Goal: Information Seeking & Learning: Learn about a topic

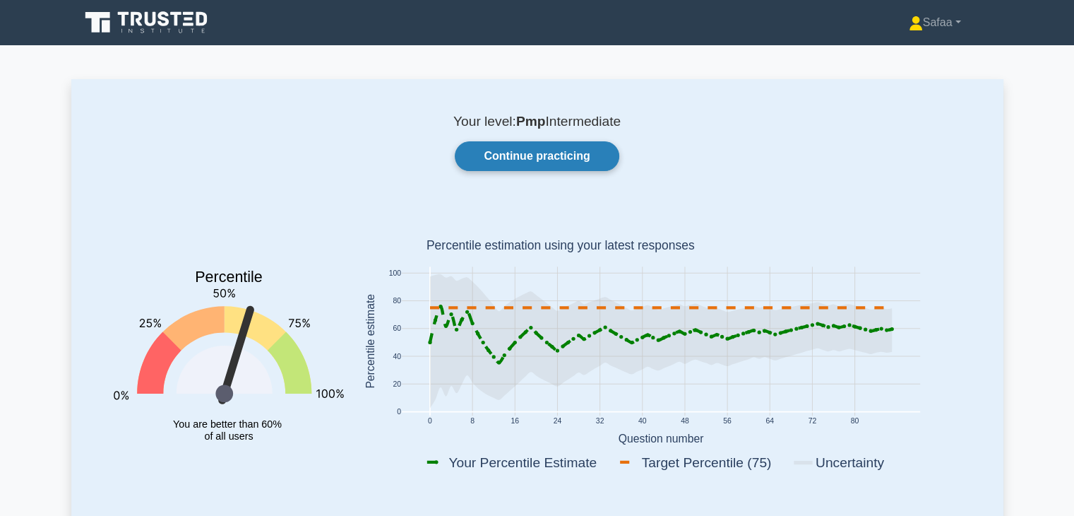
click at [590, 151] on link "Continue practicing" at bounding box center [537, 156] width 164 height 30
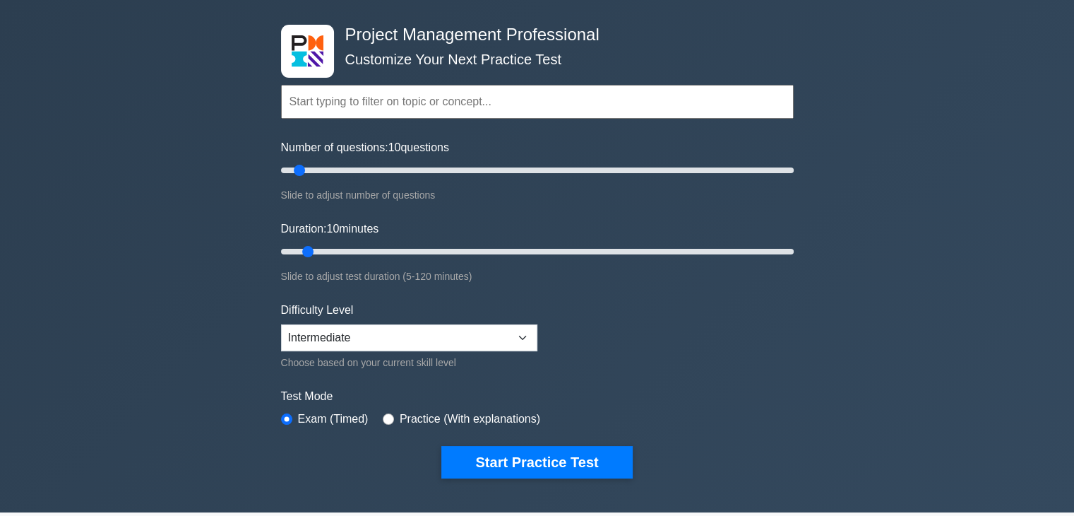
scroll to position [42, 0]
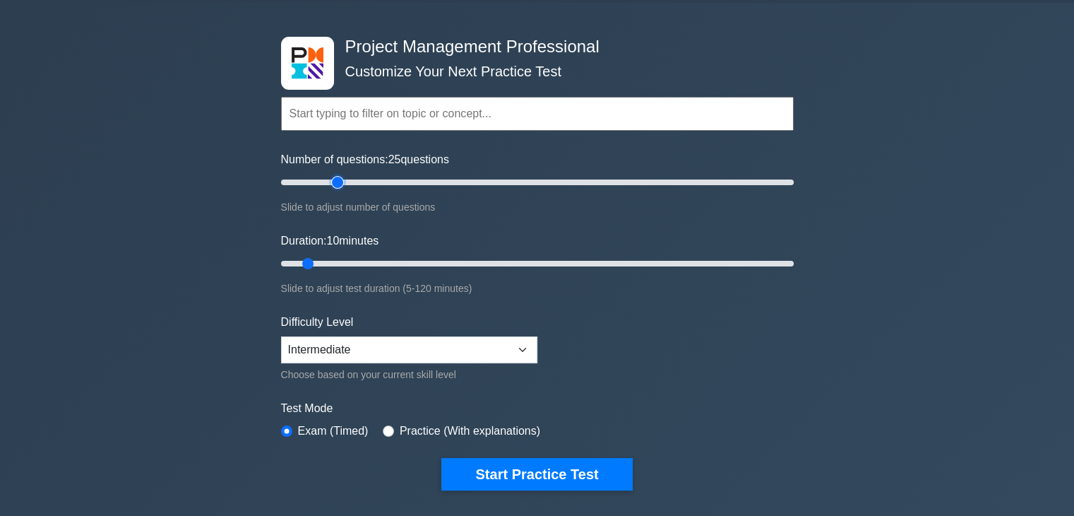
click at [341, 184] on input "Number of questions: 25 questions" at bounding box center [537, 182] width 513 height 17
type input "20"
click at [322, 182] on input "Number of questions: 20 questions" at bounding box center [537, 182] width 513 height 17
click at [330, 257] on input "Duration: 15 minutes" at bounding box center [537, 263] width 513 height 17
click at [335, 257] on input "Duration: 15 minutes" at bounding box center [537, 263] width 513 height 17
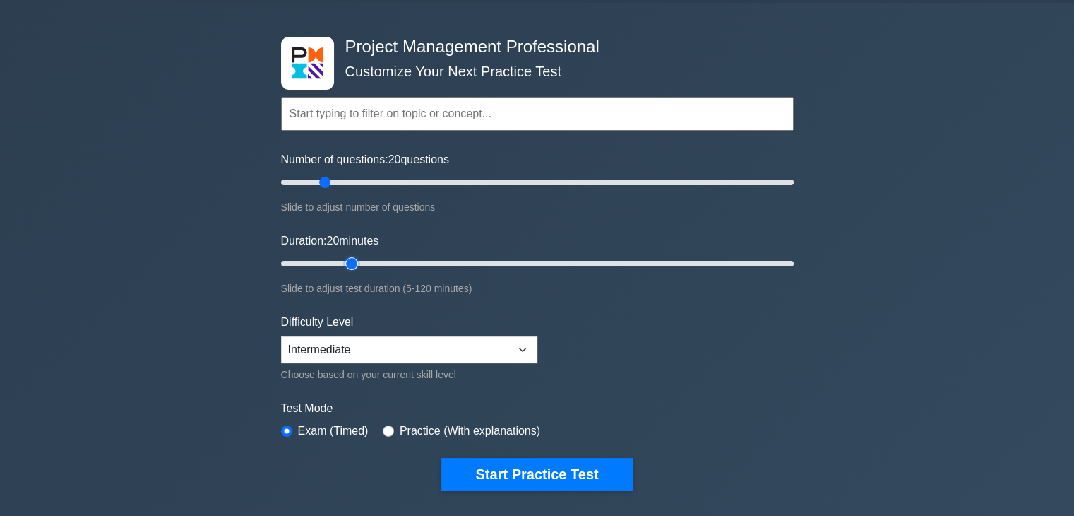
type input "20"
click at [356, 265] on input "Duration: 20 minutes" at bounding box center [537, 263] width 513 height 17
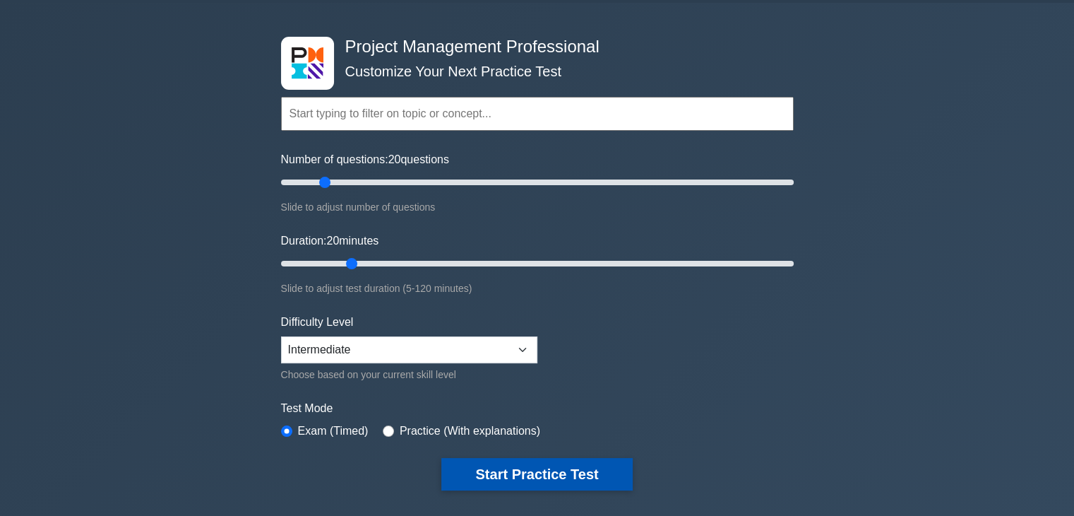
click at [542, 473] on button "Start Practice Test" at bounding box center [536, 474] width 191 height 32
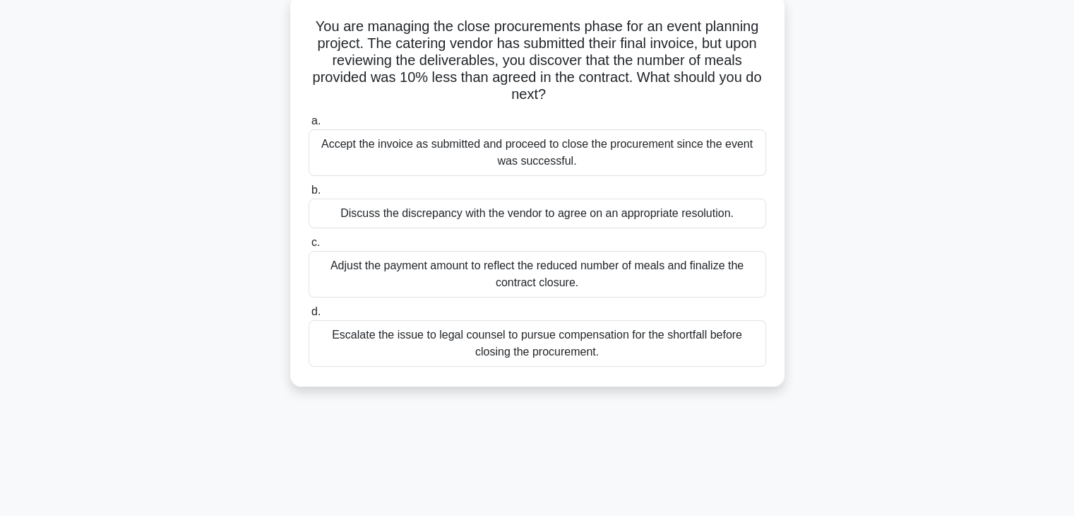
scroll to position [88, 0]
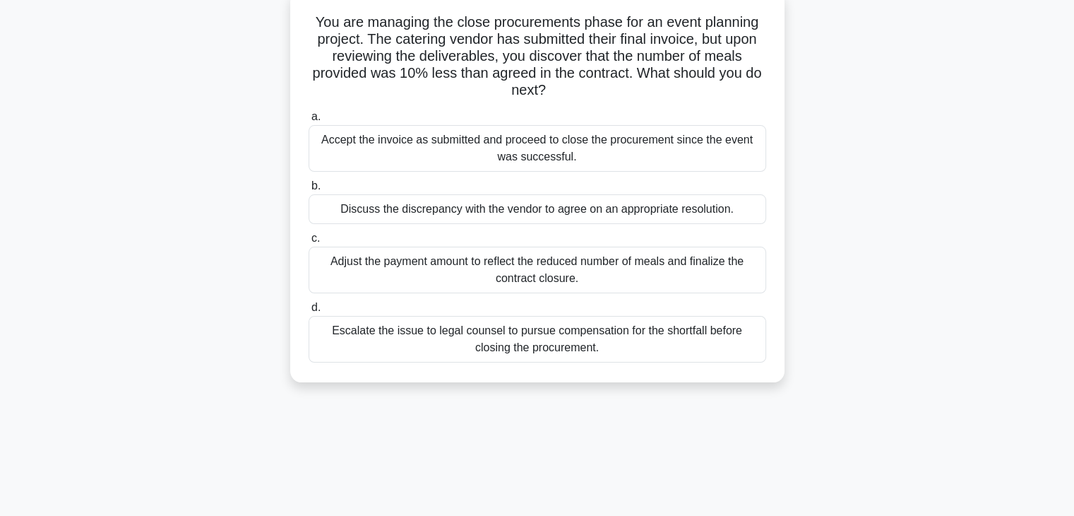
click at [688, 278] on div "Adjust the payment amount to reflect the reduced number of meals and finalize t…" at bounding box center [538, 270] width 458 height 47
click at [309, 243] on input "c. Adjust the payment amount to reflect the reduced number of meals and finaliz…" at bounding box center [309, 238] width 0 height 9
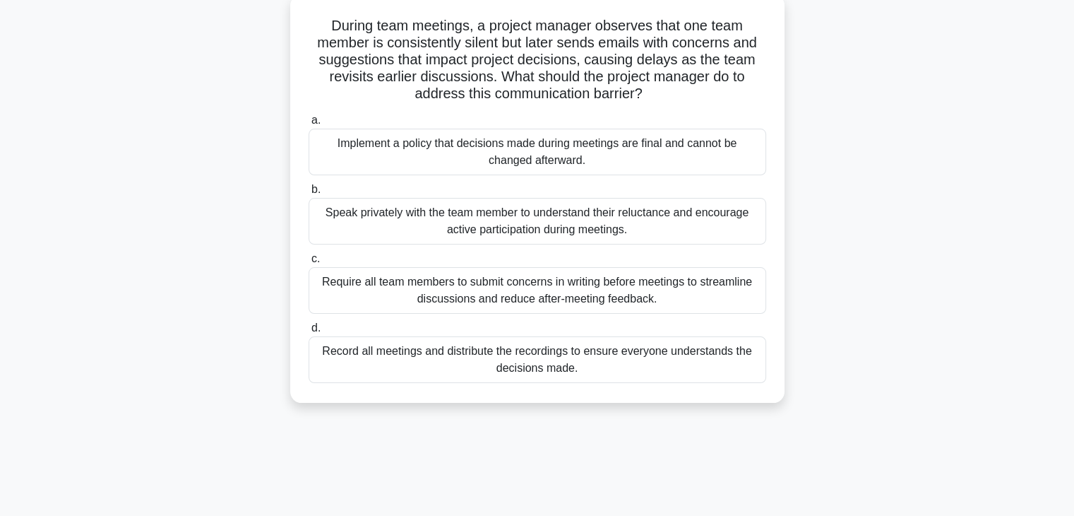
scroll to position [0, 0]
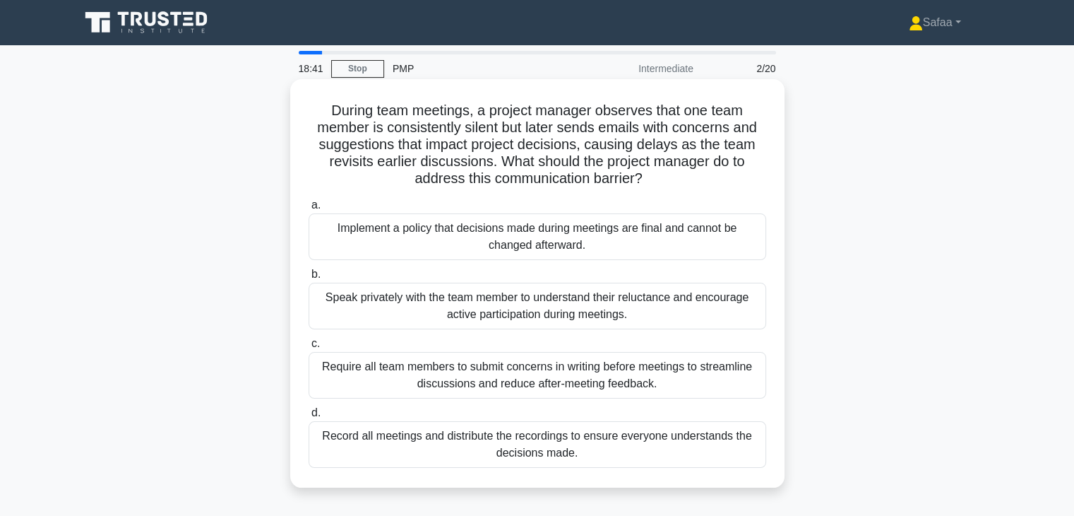
click at [675, 307] on div "Speak privately with the team member to understand their reluctance and encoura…" at bounding box center [538, 306] width 458 height 47
click at [309, 279] on input "b. Speak privately with the team member to understand their reluctance and enco…" at bounding box center [309, 274] width 0 height 9
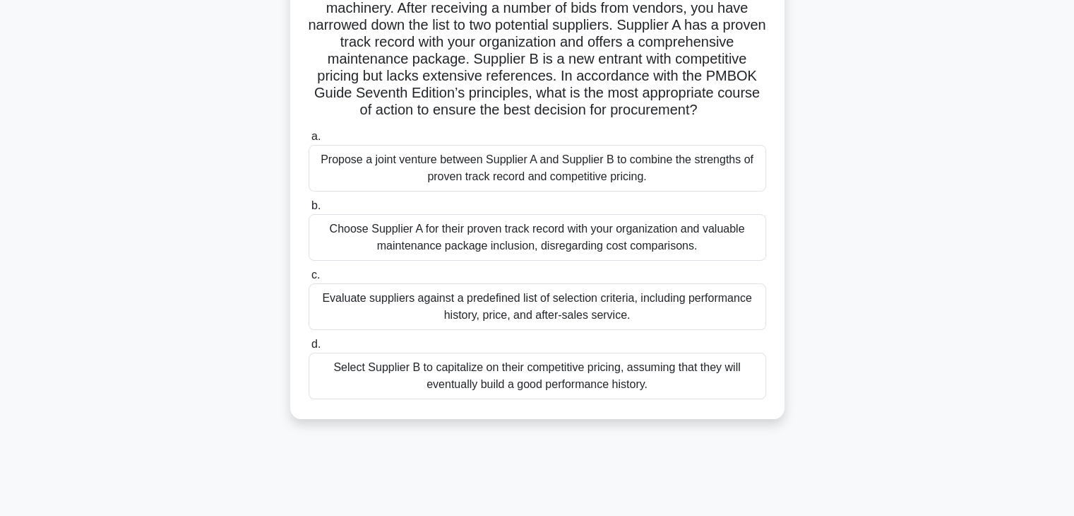
scroll to position [141, 0]
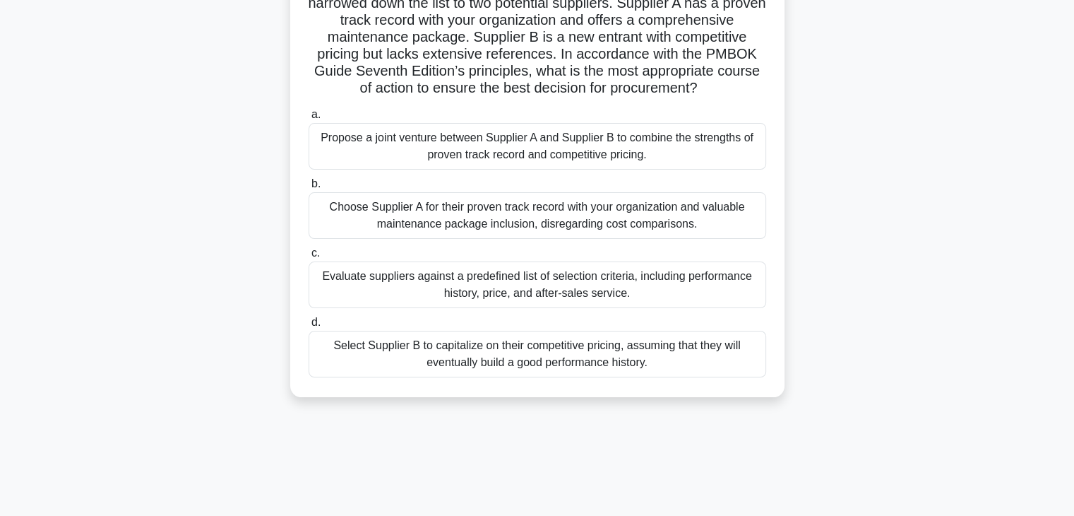
click at [660, 308] on div "Evaluate suppliers against a predefined list of selection criteria, including p…" at bounding box center [538, 284] width 458 height 47
click at [309, 258] on input "c. Evaluate suppliers against a predefined list of selection criteria, includin…" at bounding box center [309, 253] width 0 height 9
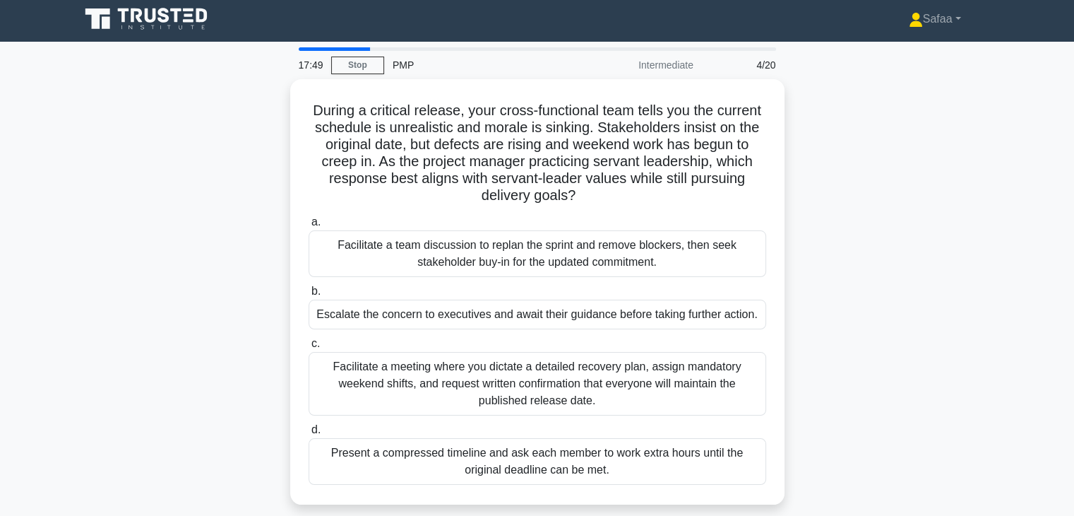
scroll to position [0, 0]
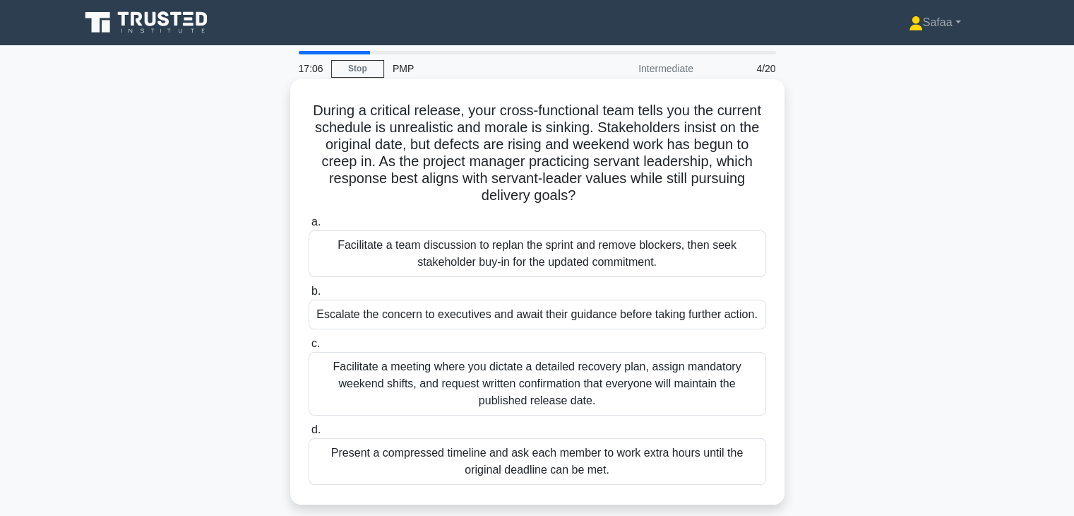
click at [532, 258] on div "Facilitate a team discussion to replan the sprint and remove blockers, then see…" at bounding box center [538, 253] width 458 height 47
click at [309, 227] on input "a. Facilitate a team discussion to replan the sprint and remove blockers, then …" at bounding box center [309, 222] width 0 height 9
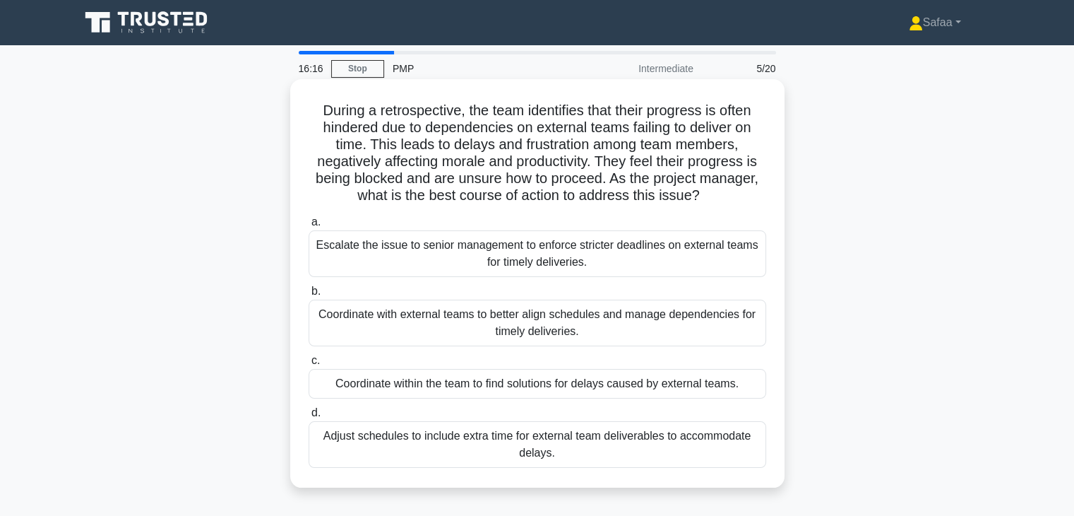
click at [607, 328] on div "Coordinate with external teams to better align schedules and manage dependencie…" at bounding box center [538, 322] width 458 height 47
click at [309, 296] on input "b. Coordinate with external teams to better align schedules and manage dependen…" at bounding box center [309, 291] width 0 height 9
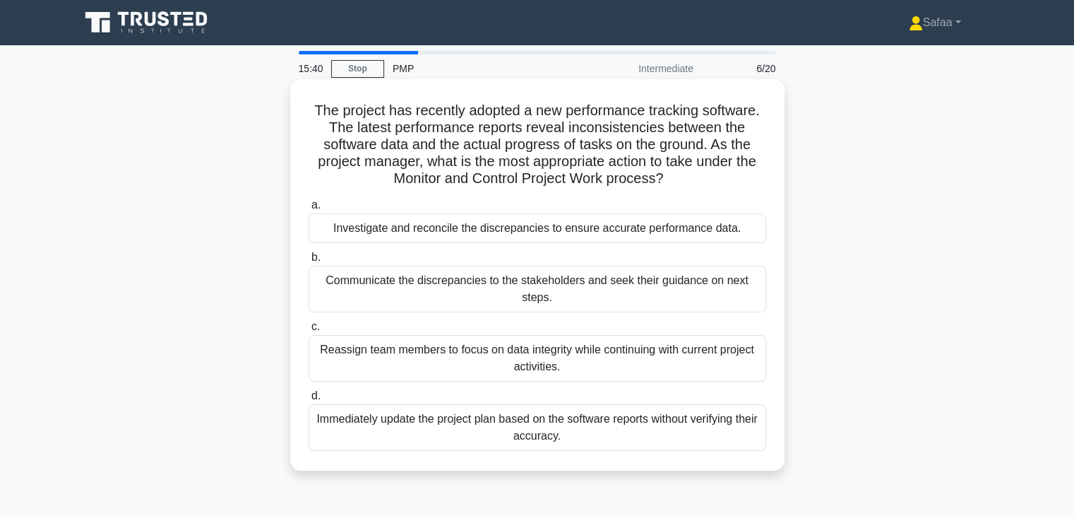
click at [663, 236] on div "Investigate and reconcile the discrepancies to ensure accurate performance data." at bounding box center [538, 228] width 458 height 30
click at [309, 210] on input "a. Investigate and reconcile the discrepancies to ensure accurate performance d…" at bounding box center [309, 205] width 0 height 9
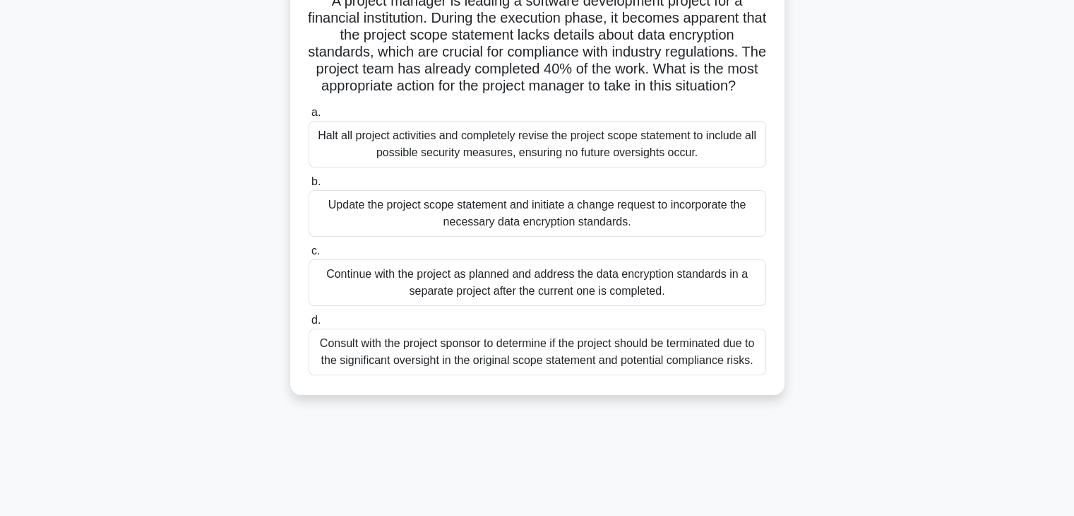
scroll to position [85, 0]
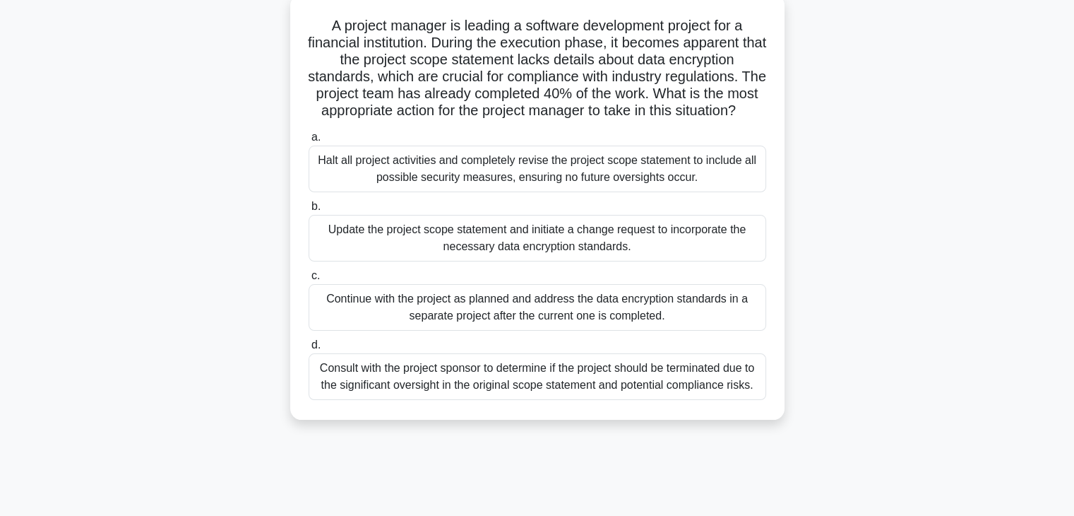
click at [521, 255] on div "Update the project scope statement and initiate a change request to incorporate…" at bounding box center [538, 238] width 458 height 47
click at [309, 211] on input "b. Update the project scope statement and initiate a change request to incorpor…" at bounding box center [309, 206] width 0 height 9
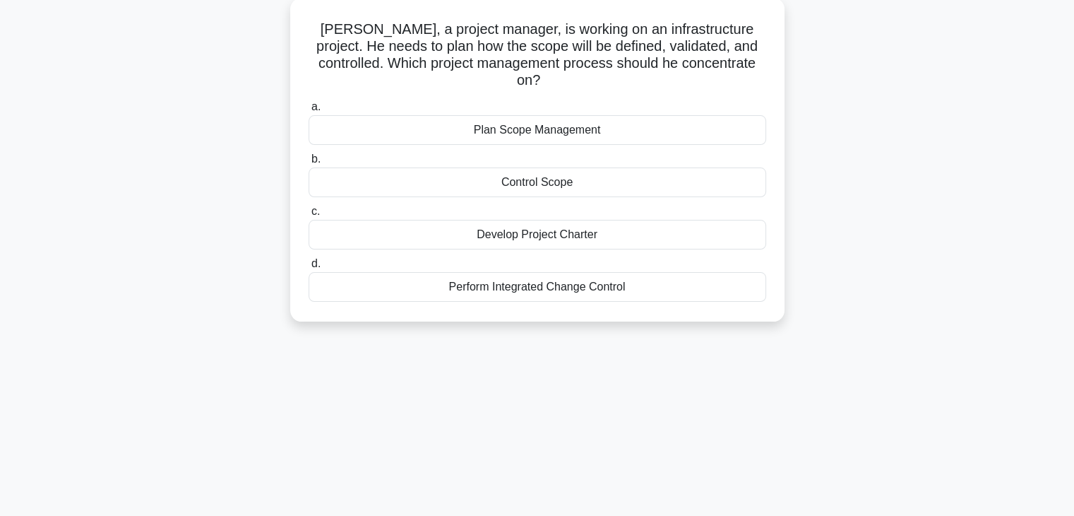
scroll to position [0, 0]
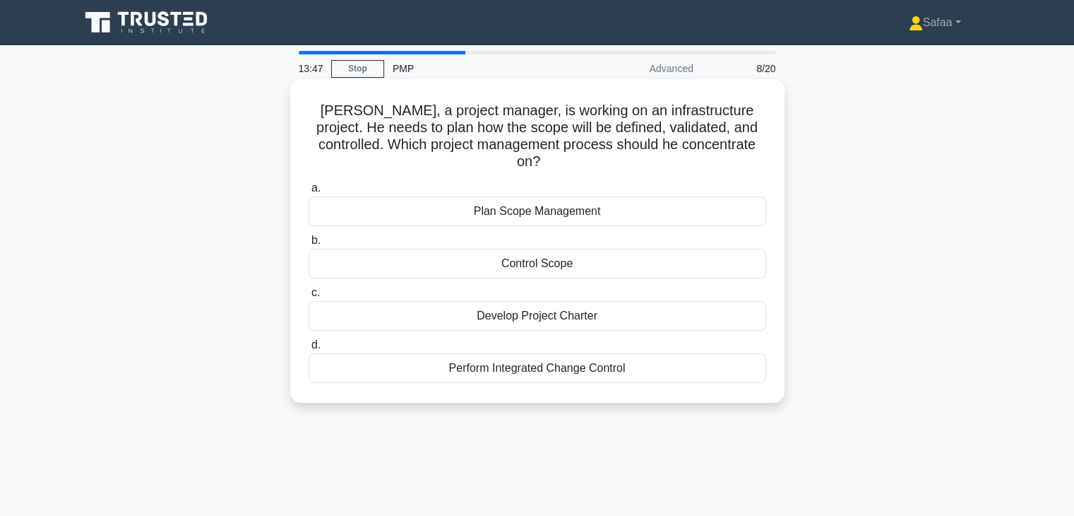
click at [595, 196] on div "Plan Scope Management" at bounding box center [538, 211] width 458 height 30
click at [309, 193] on input "a. Plan Scope Management" at bounding box center [309, 188] width 0 height 9
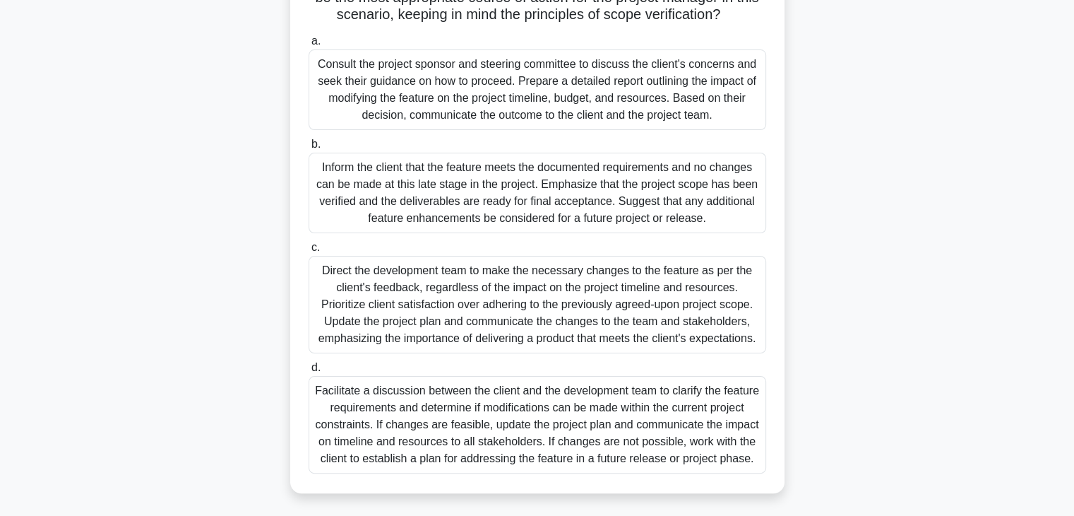
scroll to position [303, 0]
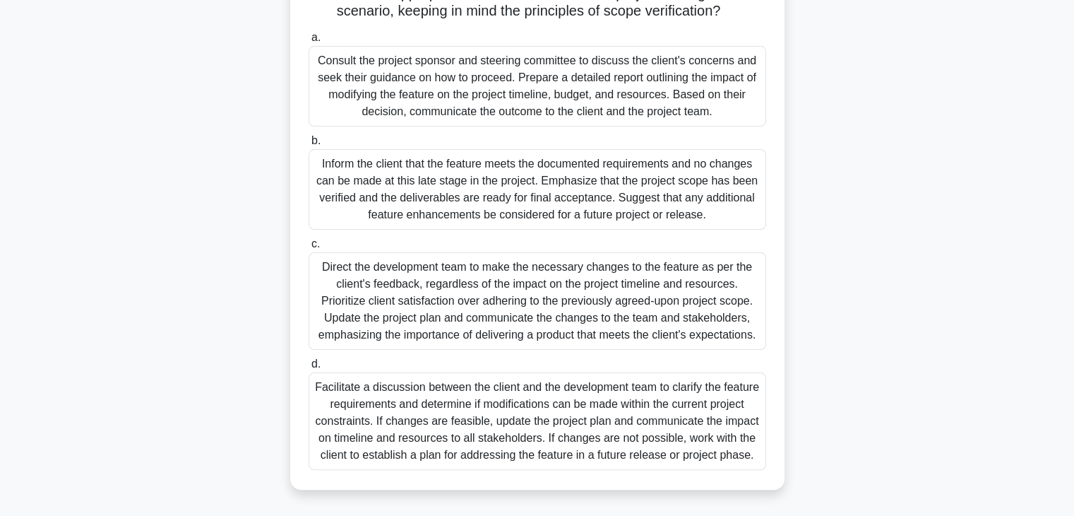
click at [613, 422] on div "Facilitate a discussion between the client and the development team to clarify …" at bounding box center [538, 420] width 458 height 97
click at [309, 369] on input "d. Facilitate a discussion between the client and the development team to clari…" at bounding box center [309, 364] width 0 height 9
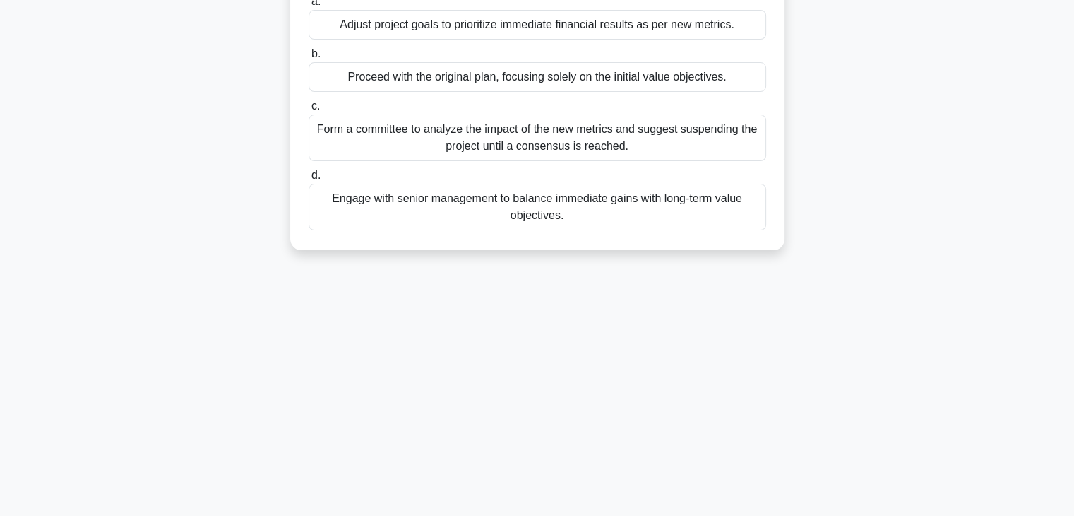
scroll to position [0, 0]
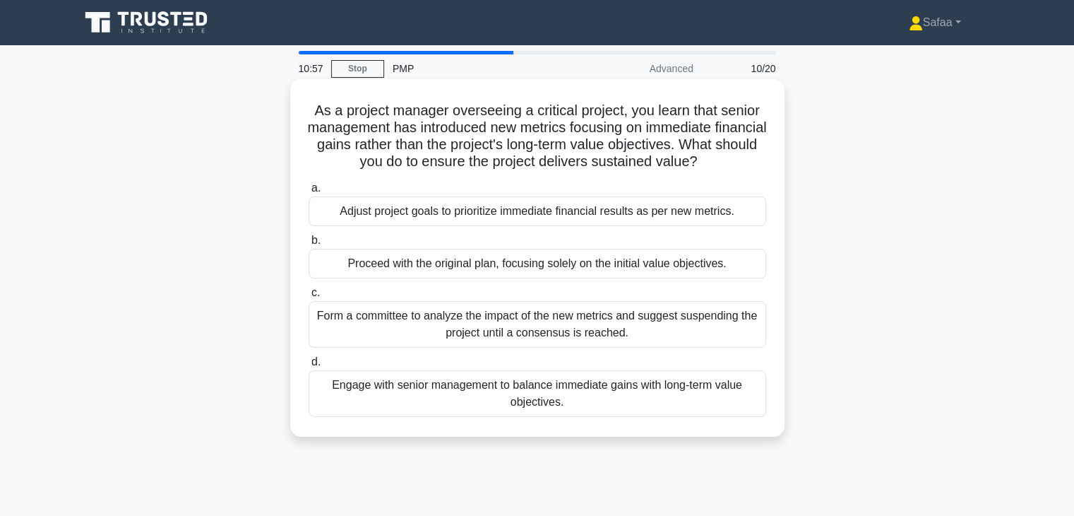
click at [604, 408] on div "Engage with senior management to balance immediate gains with long-term value o…" at bounding box center [538, 393] width 458 height 47
click at [309, 367] on input "d. Engage with senior management to balance immediate gains with long-term valu…" at bounding box center [309, 361] width 0 height 9
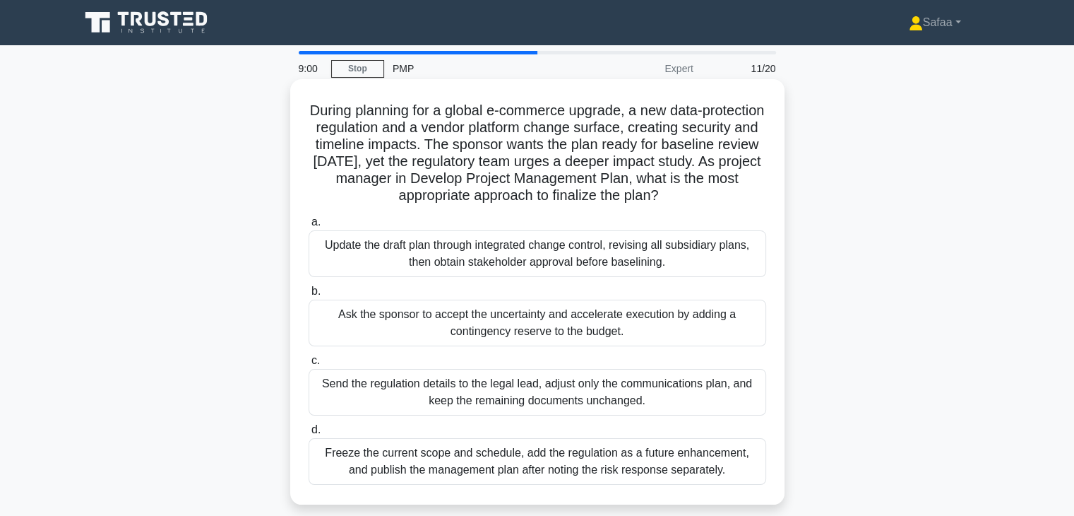
click at [662, 265] on div "Update the draft plan through integrated change control, revising all subsidiar…" at bounding box center [538, 253] width 458 height 47
click at [309, 227] on input "a. Update the draft plan through integrated change control, revising all subsid…" at bounding box center [309, 222] width 0 height 9
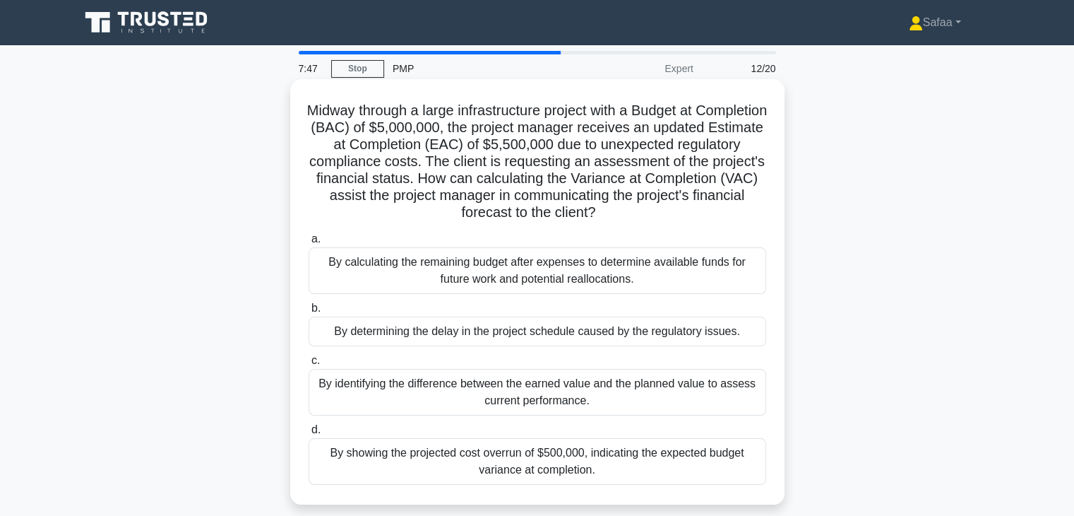
click at [627, 477] on div "By showing the projected cost overrun of $500,000, indicating the expected budg…" at bounding box center [538, 461] width 458 height 47
click at [309, 434] on input "d. By showing the projected cost overrun of $500,000, indicating the expected b…" at bounding box center [309, 429] width 0 height 9
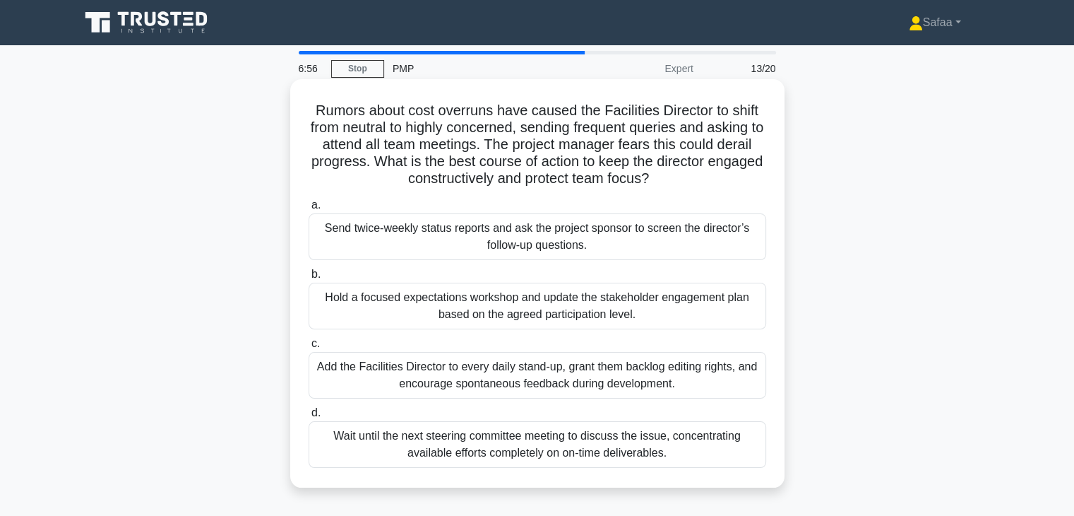
click at [555, 321] on div "Hold a focused expectations workshop and update the stakeholder engagement plan…" at bounding box center [538, 306] width 458 height 47
click at [309, 279] on input "b. Hold a focused expectations workshop and update the stakeholder engagement p…" at bounding box center [309, 274] width 0 height 9
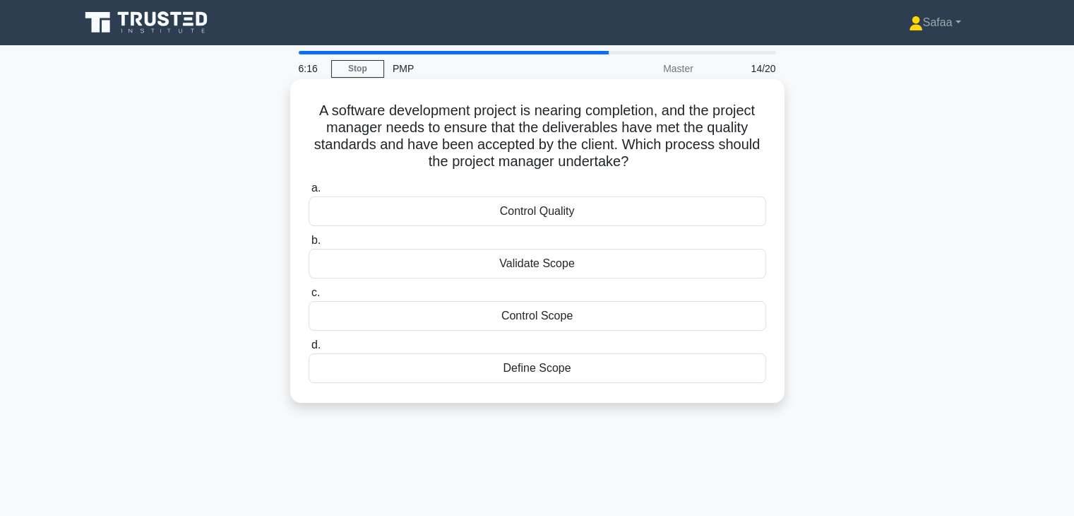
click at [566, 211] on div "Control Quality" at bounding box center [538, 211] width 458 height 30
click at [309, 193] on input "a. Control Quality" at bounding box center [309, 188] width 0 height 9
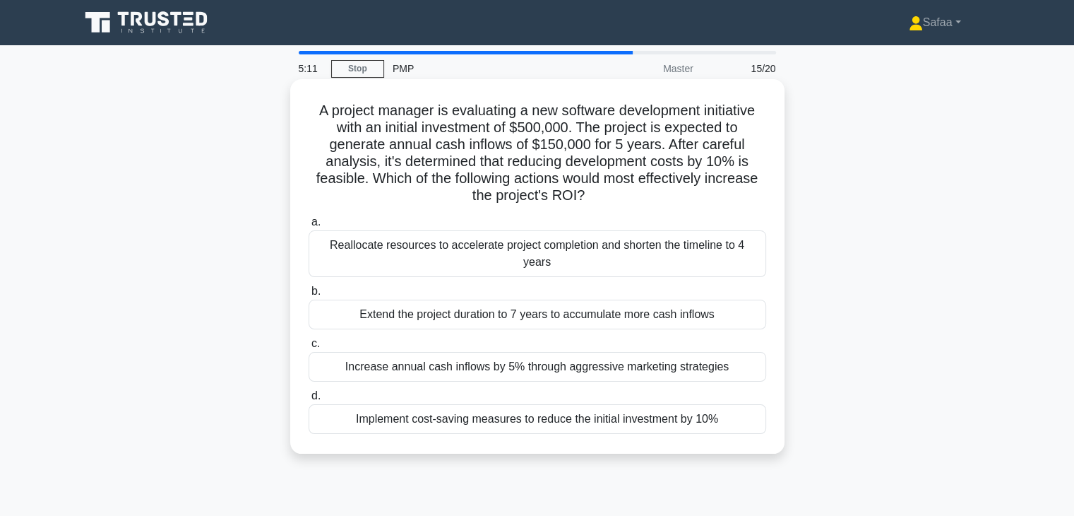
click at [458, 406] on div "Implement cost-saving measures to reduce the initial investment by 10%" at bounding box center [538, 419] width 458 height 30
click at [309, 400] on input "d. Implement cost-saving measures to reduce the initial investment by 10%" at bounding box center [309, 395] width 0 height 9
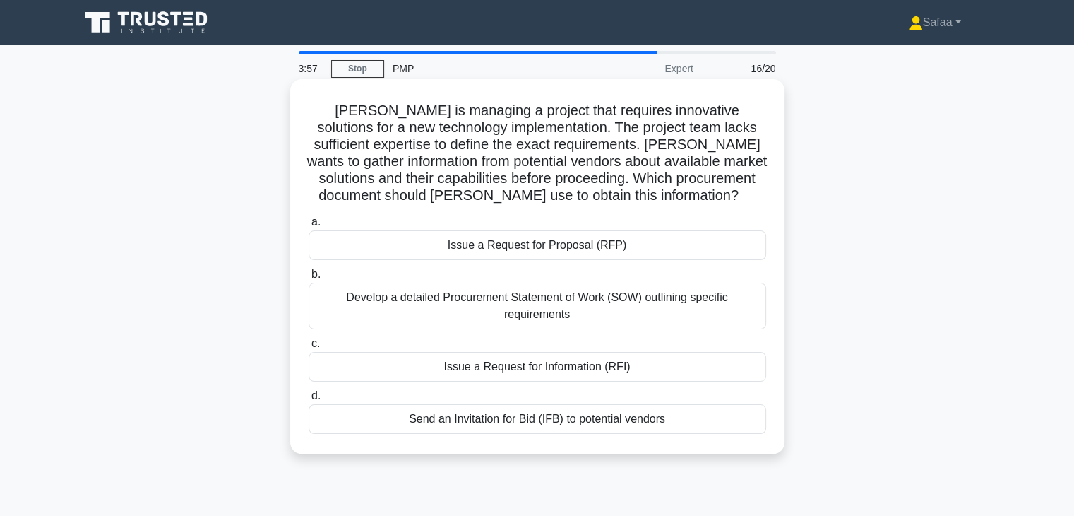
click at [471, 370] on div "Issue a Request for Information (RFI)" at bounding box center [538, 367] width 458 height 30
click at [309, 348] on input "c. Issue a Request for Information (RFI)" at bounding box center [309, 343] width 0 height 9
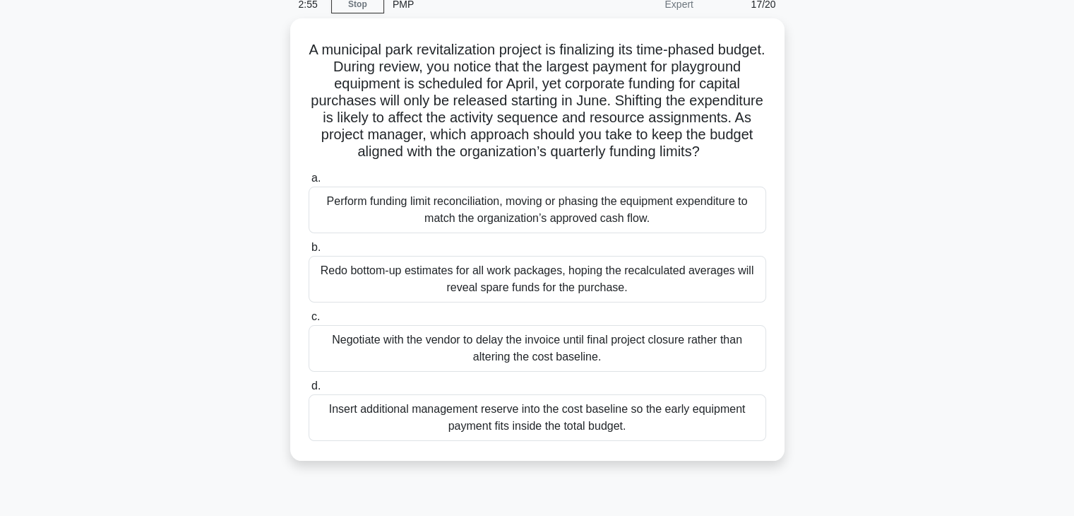
scroll to position [85, 0]
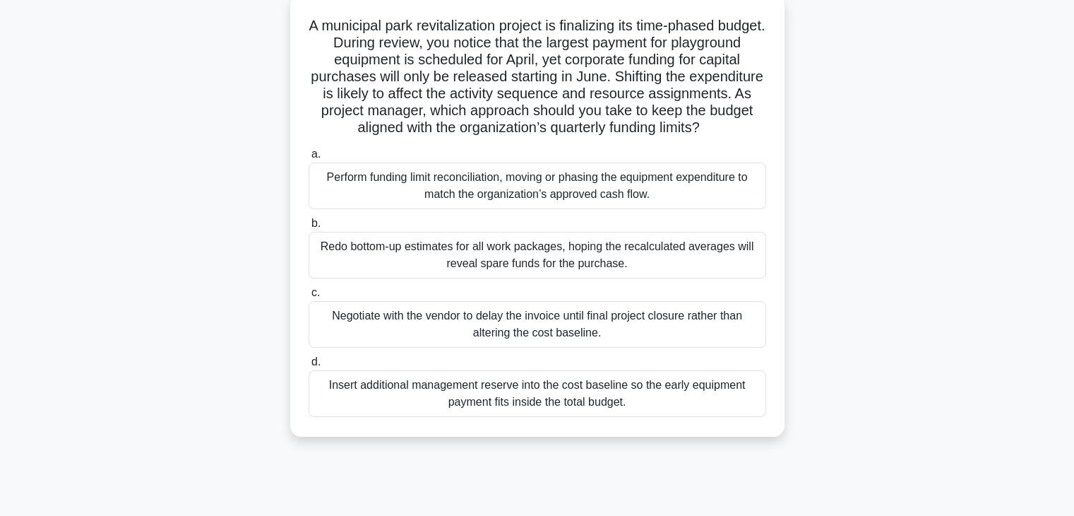
click at [612, 189] on div "Perform funding limit reconciliation, moving or phasing the equipment expenditu…" at bounding box center [538, 185] width 458 height 47
click at [309, 159] on input "a. Perform funding limit reconciliation, moving or phasing the equipment expend…" at bounding box center [309, 154] width 0 height 9
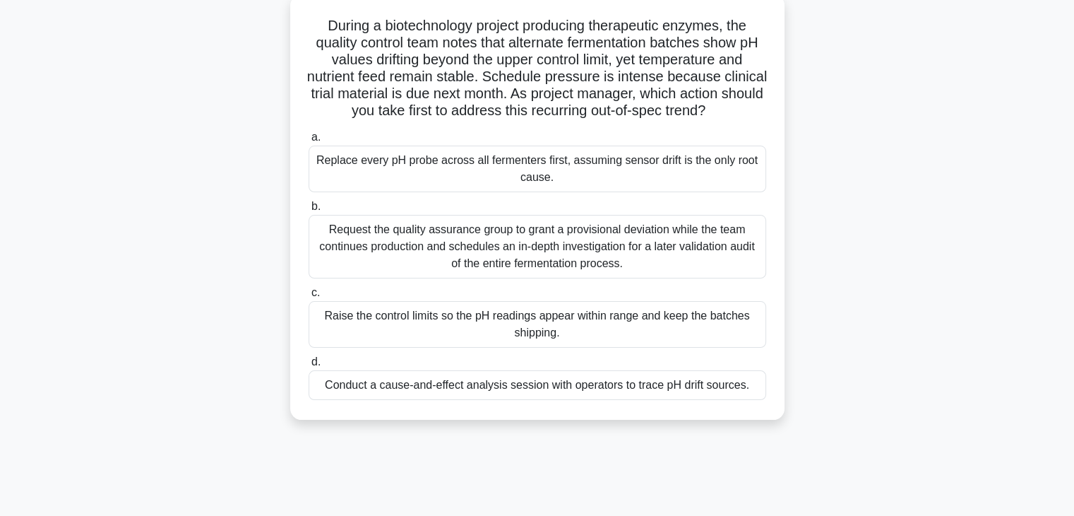
click at [721, 400] on div "Conduct a cause-and-effect analysis session with operators to trace pH drift so…" at bounding box center [538, 385] width 458 height 30
click at [309, 367] on input "d. Conduct a cause-and-effect analysis session with operators to trace pH drift…" at bounding box center [309, 361] width 0 height 9
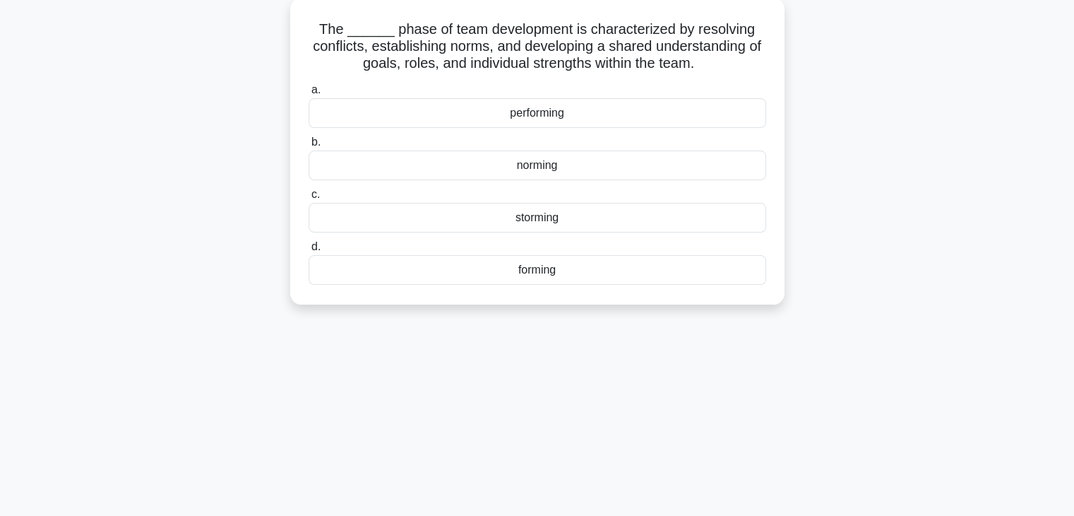
scroll to position [0, 0]
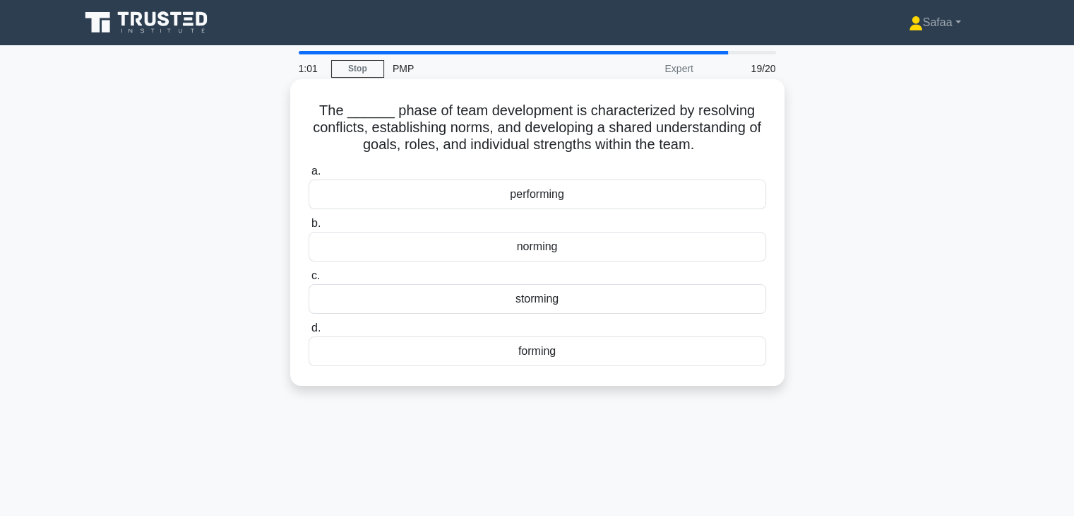
click at [616, 255] on div "norming" at bounding box center [538, 247] width 458 height 30
click at [309, 228] on input "b. norming" at bounding box center [309, 223] width 0 height 9
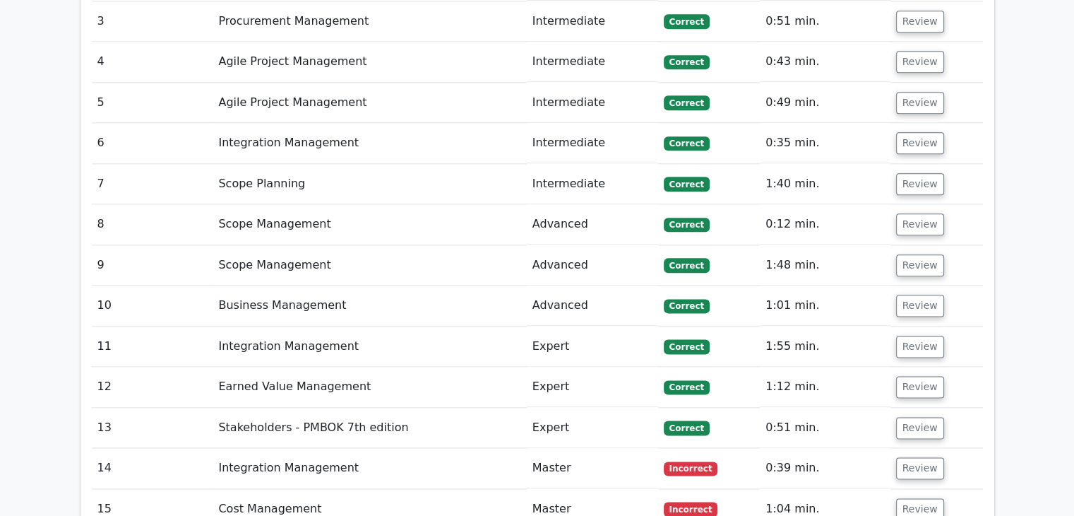
scroll to position [1893, 0]
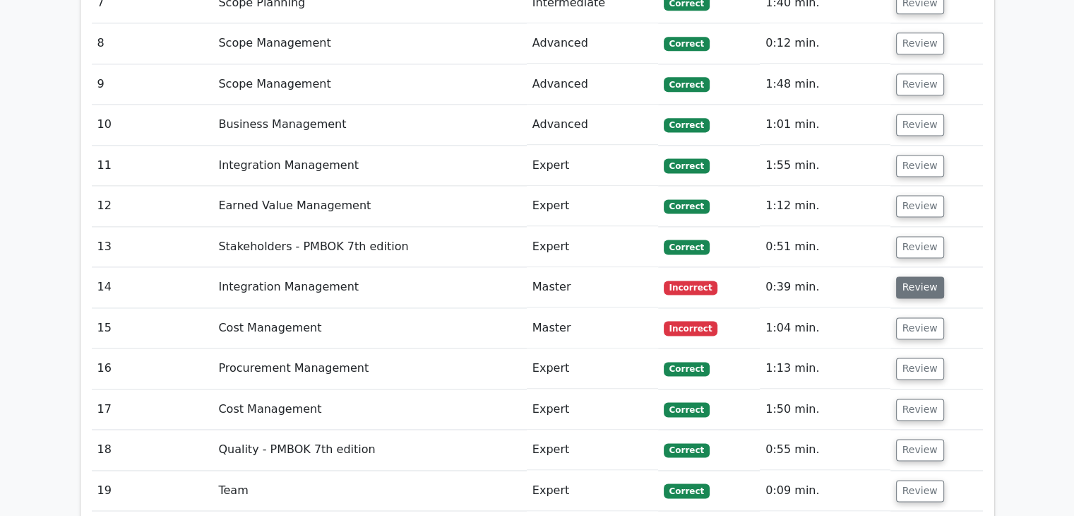
click at [918, 276] on button "Review" at bounding box center [920, 287] width 48 height 22
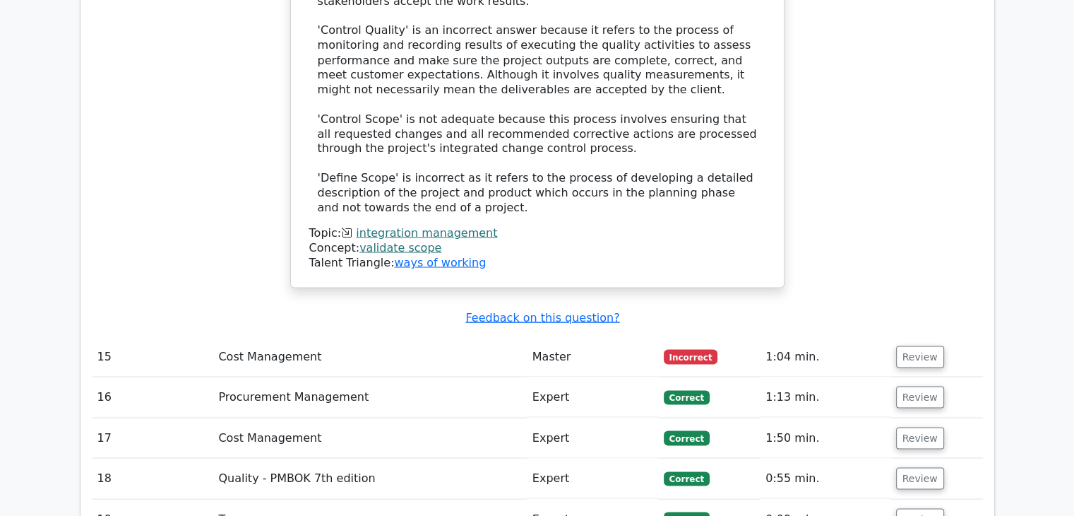
scroll to position [2637, 0]
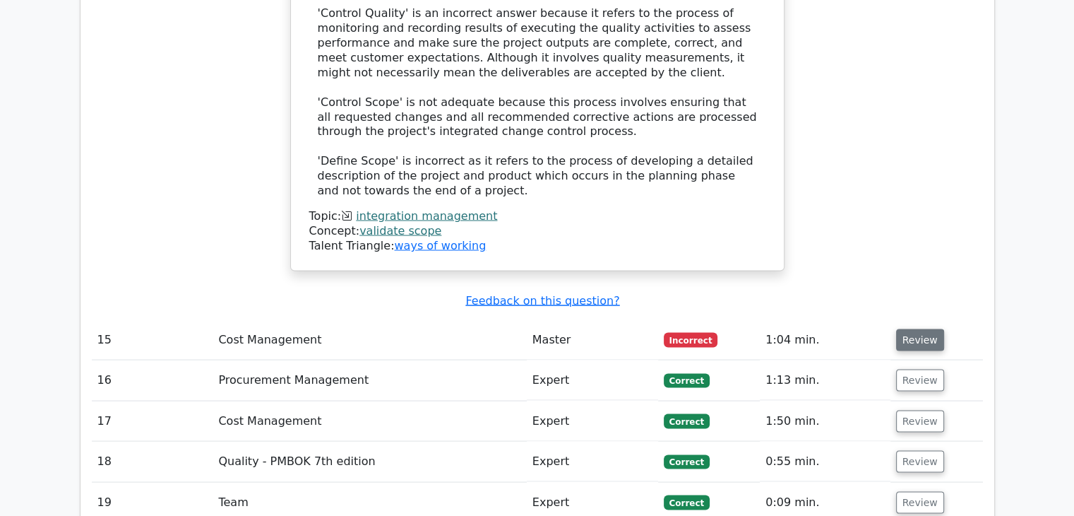
click at [916, 328] on button "Review" at bounding box center [920, 339] width 48 height 22
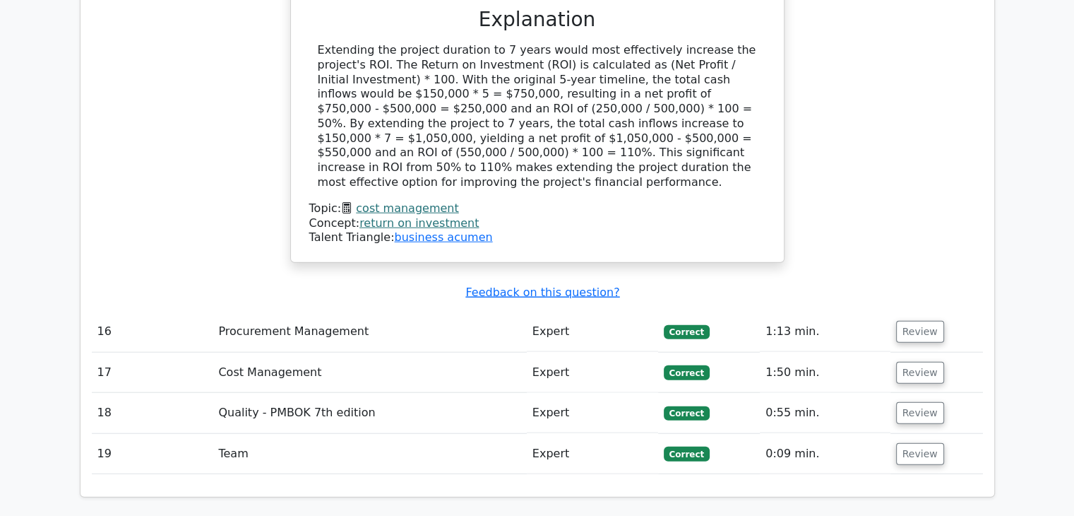
scroll to position [3371, 0]
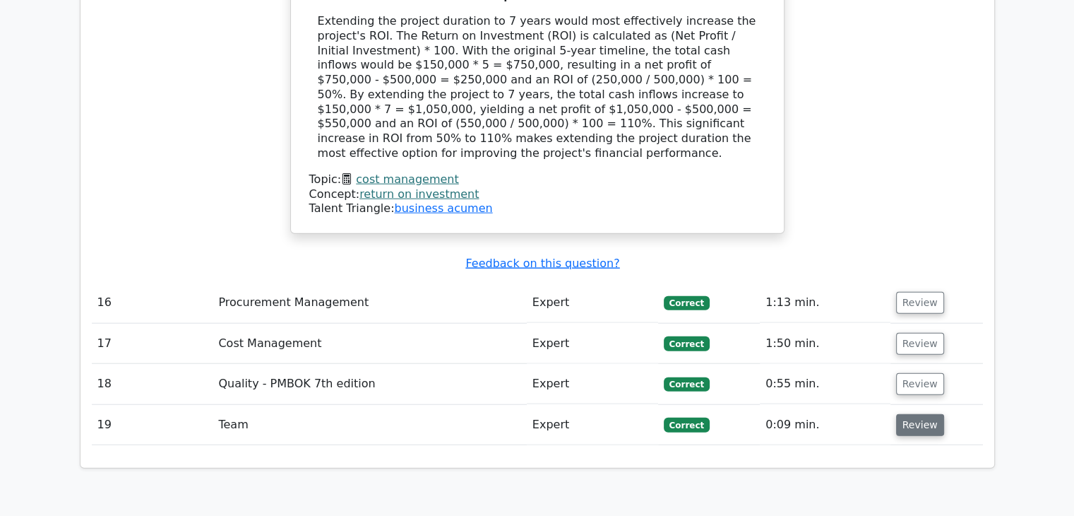
click at [918, 414] on button "Review" at bounding box center [920, 425] width 48 height 22
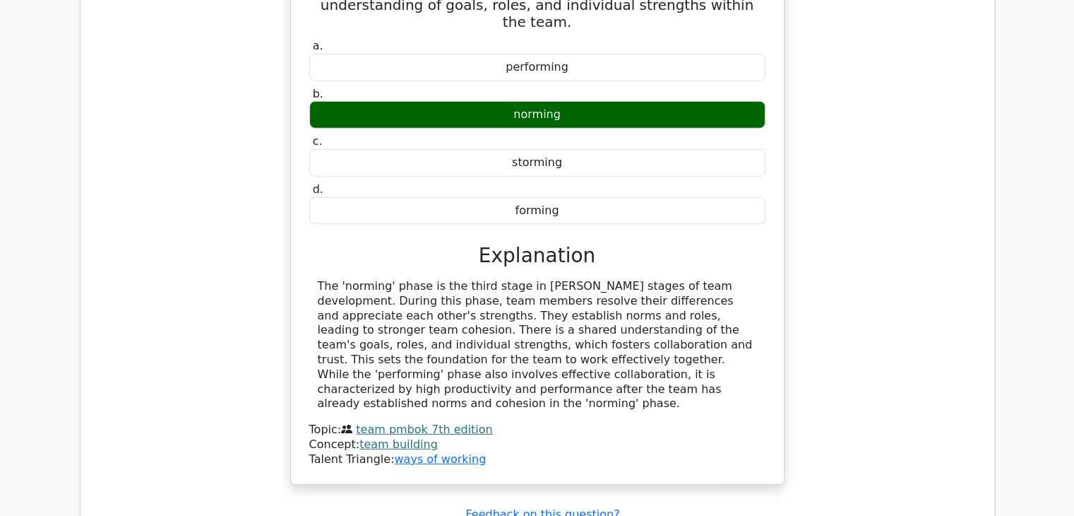
scroll to position [3928, 0]
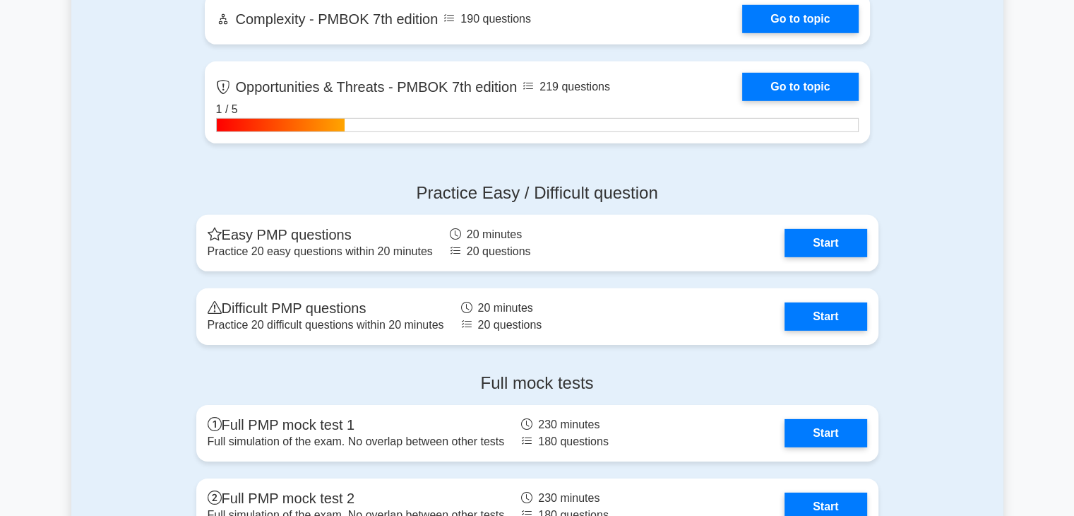
scroll to position [4387, 0]
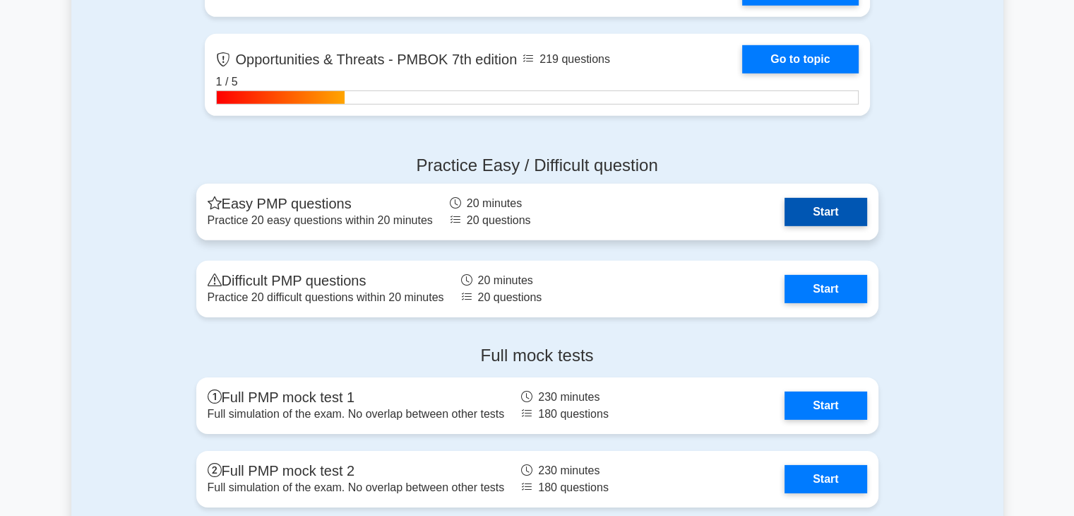
click at [805, 209] on link "Start" at bounding box center [826, 212] width 82 height 28
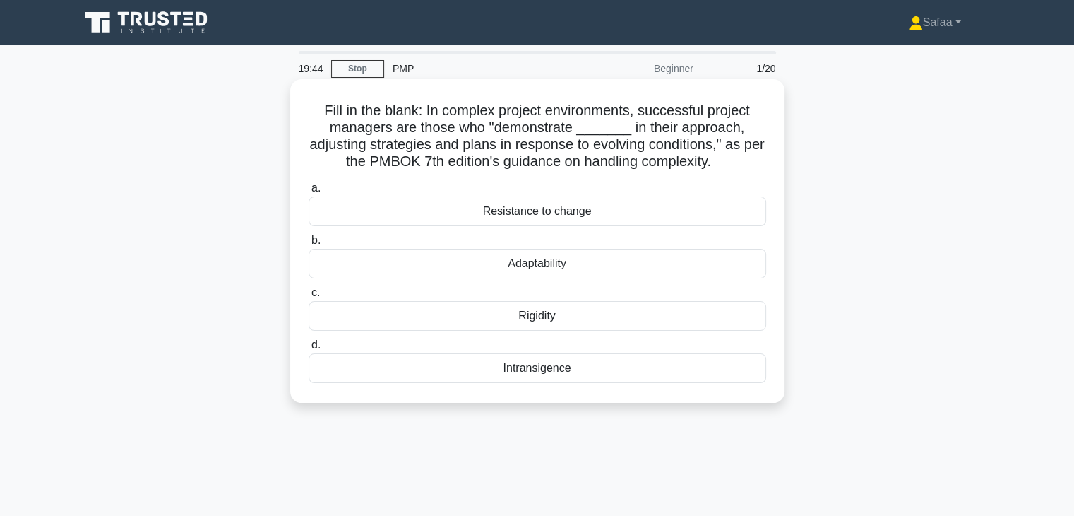
click at [590, 269] on div "Adaptability" at bounding box center [538, 264] width 458 height 30
click at [309, 245] on input "b. Adaptability" at bounding box center [309, 240] width 0 height 9
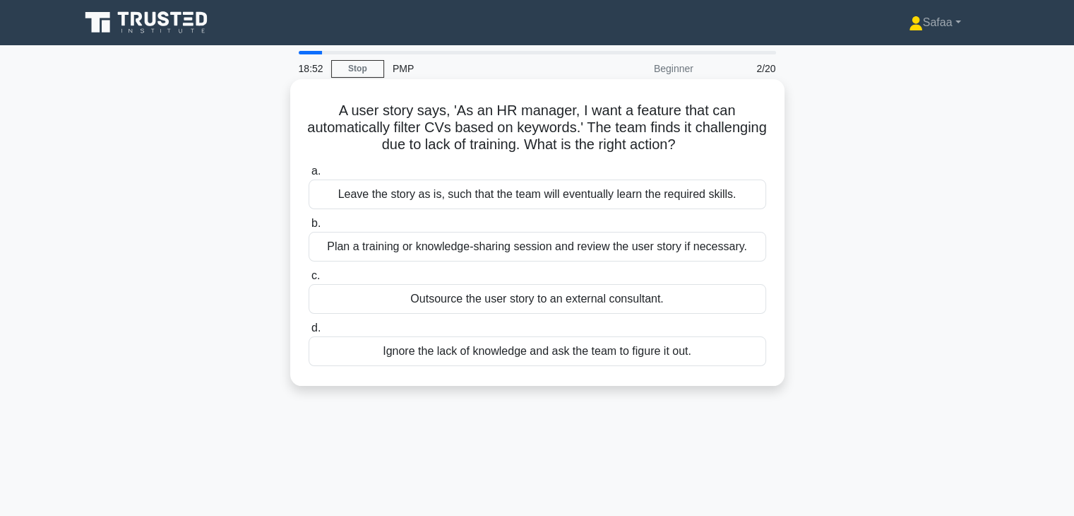
click at [675, 250] on div "Plan a training or knowledge-sharing session and review the user story if neces…" at bounding box center [538, 247] width 458 height 30
click at [309, 228] on input "b. Plan a training or knowledge-sharing session and review the user story if ne…" at bounding box center [309, 223] width 0 height 9
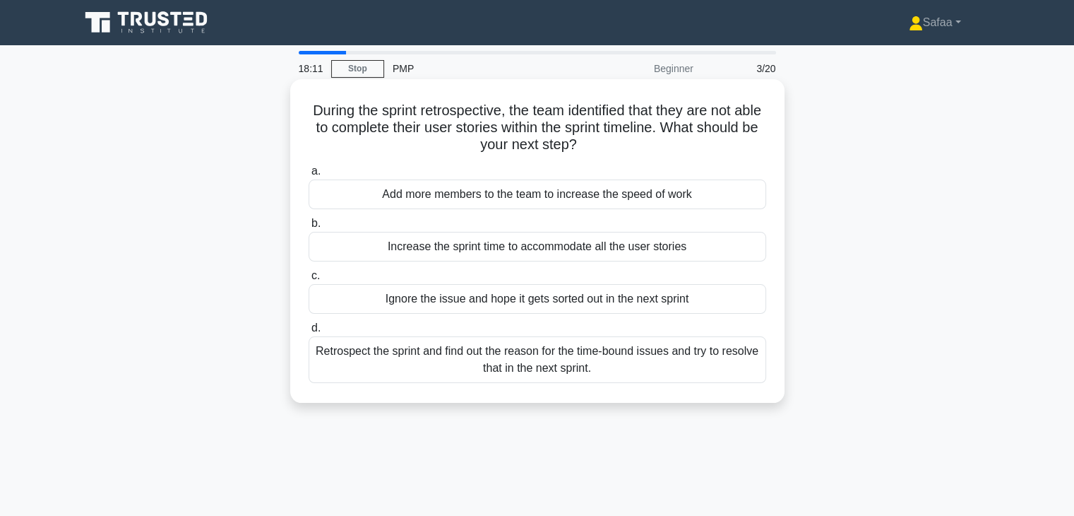
click at [595, 369] on div "Retrospect the sprint and find out the reason for the time-bound issues and try…" at bounding box center [538, 359] width 458 height 47
click at [309, 333] on input "d. Retrospect the sprint and find out the reason for the time-bound issues and …" at bounding box center [309, 327] width 0 height 9
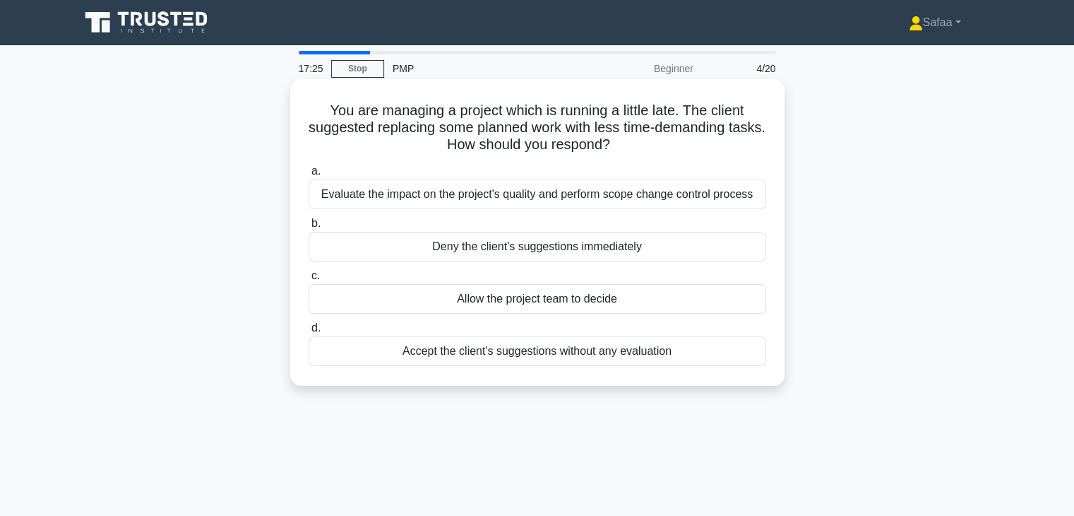
click at [559, 198] on div "Evaluate the impact on the project's quality and perform scope change control p…" at bounding box center [538, 194] width 458 height 30
click at [309, 176] on input "a. Evaluate the impact on the project's quality and perform scope change contro…" at bounding box center [309, 171] width 0 height 9
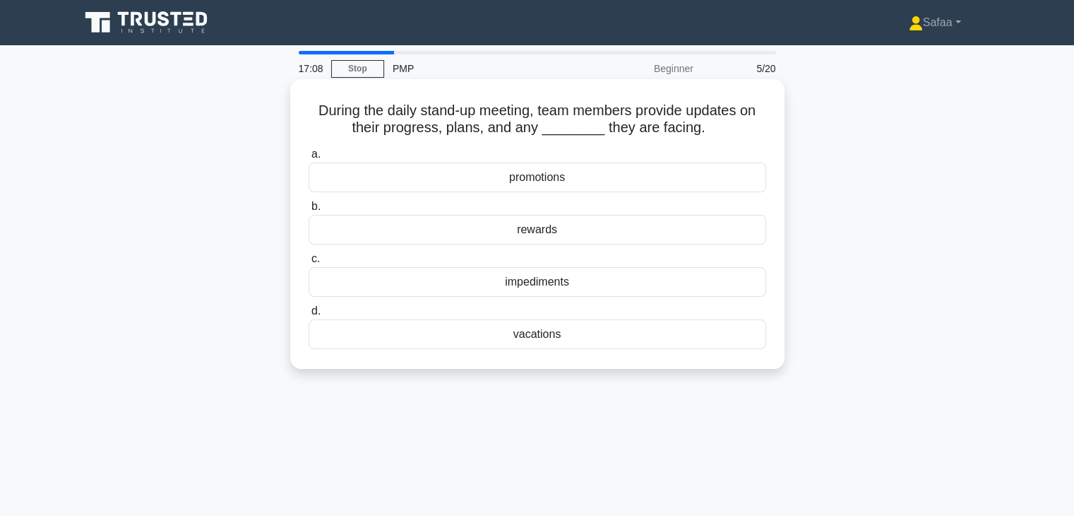
click at [742, 283] on div "impediments" at bounding box center [538, 282] width 458 height 30
click at [309, 263] on input "c. impediments" at bounding box center [309, 258] width 0 height 9
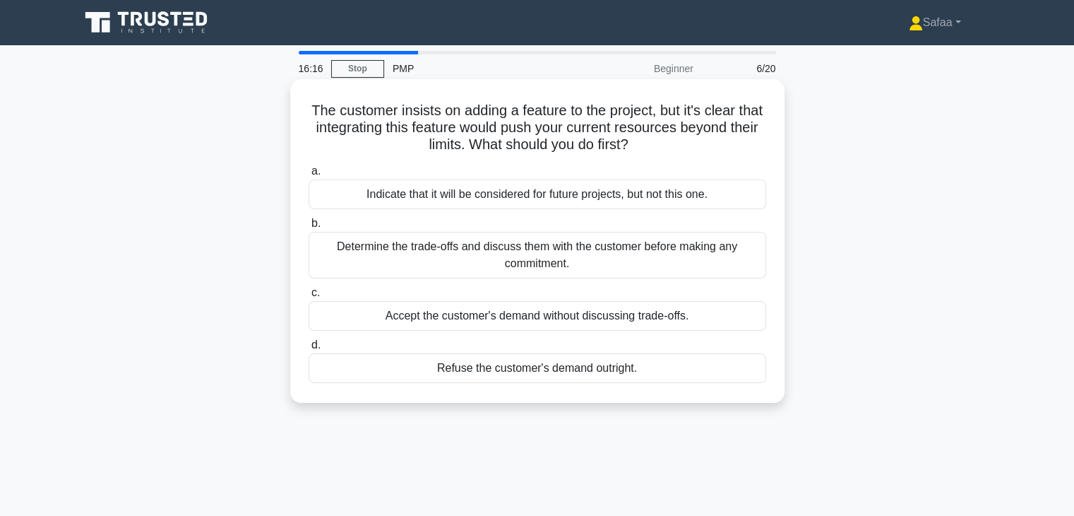
click at [720, 254] on div "Determine the trade-offs and discuss them with the customer before making any c…" at bounding box center [538, 255] width 458 height 47
click at [309, 228] on input "b. Determine the trade-offs and discuss them with the customer before making an…" at bounding box center [309, 223] width 0 height 9
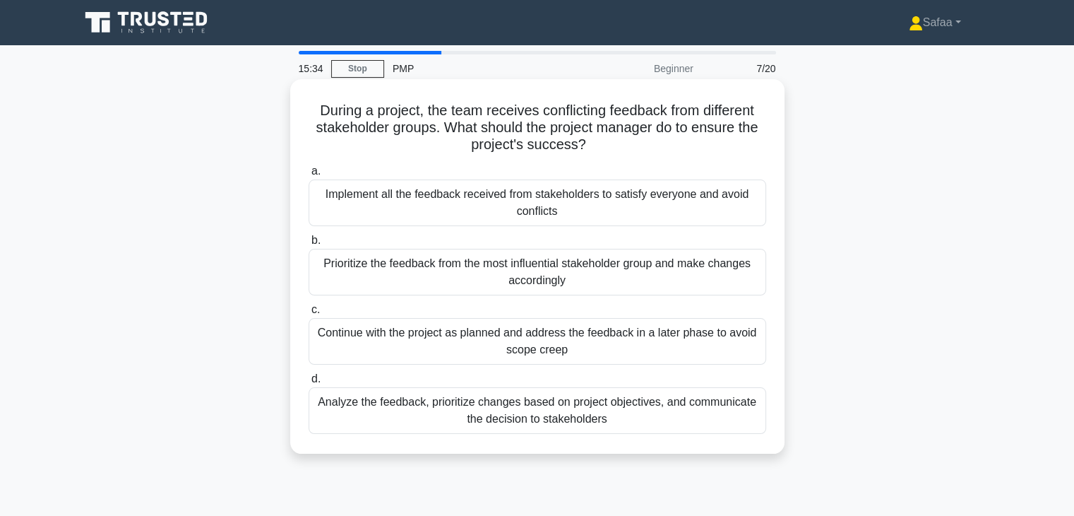
click at [571, 422] on div "Analyze the feedback, prioritize changes based on project objectives, and commu…" at bounding box center [538, 410] width 458 height 47
click at [309, 384] on input "d. Analyze the feedback, prioritize changes based on project objectives, and co…" at bounding box center [309, 378] width 0 height 9
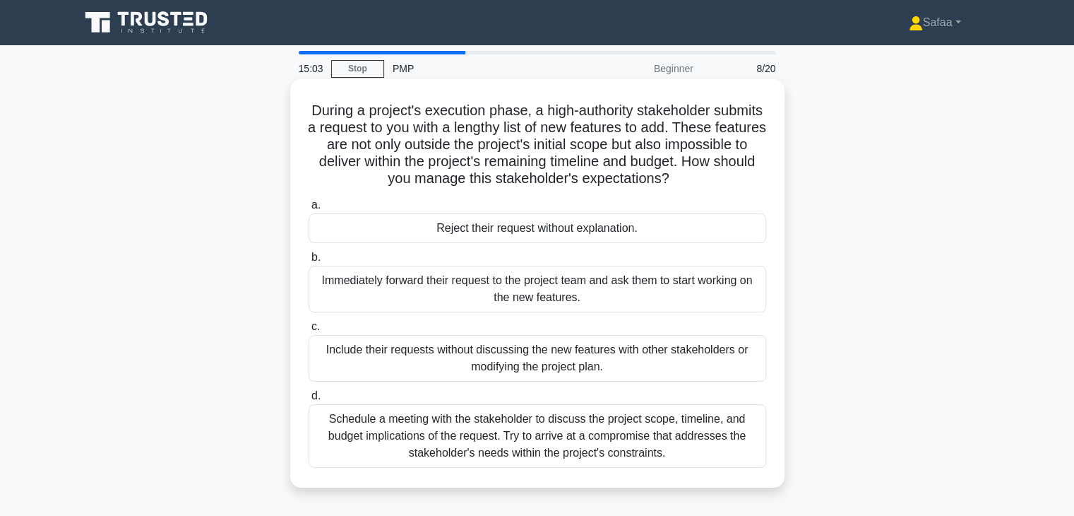
click at [605, 441] on div "Schedule a meeting with the stakeholder to discuss the project scope, timeline,…" at bounding box center [538, 436] width 458 height 64
click at [309, 400] on input "d. Schedule a meeting with the stakeholder to discuss the project scope, timeli…" at bounding box center [309, 395] width 0 height 9
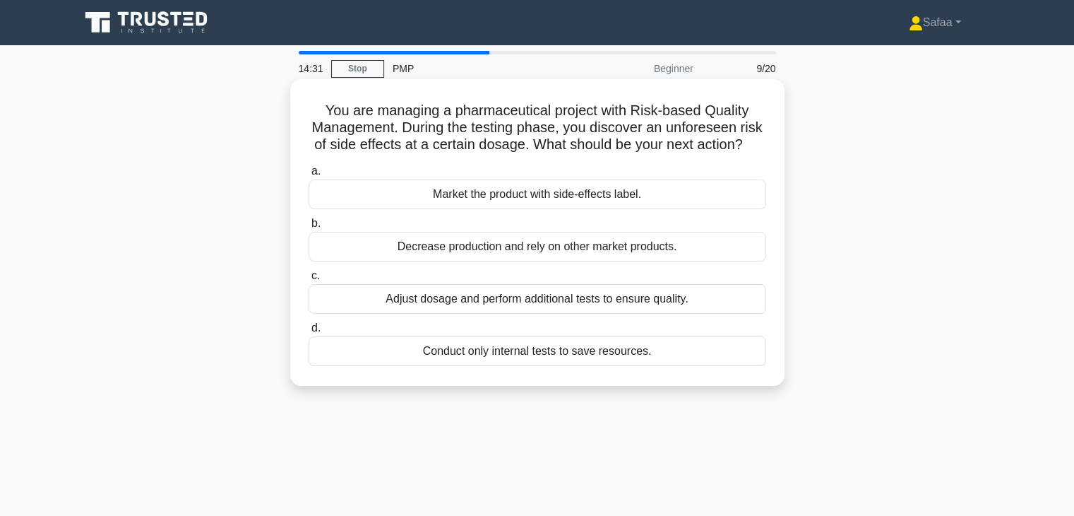
click at [559, 313] on div "Adjust dosage and perform additional tests to ensure quality." at bounding box center [538, 299] width 458 height 30
click at [309, 280] on input "c. Adjust dosage and perform additional tests to ensure quality." at bounding box center [309, 275] width 0 height 9
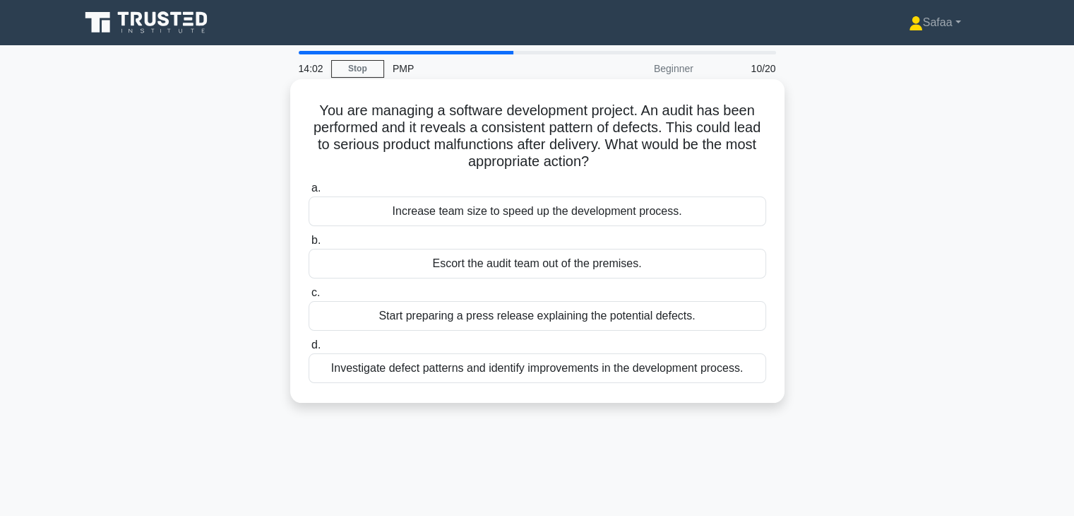
click at [640, 377] on div "Investigate defect patterns and identify improvements in the development proces…" at bounding box center [538, 368] width 458 height 30
click at [309, 350] on input "d. Investigate defect patterns and identify improvements in the development pro…" at bounding box center [309, 344] width 0 height 9
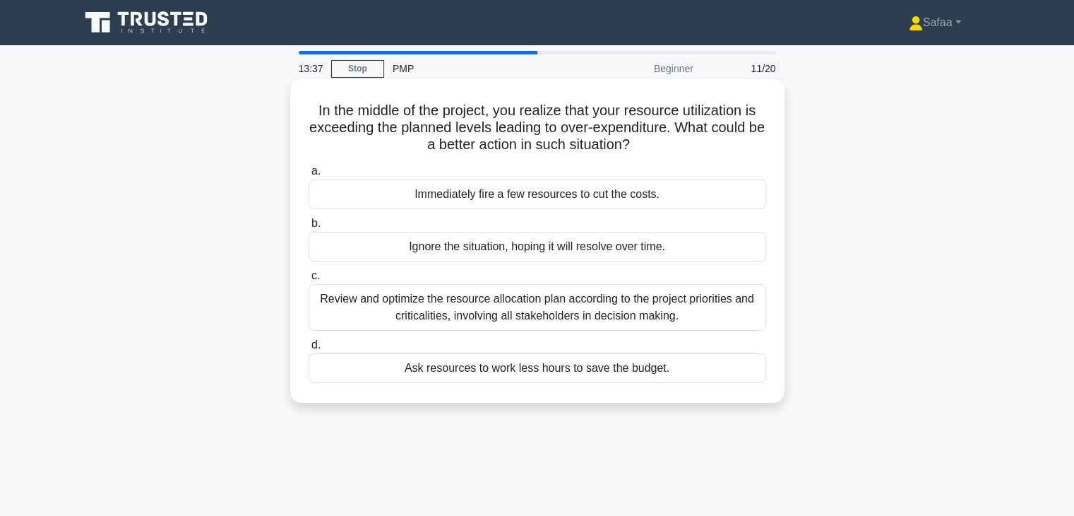
click at [655, 317] on div "Review and optimize the resource allocation plan according to the project prior…" at bounding box center [538, 307] width 458 height 47
click at [309, 280] on input "c. Review and optimize the resource allocation plan according to the project pr…" at bounding box center [309, 275] width 0 height 9
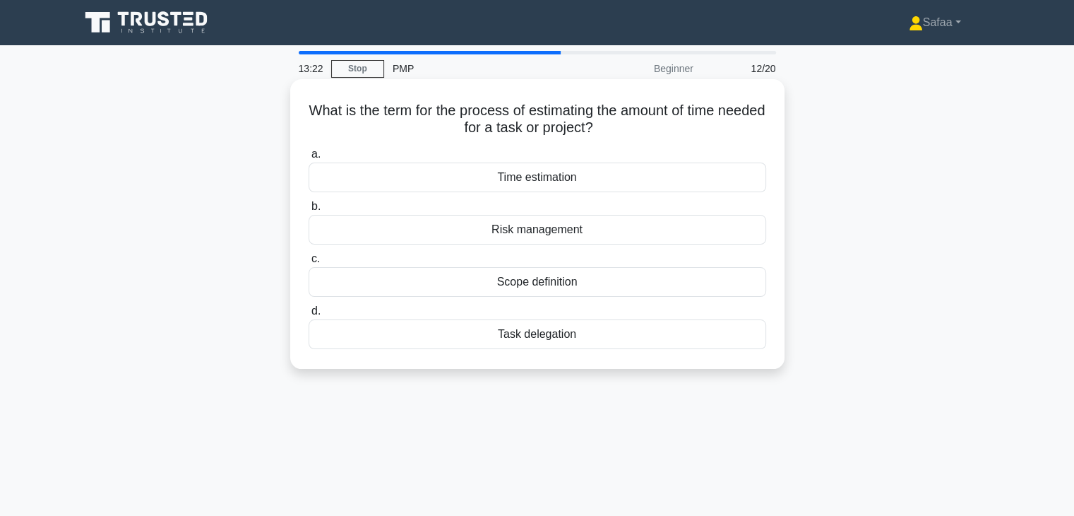
click at [579, 182] on div "Time estimation" at bounding box center [538, 177] width 458 height 30
click at [309, 159] on input "a. Time estimation" at bounding box center [309, 154] width 0 height 9
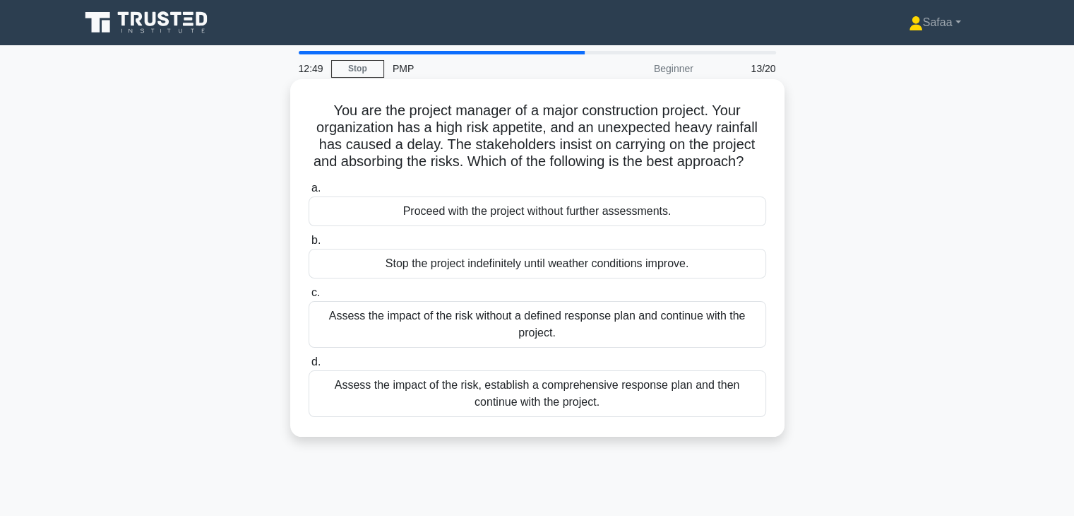
click at [648, 417] on div "Assess the impact of the risk, establish a comprehensive response plan and then…" at bounding box center [538, 393] width 458 height 47
click at [309, 367] on input "d. Assess the impact of the risk, establish a comprehensive response plan and t…" at bounding box center [309, 361] width 0 height 9
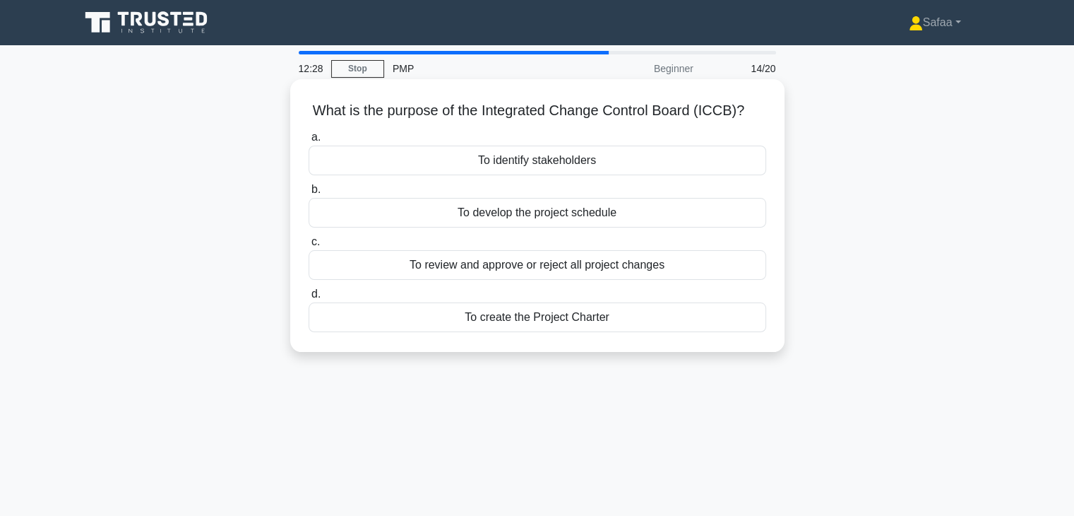
click at [686, 266] on div "To review and approve or reject all project changes" at bounding box center [538, 265] width 458 height 30
click at [309, 247] on input "c. To review and approve or reject all project changes" at bounding box center [309, 241] width 0 height 9
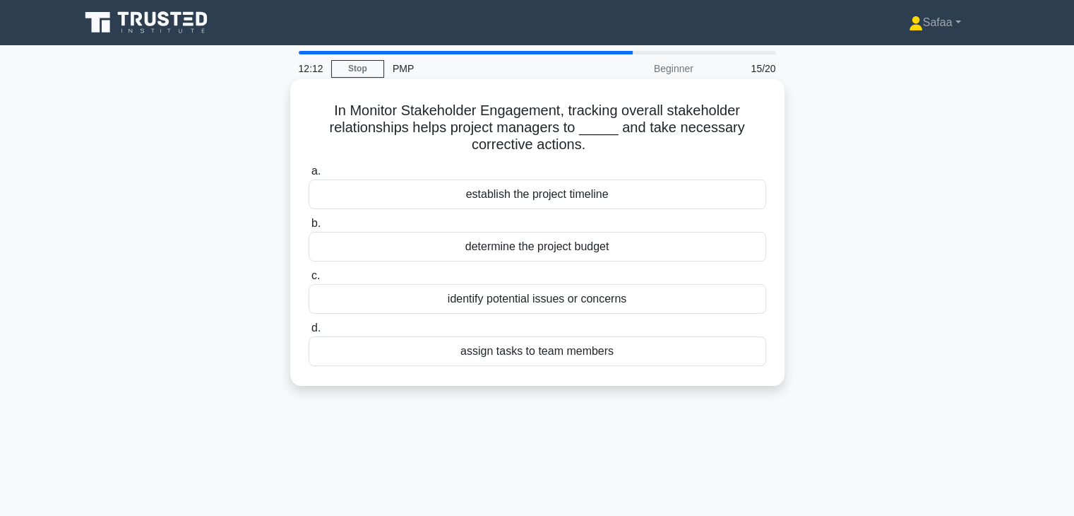
click at [690, 297] on div "identify potential issues or concerns" at bounding box center [538, 299] width 458 height 30
click at [309, 280] on input "c. identify potential issues or concerns" at bounding box center [309, 275] width 0 height 9
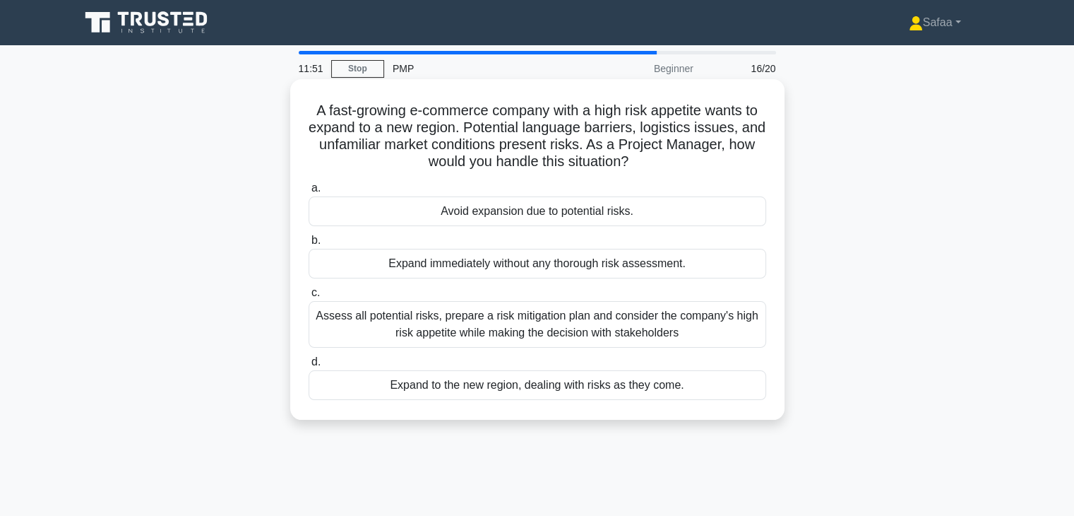
click at [715, 323] on div "Assess all potential risks, prepare a risk mitigation plan and consider the com…" at bounding box center [538, 324] width 458 height 47
click at [309, 297] on input "c. Assess all potential risks, prepare a risk mitigation plan and consider the …" at bounding box center [309, 292] width 0 height 9
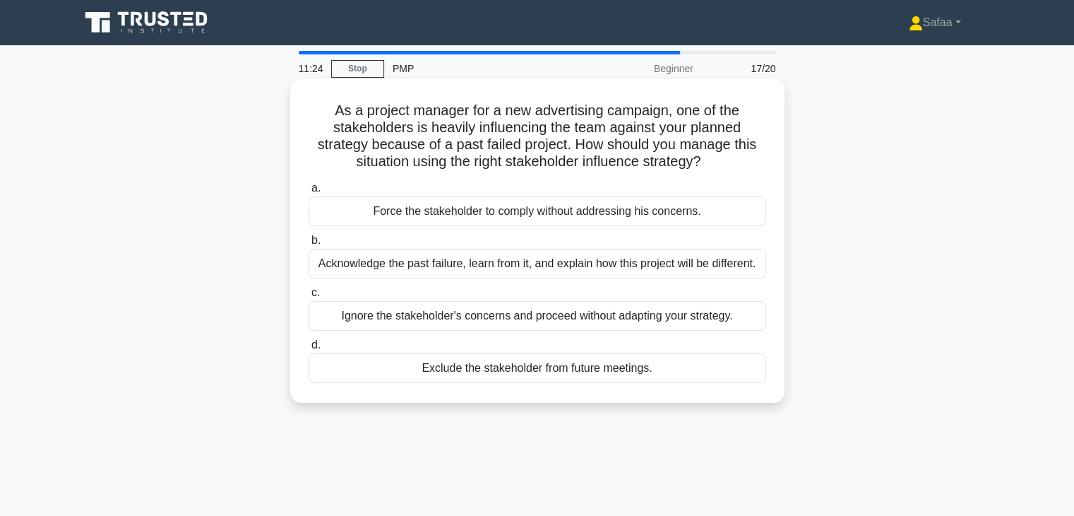
click at [741, 269] on div "Acknowledge the past failure, learn from it, and explain how this project will …" at bounding box center [538, 264] width 458 height 30
click at [309, 245] on input "b. Acknowledge the past failure, learn from it, and explain how this project wi…" at bounding box center [309, 240] width 0 height 9
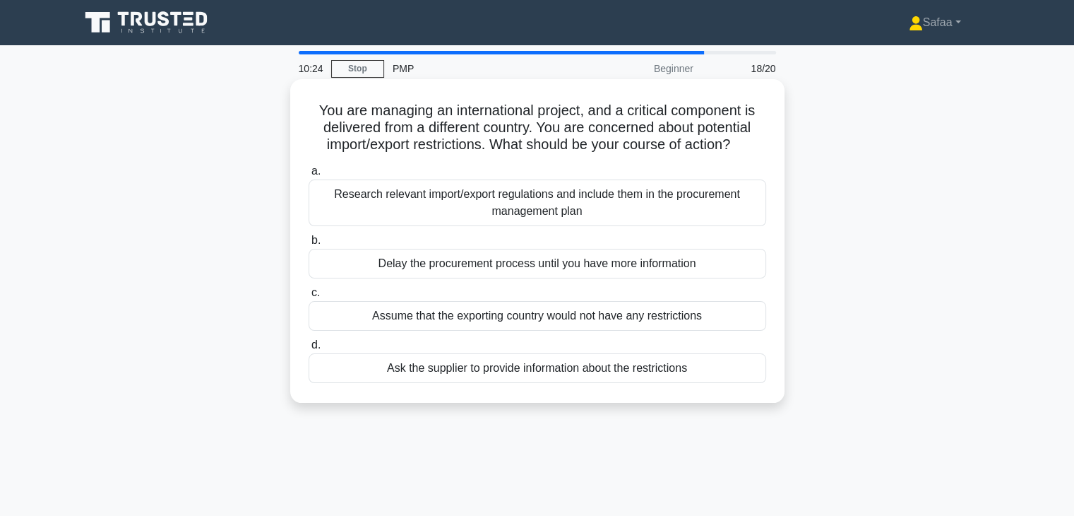
click at [562, 203] on div "Research relevant import/export regulations and include them in the procurement…" at bounding box center [538, 202] width 458 height 47
click at [309, 176] on input "a. Research relevant import/export regulations and include them in the procurem…" at bounding box center [309, 171] width 0 height 9
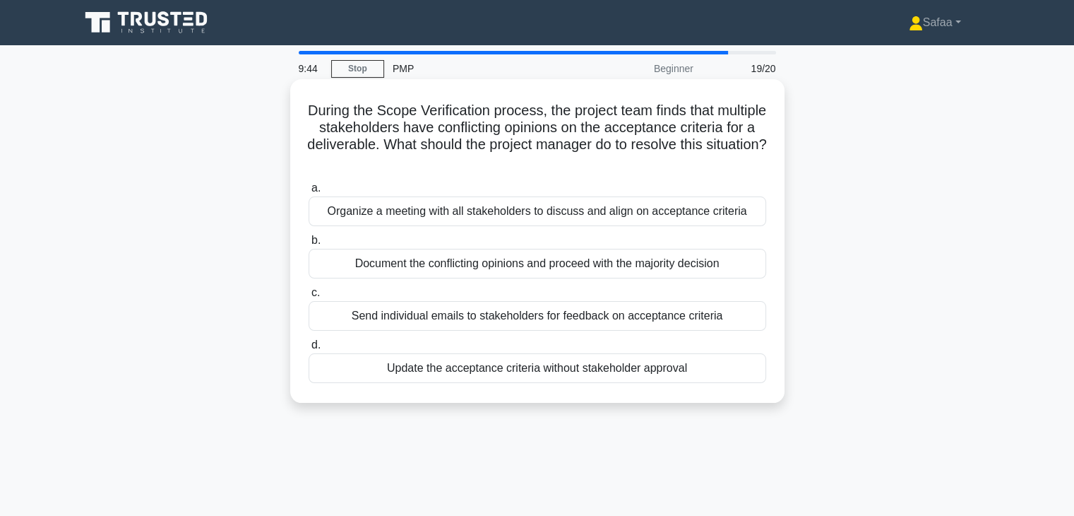
click at [718, 210] on div "Organize a meeting with all stakeholders to discuss and align on acceptance cri…" at bounding box center [538, 211] width 458 height 30
click at [309, 193] on input "a. Organize a meeting with all stakeholders to discuss and align on acceptance …" at bounding box center [309, 188] width 0 height 9
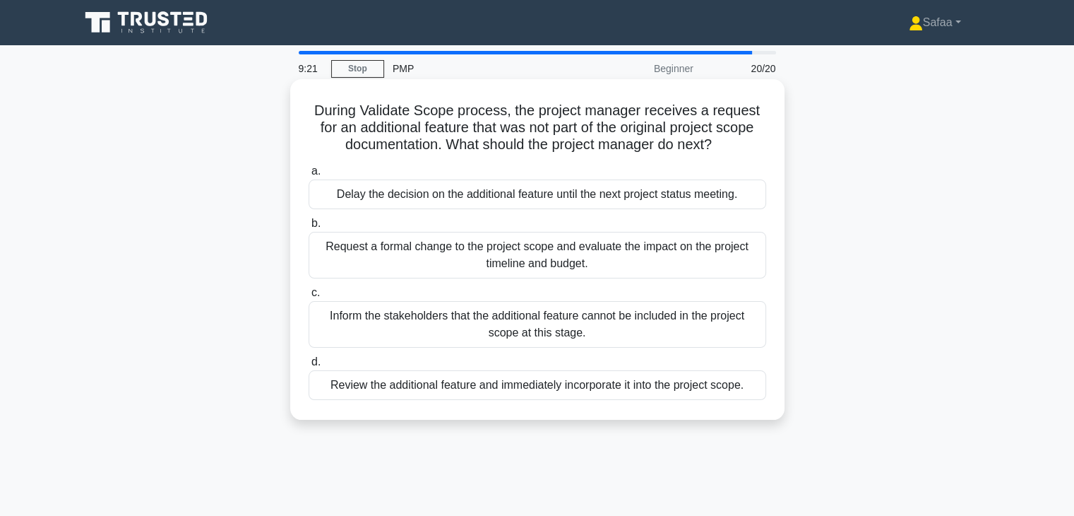
click at [677, 269] on div "Request a formal change to the project scope and evaluate the impact on the pro…" at bounding box center [538, 255] width 458 height 47
click at [309, 228] on input "b. Request a formal change to the project scope and evaluate the impact on the …" at bounding box center [309, 223] width 0 height 9
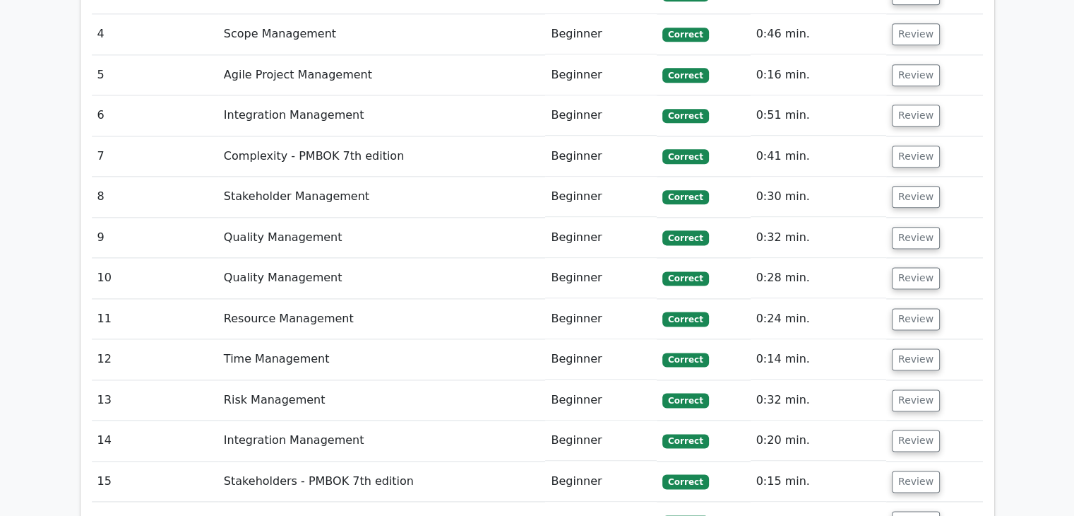
scroll to position [1780, 0]
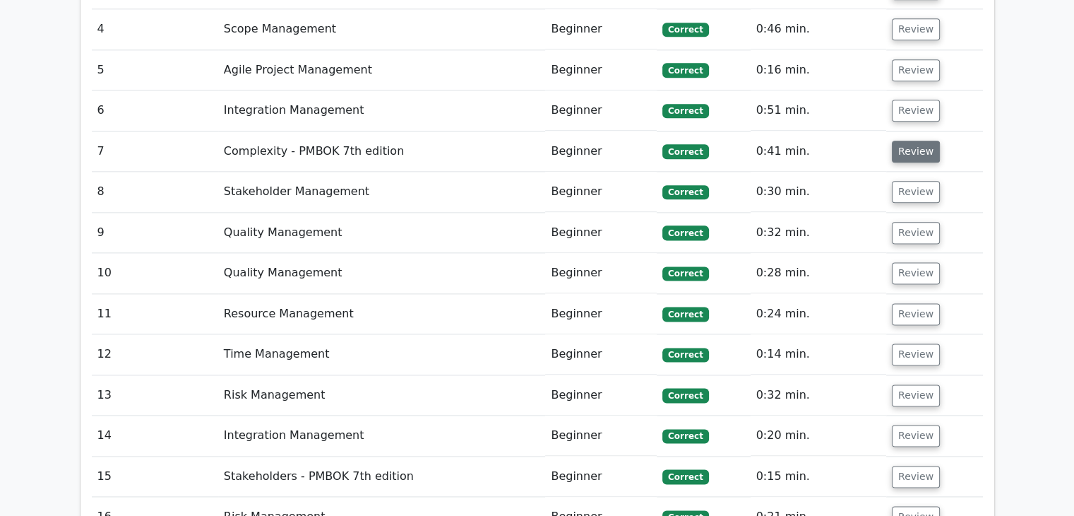
click at [917, 141] on button "Review" at bounding box center [916, 152] width 48 height 22
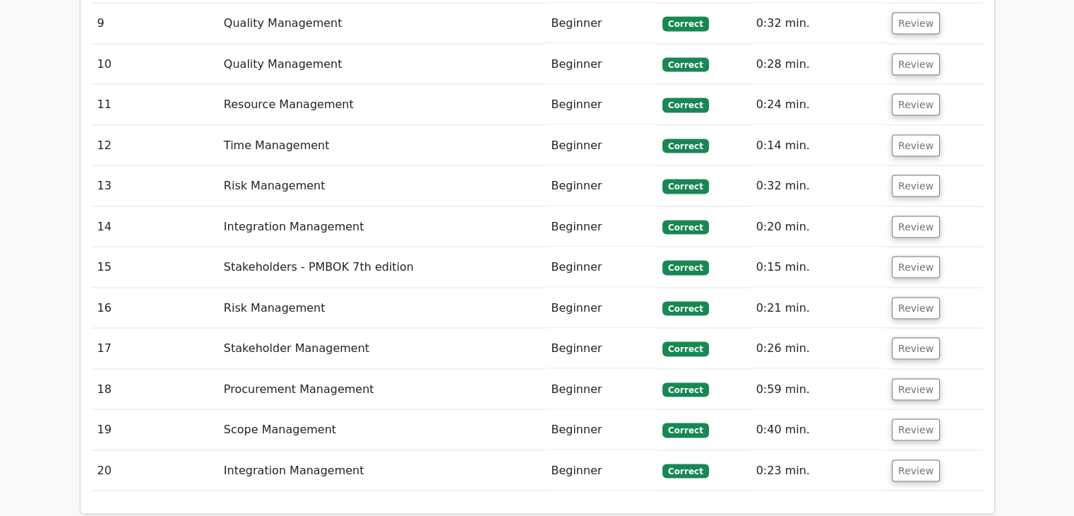
scroll to position [2684, 0]
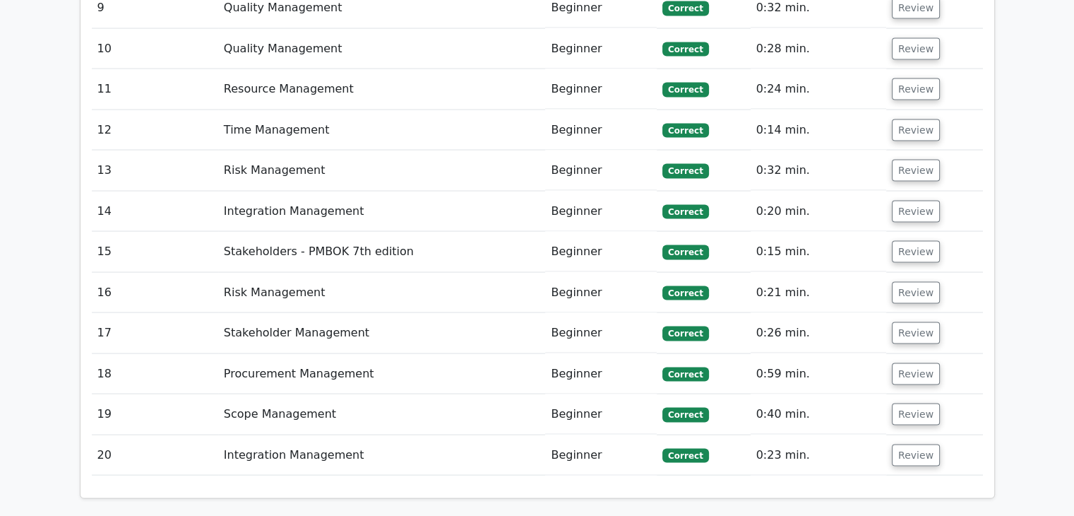
click at [922, 403] on button "Review" at bounding box center [916, 414] width 48 height 22
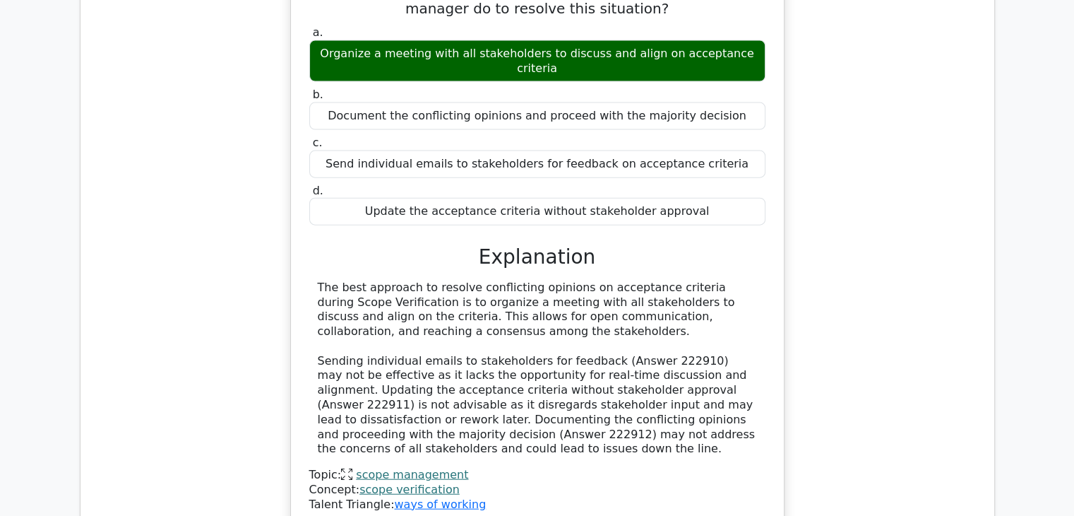
scroll to position [3306, 0]
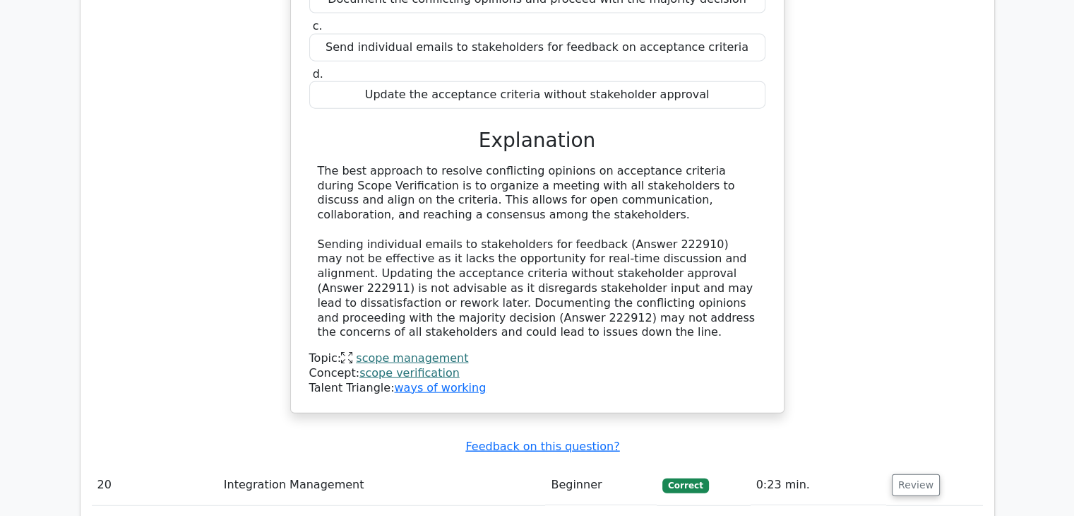
click at [427, 351] on link "scope management" at bounding box center [412, 357] width 112 height 13
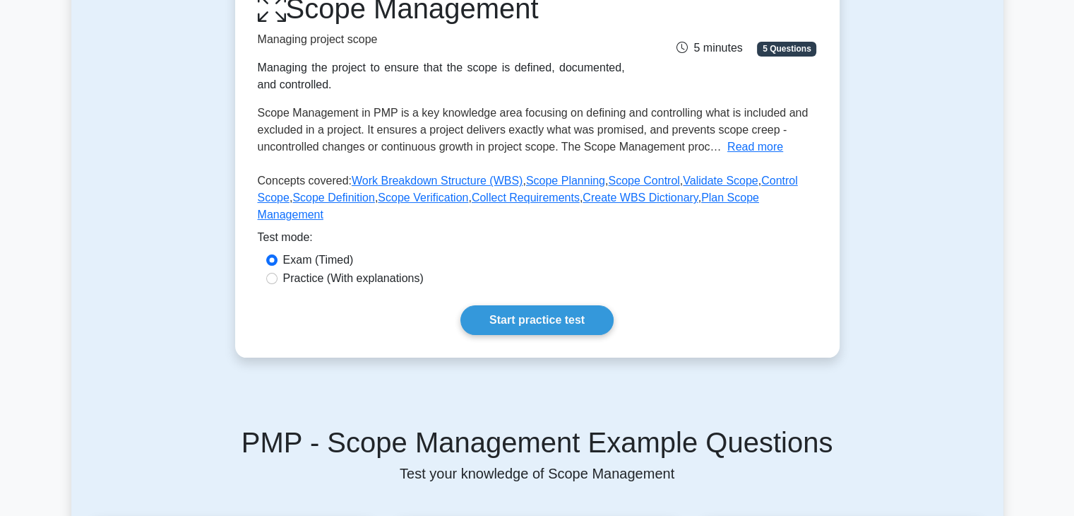
scroll to position [170, 0]
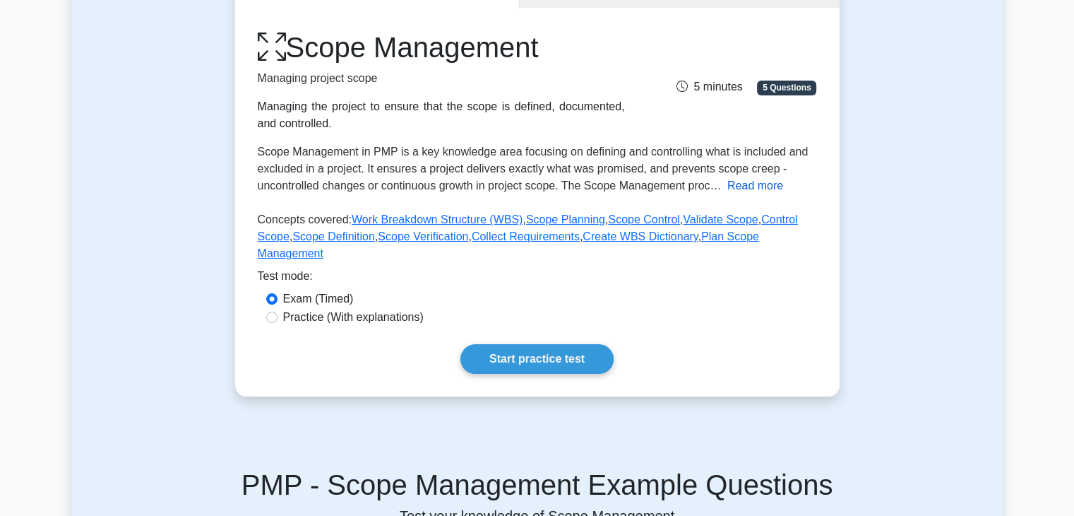
click at [748, 184] on button "Read more" at bounding box center [756, 185] width 56 height 17
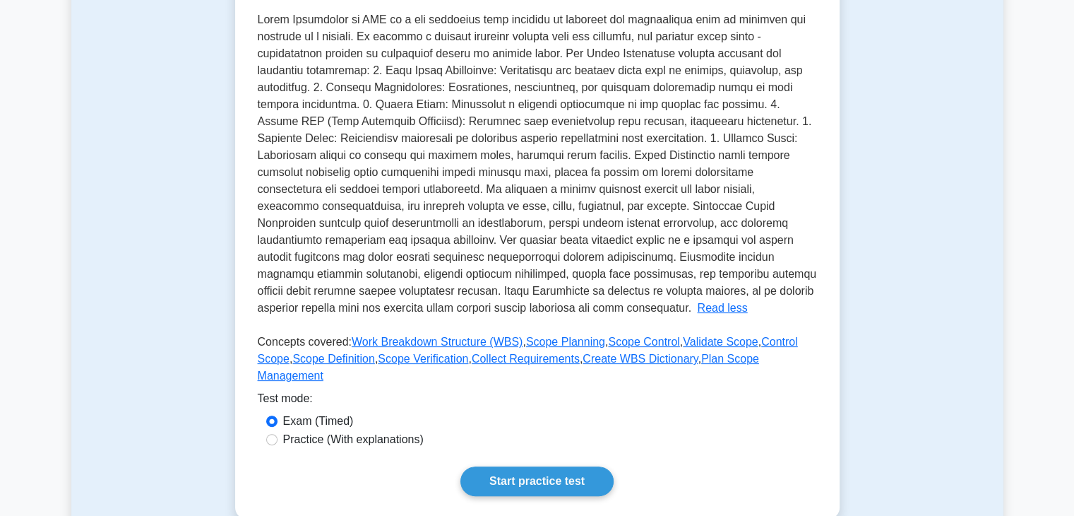
scroll to position [311, 0]
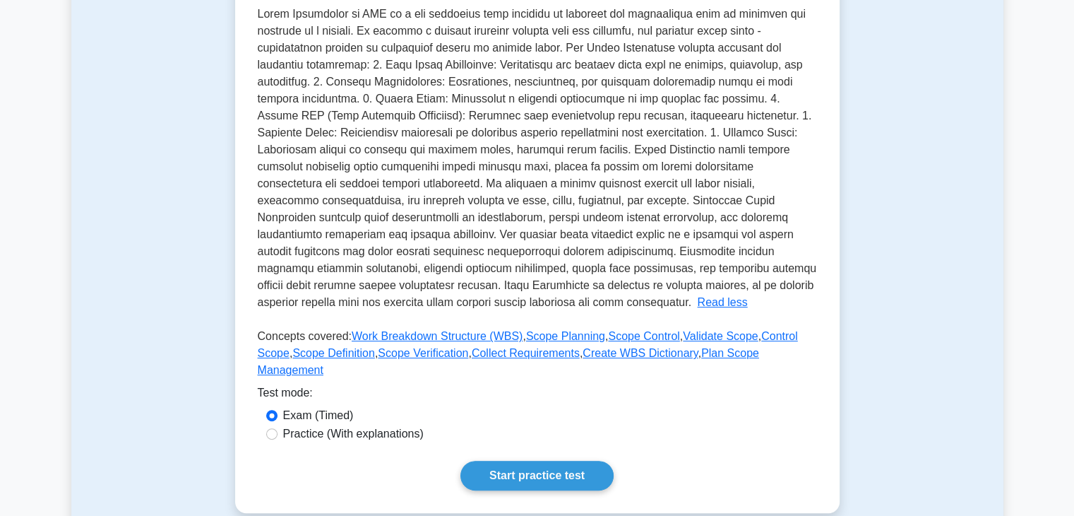
click at [975, 272] on div "Test Flashcards Scope Management Managing project scope Managing the project to…" at bounding box center [537, 172] width 932 height 750
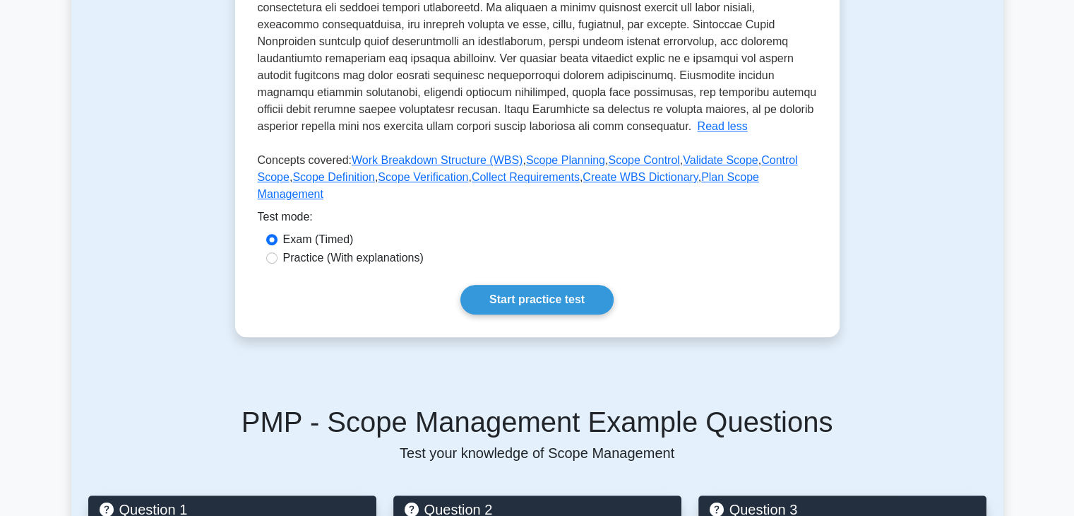
scroll to position [509, 0]
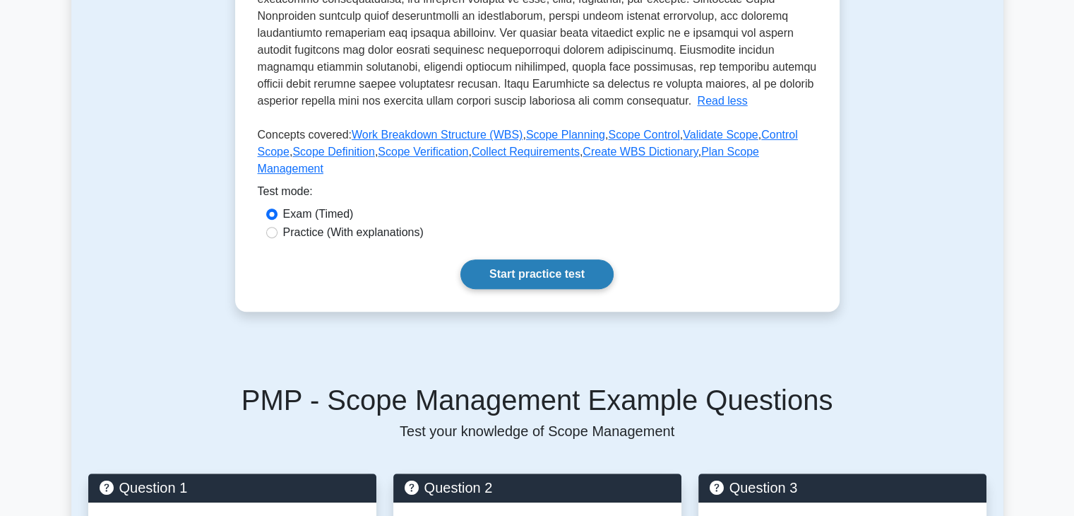
click at [554, 259] on link "Start practice test" at bounding box center [537, 274] width 153 height 30
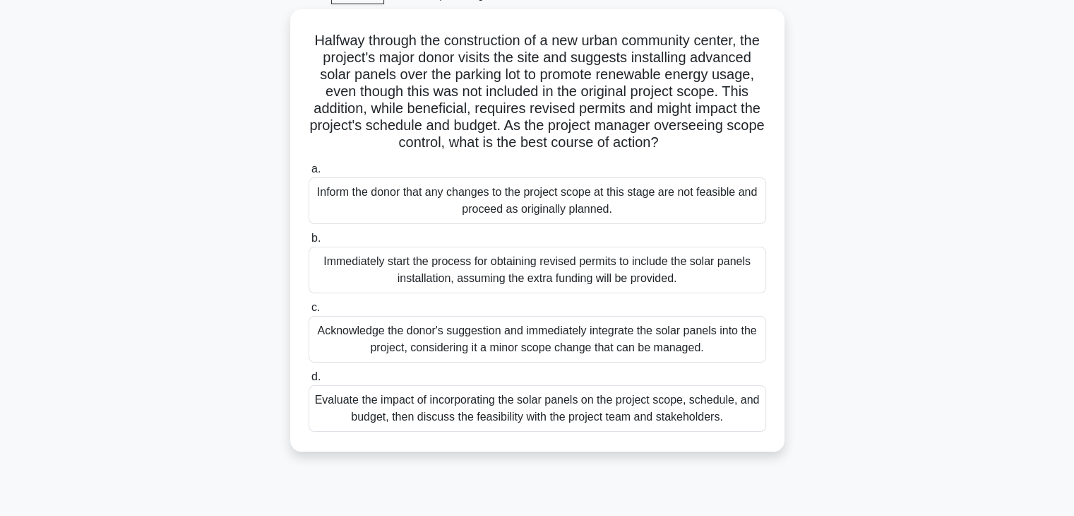
scroll to position [85, 0]
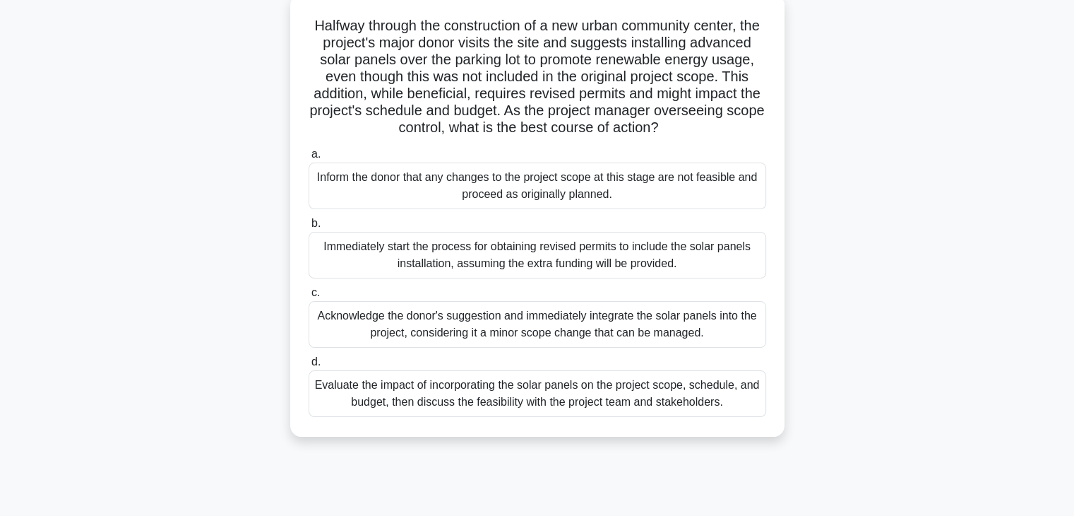
click at [494, 417] on div "Evaluate the impact of incorporating the solar panels on the project scope, sch…" at bounding box center [538, 393] width 458 height 47
click at [309, 367] on input "d. Evaluate the impact of incorporating the solar panels on the project scope, …" at bounding box center [309, 361] width 0 height 9
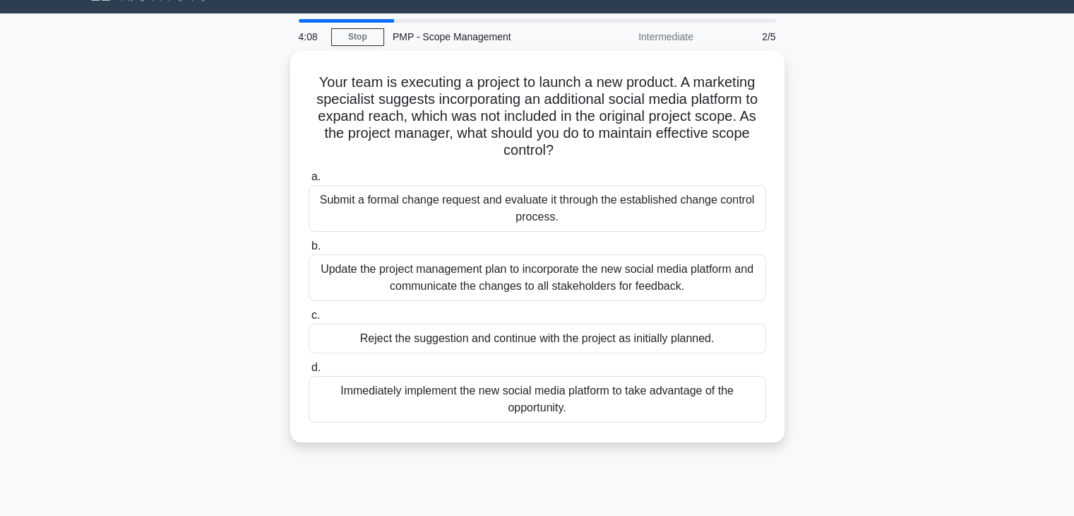
scroll to position [0, 0]
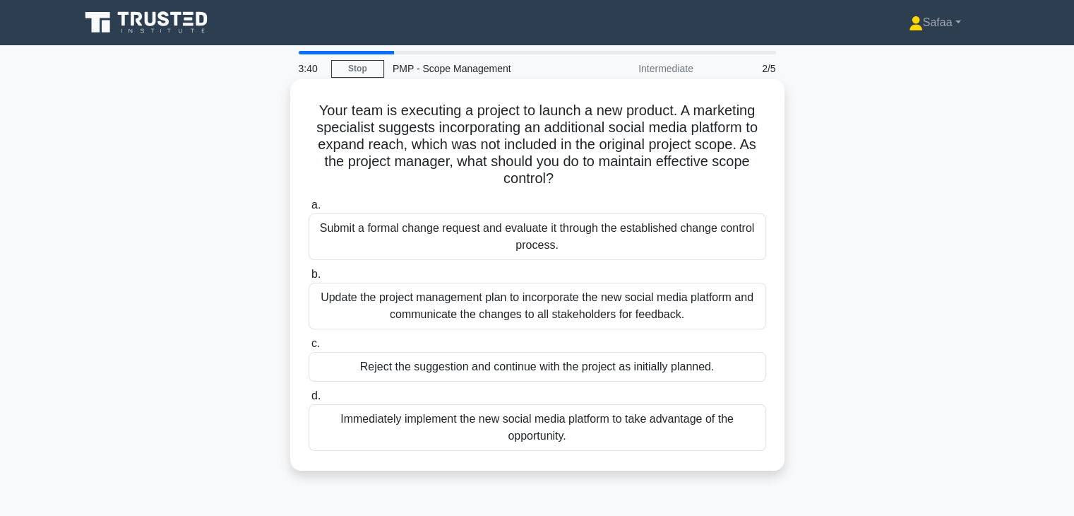
click at [662, 228] on div "Submit a formal change request and evaluate it through the established change c…" at bounding box center [538, 236] width 458 height 47
click at [309, 210] on input "a. Submit a formal change request and evaluate it through the established chang…" at bounding box center [309, 205] width 0 height 9
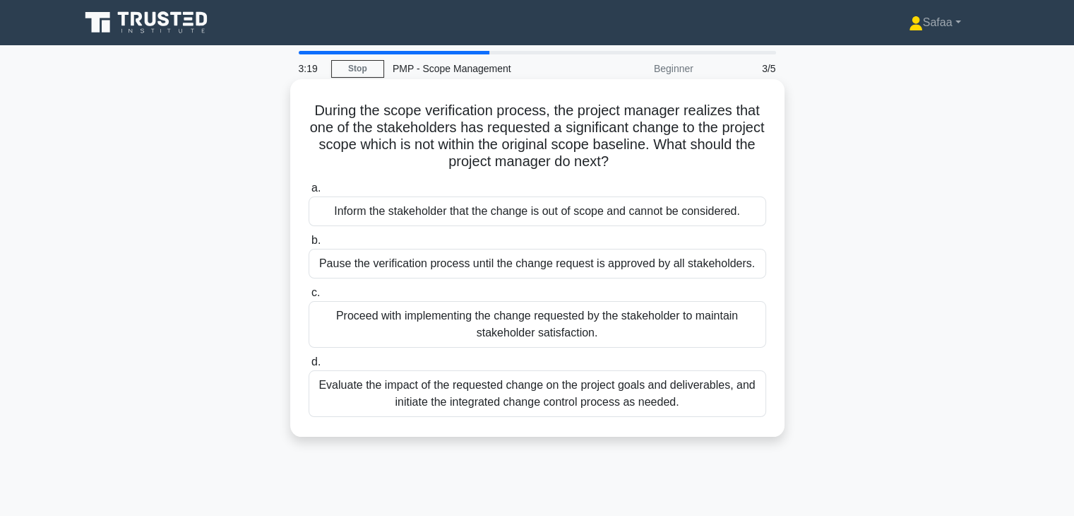
click at [636, 397] on div "Evaluate the impact of the requested change on the project goals and deliverabl…" at bounding box center [538, 393] width 458 height 47
click at [309, 367] on input "d. Evaluate the impact of the requested change on the project goals and deliver…" at bounding box center [309, 361] width 0 height 9
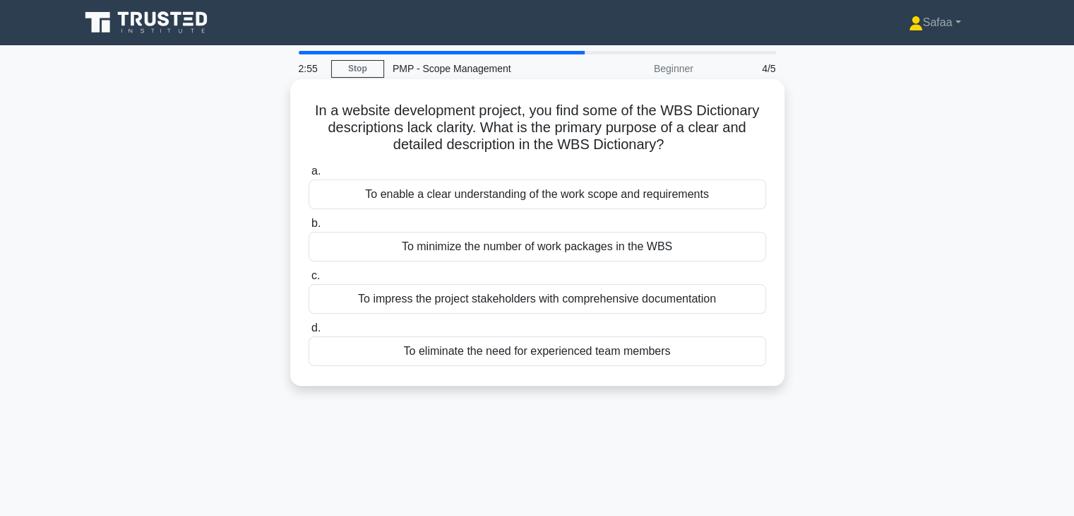
click at [646, 194] on div "To enable a clear understanding of the work scope and requirements" at bounding box center [538, 194] width 458 height 30
click at [309, 176] on input "a. To enable a clear understanding of the work scope and requirements" at bounding box center [309, 171] width 0 height 9
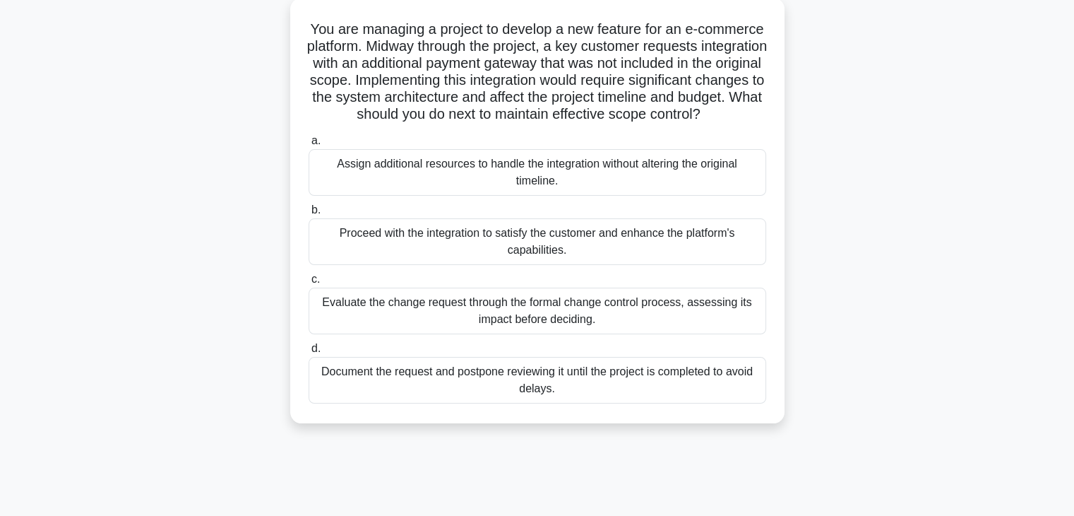
scroll to position [113, 0]
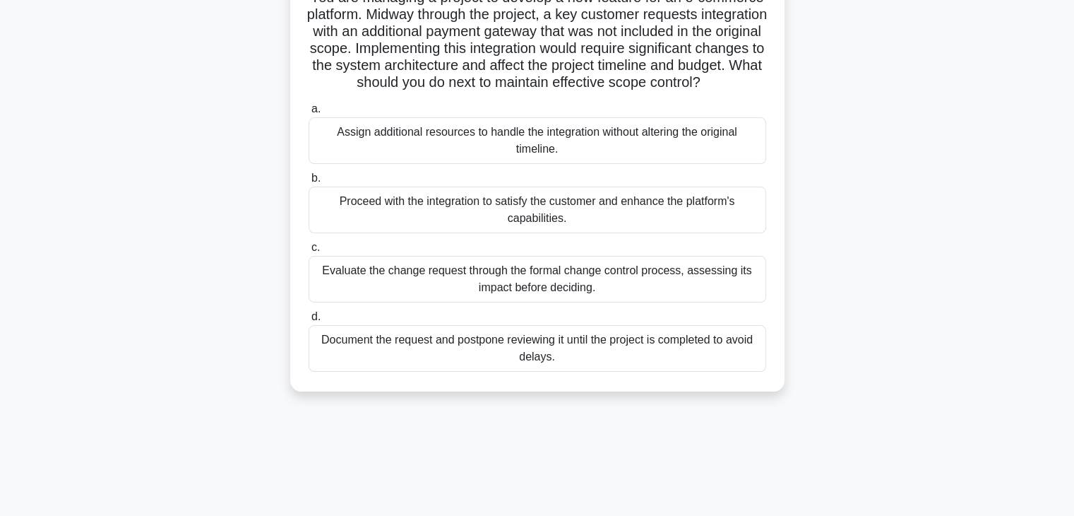
click at [432, 297] on div "Evaluate the change request through the formal change control process, assessin…" at bounding box center [538, 279] width 458 height 47
click at [309, 252] on input "c. Evaluate the change request through the formal change control process, asses…" at bounding box center [309, 247] width 0 height 9
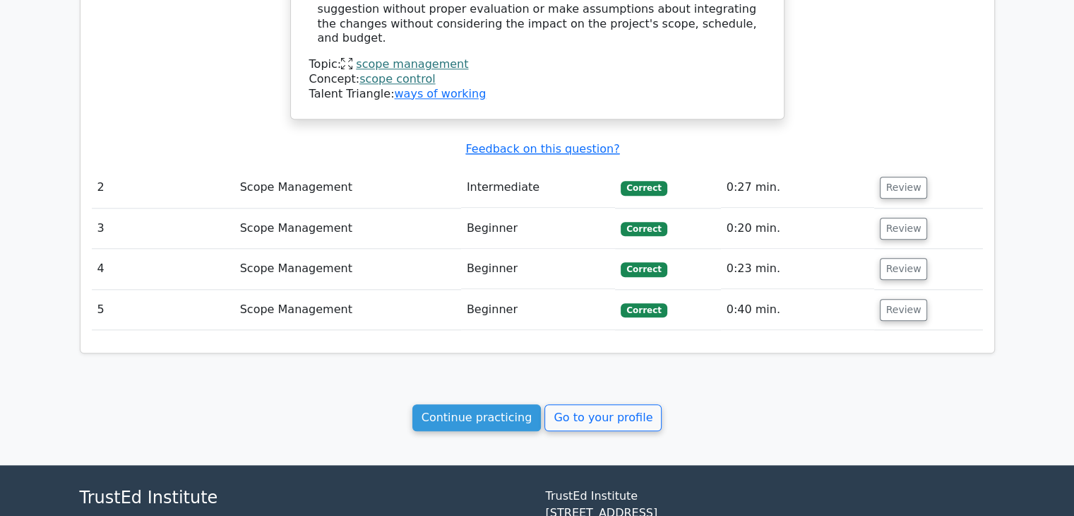
scroll to position [1557, 0]
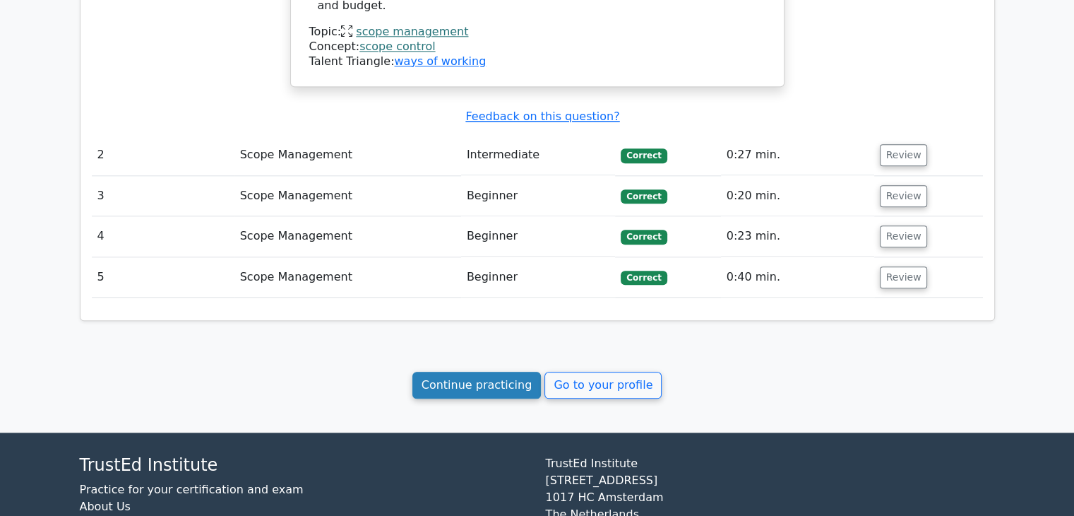
click at [508, 372] on link "Continue practicing" at bounding box center [476, 385] width 129 height 27
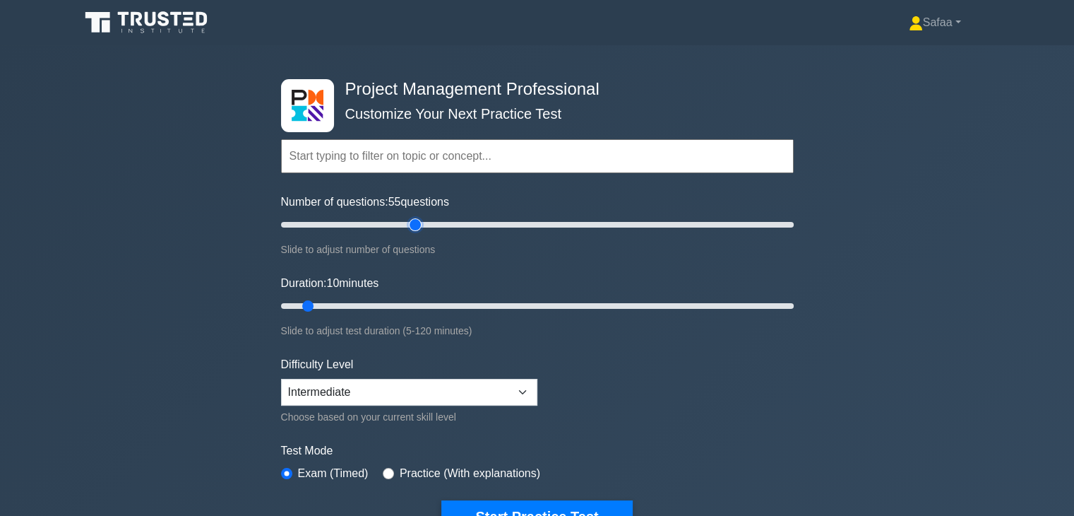
click at [419, 224] on input "Number of questions: 55 questions" at bounding box center [537, 224] width 513 height 17
click at [393, 222] on input "Number of questions: 55 questions" at bounding box center [537, 224] width 513 height 17
type input "40"
click at [370, 222] on input "Number of questions: 40 questions" at bounding box center [537, 224] width 513 height 17
click at [369, 301] on input "Duration: 25 minutes" at bounding box center [537, 305] width 513 height 17
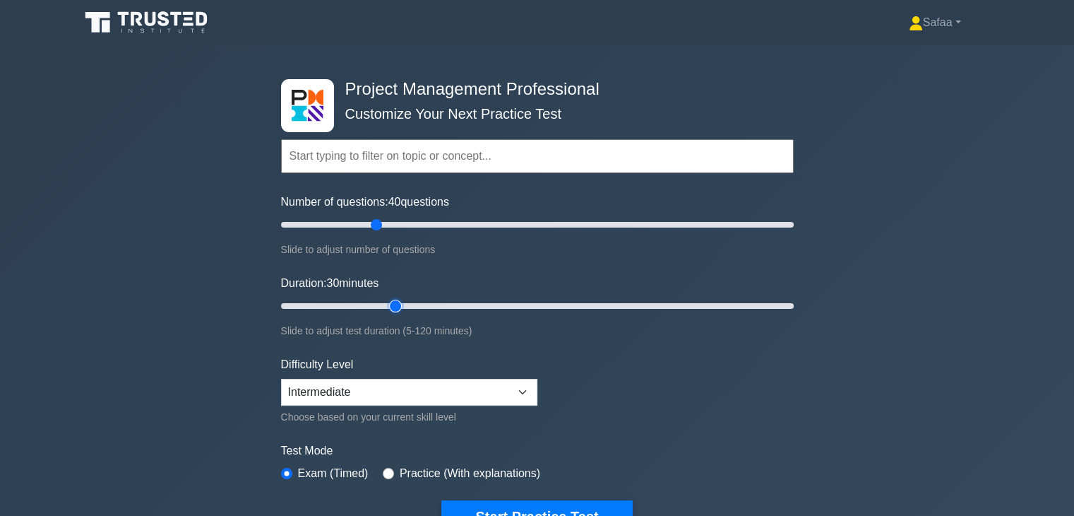
click at [405, 303] on input "Duration: 30 minutes" at bounding box center [537, 305] width 513 height 17
click at [458, 307] on input "Duration: 45 minutes" at bounding box center [537, 305] width 513 height 17
type input "40"
click at [449, 309] on input "Duration: 40 minutes" at bounding box center [537, 305] width 513 height 17
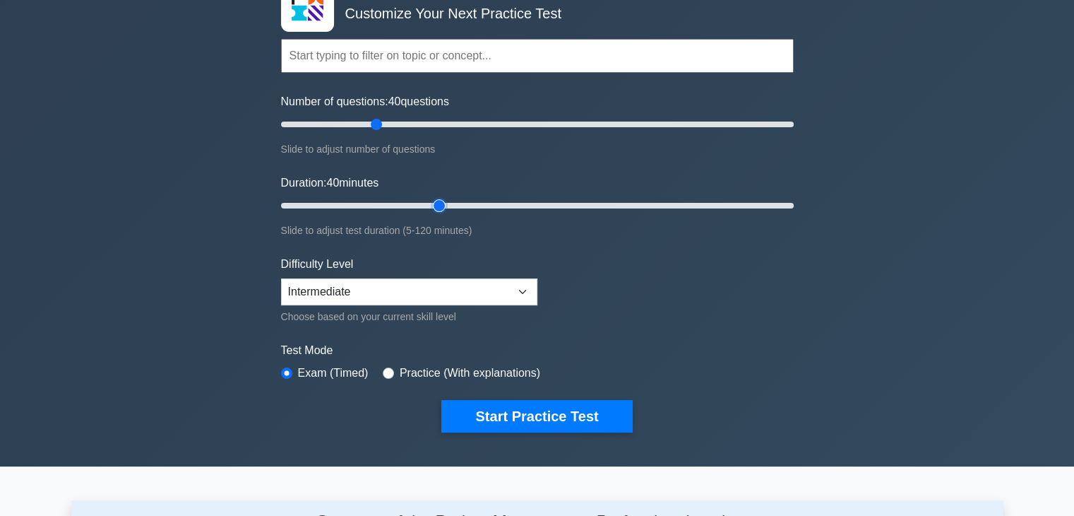
scroll to position [113, 0]
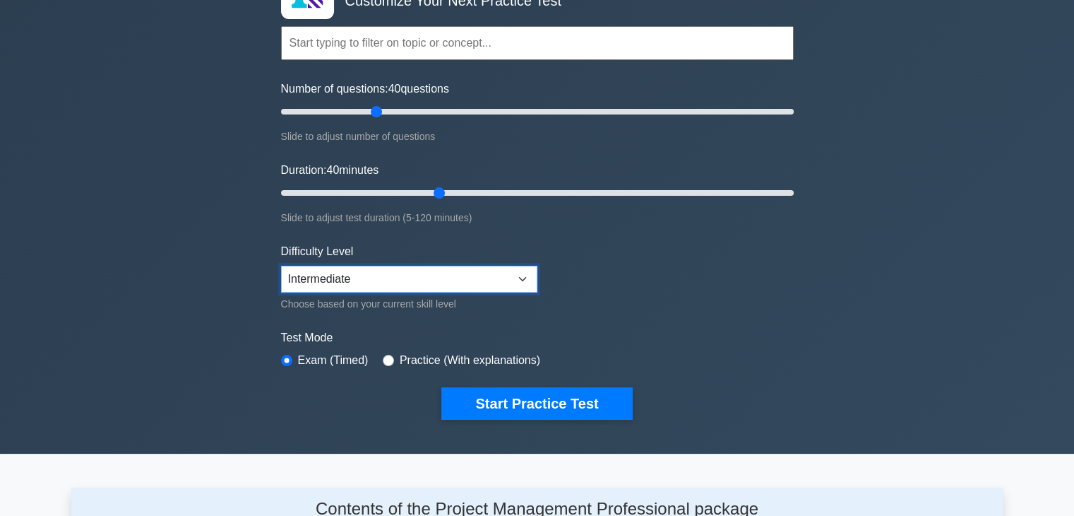
click at [534, 278] on select "Beginner Intermediate Expert" at bounding box center [409, 279] width 256 height 27
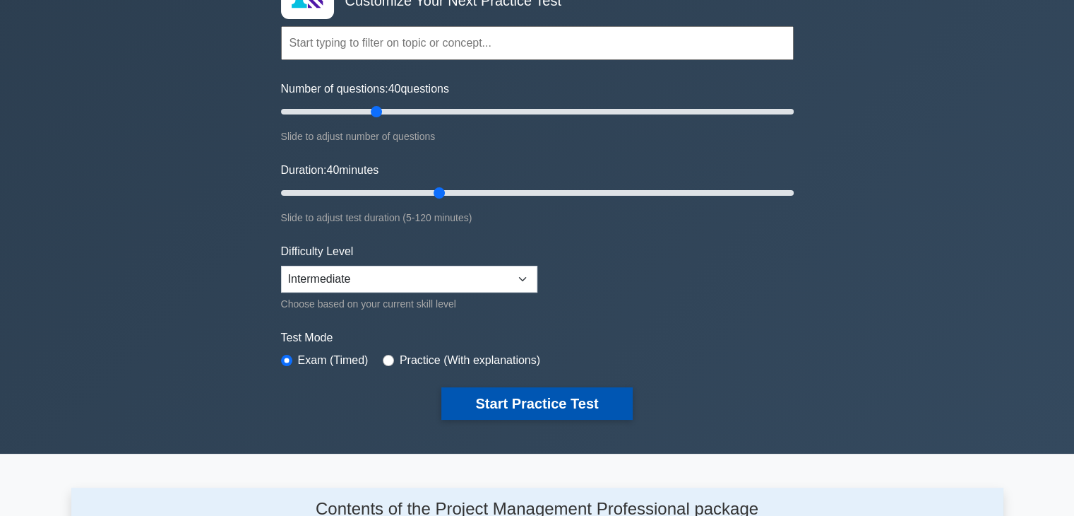
click at [559, 410] on button "Start Practice Test" at bounding box center [536, 403] width 191 height 32
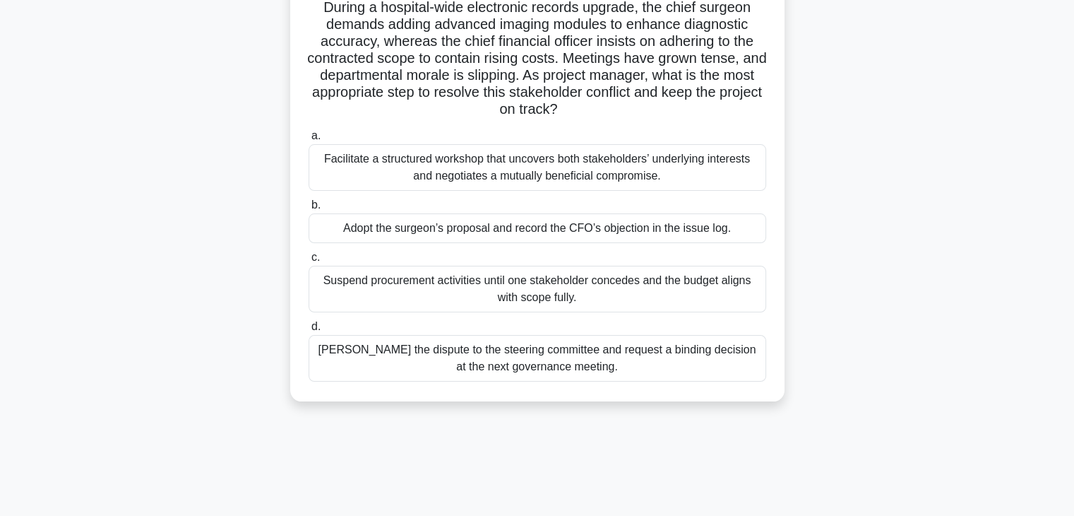
scroll to position [113, 0]
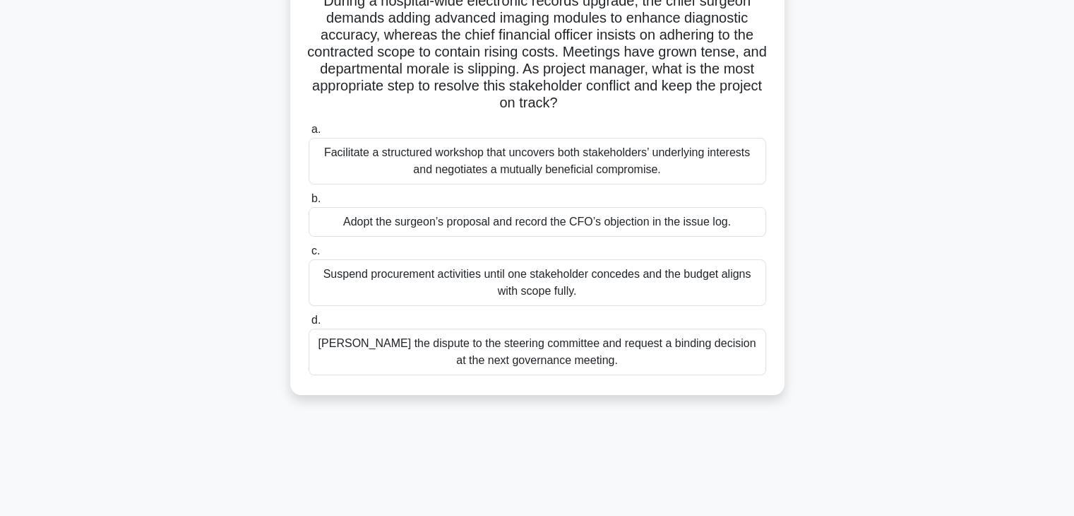
click at [1010, 344] on main "39:10 Stop PMP Intermediate 1/40 During a hospital-wide electronic records upgr…" at bounding box center [537, 291] width 1074 height 718
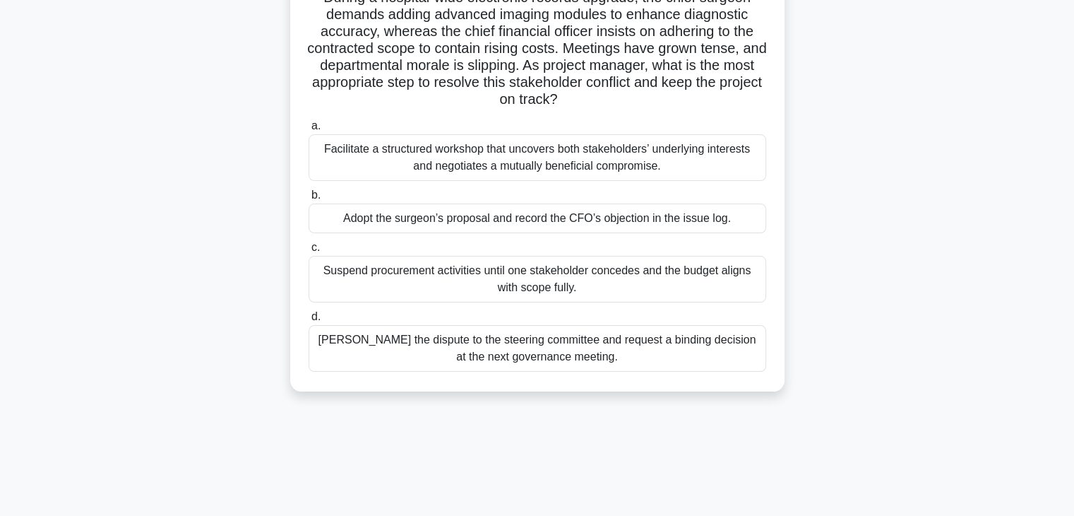
click at [597, 162] on div "Facilitate a structured workshop that uncovers both stakeholders’ underlying in…" at bounding box center [538, 157] width 458 height 47
click at [309, 131] on input "a. Facilitate a structured workshop that uncovers both stakeholders’ underlying…" at bounding box center [309, 125] width 0 height 9
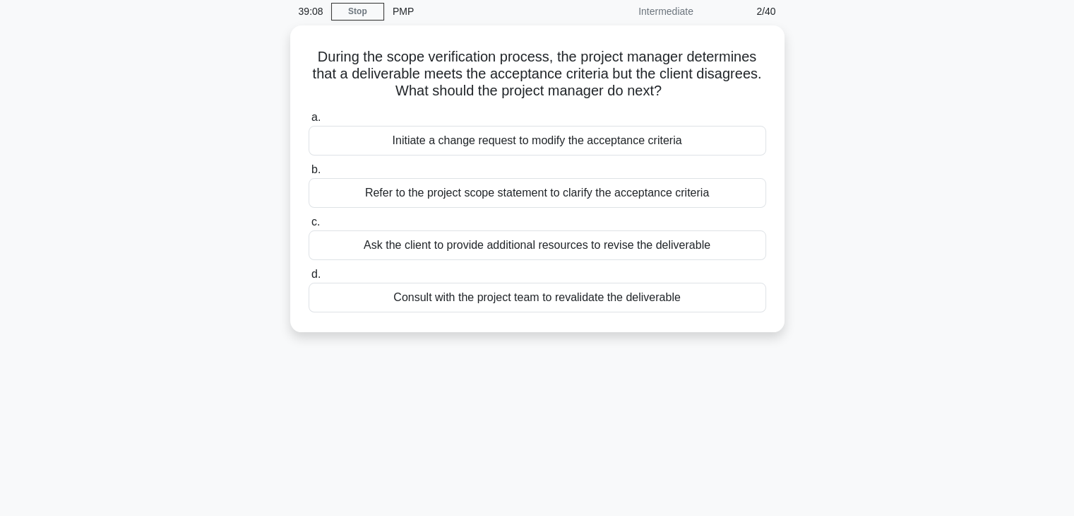
scroll to position [0, 0]
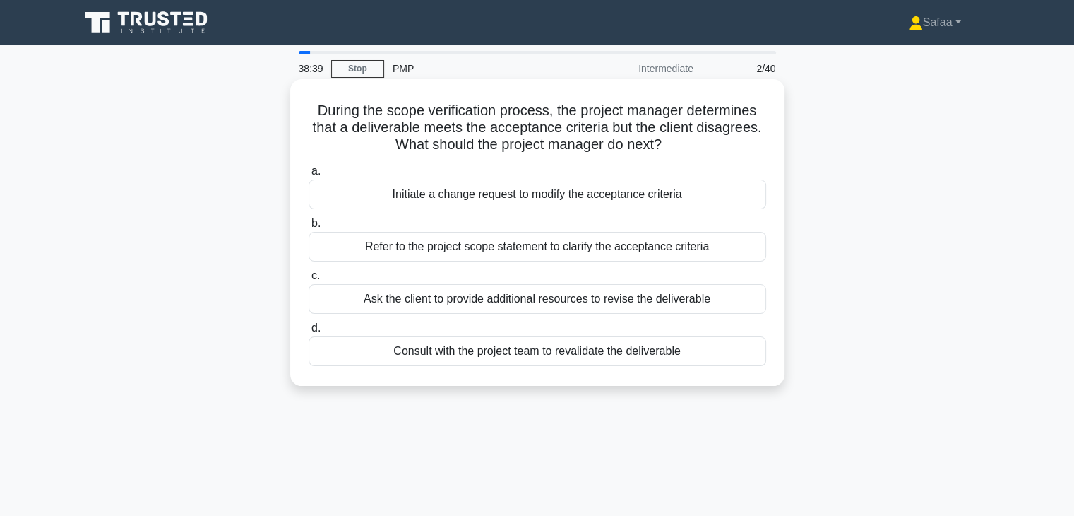
click at [713, 249] on div "Refer to the project scope statement to clarify the acceptance criteria" at bounding box center [538, 247] width 458 height 30
click at [309, 228] on input "b. Refer to the project scope statement to clarify the acceptance criteria" at bounding box center [309, 223] width 0 height 9
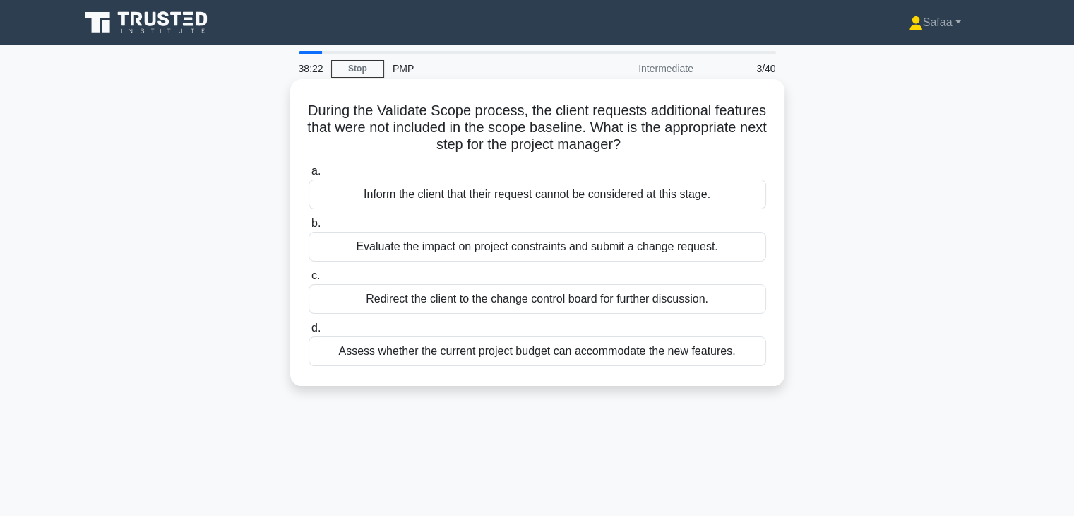
click at [669, 247] on div "Evaluate the impact on project constraints and submit a change request." at bounding box center [538, 247] width 458 height 30
click at [309, 228] on input "b. Evaluate the impact on project constraints and submit a change request." at bounding box center [309, 223] width 0 height 9
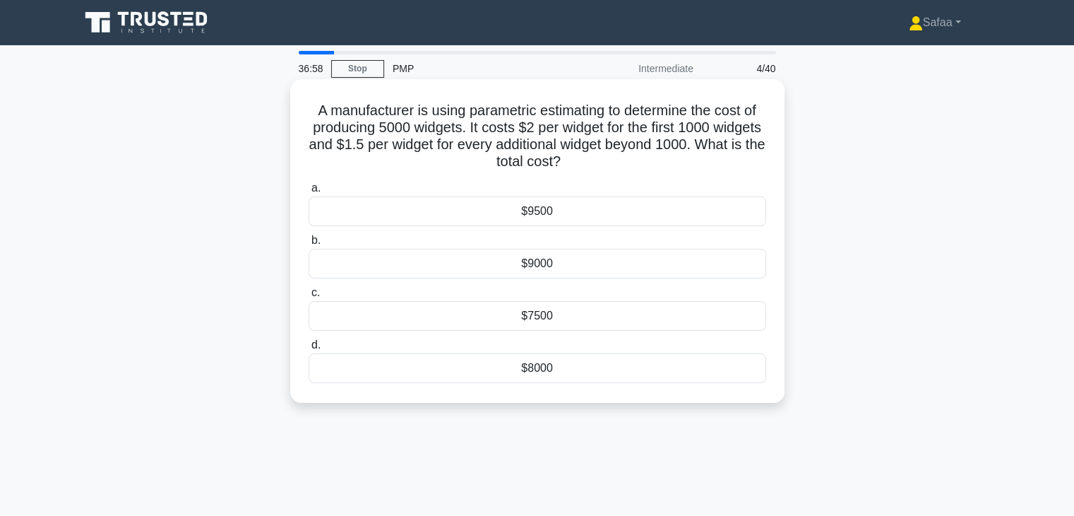
click at [646, 372] on div "$8000" at bounding box center [538, 368] width 458 height 30
click at [309, 350] on input "d. $8000" at bounding box center [309, 344] width 0 height 9
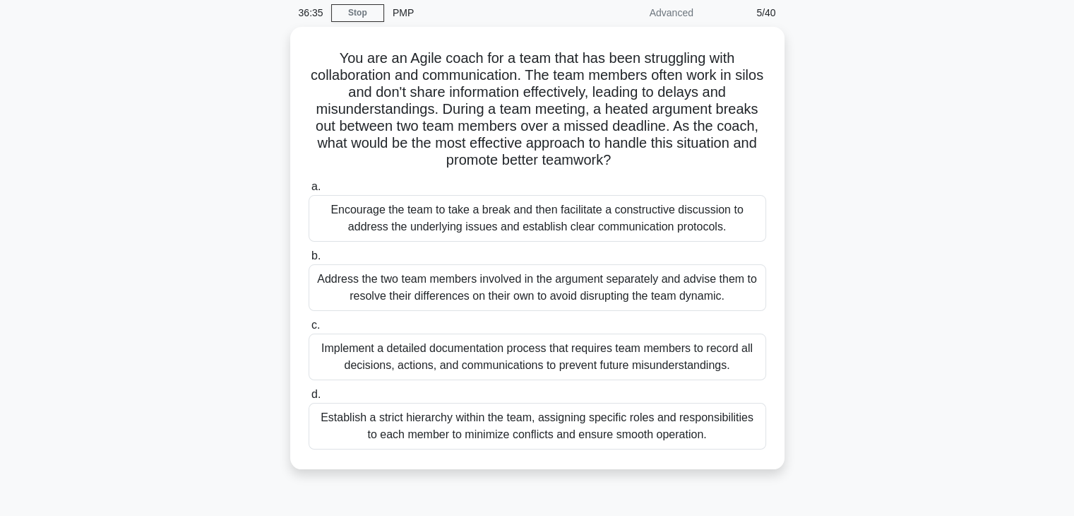
scroll to position [57, 0]
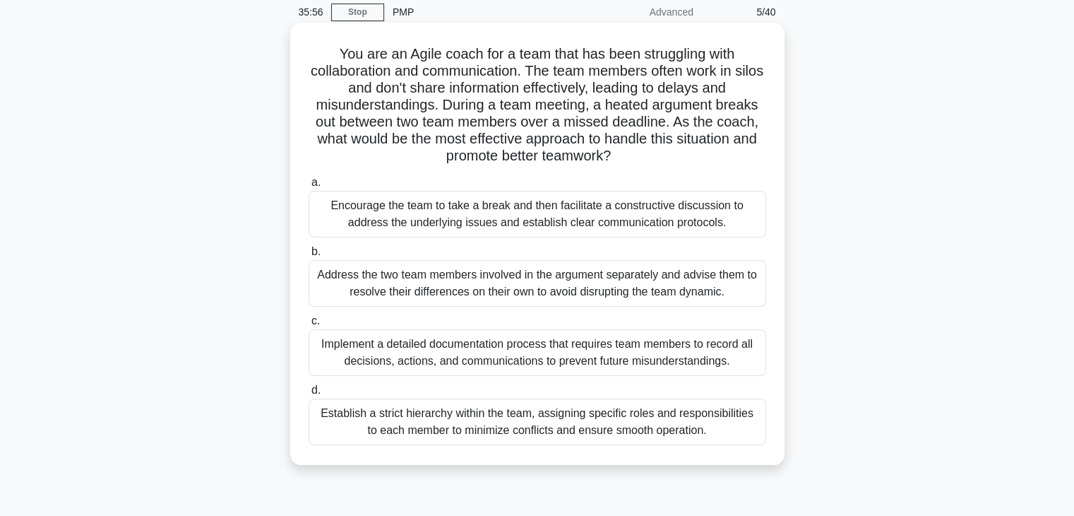
click at [530, 201] on div "Encourage the team to take a break and then facilitate a constructive discussio…" at bounding box center [538, 214] width 458 height 47
click at [309, 187] on input "a. Encourage the team to take a break and then facilitate a constructive discus…" at bounding box center [309, 182] width 0 height 9
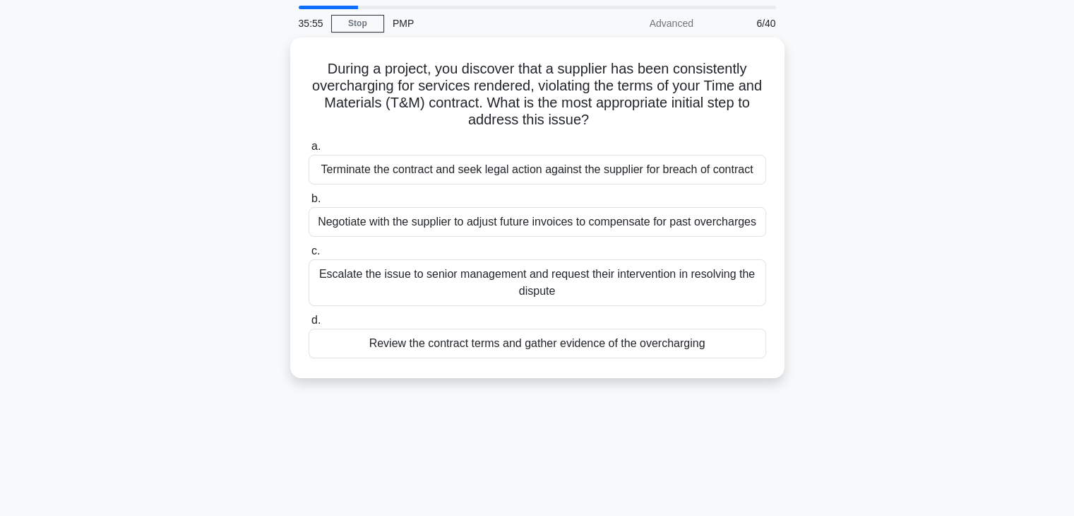
scroll to position [0, 0]
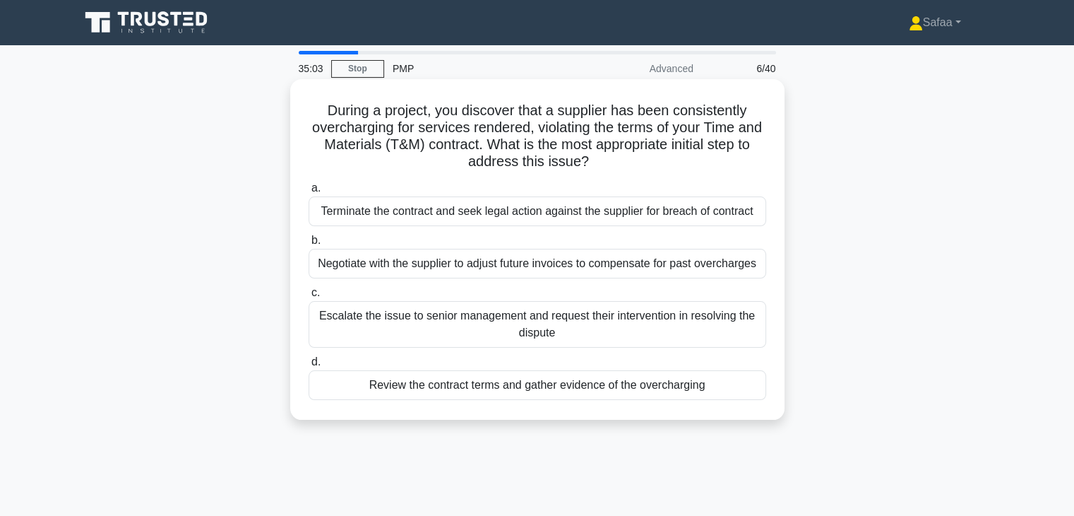
click at [682, 272] on div "Negotiate with the supplier to adjust future invoices to compensate for past ov…" at bounding box center [538, 264] width 458 height 30
click at [309, 245] on input "b. Negotiate with the supplier to adjust future invoices to compensate for past…" at bounding box center [309, 240] width 0 height 9
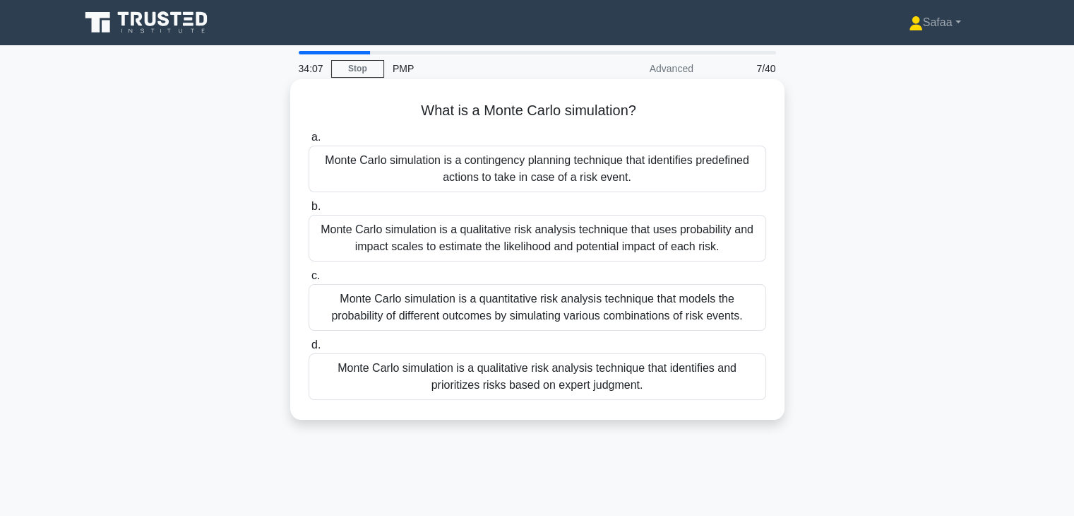
click at [655, 366] on div "Monte Carlo simulation is a qualitative risk analysis technique that identifies…" at bounding box center [538, 376] width 458 height 47
click at [309, 350] on input "d. Monte Carlo simulation is a qualitative risk analysis technique that identif…" at bounding box center [309, 344] width 0 height 9
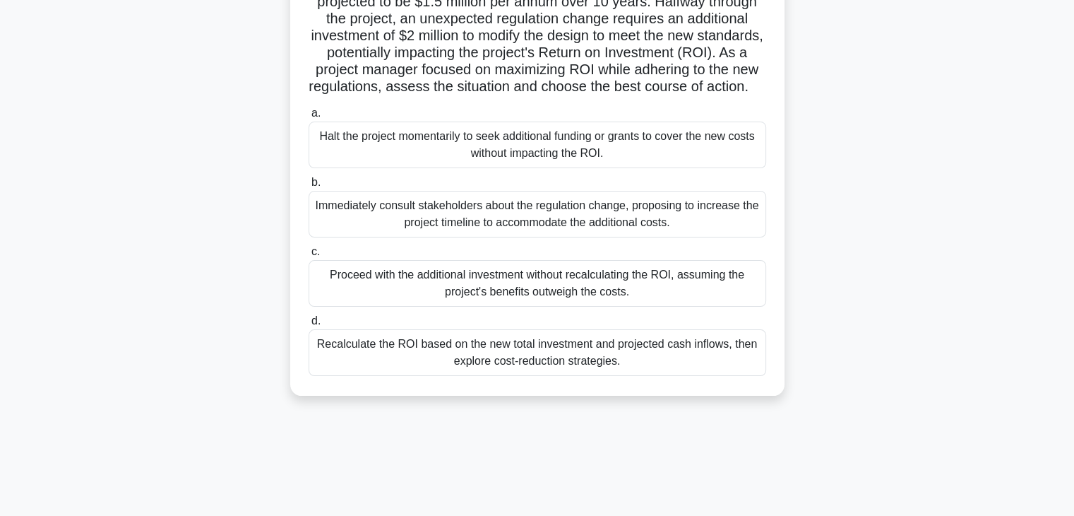
scroll to position [170, 0]
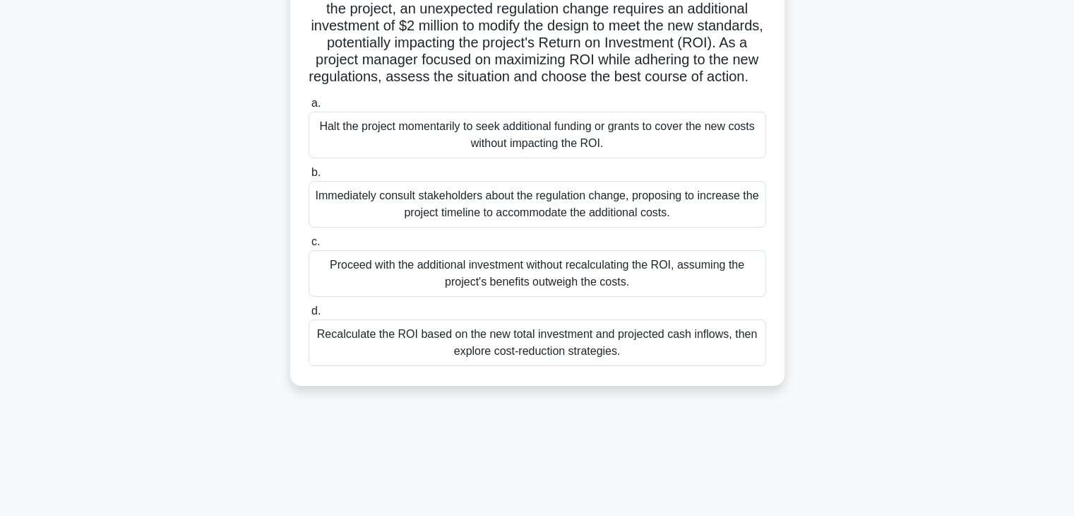
click at [600, 364] on div "Recalculate the ROI based on the new total investment and projected cash inflow…" at bounding box center [538, 342] width 458 height 47
click at [309, 316] on input "d. Recalculate the ROI based on the new total investment and projected cash inf…" at bounding box center [309, 311] width 0 height 9
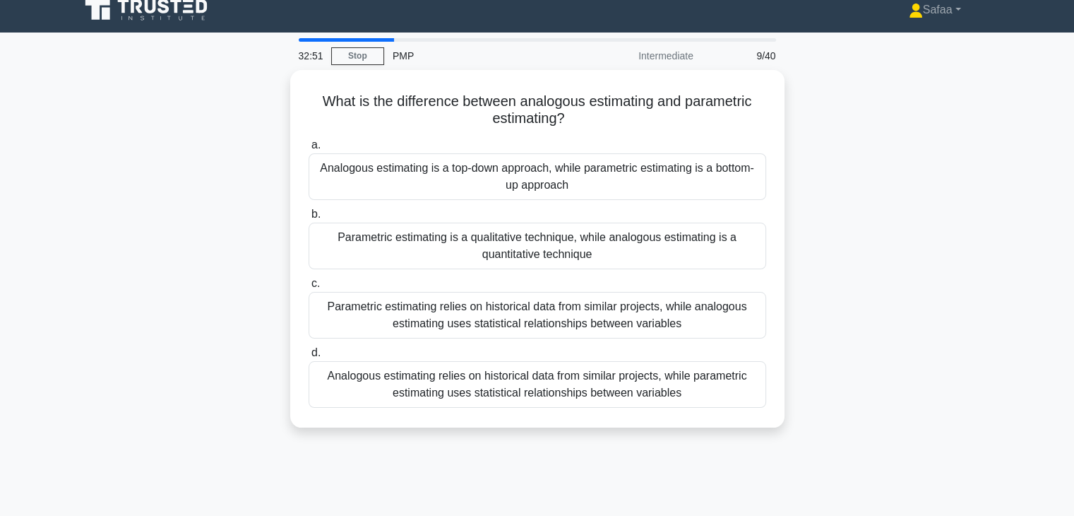
scroll to position [0, 0]
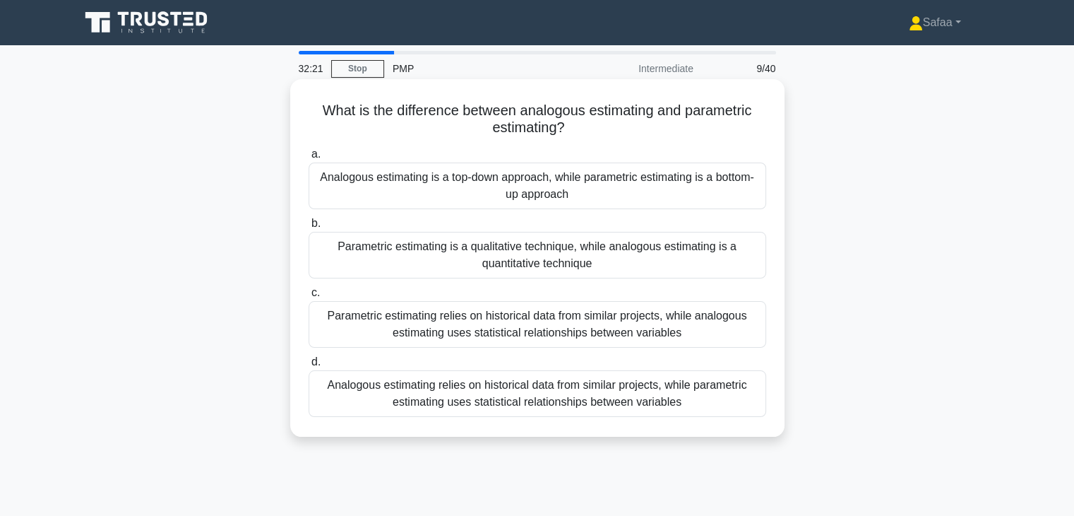
click at [629, 391] on div "Analogous estimating relies on historical data from similar projects, while par…" at bounding box center [538, 393] width 458 height 47
click at [309, 367] on input "d. Analogous estimating relies on historical data from similar projects, while …" at bounding box center [309, 361] width 0 height 9
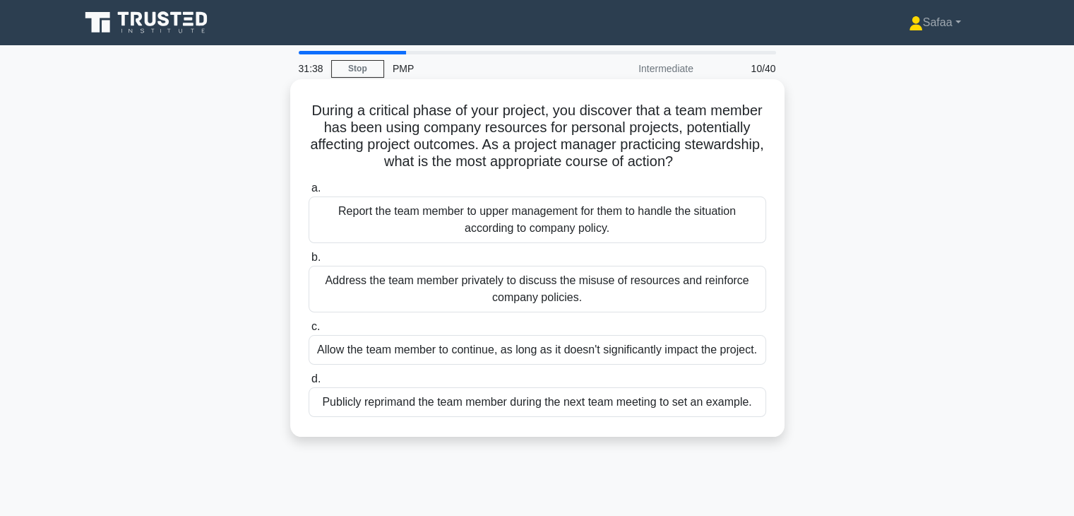
click at [652, 278] on div "Address the team member privately to discuss the misuse of resources and reinfo…" at bounding box center [538, 289] width 458 height 47
click at [309, 262] on input "b. Address the team member privately to discuss the misuse of resources and rei…" at bounding box center [309, 257] width 0 height 9
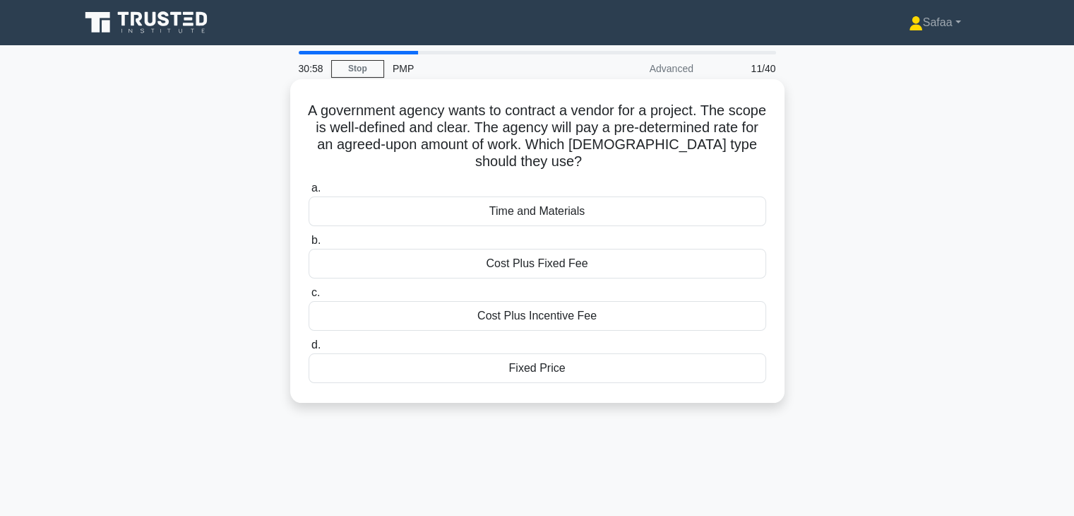
click at [694, 263] on div "Cost Plus Fixed Fee" at bounding box center [538, 264] width 458 height 30
click at [309, 245] on input "b. Cost Plus Fixed Fee" at bounding box center [309, 240] width 0 height 9
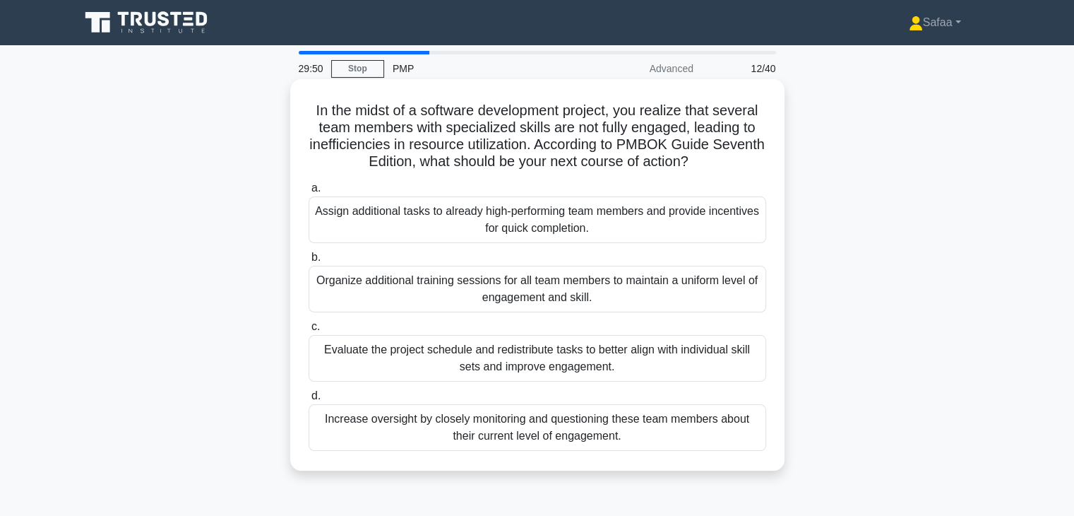
click at [506, 438] on div "Increase oversight by closely monitoring and questioning these team members abo…" at bounding box center [538, 427] width 458 height 47
click at [309, 400] on input "d. Increase oversight by closely monitoring and questioning these team members …" at bounding box center [309, 395] width 0 height 9
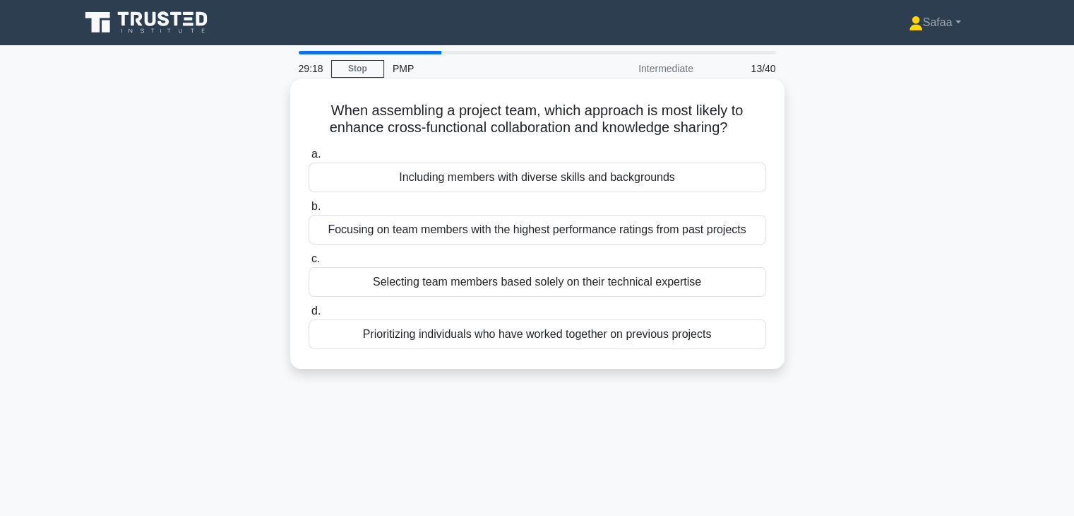
click at [600, 184] on div "Including members with diverse skills and backgrounds" at bounding box center [538, 177] width 458 height 30
click at [309, 159] on input "a. Including members with diverse skills and backgrounds" at bounding box center [309, 154] width 0 height 9
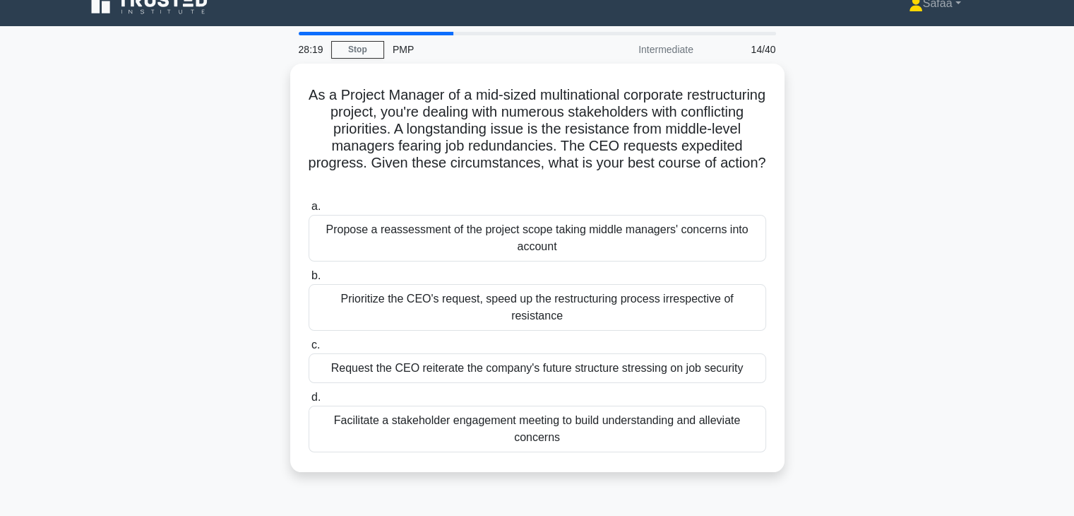
scroll to position [28, 0]
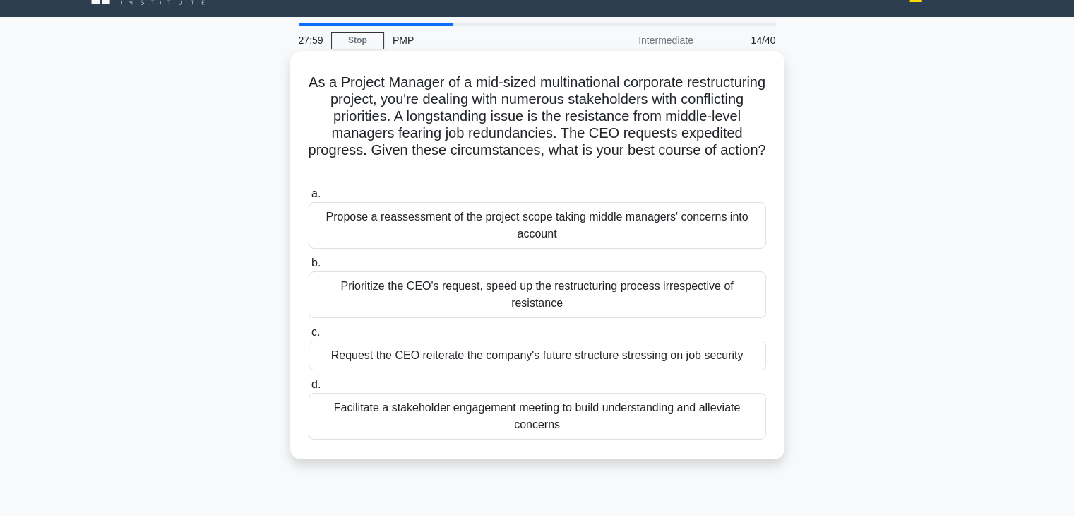
click at [627, 412] on div "Facilitate a stakeholder engagement meeting to build understanding and alleviat…" at bounding box center [538, 416] width 458 height 47
click at [309, 389] on input "d. Facilitate a stakeholder engagement meeting to build understanding and allev…" at bounding box center [309, 384] width 0 height 9
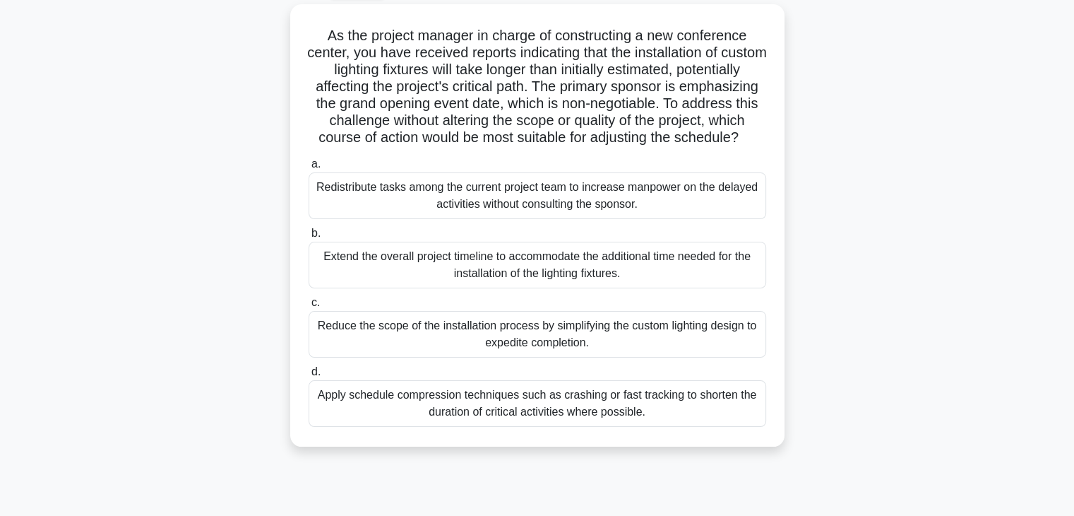
scroll to position [85, 0]
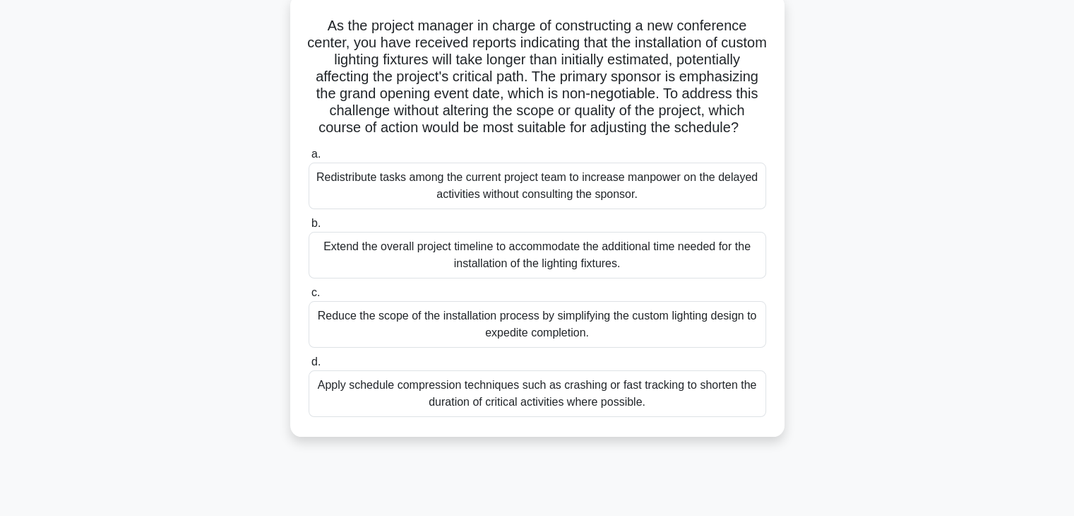
click at [718, 400] on div "Apply schedule compression techniques such as crashing or fast tracking to shor…" at bounding box center [538, 393] width 458 height 47
click at [309, 367] on input "d. Apply schedule compression techniques such as crashing or fast tracking to s…" at bounding box center [309, 361] width 0 height 9
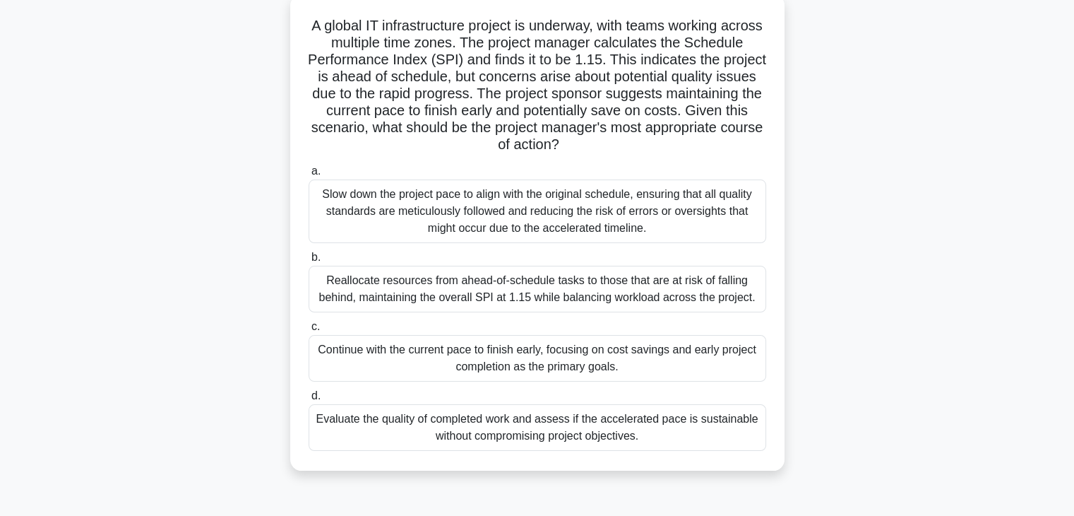
click at [562, 442] on div "Evaluate the quality of completed work and assess if the accelerated pace is su…" at bounding box center [538, 427] width 458 height 47
click at [309, 400] on input "d. Evaluate the quality of completed work and assess if the accelerated pace is…" at bounding box center [309, 395] width 0 height 9
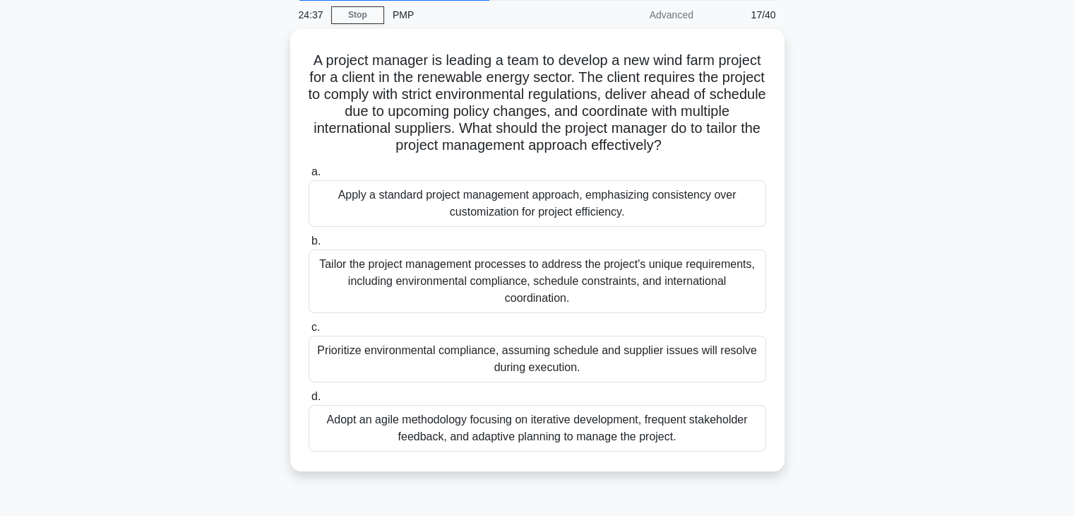
scroll to position [57, 0]
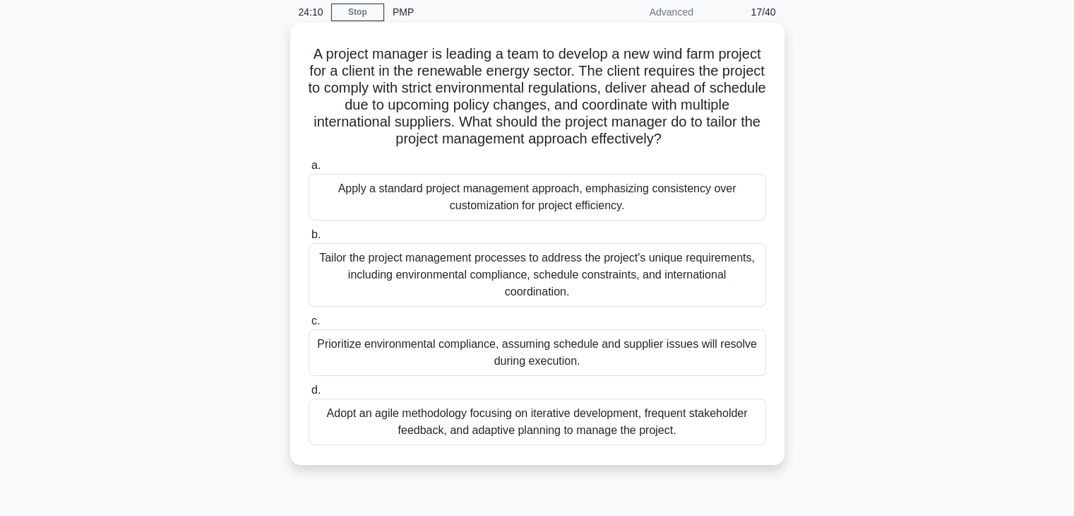
click at [624, 278] on div "Tailor the project management processes to address the project's unique require…" at bounding box center [538, 275] width 458 height 64
click at [309, 239] on input "b. Tailor the project management processes to address the project's unique requ…" at bounding box center [309, 234] width 0 height 9
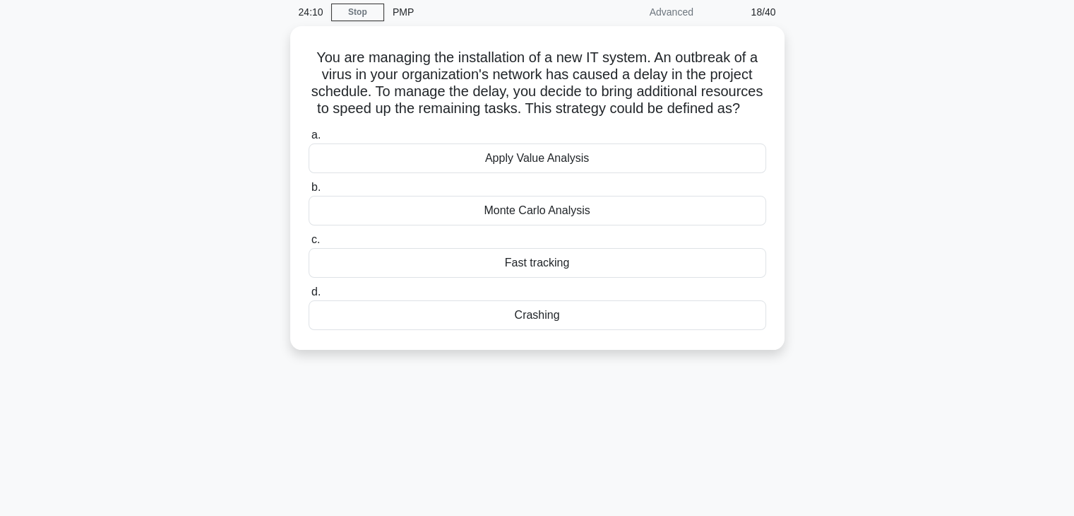
scroll to position [0, 0]
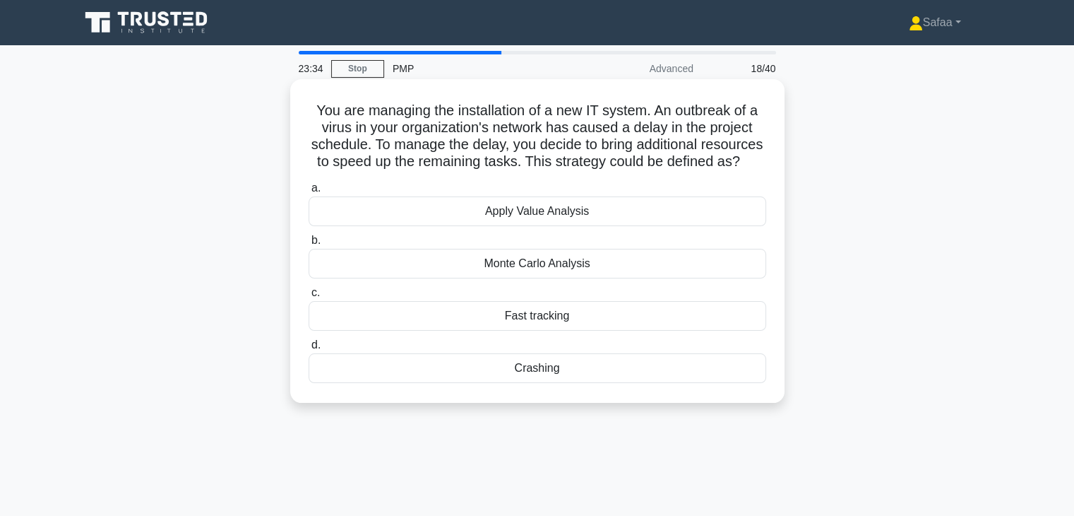
click at [648, 331] on div "Fast tracking" at bounding box center [538, 316] width 458 height 30
click at [309, 297] on input "c. Fast tracking" at bounding box center [309, 292] width 0 height 9
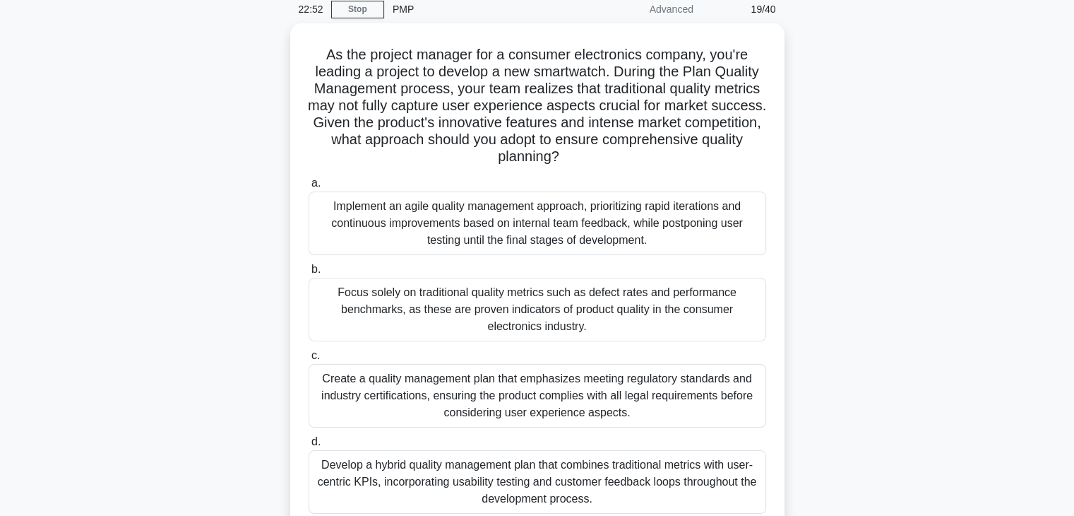
scroll to position [85, 0]
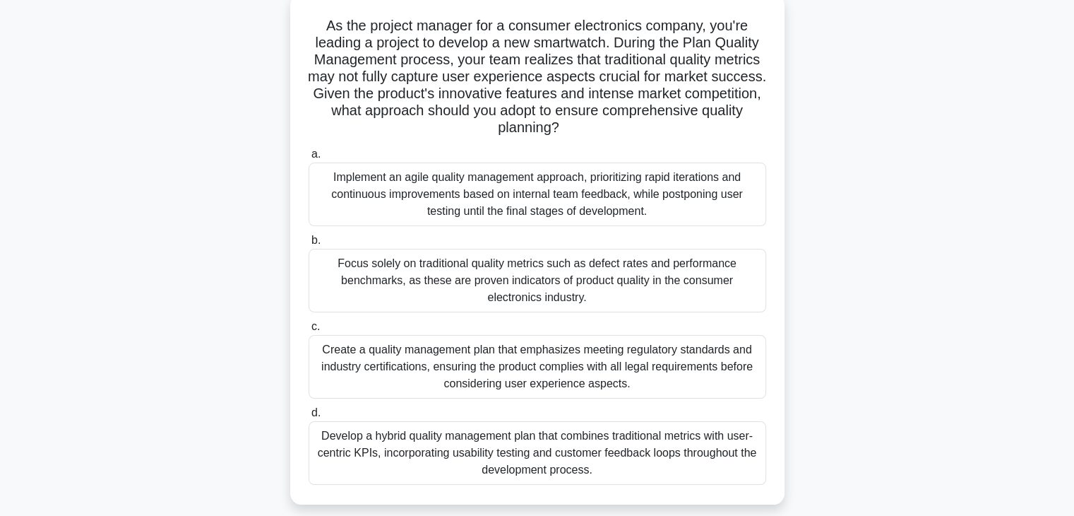
click at [618, 453] on div "Develop a hybrid quality management plan that combines traditional metrics with…" at bounding box center [538, 453] width 458 height 64
click at [309, 417] on input "d. Develop a hybrid quality management plan that combines traditional metrics w…" at bounding box center [309, 412] width 0 height 9
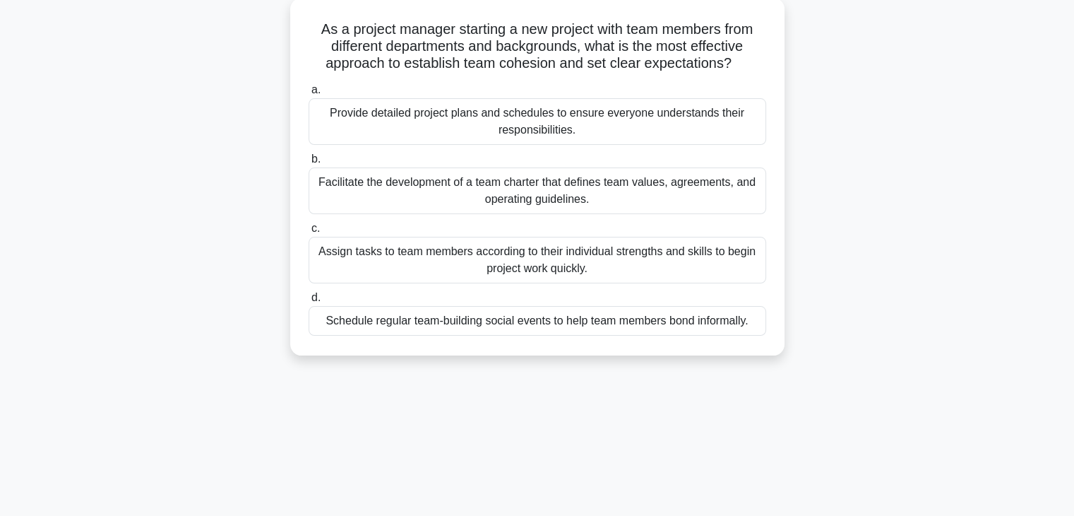
scroll to position [0, 0]
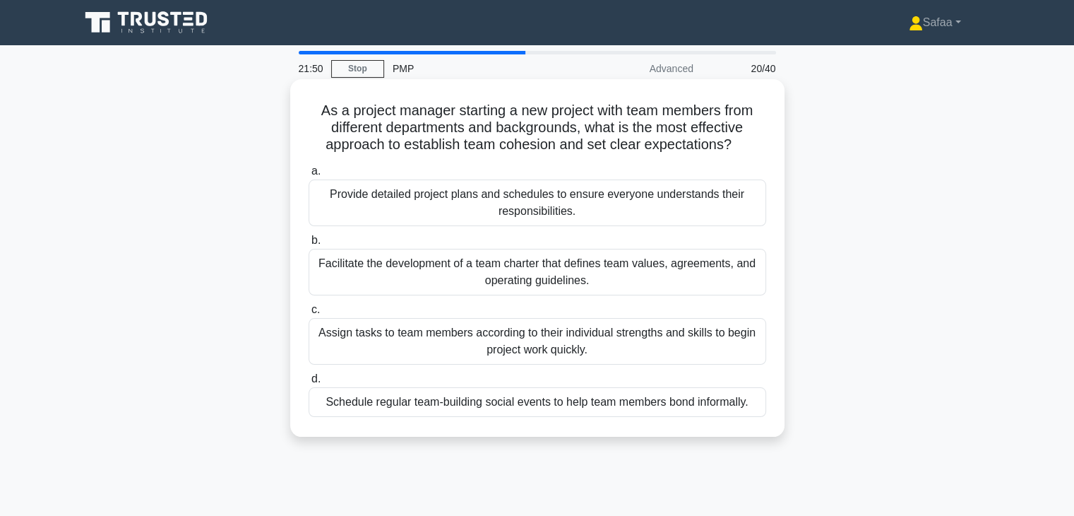
click at [528, 266] on div "Facilitate the development of a team charter that defines team values, agreemen…" at bounding box center [538, 272] width 458 height 47
click at [309, 245] on input "b. Facilitate the development of a team charter that defines team values, agree…" at bounding box center [309, 240] width 0 height 9
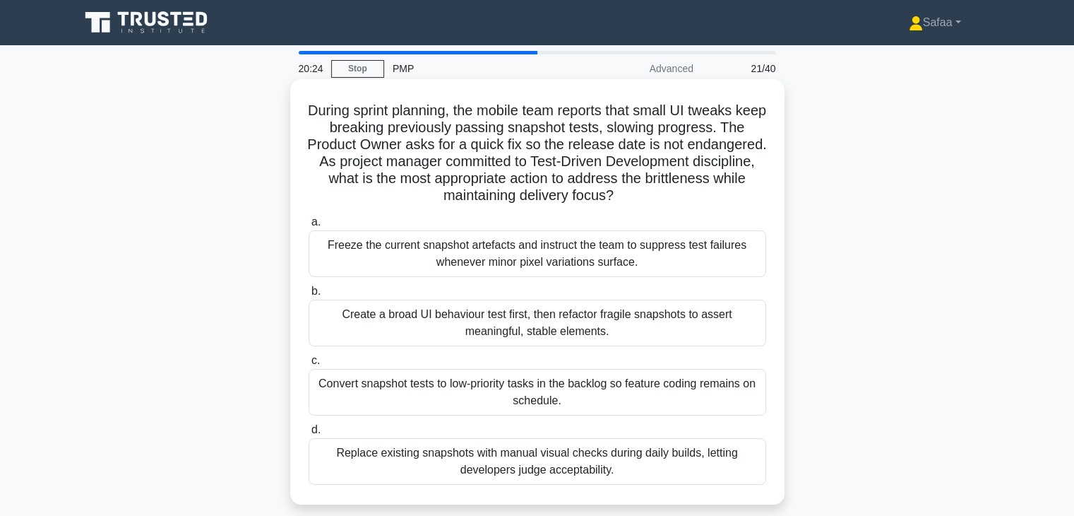
click at [733, 323] on div "Create a broad UI behaviour test first, then refactor fragile snapshots to asse…" at bounding box center [538, 322] width 458 height 47
click at [309, 296] on input "b. Create a broad UI behaviour test first, then refactor fragile snapshots to a…" at bounding box center [309, 291] width 0 height 9
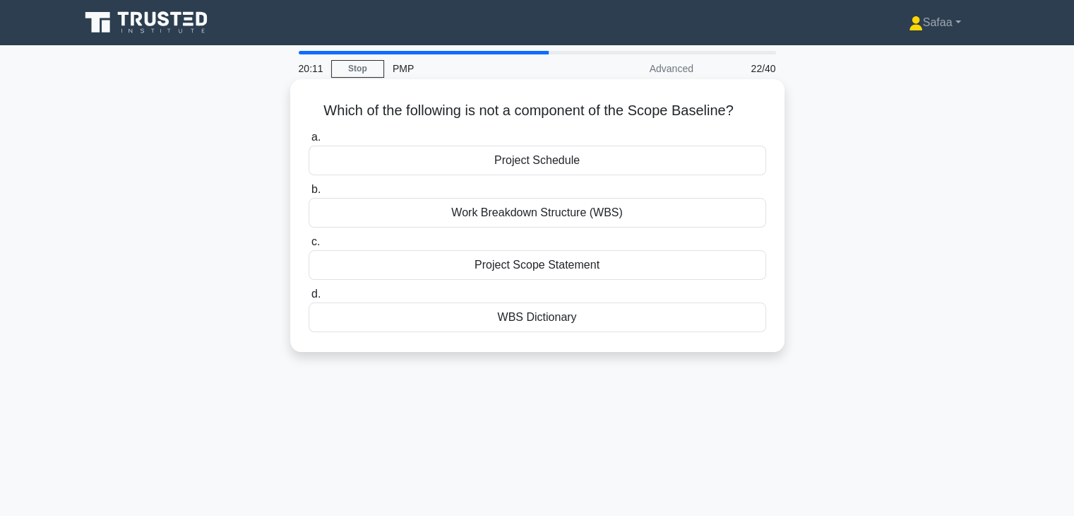
click at [678, 141] on label "a. Project Schedule" at bounding box center [538, 152] width 458 height 47
click at [309, 141] on input "a. Project Schedule" at bounding box center [309, 137] width 0 height 9
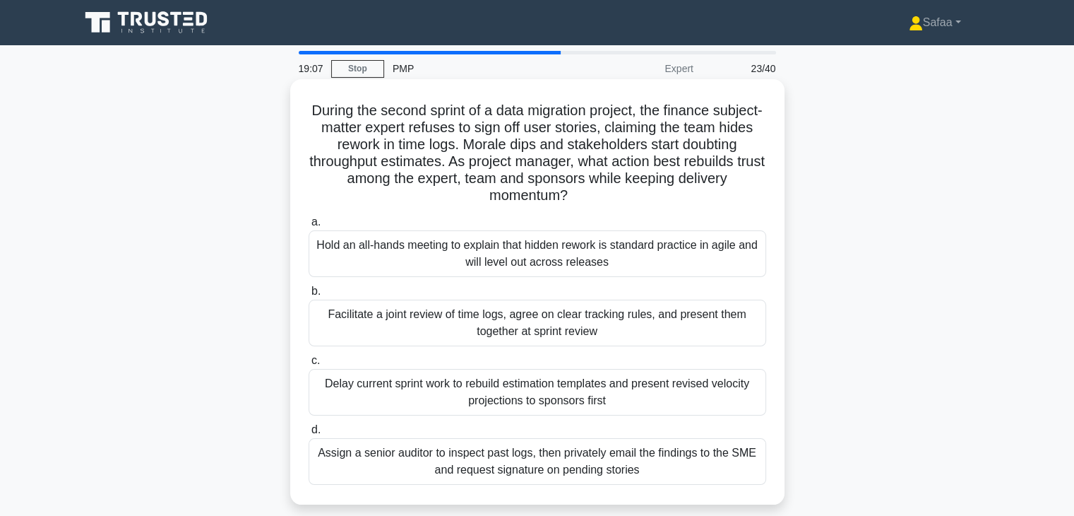
click at [510, 339] on div "Facilitate a joint review of time logs, agree on clear tracking rules, and pres…" at bounding box center [538, 322] width 458 height 47
click at [309, 296] on input "b. Facilitate a joint review of time logs, agree on clear tracking rules, and p…" at bounding box center [309, 291] width 0 height 9
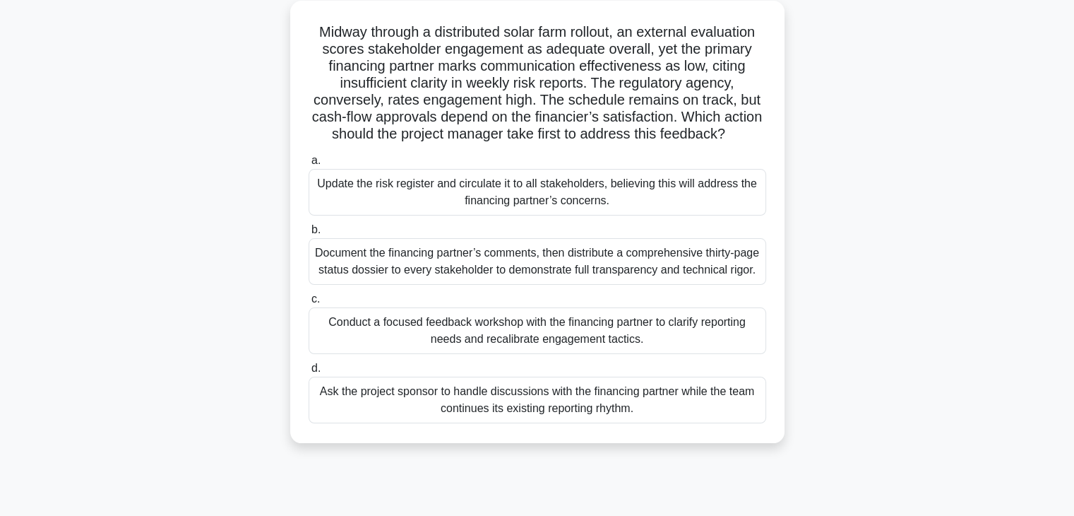
scroll to position [85, 0]
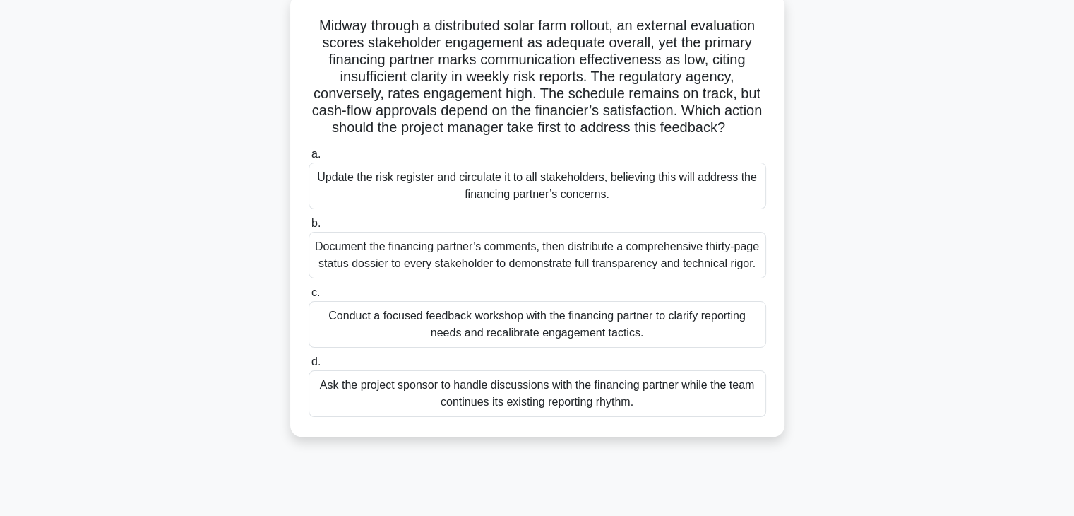
click at [695, 278] on div "Document the financing partner’s comments, then distribute a comprehensive thir…" at bounding box center [538, 255] width 458 height 47
click at [309, 228] on input "b. Document the financing partner’s comments, then distribute a comprehensive t…" at bounding box center [309, 223] width 0 height 9
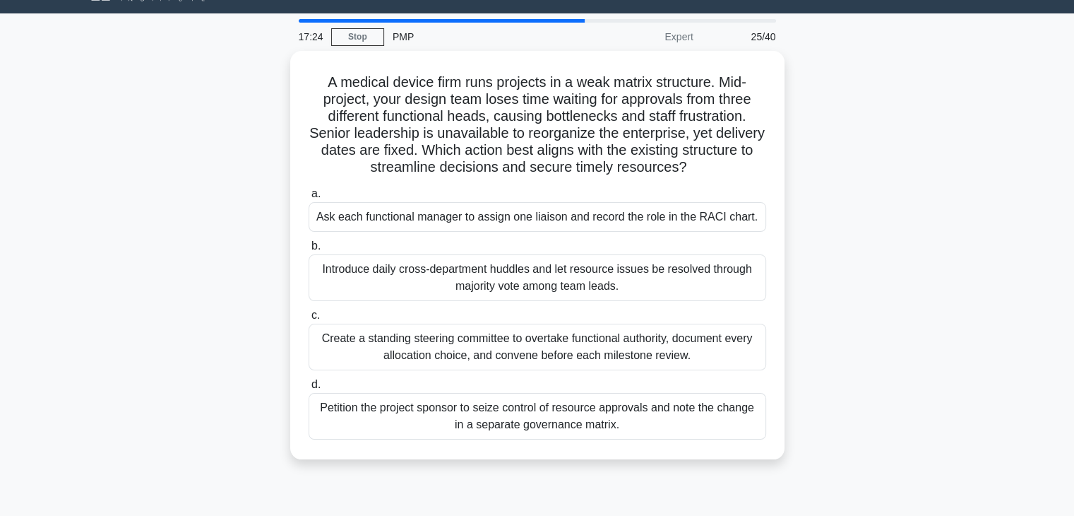
scroll to position [0, 0]
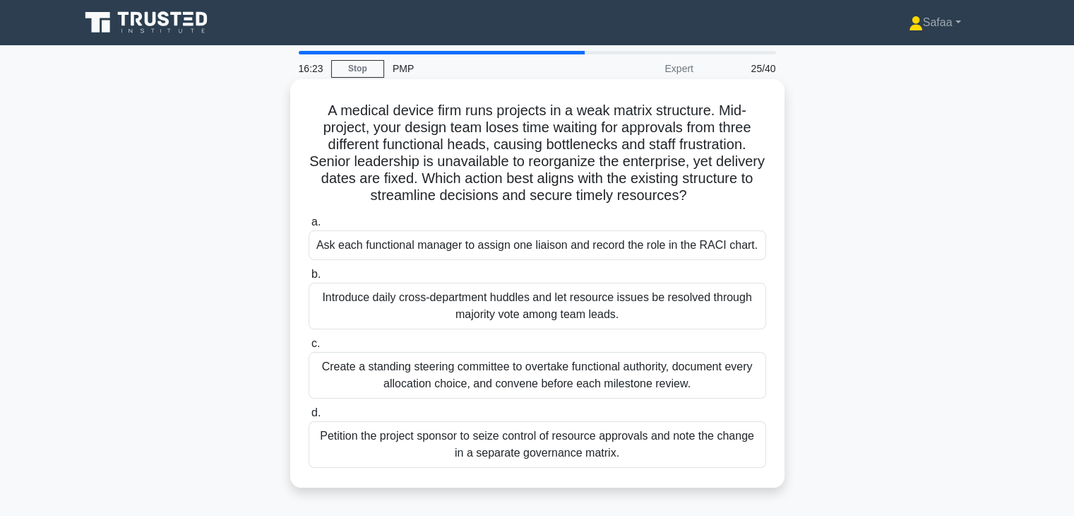
click at [419, 368] on div "Create a standing steering committee to overtake functional authority, document…" at bounding box center [538, 375] width 458 height 47
click at [309, 348] on input "c. Create a standing steering committee to overtake functional authority, docum…" at bounding box center [309, 343] width 0 height 9
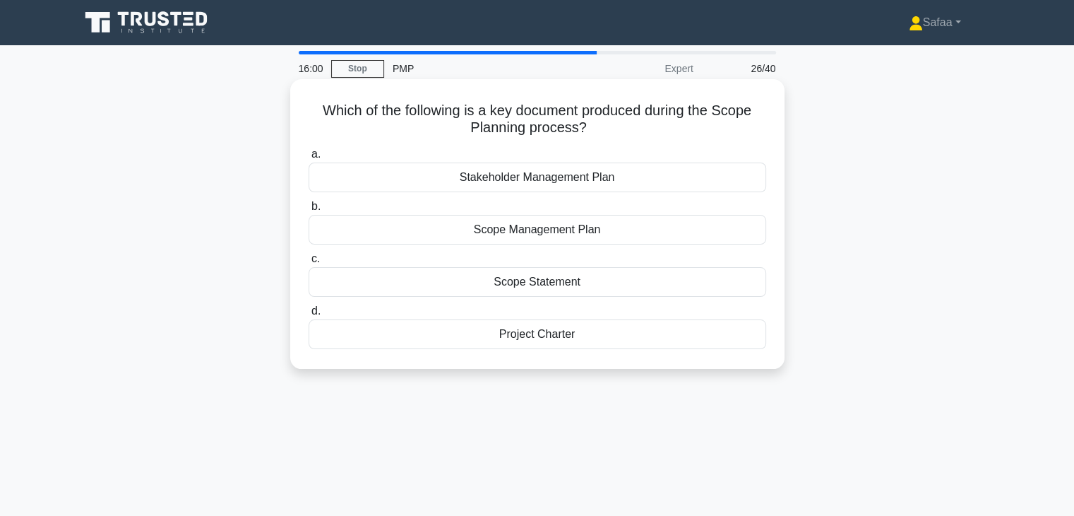
click at [628, 275] on div "Scope Statement" at bounding box center [538, 282] width 458 height 30
click at [309, 263] on input "c. Scope Statement" at bounding box center [309, 258] width 0 height 9
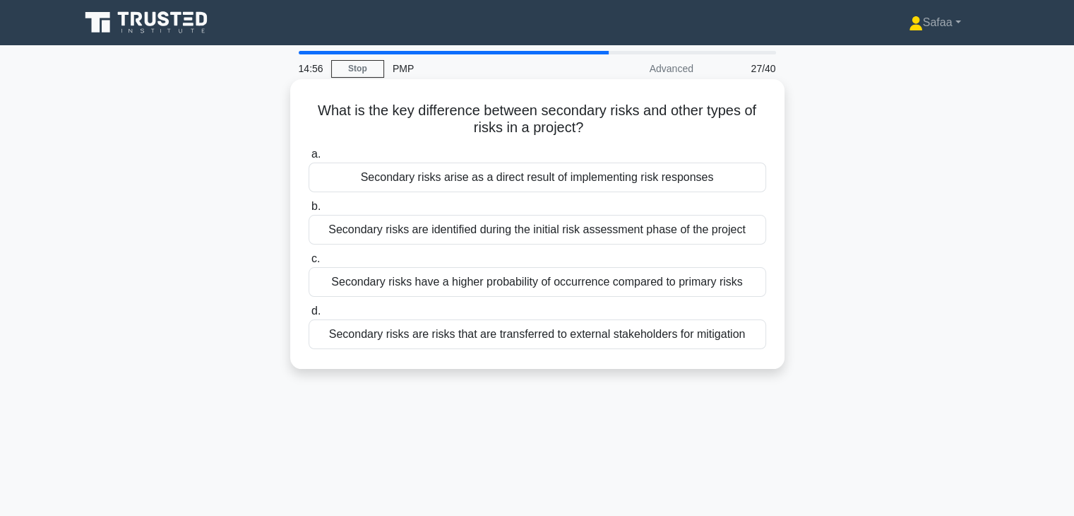
click at [579, 174] on div "Secondary risks arise as a direct result of implementing risk responses" at bounding box center [538, 177] width 458 height 30
click at [309, 159] on input "a. Secondary risks arise as a direct result of implementing risk responses" at bounding box center [309, 154] width 0 height 9
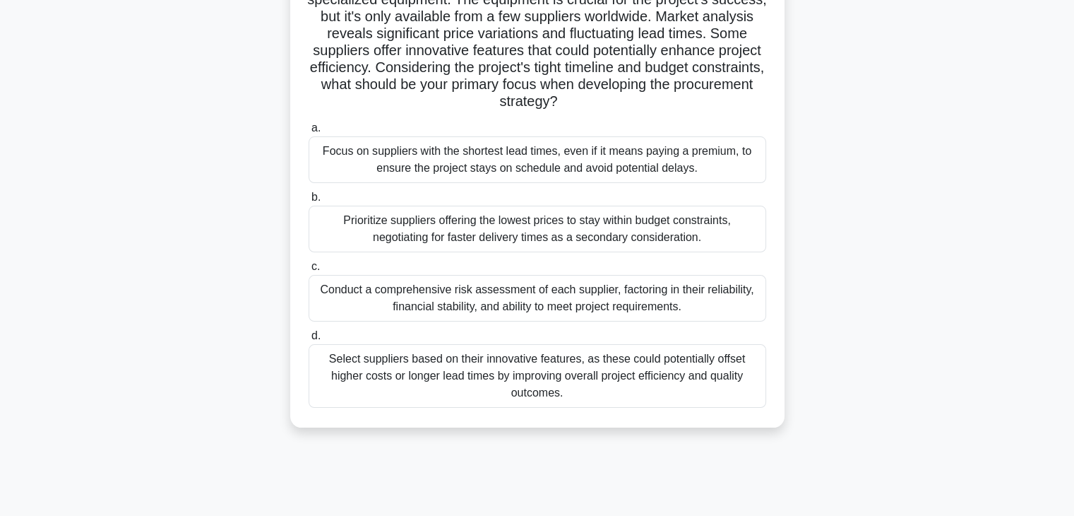
scroll to position [107, 0]
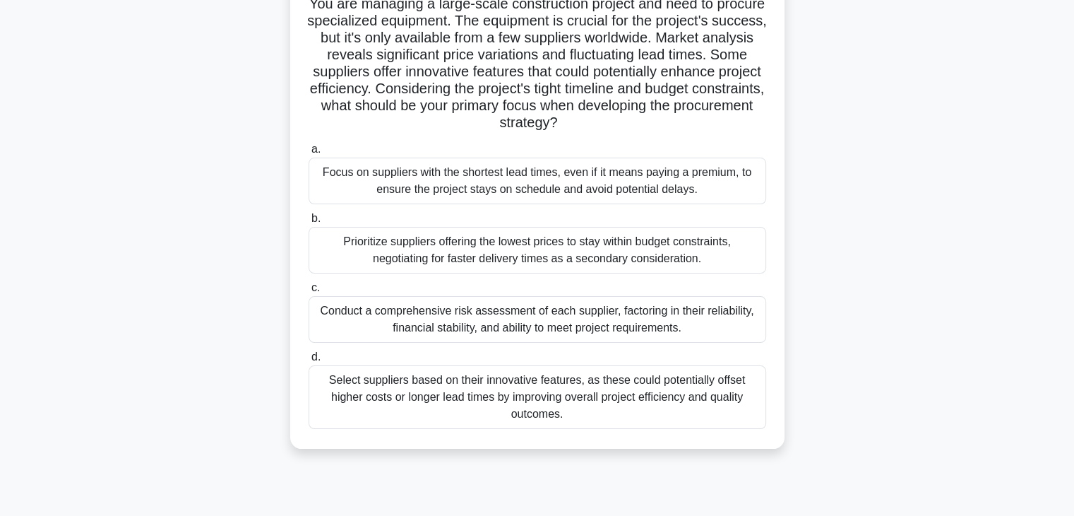
click at [463, 318] on div "Conduct a comprehensive risk assessment of each supplier, factoring in their re…" at bounding box center [538, 319] width 458 height 47
click at [309, 292] on input "c. Conduct a comprehensive risk assessment of each supplier, factoring in their…" at bounding box center [309, 287] width 0 height 9
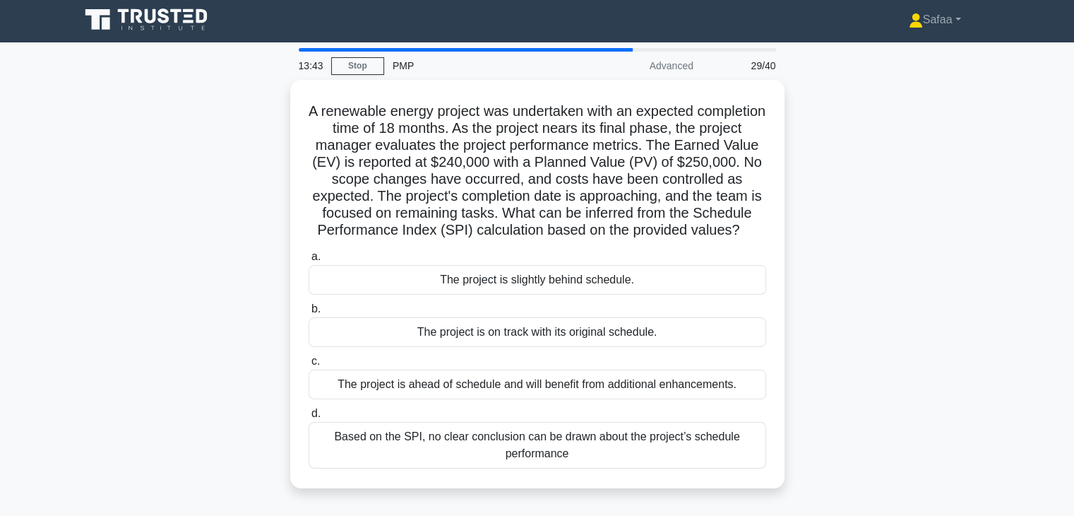
scroll to position [0, 0]
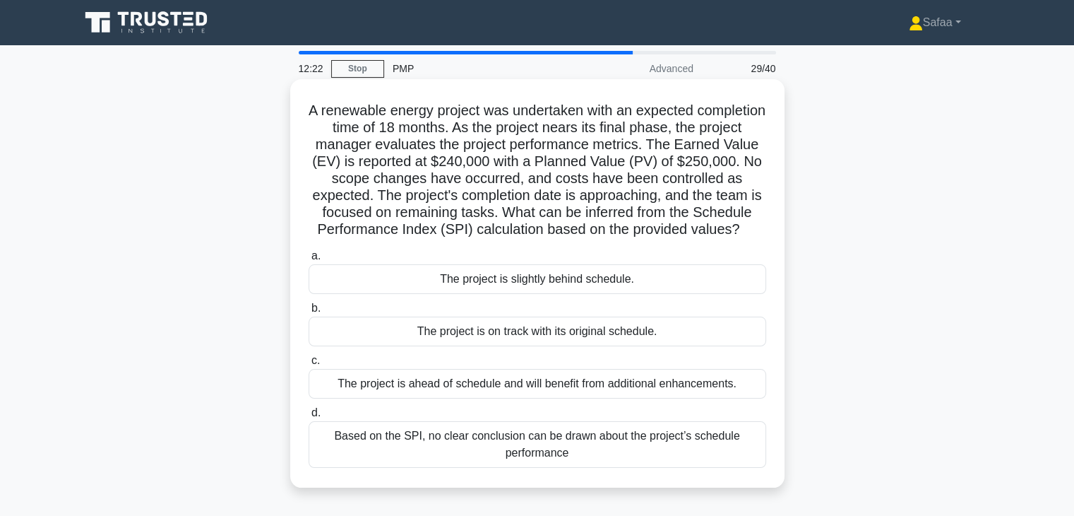
click at [609, 294] on div "The project is slightly behind schedule." at bounding box center [538, 279] width 458 height 30
click at [309, 261] on input "a. The project is slightly behind schedule." at bounding box center [309, 255] width 0 height 9
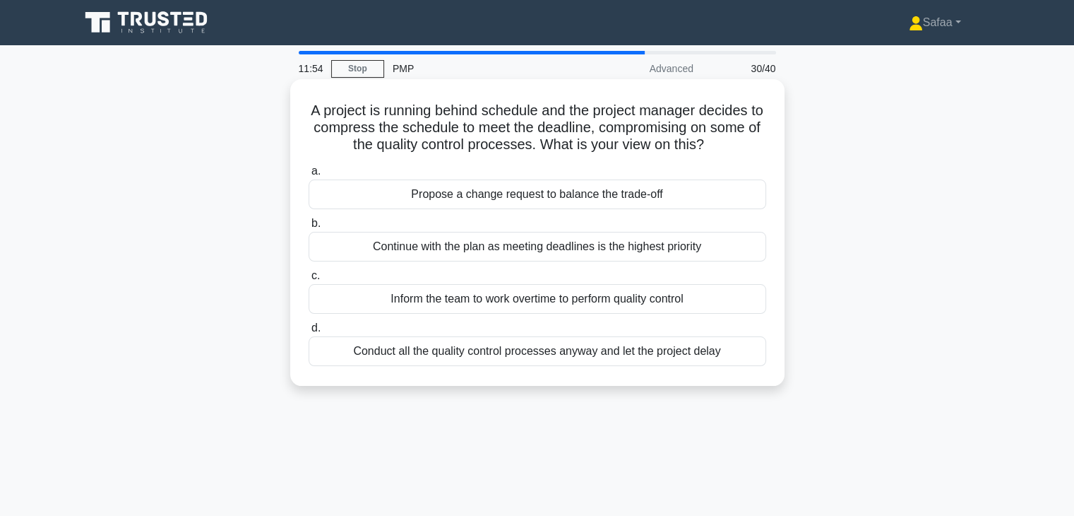
click at [596, 197] on div "Propose a change request to balance the trade-off" at bounding box center [538, 194] width 458 height 30
click at [309, 176] on input "a. Propose a change request to balance the trade-off" at bounding box center [309, 171] width 0 height 9
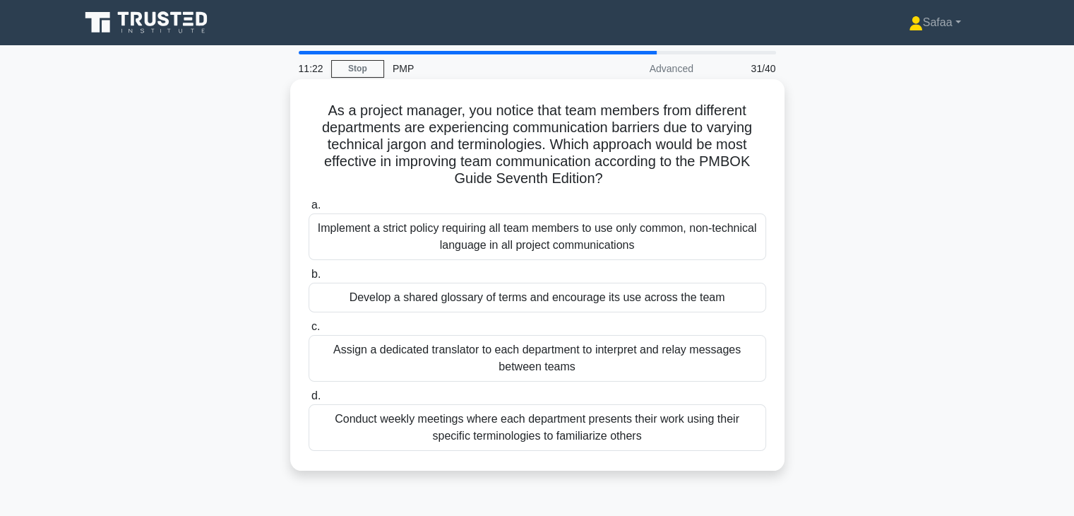
click at [488, 304] on div "Develop a shared glossary of terms and encourage its use across the team" at bounding box center [538, 298] width 458 height 30
click at [309, 279] on input "b. Develop a shared glossary of terms and encourage its use across the team" at bounding box center [309, 274] width 0 height 9
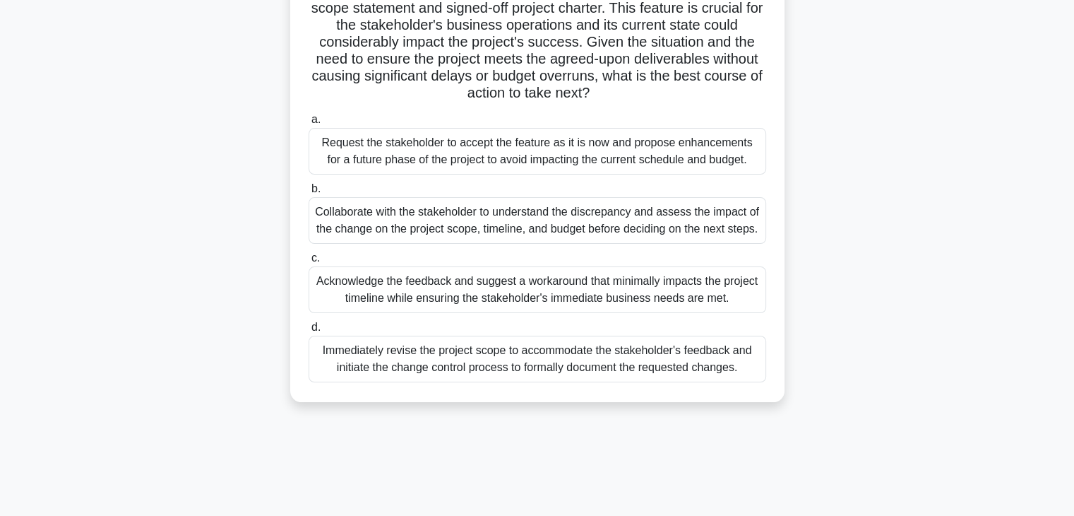
scroll to position [226, 0]
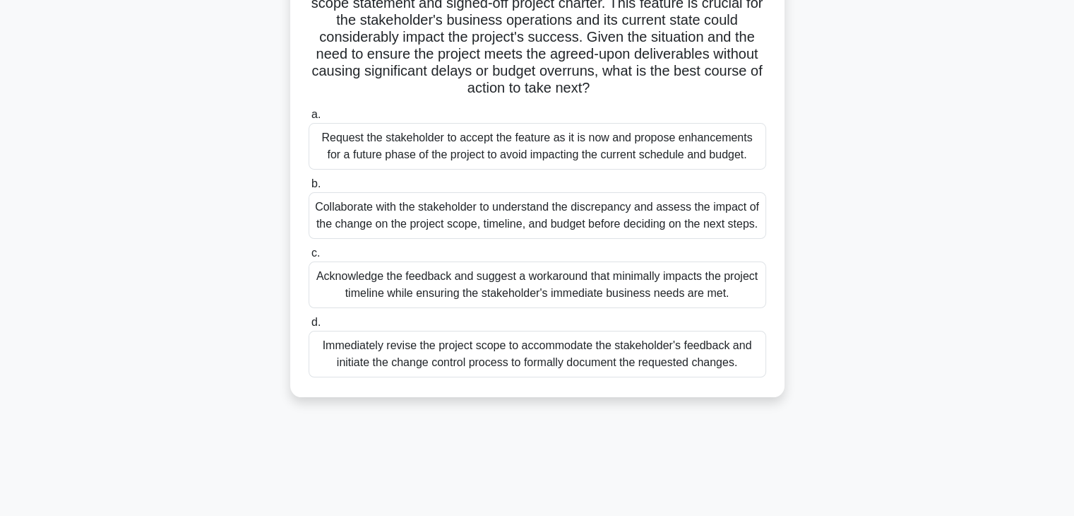
click at [540, 283] on div "Acknowledge the feedback and suggest a workaround that minimally impacts the pr…" at bounding box center [538, 284] width 458 height 47
click at [309, 258] on input "c. Acknowledge the feedback and suggest a workaround that minimally impacts the…" at bounding box center [309, 253] width 0 height 9
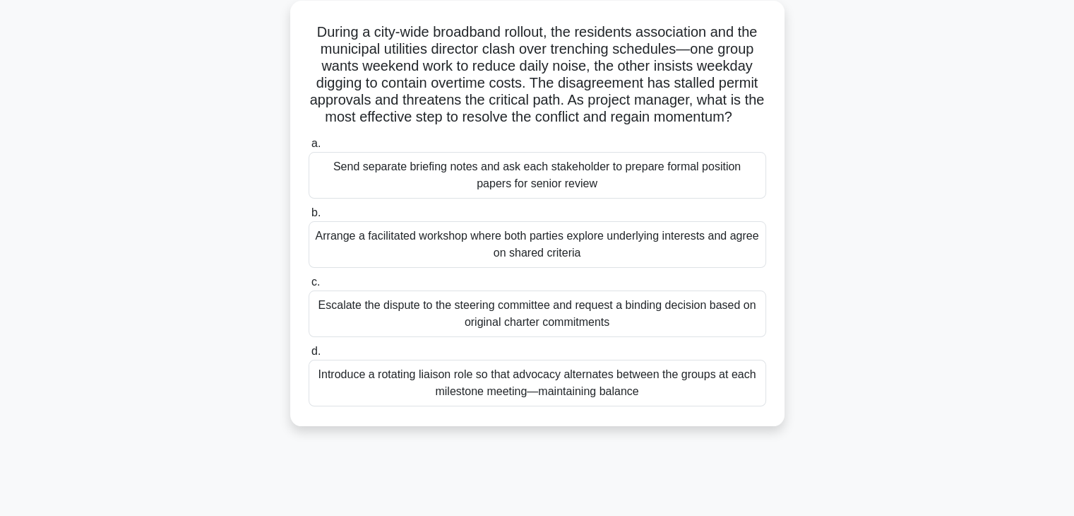
scroll to position [85, 0]
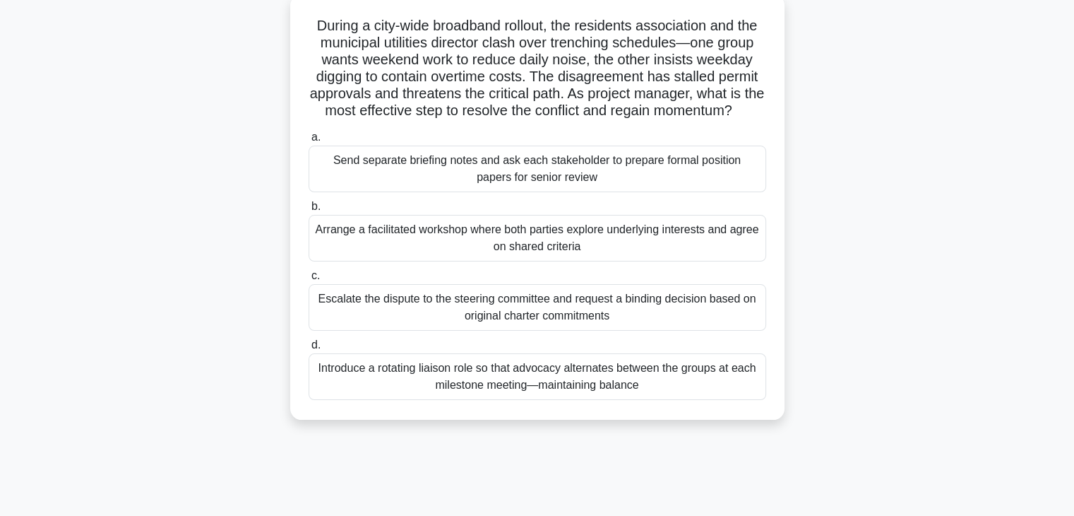
click at [502, 261] on div "Arrange a facilitated workshop where both parties explore underlying interests …" at bounding box center [538, 238] width 458 height 47
click at [309, 211] on input "b. Arrange a facilitated workshop where both parties explore underlying interes…" at bounding box center [309, 206] width 0 height 9
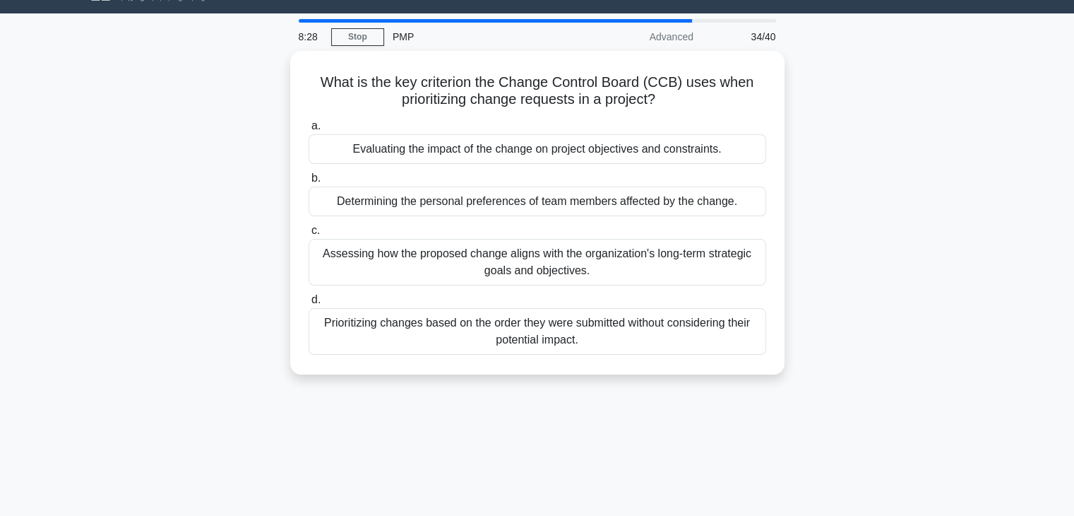
scroll to position [0, 0]
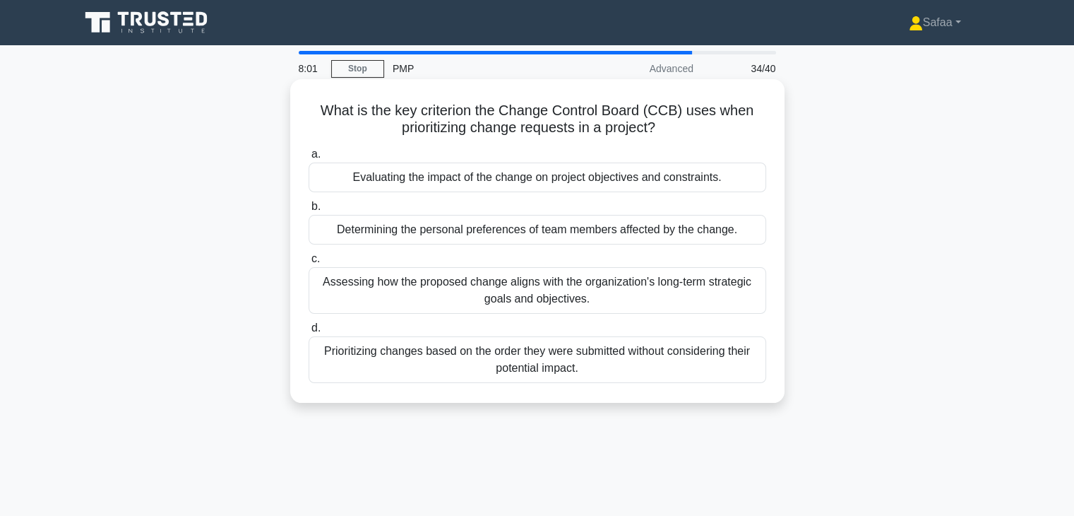
click at [679, 179] on div "Evaluating the impact of the change on project objectives and constraints." at bounding box center [538, 177] width 458 height 30
click at [309, 159] on input "a. Evaluating the impact of the change on project objectives and constraints." at bounding box center [309, 154] width 0 height 9
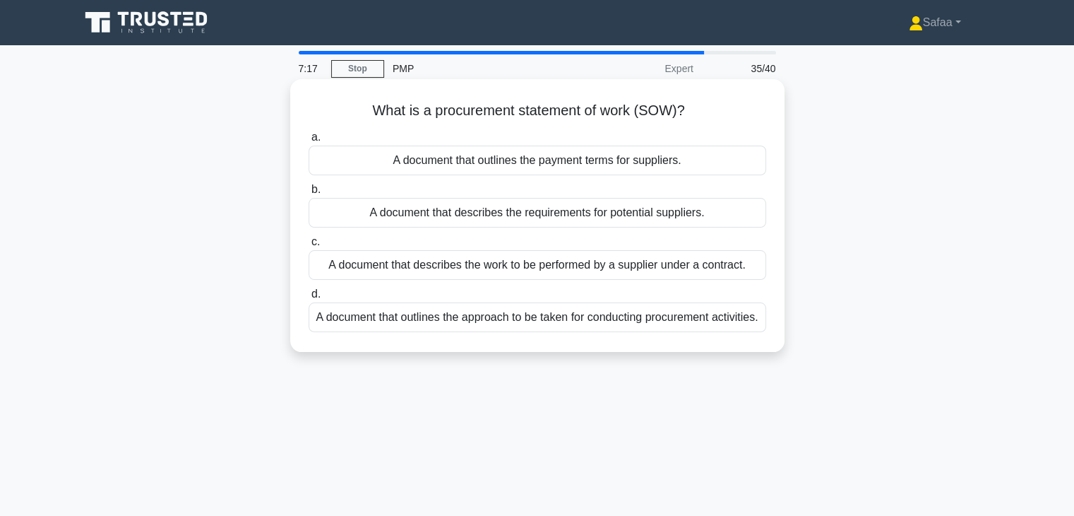
click at [466, 276] on div "A document that describes the work to be performed by a supplier under a contra…" at bounding box center [538, 265] width 458 height 30
click at [309, 247] on input "c. A document that describes the work to be performed by a supplier under a con…" at bounding box center [309, 241] width 0 height 9
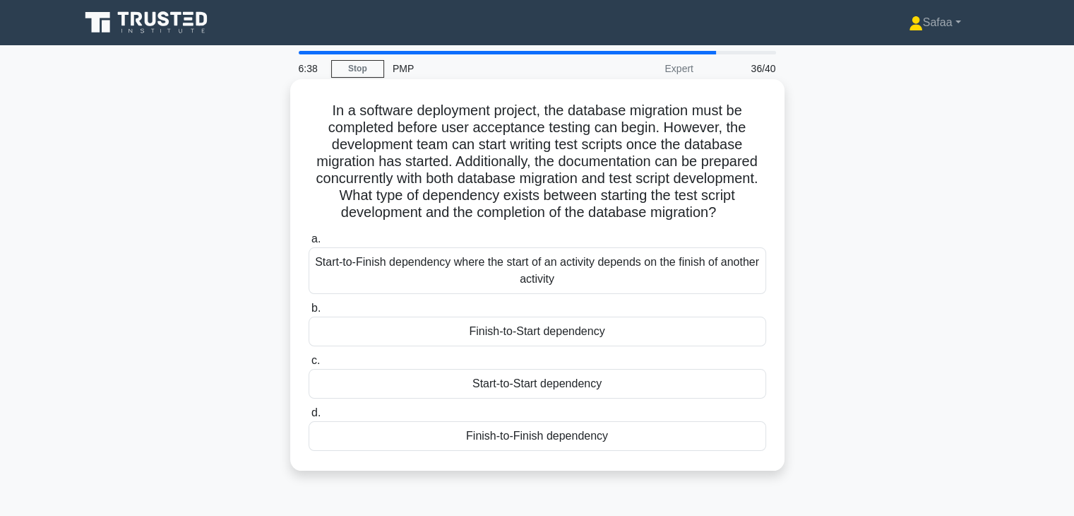
click at [526, 345] on div "Finish-to-Start dependency" at bounding box center [538, 331] width 458 height 30
click at [309, 313] on input "b. Finish-to-Start dependency" at bounding box center [309, 308] width 0 height 9
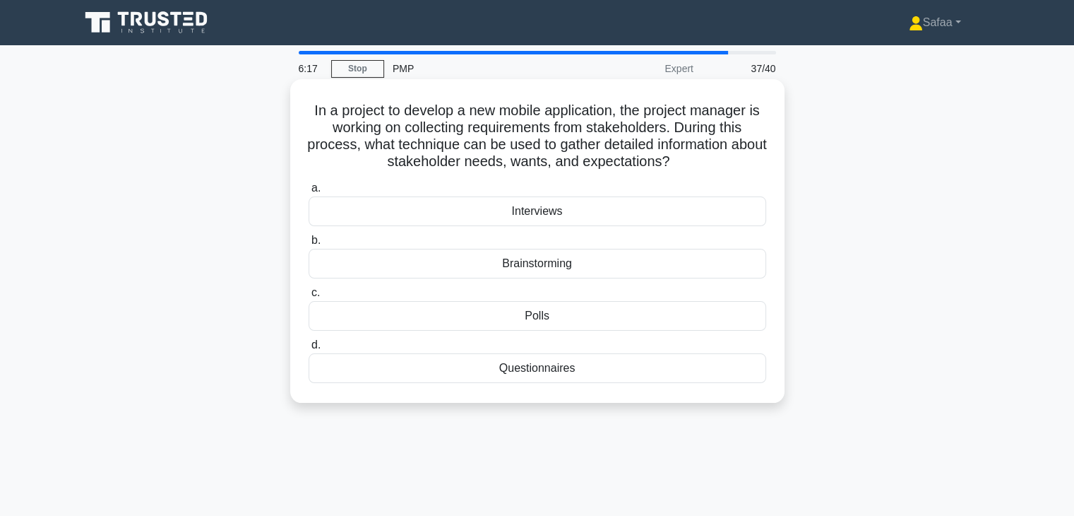
click at [487, 363] on div "Questionnaires" at bounding box center [538, 368] width 458 height 30
click at [309, 350] on input "d. Questionnaires" at bounding box center [309, 344] width 0 height 9
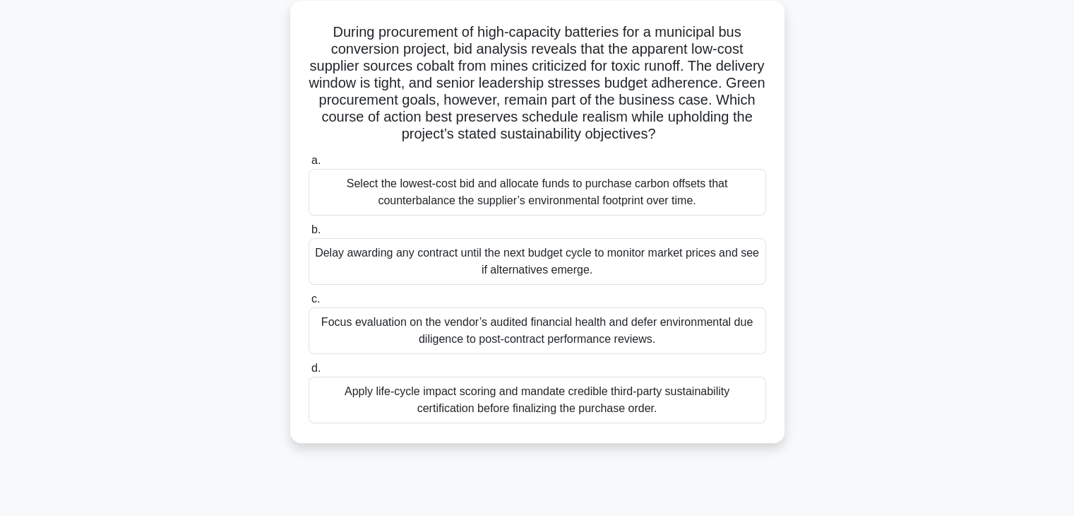
scroll to position [85, 0]
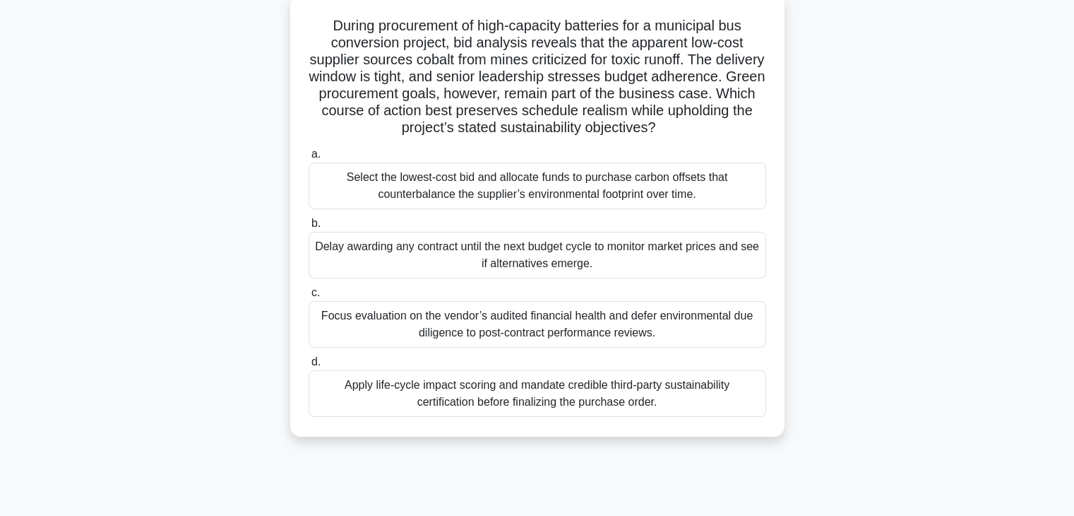
click at [537, 405] on div "Apply life-cycle impact scoring and mandate credible third-party sustainability…" at bounding box center [538, 393] width 458 height 47
click at [309, 367] on input "d. Apply life-cycle impact scoring and mandate credible third-party sustainabil…" at bounding box center [309, 361] width 0 height 9
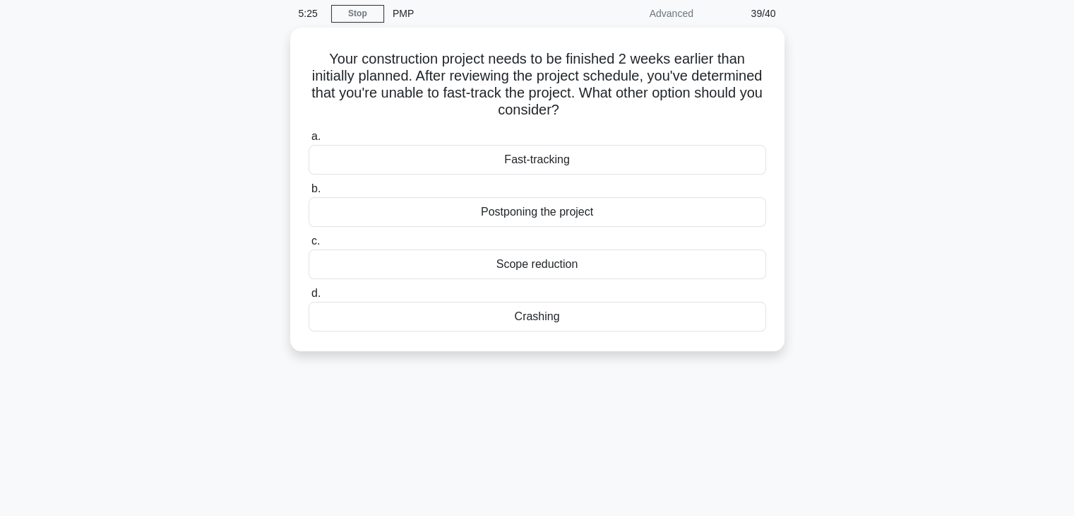
scroll to position [0, 0]
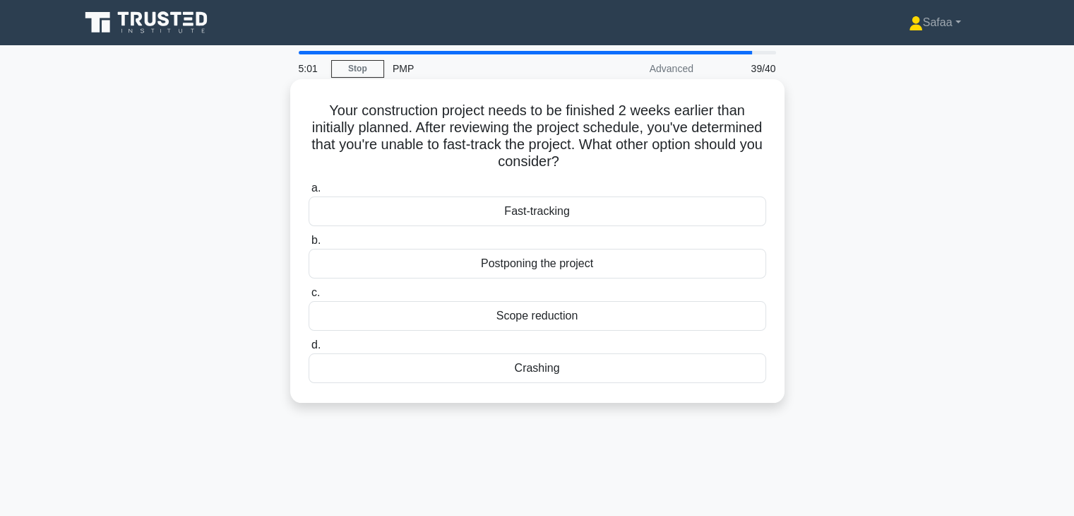
click at [530, 316] on div "Scope reduction" at bounding box center [538, 316] width 458 height 30
click at [309, 297] on input "c. Scope reduction" at bounding box center [309, 292] width 0 height 9
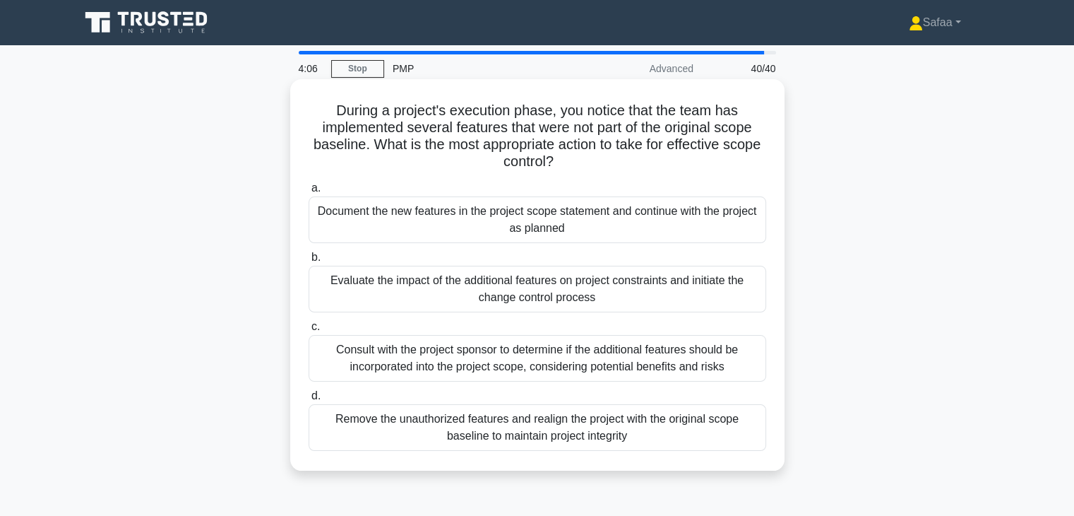
click at [627, 447] on div "Remove the unauthorized features and realign the project with the original scop…" at bounding box center [538, 427] width 458 height 47
click at [309, 400] on input "d. Remove the unauthorized features and realign the project with the original s…" at bounding box center [309, 395] width 0 height 9
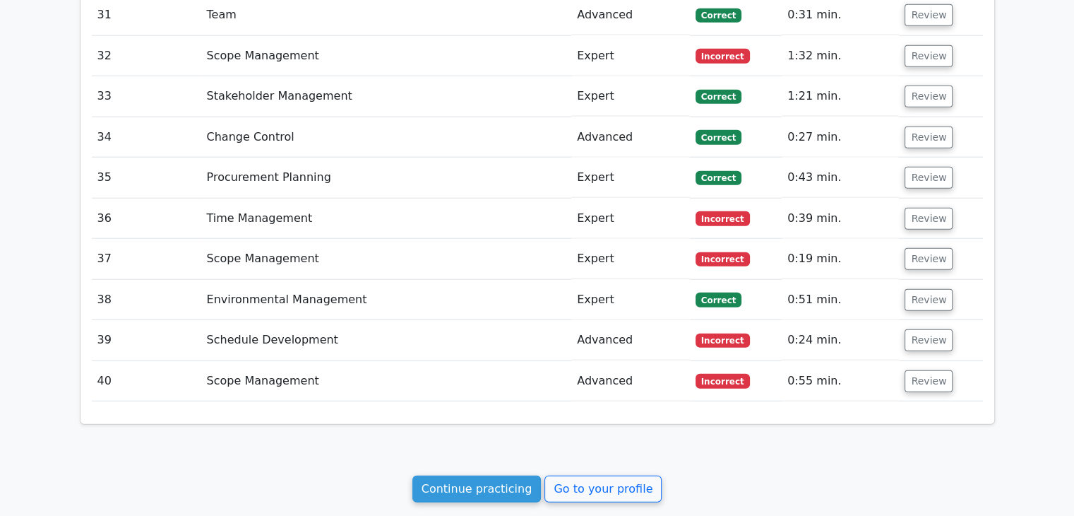
scroll to position [3486, 0]
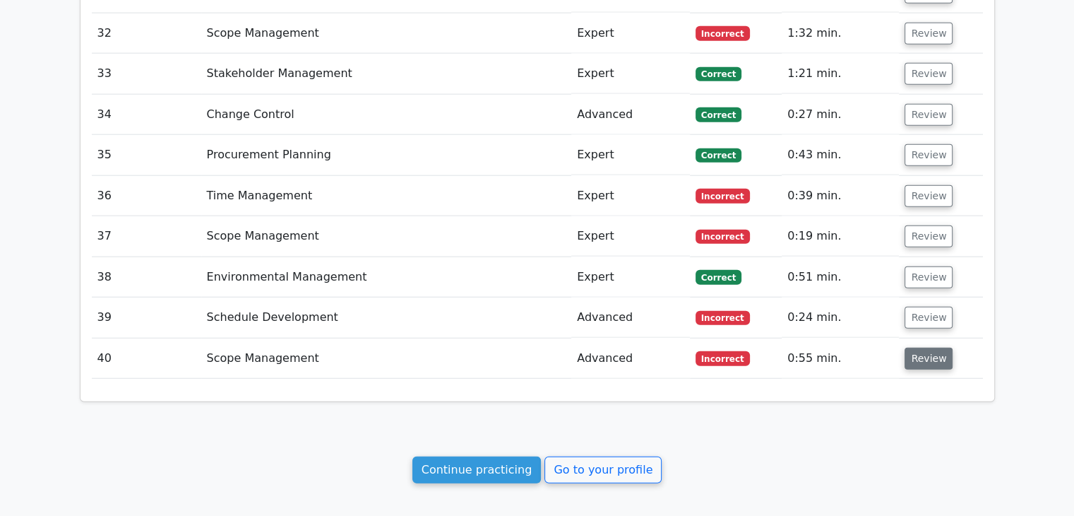
click at [935, 348] on button "Review" at bounding box center [929, 359] width 48 height 22
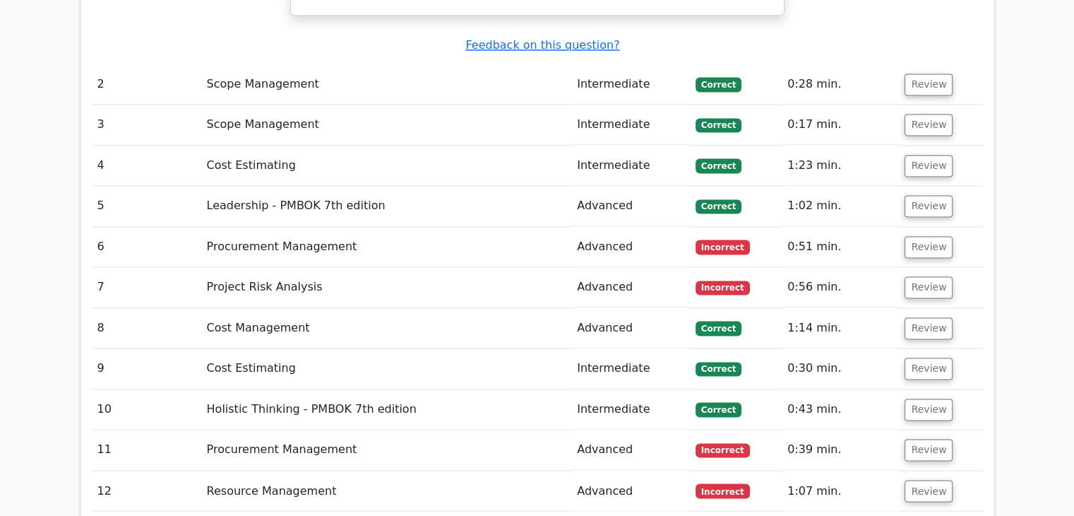
scroll to position [2268, 0]
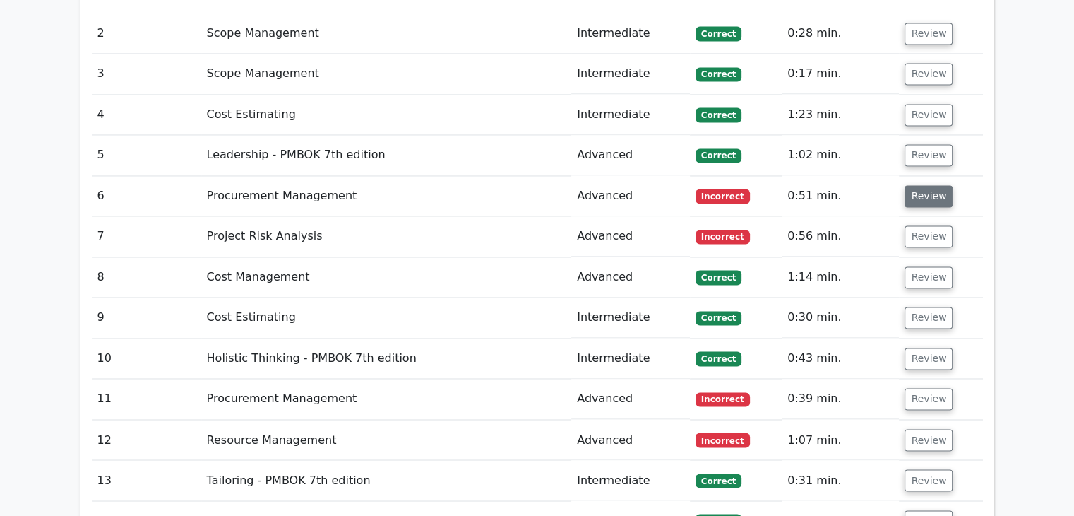
click at [905, 185] on button "Review" at bounding box center [929, 196] width 48 height 22
click at [929, 185] on button "Review" at bounding box center [929, 196] width 48 height 22
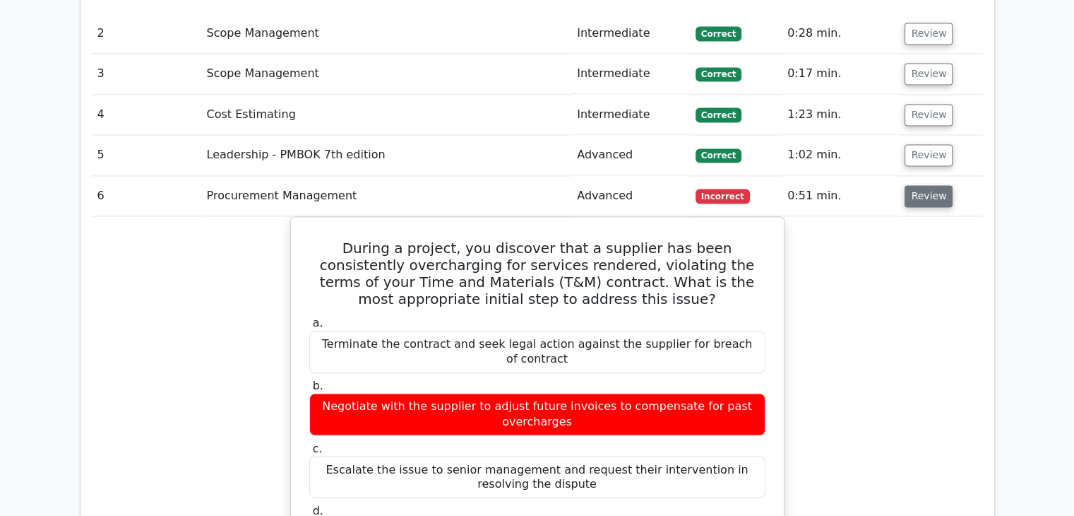
click at [929, 185] on button "Review" at bounding box center [929, 196] width 48 height 22
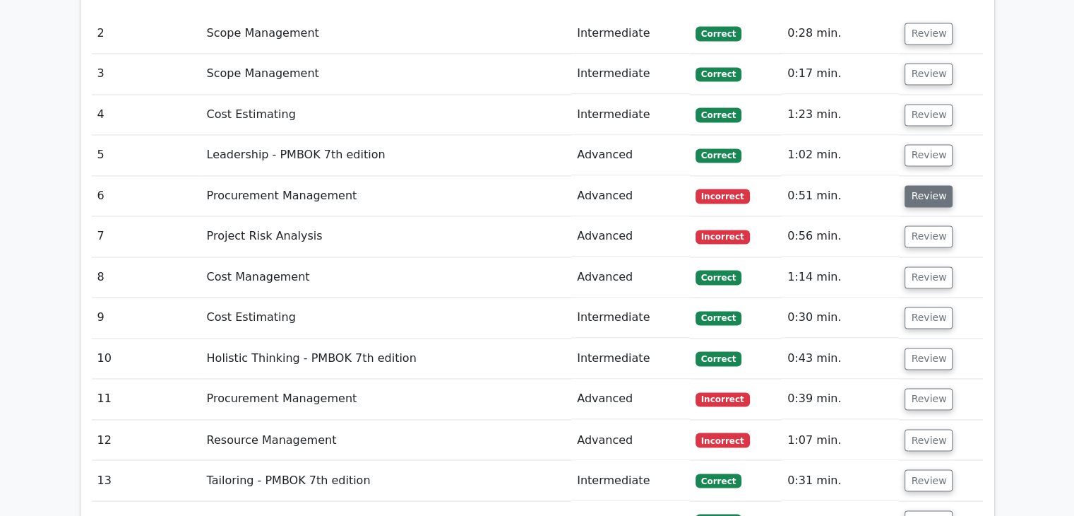
click at [929, 185] on button "Review" at bounding box center [929, 196] width 48 height 22
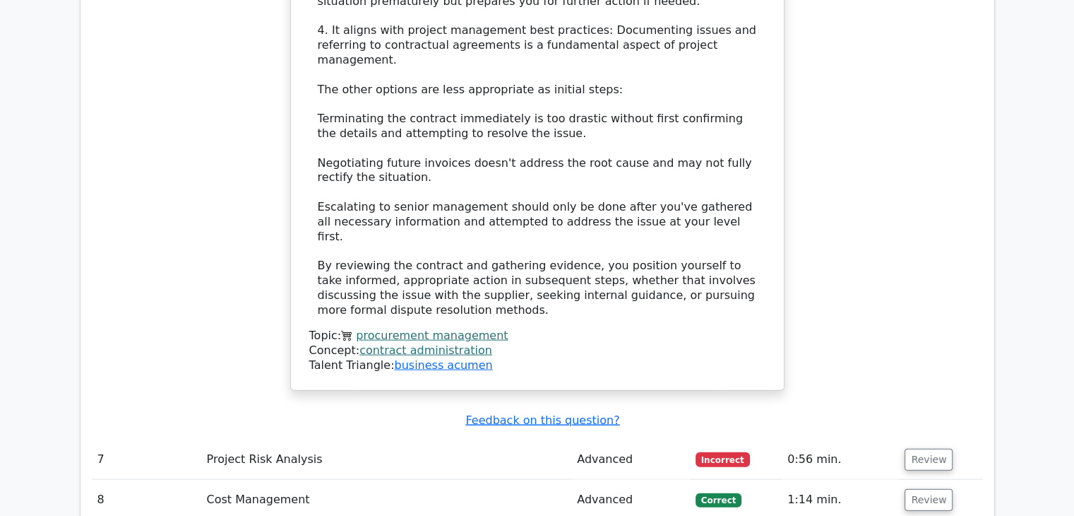
scroll to position [3143, 0]
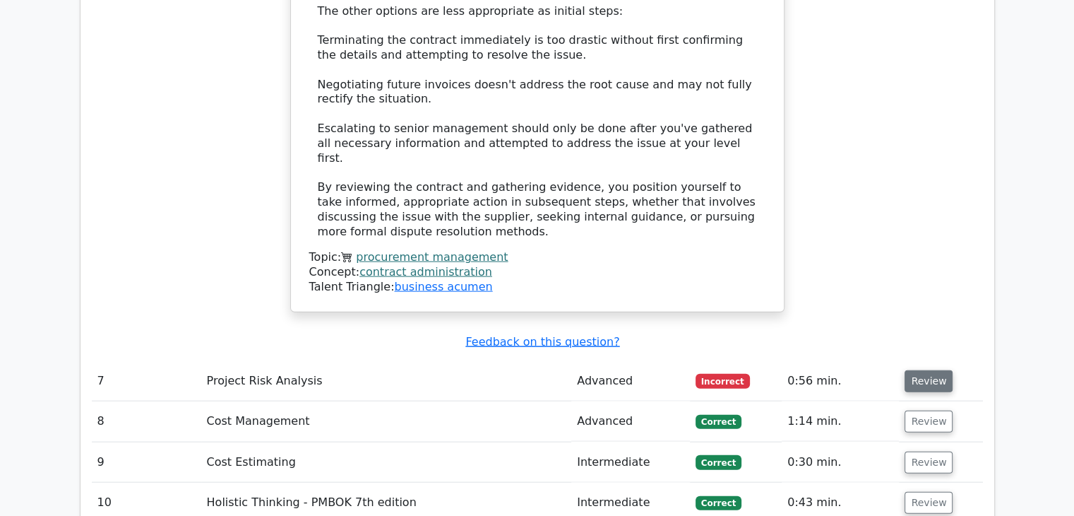
click at [939, 370] on button "Review" at bounding box center [929, 381] width 48 height 22
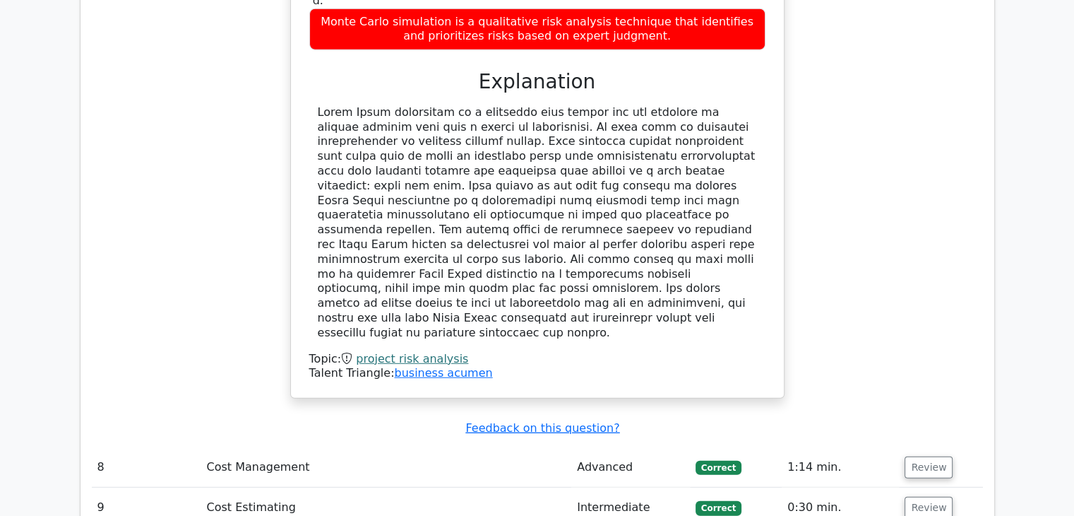
scroll to position [3858, 0]
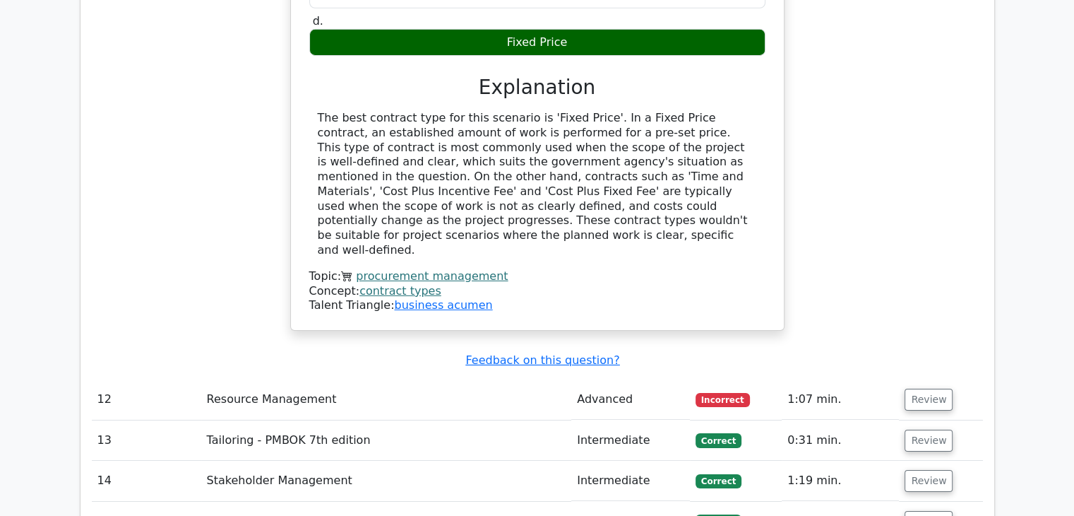
scroll to position [4667, 0]
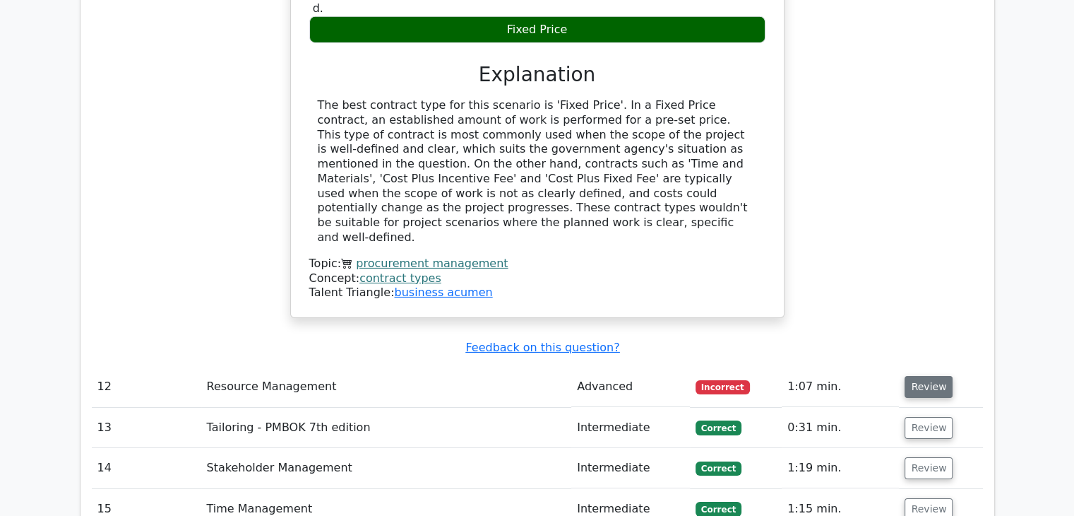
click at [924, 376] on button "Review" at bounding box center [929, 387] width 48 height 22
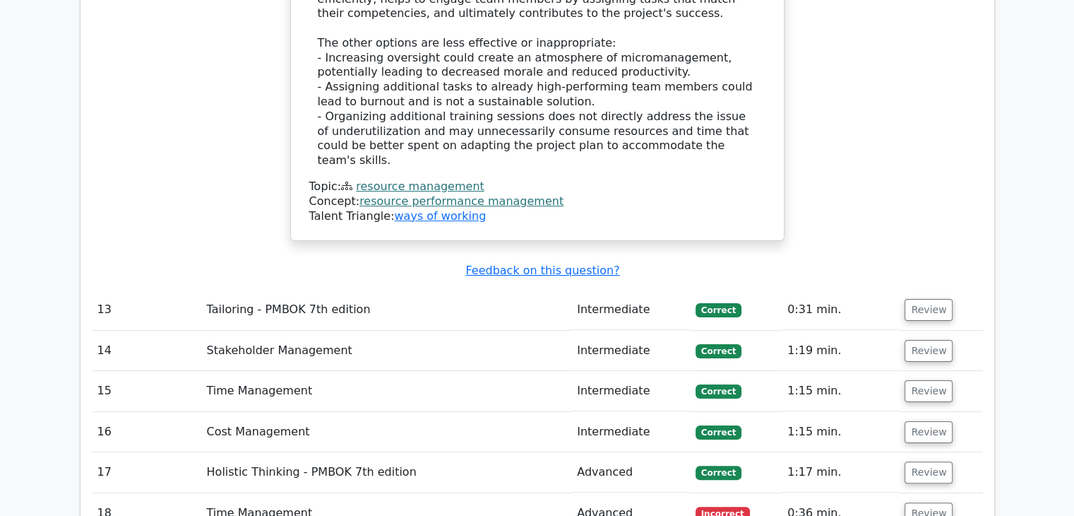
scroll to position [5609, 0]
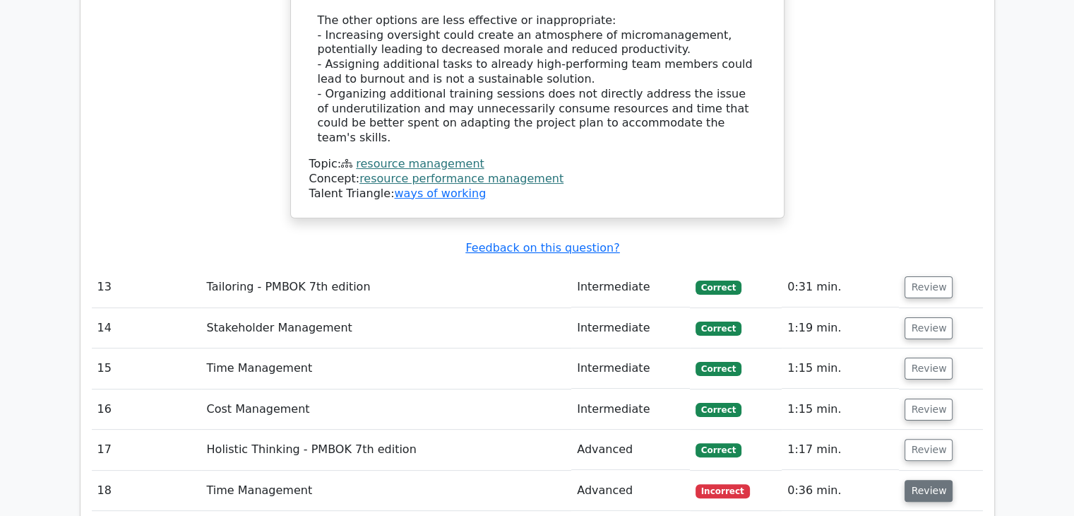
click at [921, 480] on button "Review" at bounding box center [929, 491] width 48 height 22
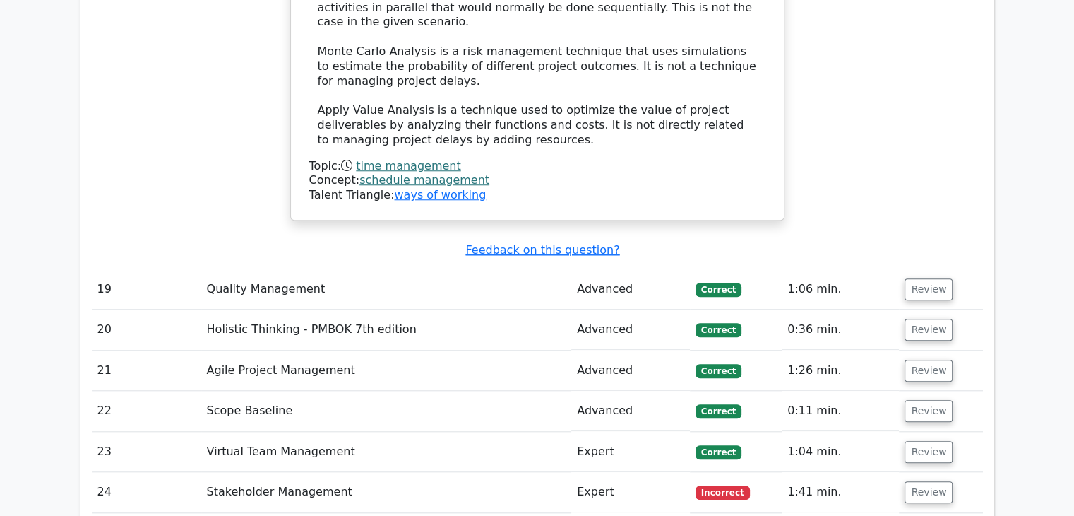
scroll to position [6634, 0]
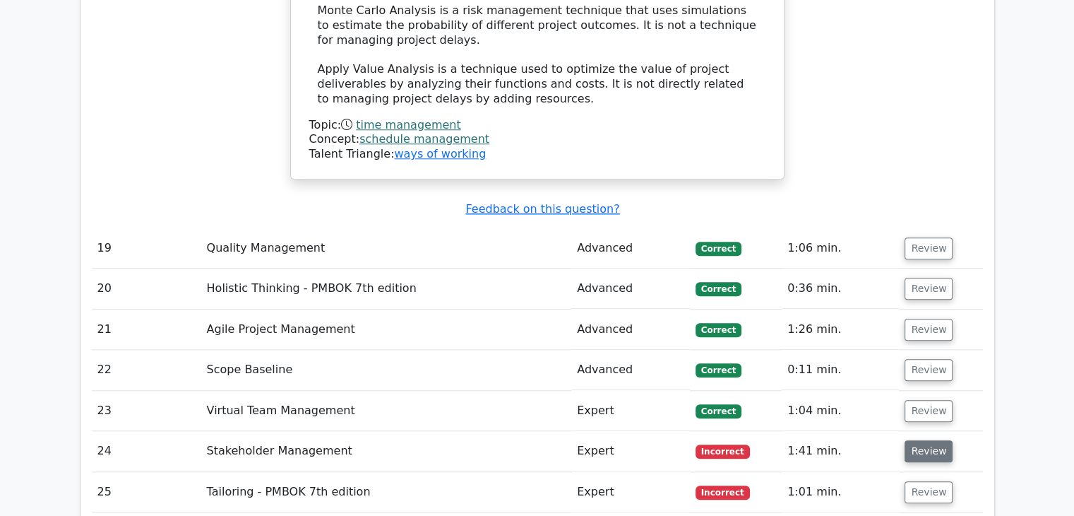
click at [939, 440] on button "Review" at bounding box center [929, 451] width 48 height 22
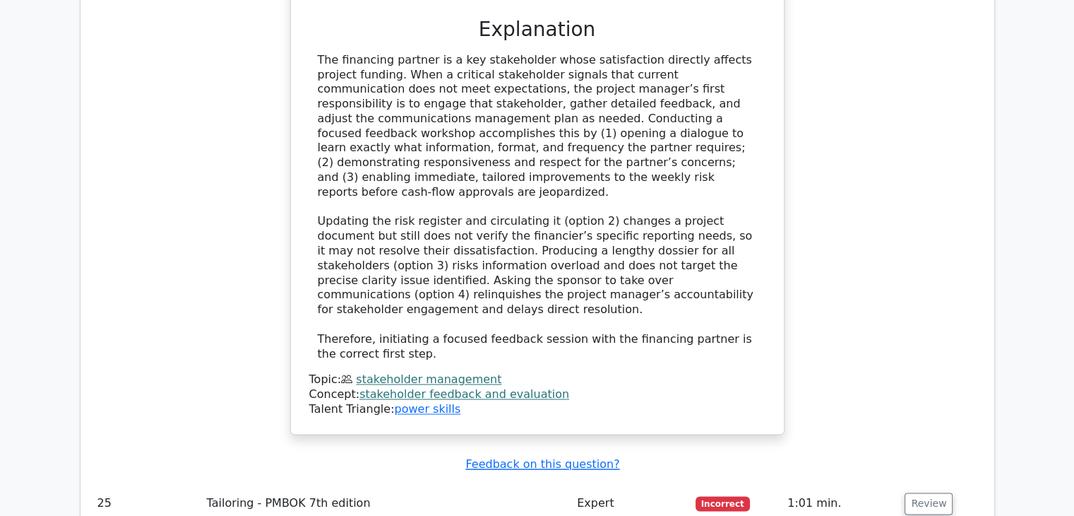
scroll to position [7566, 0]
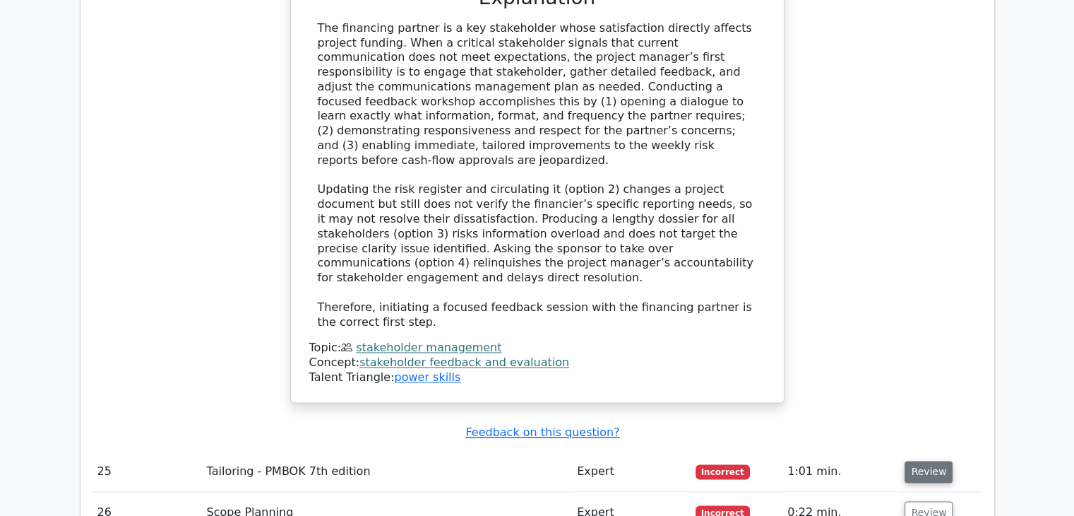
click at [922, 461] on button "Review" at bounding box center [929, 472] width 48 height 22
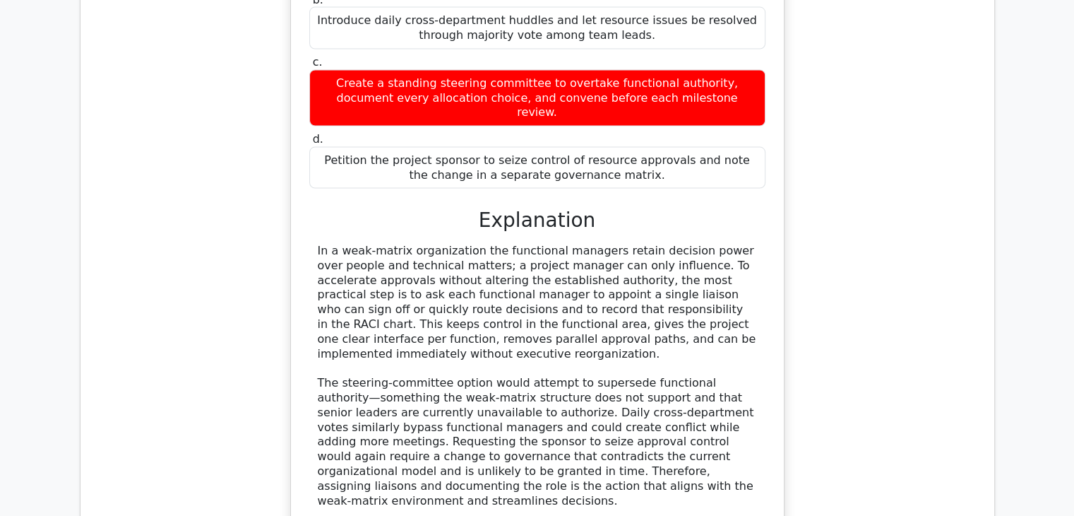
scroll to position [8348, 0]
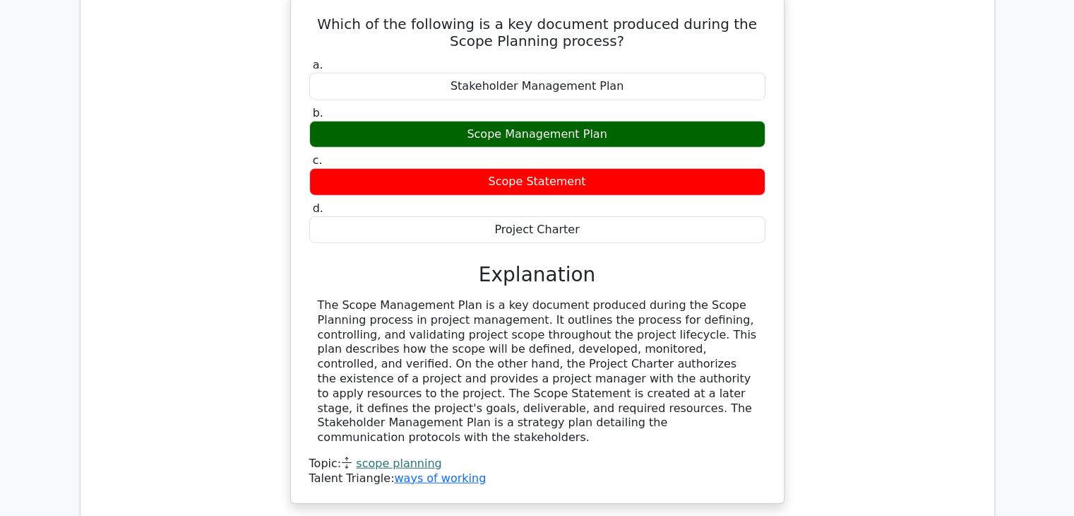
scroll to position [9025, 0]
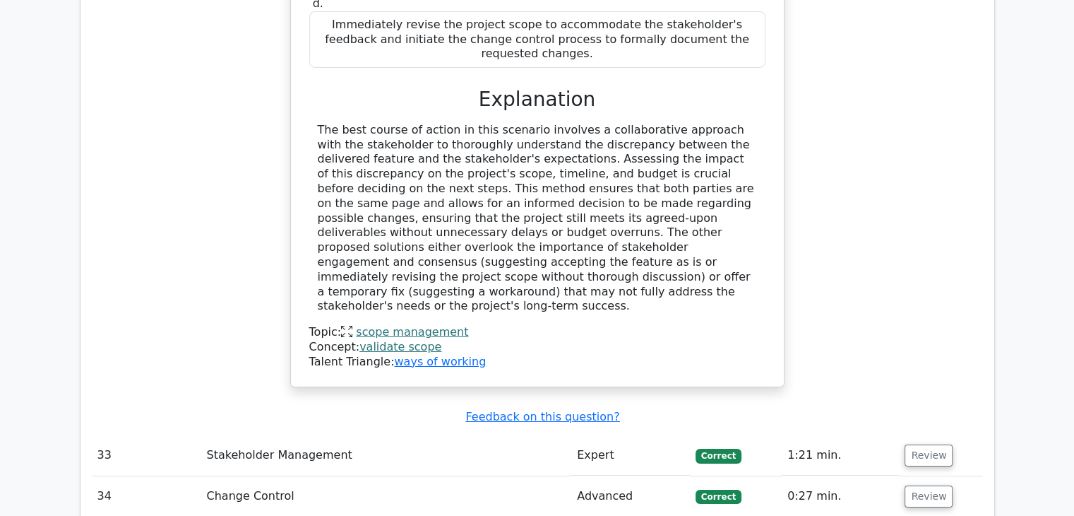
scroll to position [10232, 0]
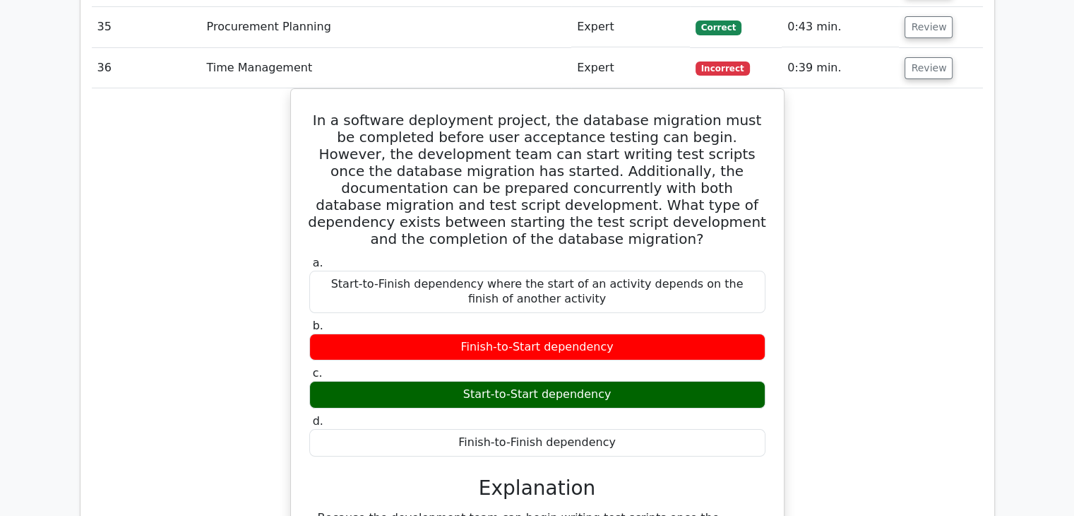
scroll to position [10797, 0]
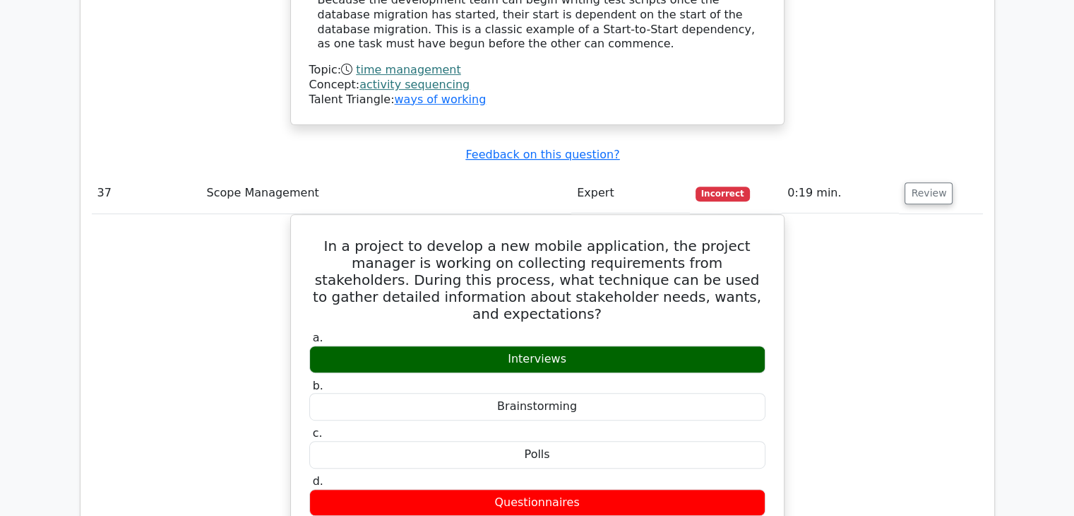
scroll to position [11343, 0]
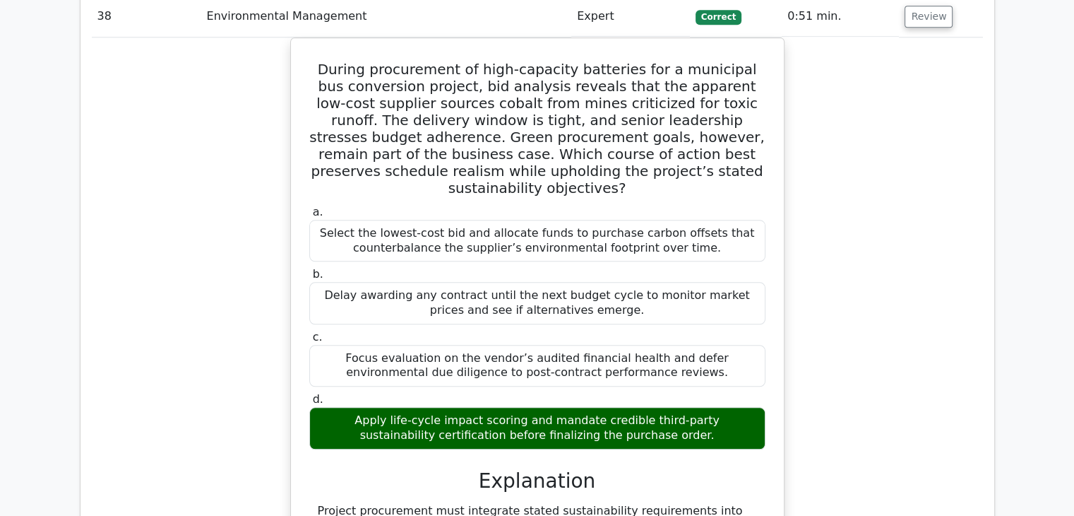
scroll to position [12284, 0]
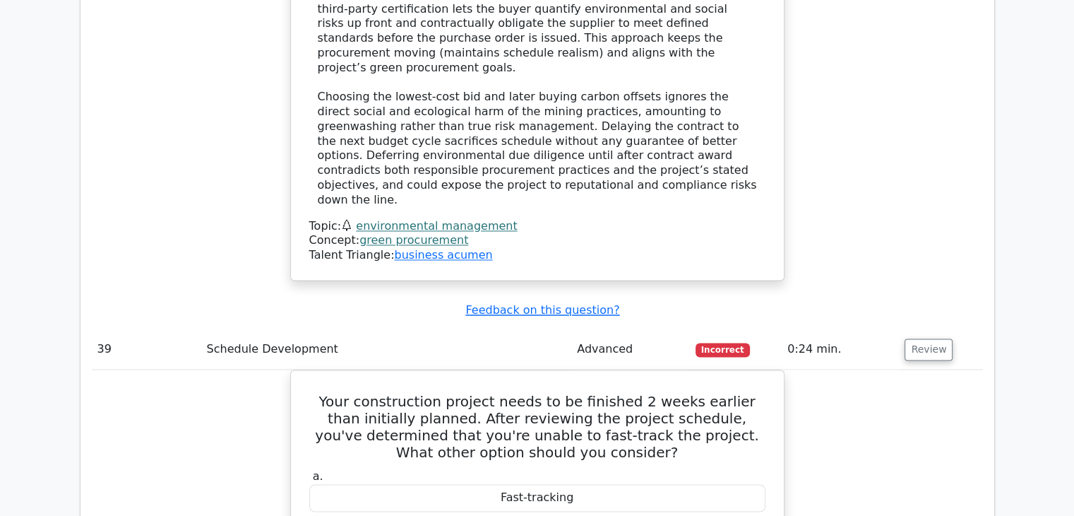
scroll to position [12820, 0]
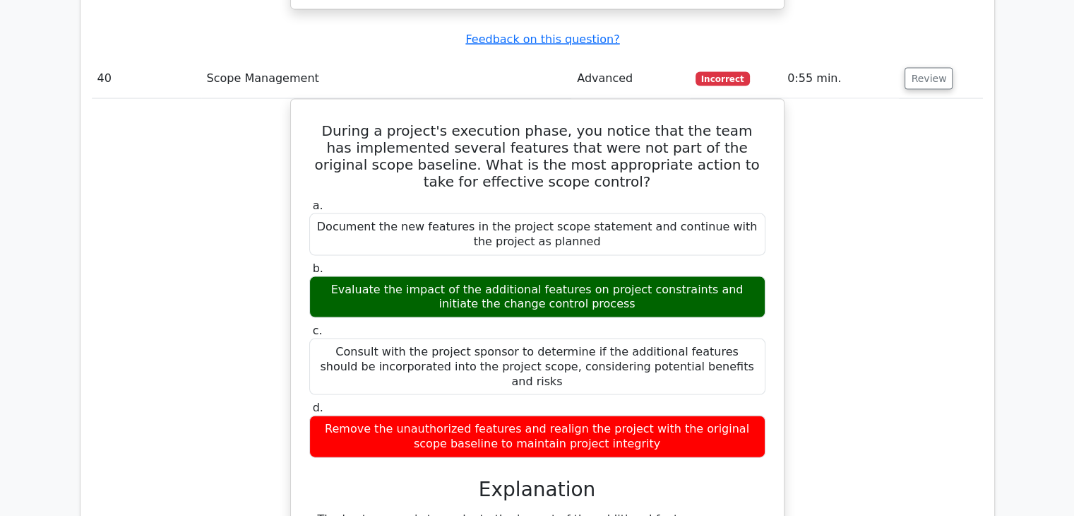
scroll to position [13903, 0]
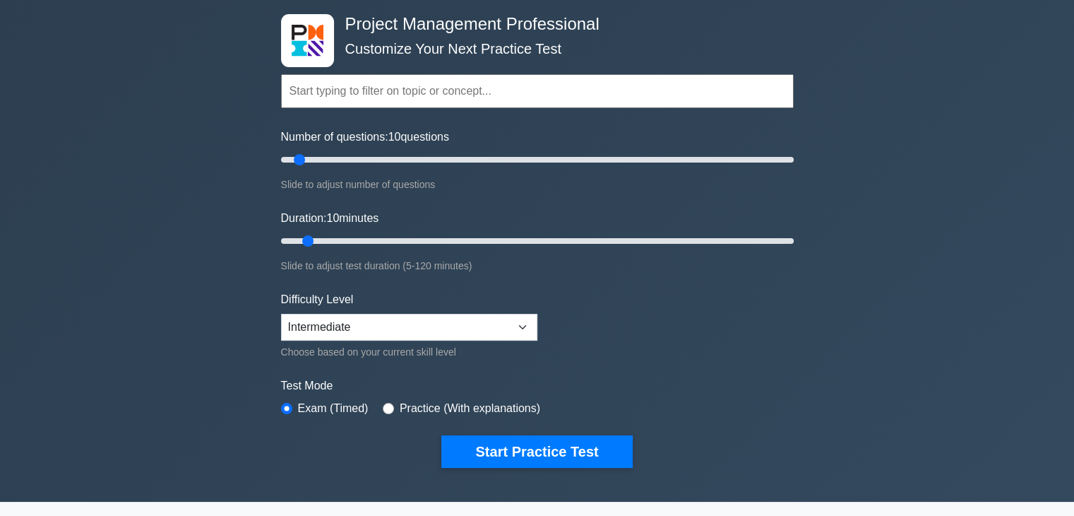
scroll to position [53, 0]
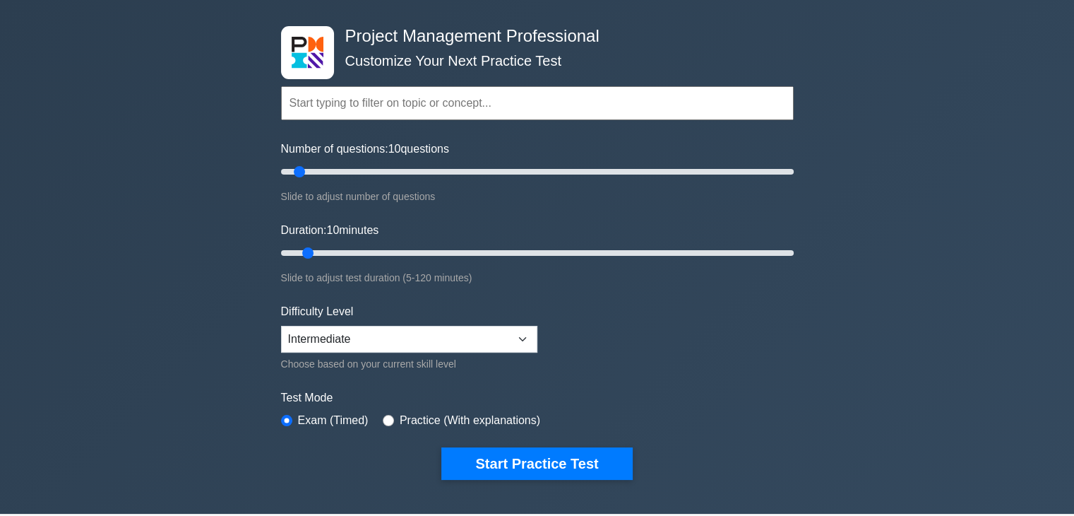
click at [396, 160] on div "Number of questions: 10 questions Slide to adjust number of questions" at bounding box center [537, 173] width 513 height 64
click at [389, 167] on input "Number of questions: 45 questions" at bounding box center [537, 171] width 513 height 17
type input "50"
click at [403, 169] on input "Number of questions: 50 questions" at bounding box center [537, 171] width 513 height 17
click at [404, 248] on input "Duration: 30 minutes" at bounding box center [537, 252] width 513 height 17
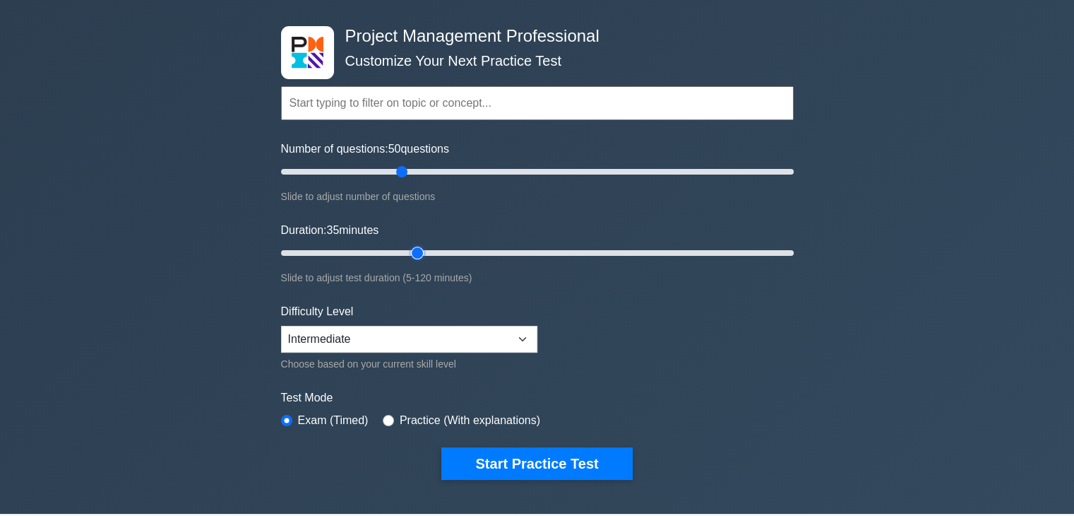
click at [409, 248] on input "Duration: 35 minutes" at bounding box center [537, 252] width 513 height 17
click at [429, 252] on input "Duration: 40 minutes" at bounding box center [537, 252] width 513 height 17
click at [468, 249] on input "Duration: 45 minutes" at bounding box center [537, 252] width 513 height 17
click at [476, 249] on input "Duration: 50 minutes" at bounding box center [537, 252] width 513 height 17
type input "45"
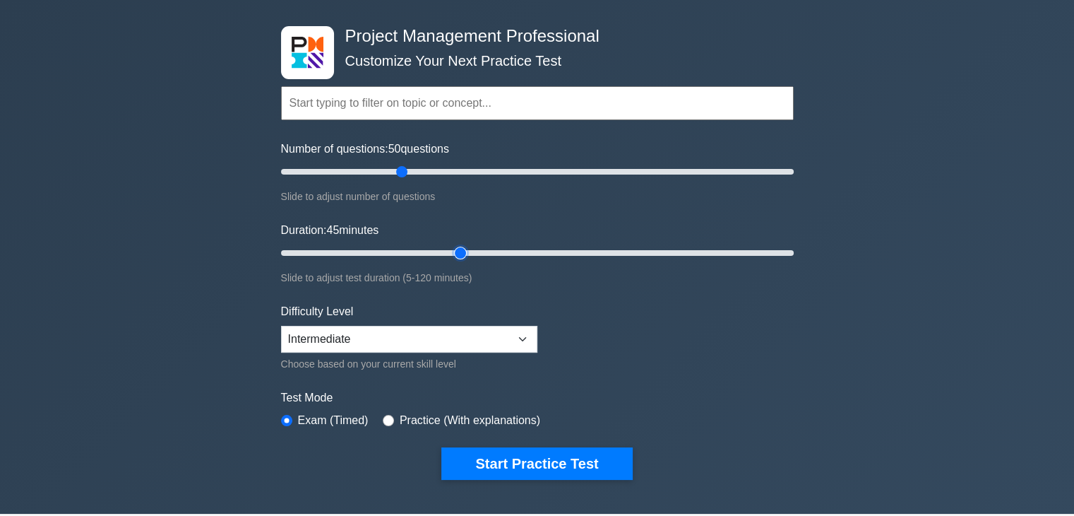
click at [463, 250] on input "Duration: 45 minutes" at bounding box center [537, 252] width 513 height 17
click at [387, 165] on input "Number of questions: 45 questions" at bounding box center [537, 171] width 513 height 17
click at [381, 167] on input "Number of questions: 40 questions" at bounding box center [537, 171] width 513 height 17
click at [418, 170] on input "Number of questions: 55 questions" at bounding box center [537, 171] width 513 height 17
click at [373, 170] on input "Number of questions: 40 questions" at bounding box center [537, 171] width 513 height 17
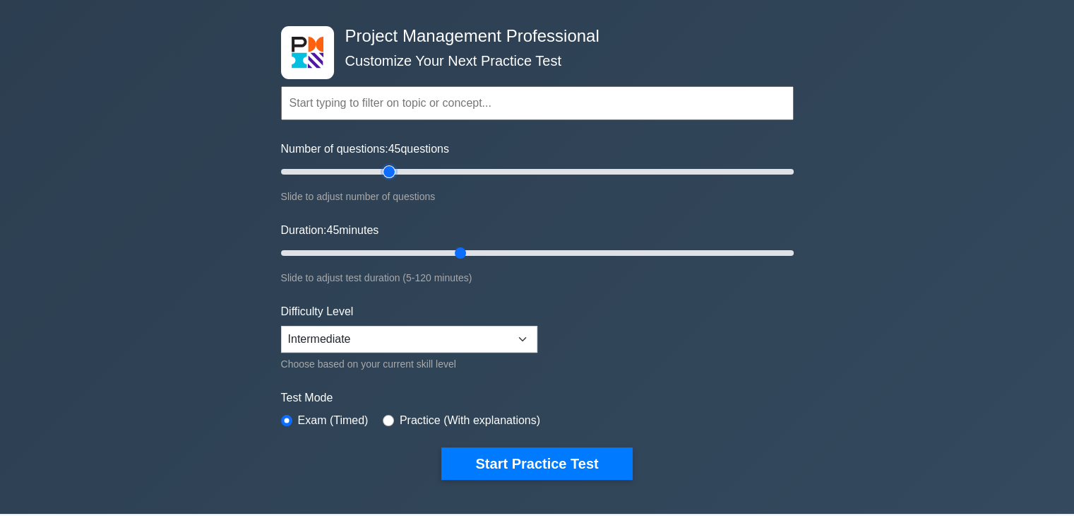
type input "45"
click at [390, 170] on input "Number of questions: 45 questions" at bounding box center [537, 171] width 513 height 17
click at [477, 350] on div "Difficulty Level Beginner Intermediate Expert Choose based on your current skil…" at bounding box center [409, 337] width 256 height 69
click at [477, 345] on select "Beginner Intermediate Expert" at bounding box center [409, 339] width 256 height 27
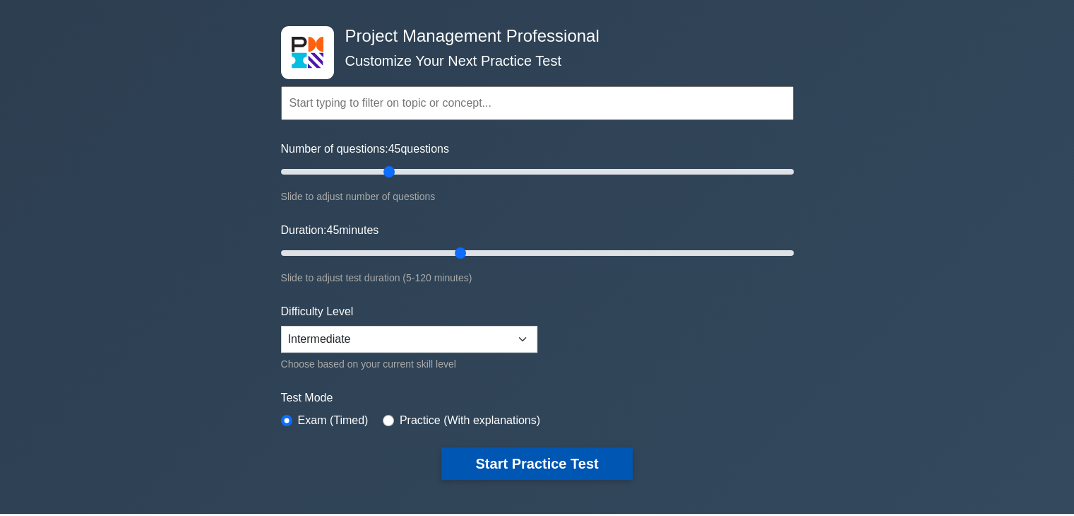
click at [528, 458] on button "Start Practice Test" at bounding box center [536, 463] width 191 height 32
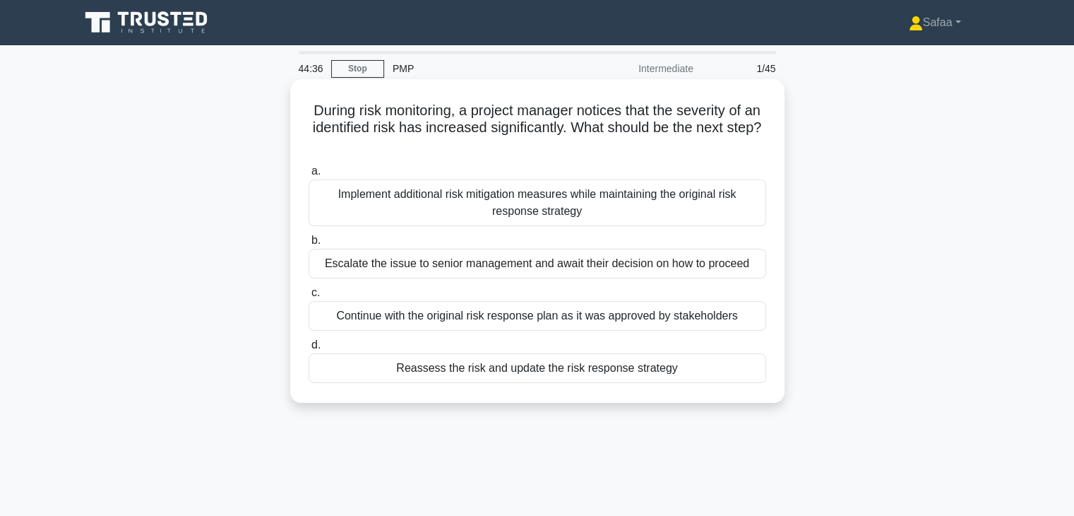
click at [607, 378] on div "Reassess the risk and update the risk response strategy" at bounding box center [538, 368] width 458 height 30
click at [309, 350] on input "d. Reassess the risk and update the risk response strategy" at bounding box center [309, 344] width 0 height 9
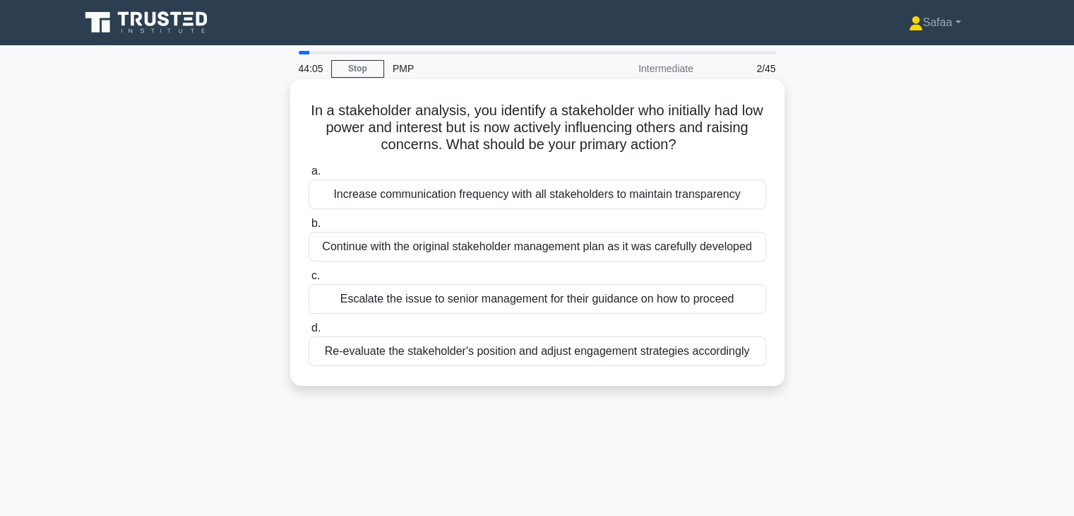
click at [547, 362] on div "Re-evaluate the stakeholder's position and adjust engagement strategies accordi…" at bounding box center [538, 351] width 458 height 30
click at [309, 333] on input "d. Re-evaluate the stakeholder's position and adjust engagement strategies acco…" at bounding box center [309, 327] width 0 height 9
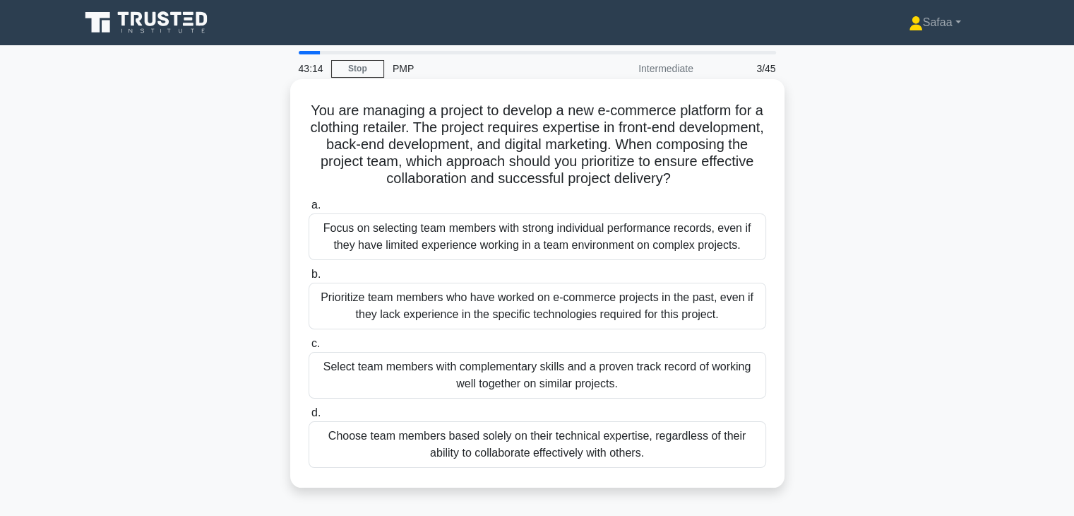
click at [581, 310] on div "Prioritize team members who have worked on e-commerce projects in the past, eve…" at bounding box center [538, 306] width 458 height 47
click at [309, 279] on input "b. Prioritize team members who have worked on e-commerce projects in the past, …" at bounding box center [309, 274] width 0 height 9
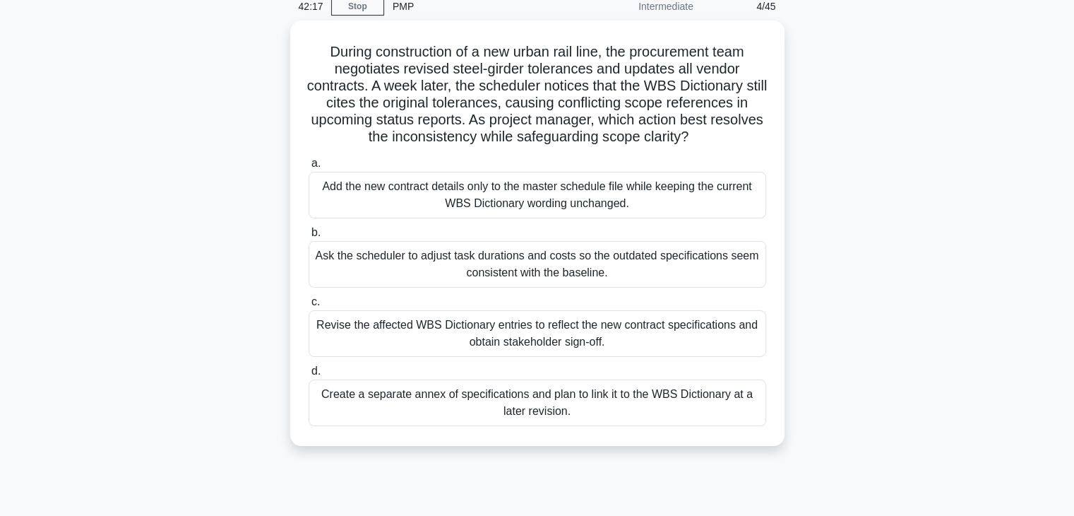
scroll to position [85, 0]
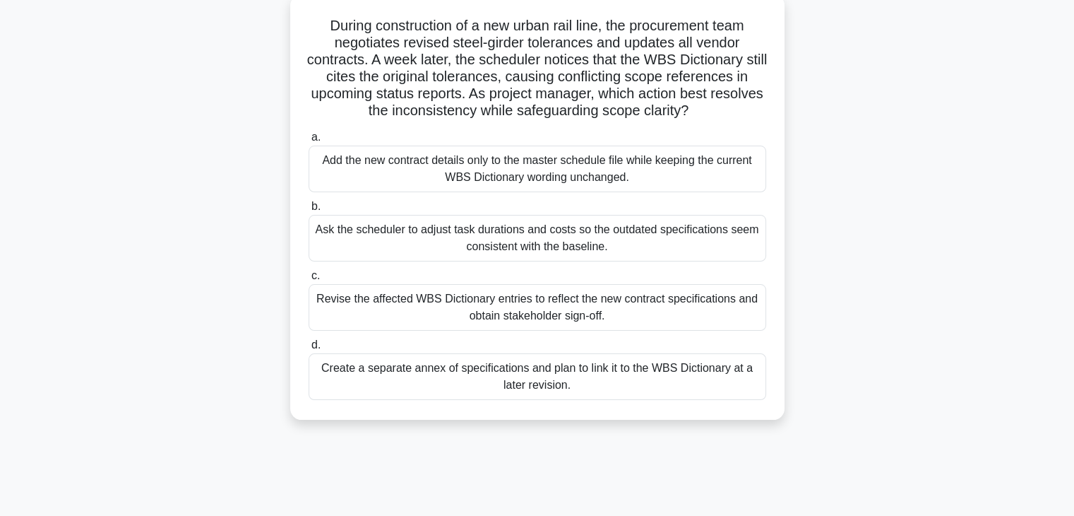
click at [661, 313] on div "Revise the affected WBS Dictionary entries to reflect the new contract specific…" at bounding box center [538, 307] width 458 height 47
click at [309, 280] on input "c. Revise the affected WBS Dictionary entries to reflect the new contract speci…" at bounding box center [309, 275] width 0 height 9
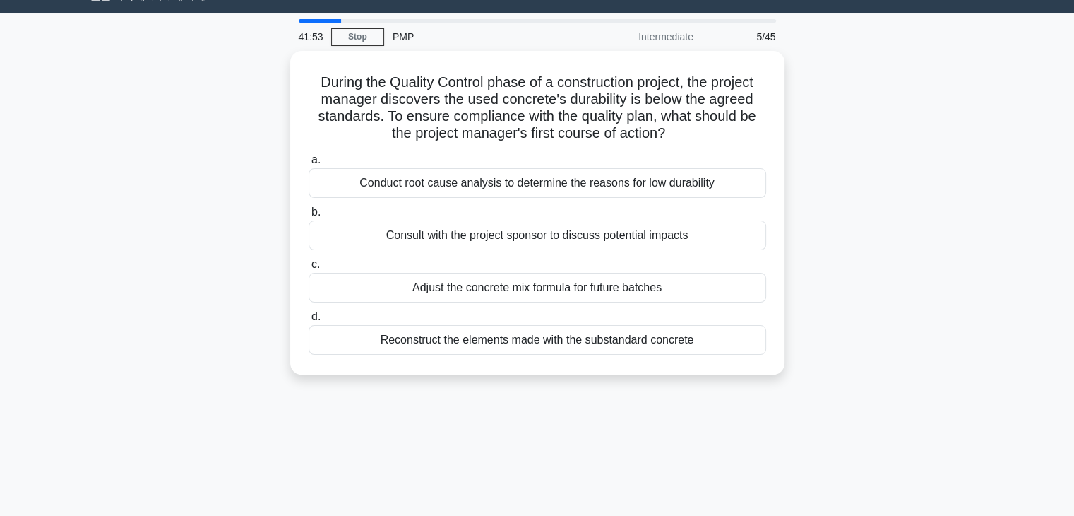
scroll to position [0, 0]
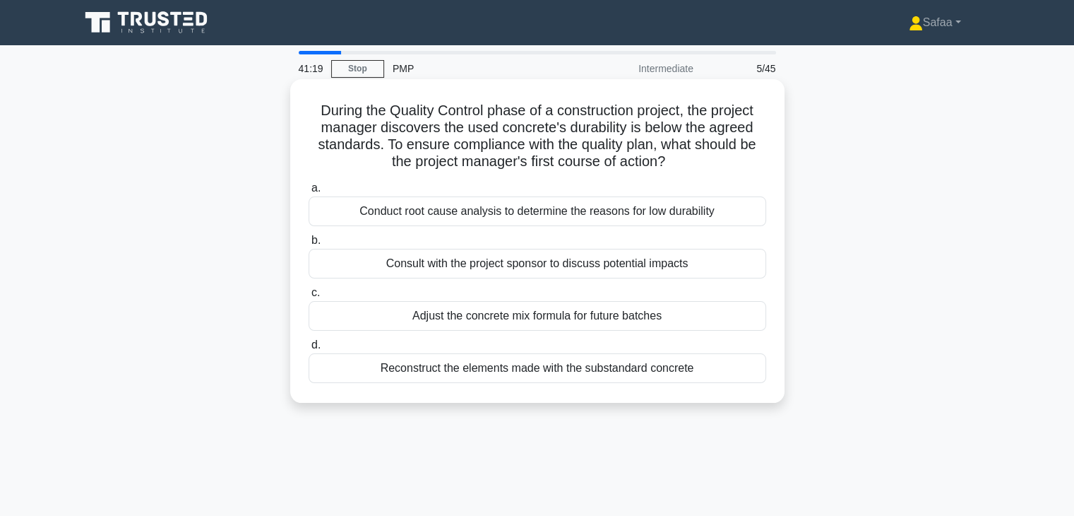
click at [685, 224] on div "Conduct root cause analysis to determine the reasons for low durability" at bounding box center [538, 211] width 458 height 30
click at [309, 193] on input "a. Conduct root cause analysis to determine the reasons for low durability" at bounding box center [309, 188] width 0 height 9
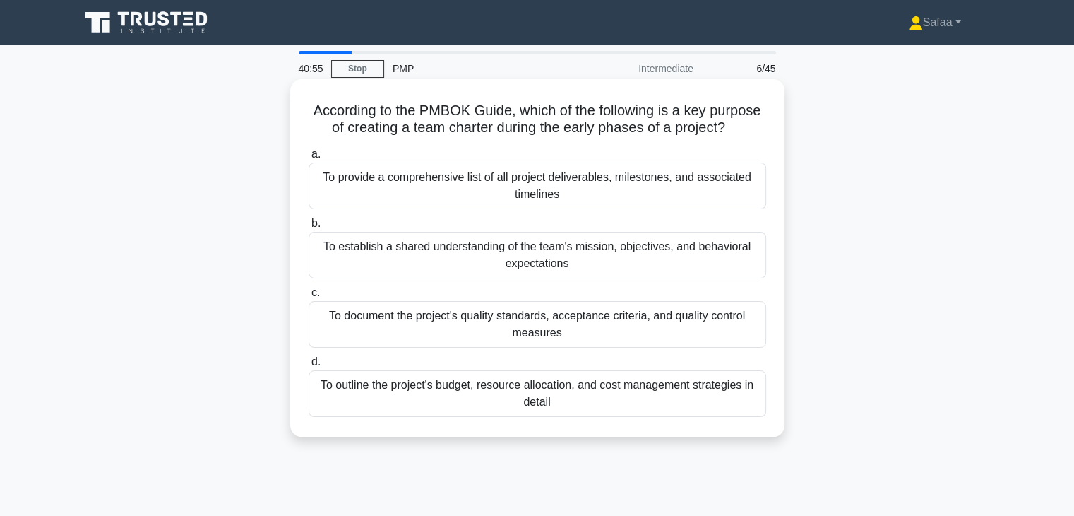
click at [661, 259] on div "To establish a shared understanding of the team's mission, objectives, and beha…" at bounding box center [538, 255] width 458 height 47
click at [309, 228] on input "b. To establish a shared understanding of the team's mission, objectives, and b…" at bounding box center [309, 223] width 0 height 9
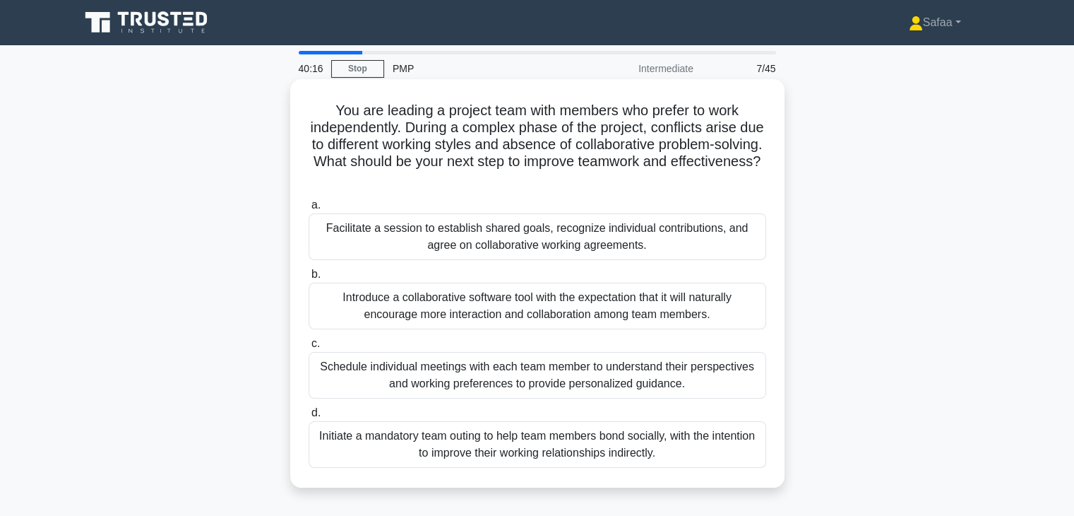
click at [656, 242] on div "Facilitate a session to establish shared goals, recognize individual contributi…" at bounding box center [538, 236] width 458 height 47
click at [309, 210] on input "a. Facilitate a session to establish shared goals, recognize individual contrib…" at bounding box center [309, 205] width 0 height 9
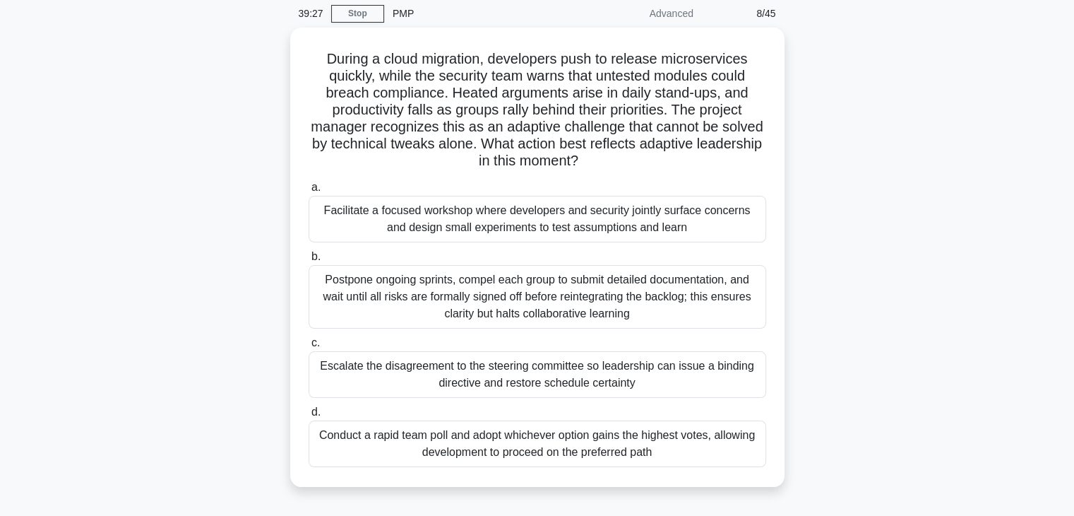
scroll to position [57, 0]
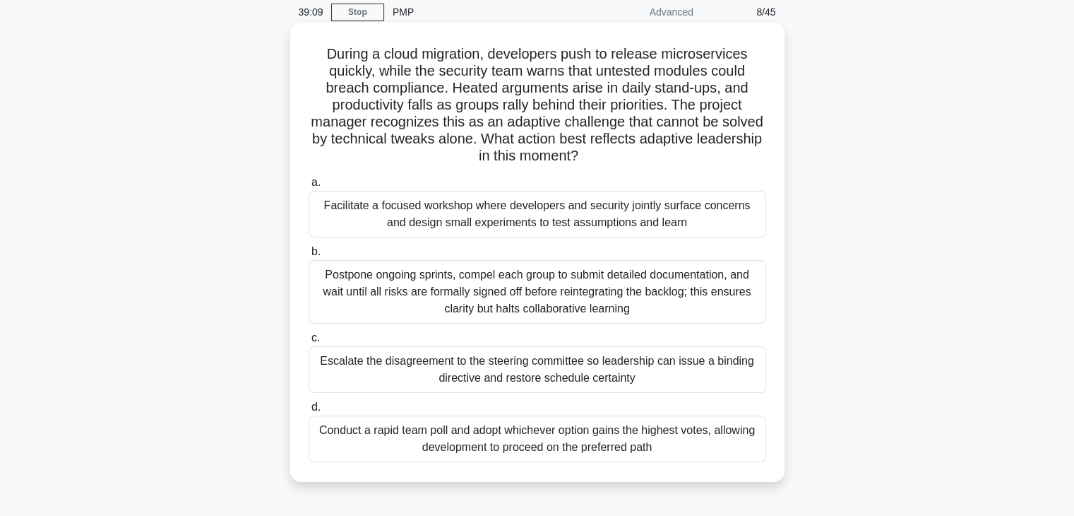
click at [689, 208] on div "Facilitate a focused workshop where developers and security jointly surface con…" at bounding box center [538, 214] width 458 height 47
click at [309, 187] on input "a. Facilitate a focused workshop where developers and security jointly surface …" at bounding box center [309, 182] width 0 height 9
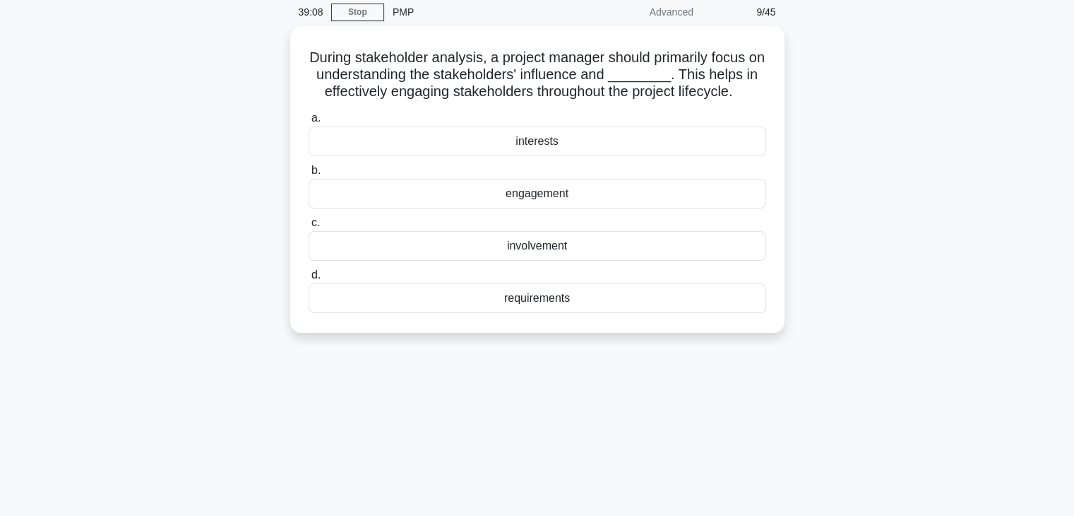
scroll to position [0, 0]
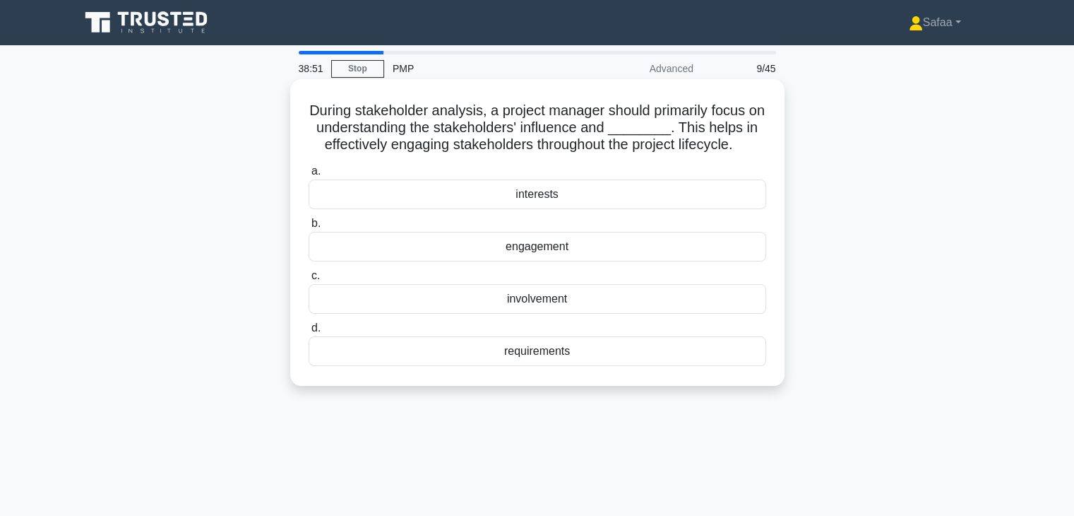
click at [674, 193] on div "interests" at bounding box center [538, 194] width 458 height 30
click at [309, 176] on input "a. interests" at bounding box center [309, 171] width 0 height 9
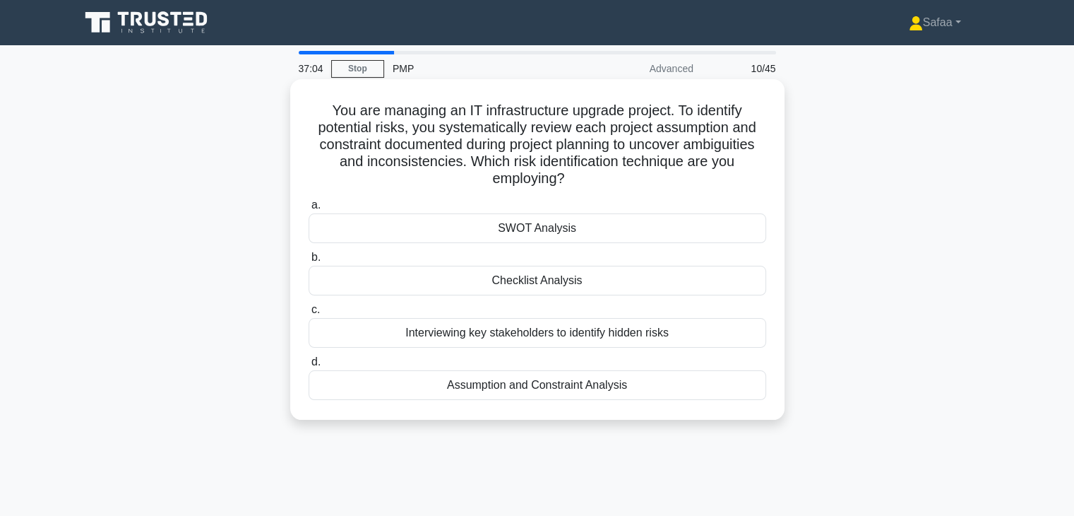
click at [489, 385] on div "Assumption and Constraint Analysis" at bounding box center [538, 385] width 458 height 30
click at [309, 367] on input "d. Assumption and Constraint Analysis" at bounding box center [309, 361] width 0 height 9
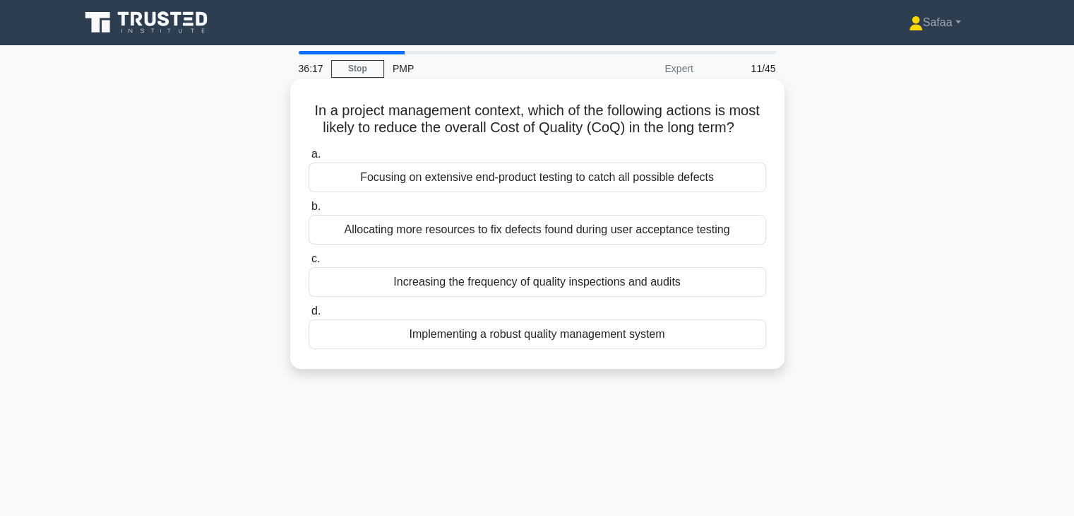
click at [543, 349] on div "Implementing a robust quality management system" at bounding box center [538, 334] width 458 height 30
click at [309, 316] on input "d. Implementing a robust quality management system" at bounding box center [309, 311] width 0 height 9
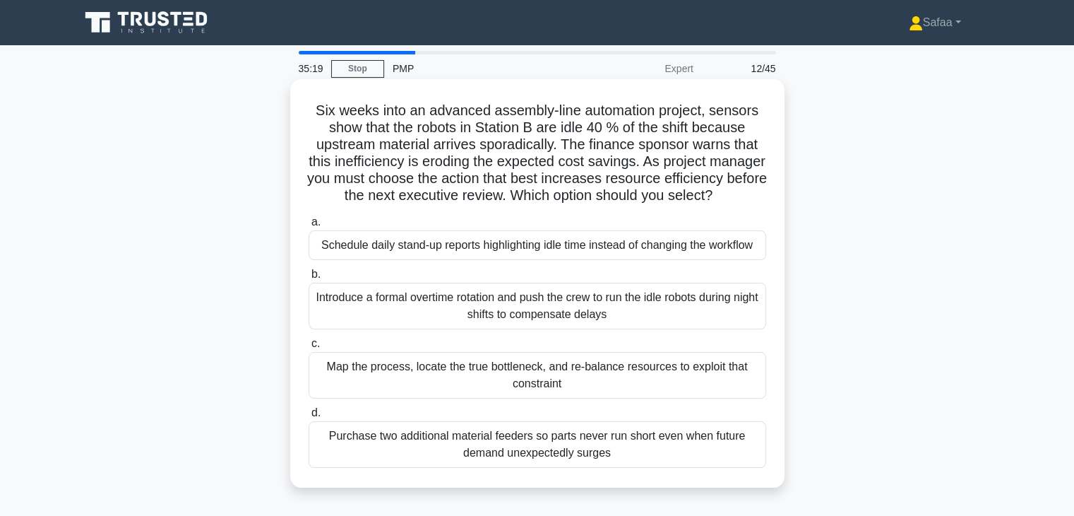
click at [667, 398] on div "Map the process, locate the true bottleneck, and re-balance resources to exploi…" at bounding box center [538, 375] width 458 height 47
click at [309, 348] on input "c. Map the process, locate the true bottleneck, and re-balance resources to exp…" at bounding box center [309, 343] width 0 height 9
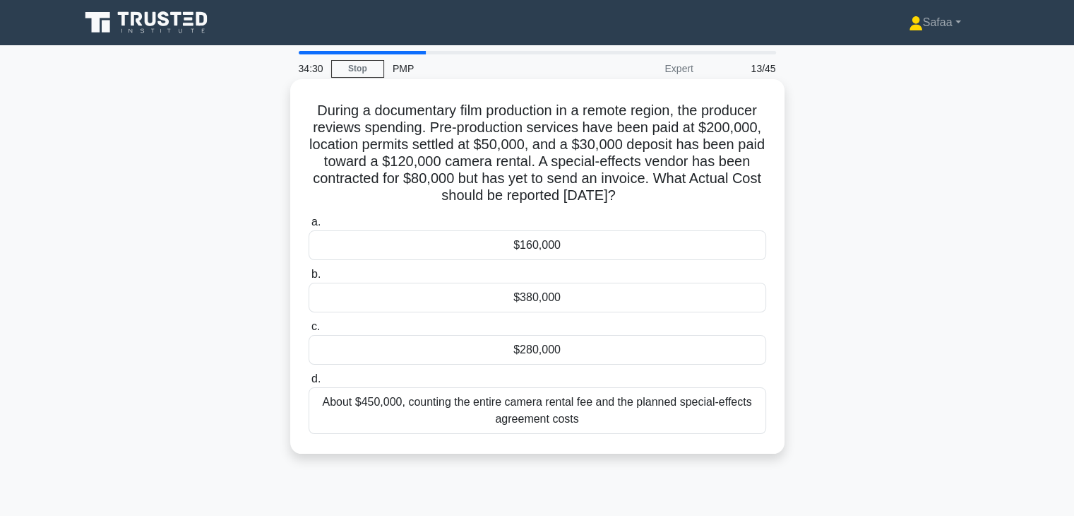
click at [636, 351] on div "$280,000" at bounding box center [538, 350] width 458 height 30
click at [309, 331] on input "c. $280,000" at bounding box center [309, 326] width 0 height 9
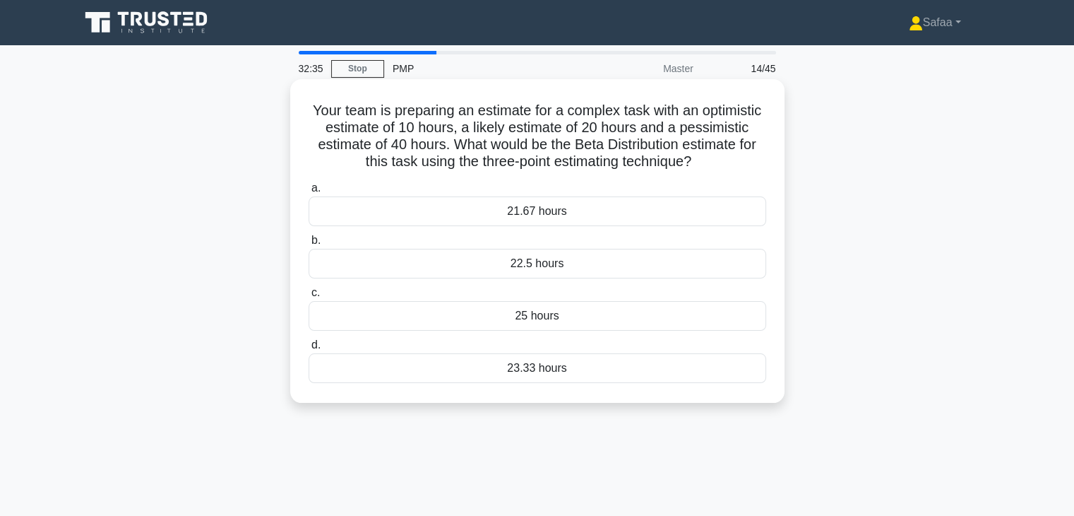
click at [549, 373] on div "23.33 hours" at bounding box center [538, 368] width 458 height 30
click at [309, 350] on input "d. 23.33 hours" at bounding box center [309, 344] width 0 height 9
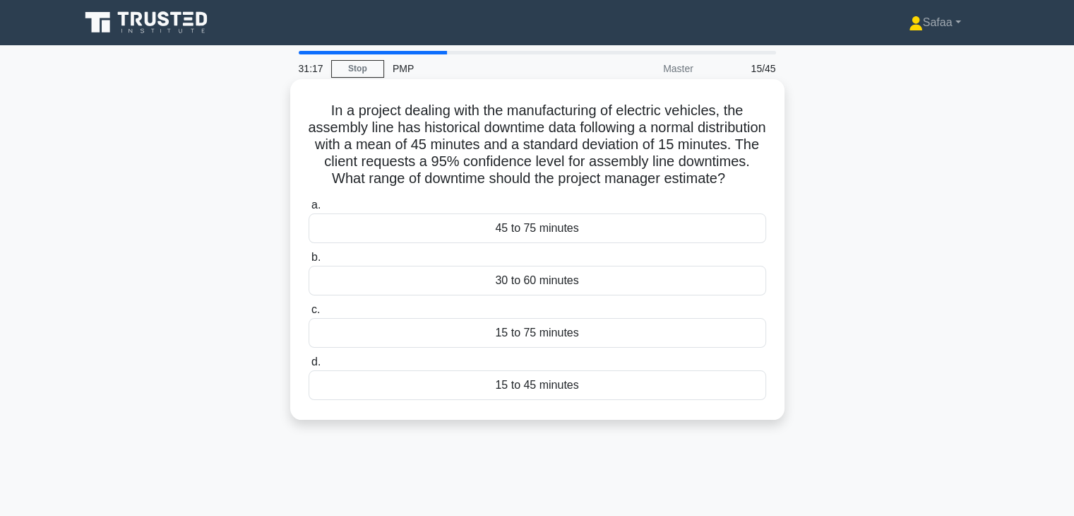
click at [509, 400] on div "15 to 45 minutes" at bounding box center [538, 385] width 458 height 30
click at [309, 367] on input "d. 15 to 45 minutes" at bounding box center [309, 361] width 0 height 9
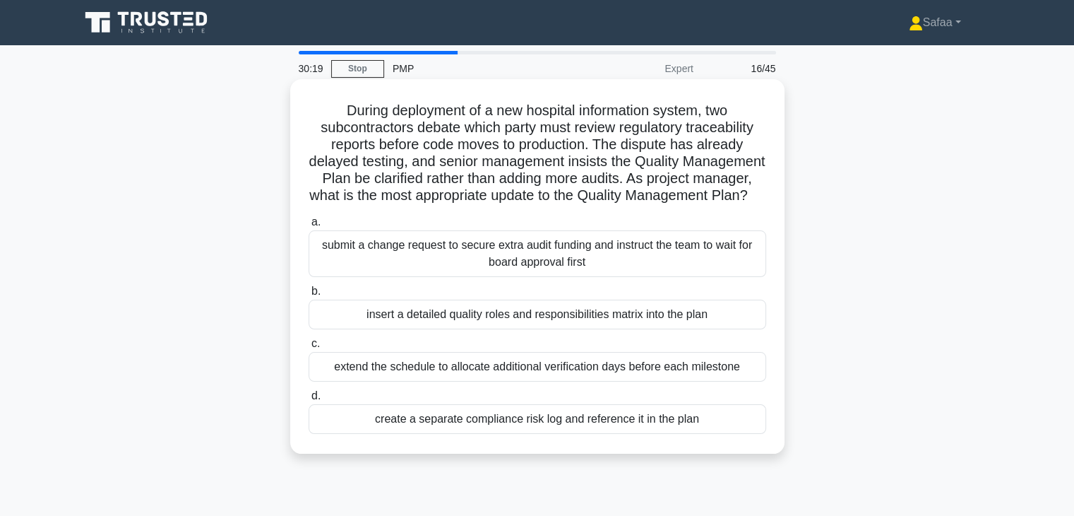
click at [673, 329] on div "insert a detailed quality roles and responsibilities matrix into the plan" at bounding box center [538, 314] width 458 height 30
click at [309, 296] on input "b. insert a detailed quality roles and responsibilities matrix into the plan" at bounding box center [309, 291] width 0 height 9
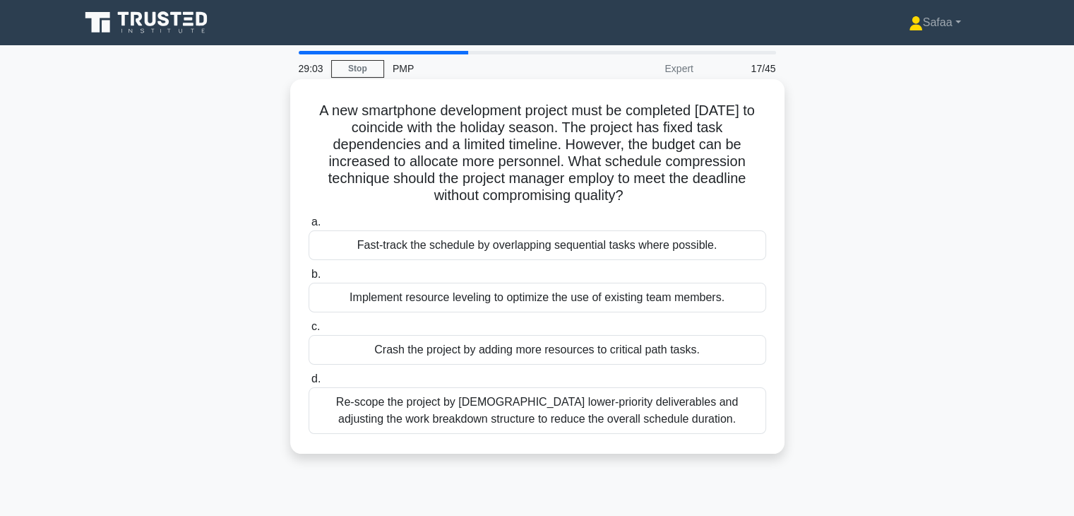
click at [584, 306] on div "Implement resource leveling to optimize the use of existing team members." at bounding box center [538, 298] width 458 height 30
click at [309, 279] on input "b. Implement resource leveling to optimize the use of existing team members." at bounding box center [309, 274] width 0 height 9
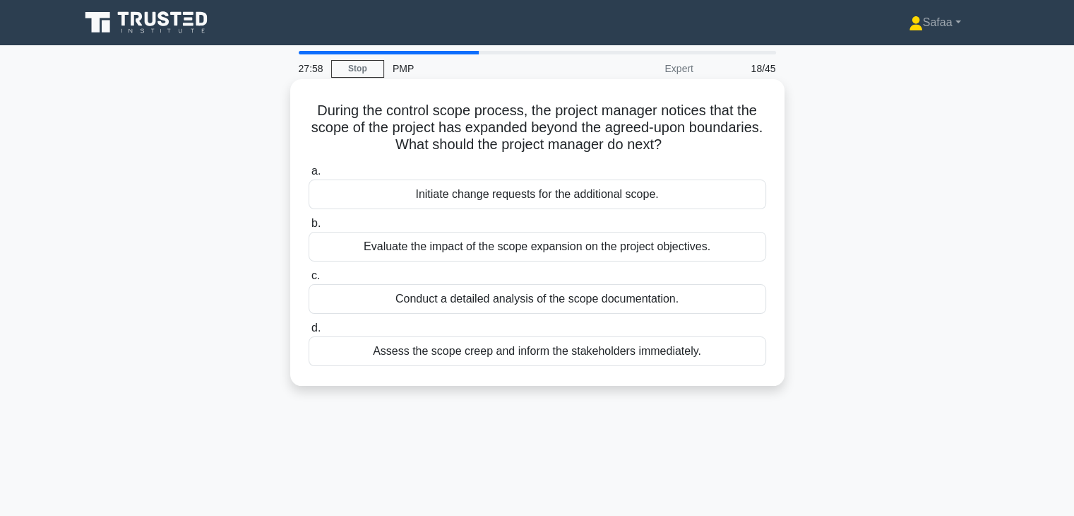
click at [684, 247] on div "Evaluate the impact of the scope expansion on the project objectives." at bounding box center [538, 247] width 458 height 30
click at [309, 228] on input "b. Evaluate the impact of the scope expansion on the project objectives." at bounding box center [309, 223] width 0 height 9
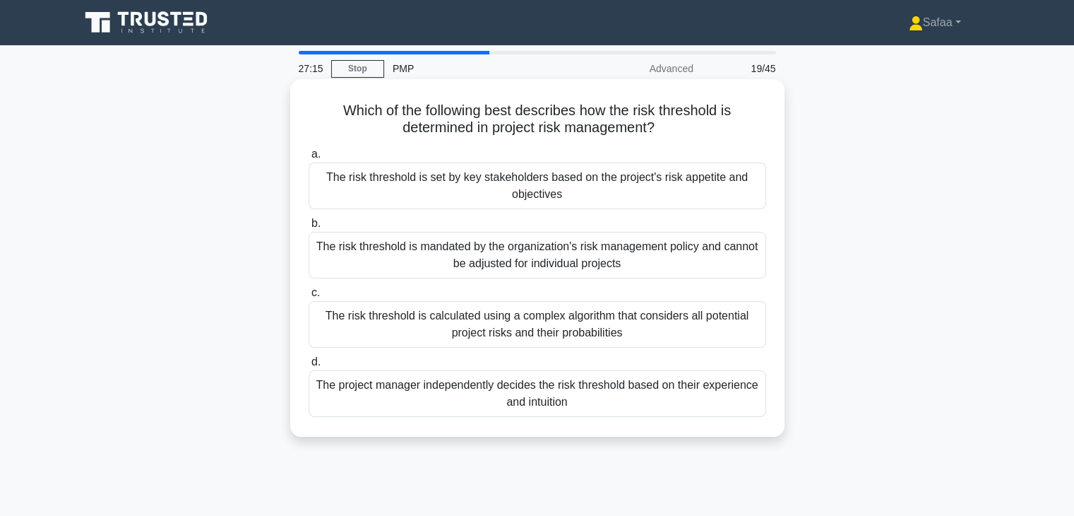
click at [573, 252] on div "The risk threshold is mandated by the organization's risk management policy and…" at bounding box center [538, 255] width 458 height 47
click at [309, 228] on input "b. The risk threshold is mandated by the organization's risk management policy …" at bounding box center [309, 223] width 0 height 9
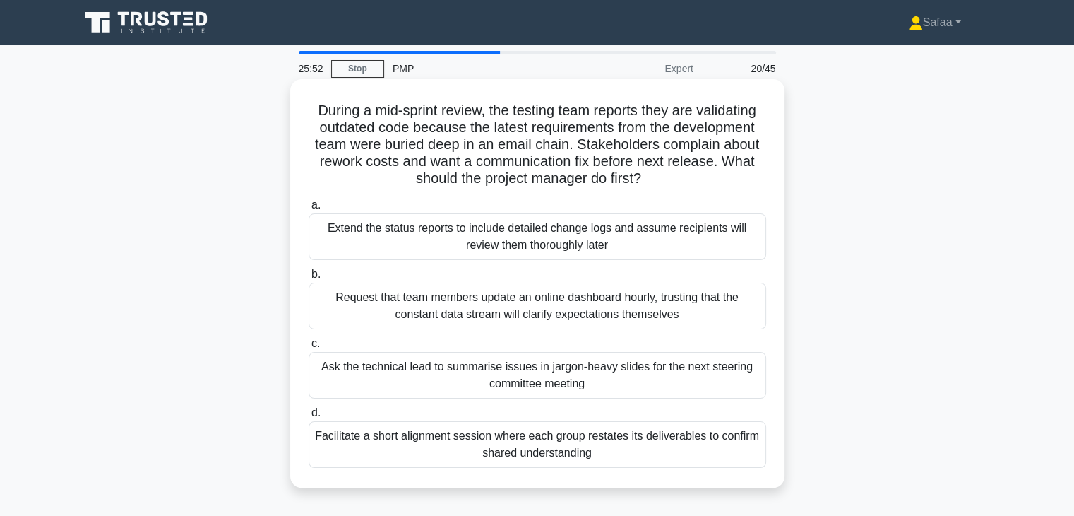
click at [475, 367] on div "Ask the technical lead to summarise issues in jargon-heavy slides for the next …" at bounding box center [538, 375] width 458 height 47
click at [309, 348] on input "c. Ask the technical lead to summarise issues in jargon-heavy slides for the ne…" at bounding box center [309, 343] width 0 height 9
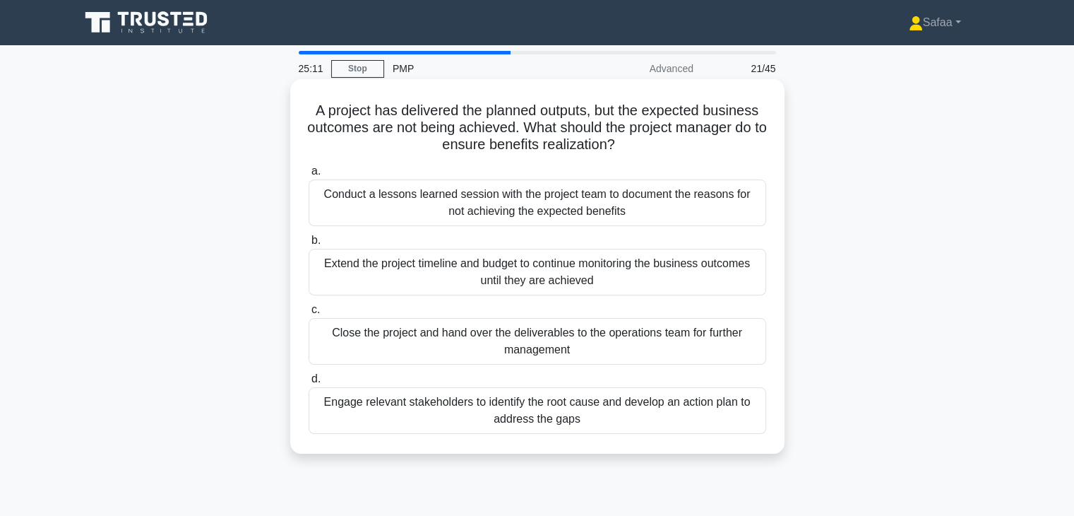
click at [717, 413] on div "Engage relevant stakeholders to identify the root cause and develop an action p…" at bounding box center [538, 410] width 458 height 47
click at [309, 384] on input "d. Engage relevant stakeholders to identify the root cause and develop an actio…" at bounding box center [309, 378] width 0 height 9
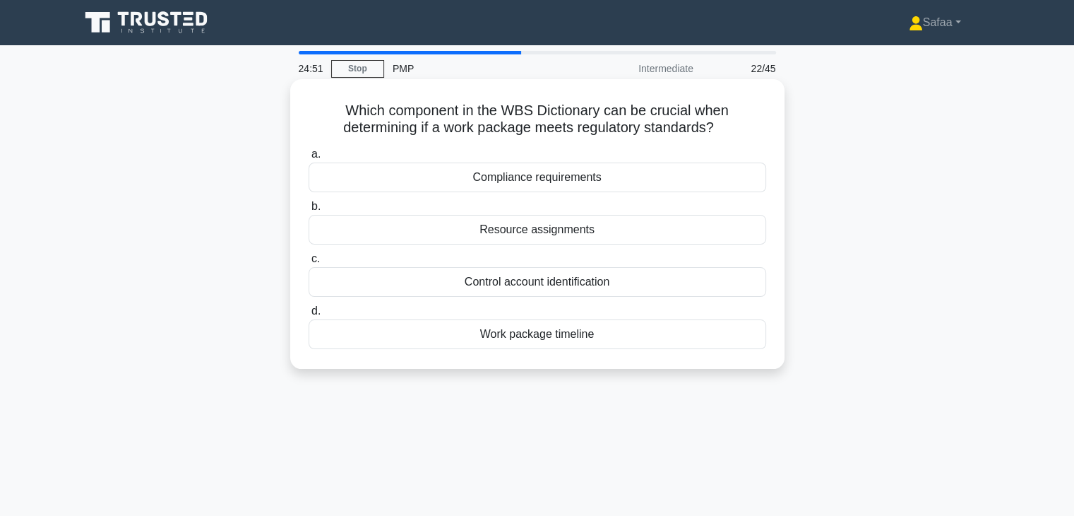
click at [677, 179] on div "Compliance requirements" at bounding box center [538, 177] width 458 height 30
click at [309, 159] on input "a. Compliance requirements" at bounding box center [309, 154] width 0 height 9
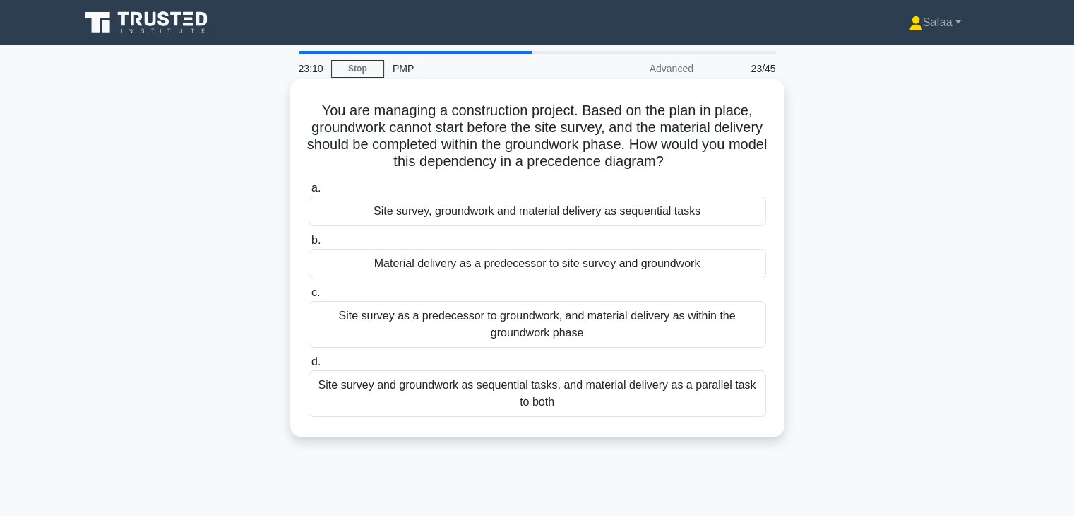
click at [584, 341] on div "Site survey as a predecessor to groundwork, and material delivery as within the…" at bounding box center [538, 324] width 458 height 47
click at [309, 297] on input "c. Site survey as a predecessor to groundwork, and material delivery as within …" at bounding box center [309, 292] width 0 height 9
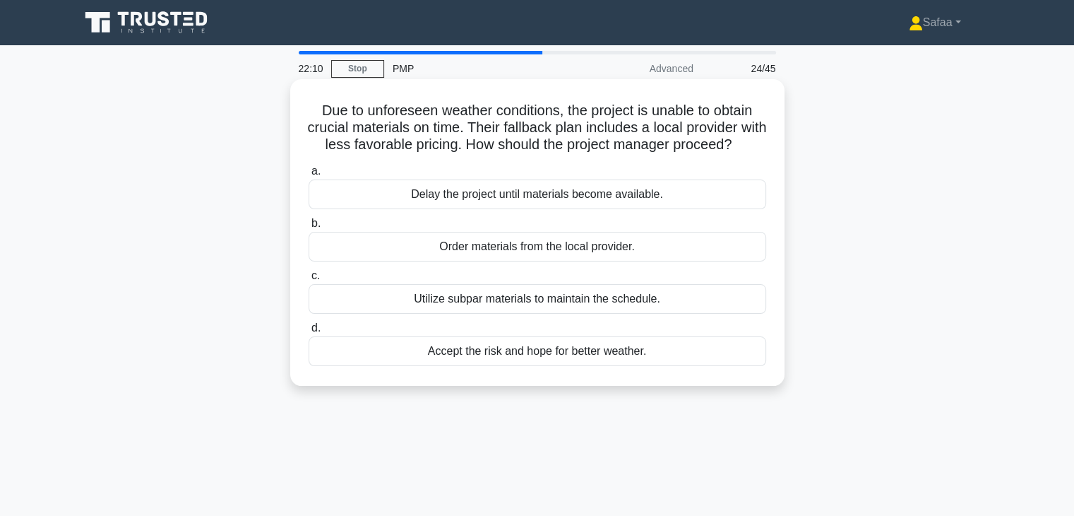
click at [651, 261] on div "Order materials from the local provider." at bounding box center [538, 247] width 458 height 30
click at [309, 228] on input "b. Order materials from the local provider." at bounding box center [309, 223] width 0 height 9
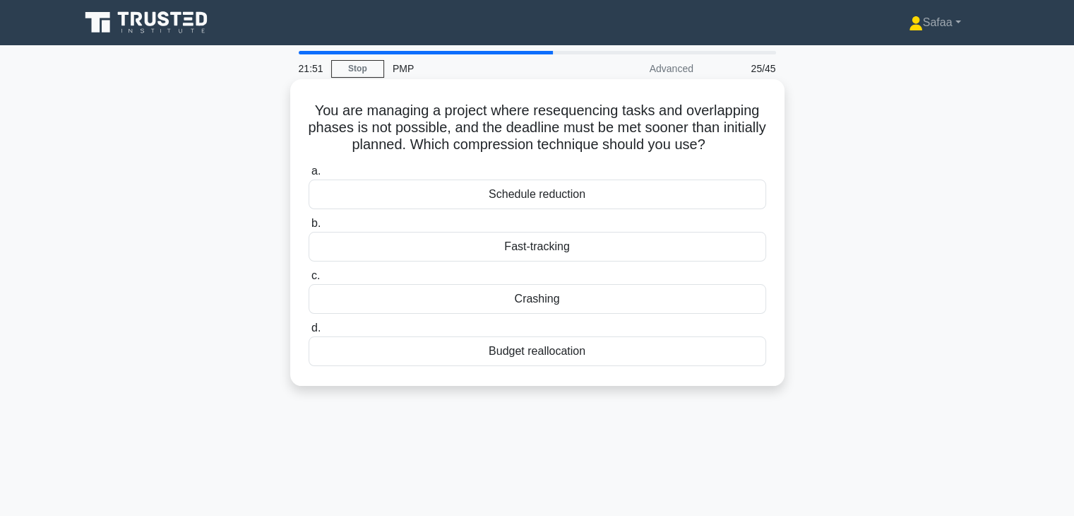
click at [667, 244] on div "Fast-tracking" at bounding box center [538, 247] width 458 height 30
click at [309, 228] on input "b. Fast-tracking" at bounding box center [309, 223] width 0 height 9
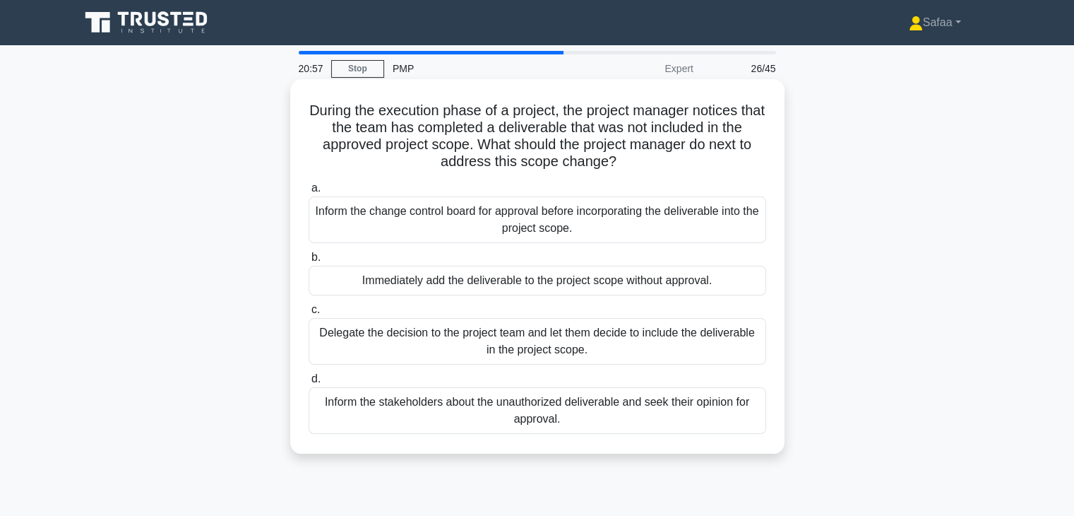
click at [707, 412] on div "Inform the stakeholders about the unauthorized deliverable and seek their opini…" at bounding box center [538, 410] width 458 height 47
click at [309, 384] on input "d. Inform the stakeholders about the unauthorized deliverable and seek their op…" at bounding box center [309, 378] width 0 height 9
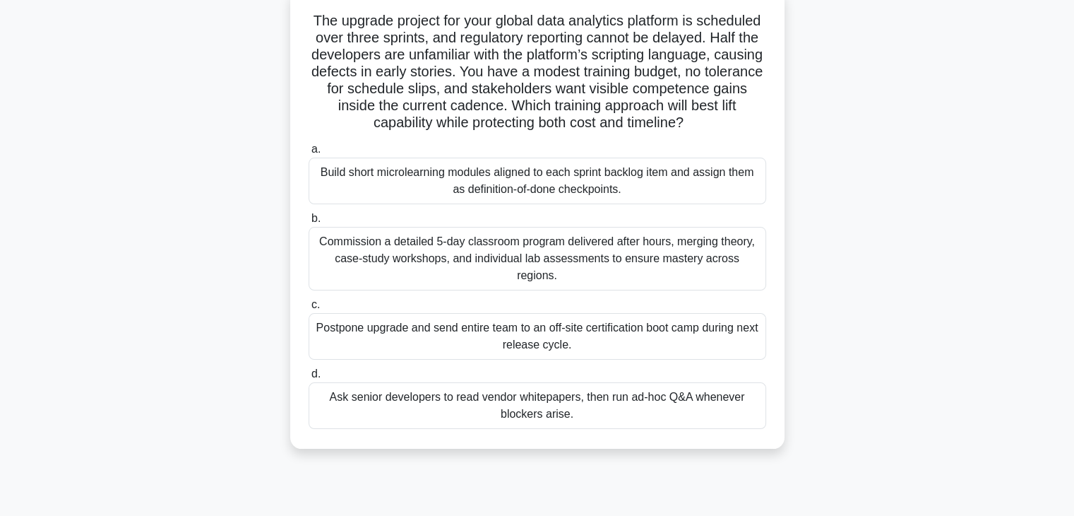
scroll to position [113, 0]
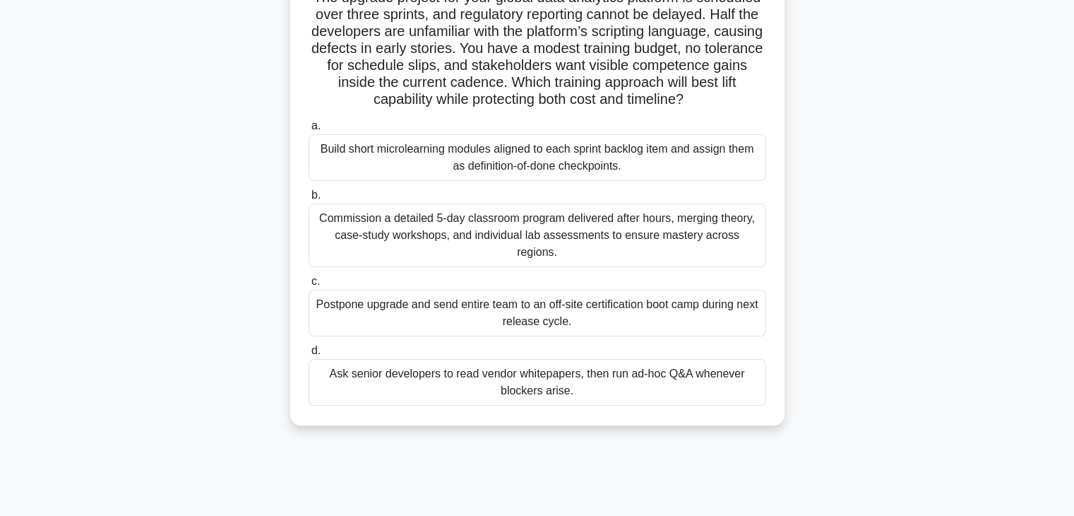
click at [599, 173] on div "Build short microlearning modules aligned to each sprint backlog item and assig…" at bounding box center [538, 157] width 458 height 47
click at [309, 131] on input "a. Build short microlearning modules aligned to each sprint backlog item and as…" at bounding box center [309, 125] width 0 height 9
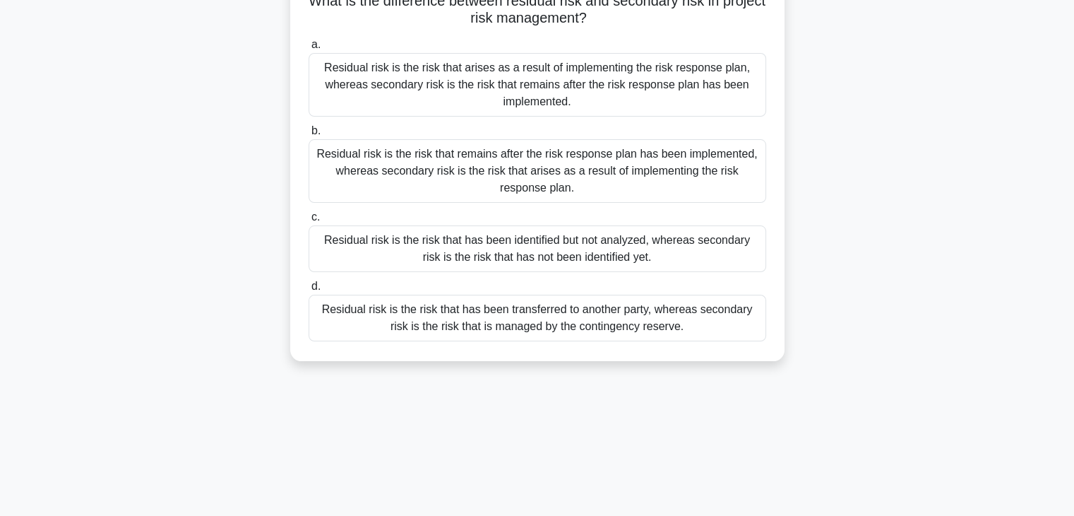
scroll to position [0, 0]
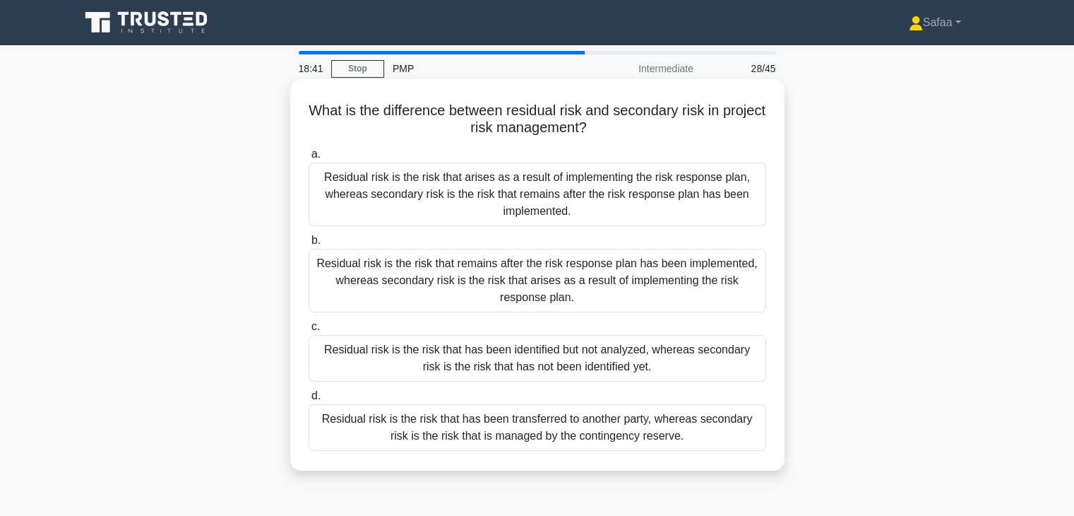
click at [552, 309] on div "Residual risk is the risk that remains after the risk response plan has been im…" at bounding box center [538, 281] width 458 height 64
click at [309, 245] on input "b. Residual risk is the risk that remains after the risk response plan has been…" at bounding box center [309, 240] width 0 height 9
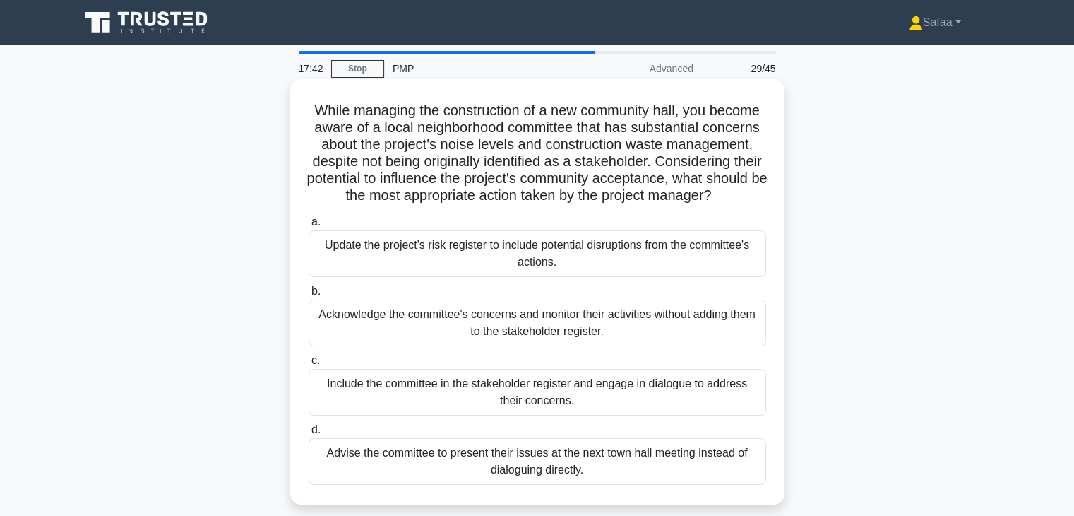
click at [706, 406] on div "Include the committee in the stakeholder register and engage in dialogue to add…" at bounding box center [538, 392] width 458 height 47
click at [309, 365] on input "c. Include the committee in the stakeholder register and engage in dialogue to …" at bounding box center [309, 360] width 0 height 9
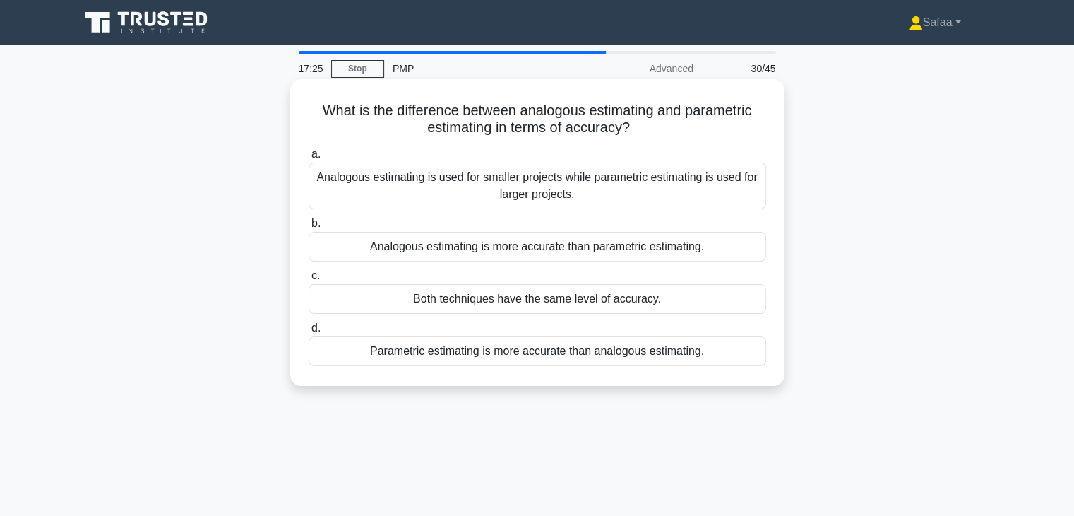
click at [672, 356] on div "Parametric estimating is more accurate than analogous estimating." at bounding box center [538, 351] width 458 height 30
click at [309, 333] on input "d. Parametric estimating is more accurate than analogous estimating." at bounding box center [309, 327] width 0 height 9
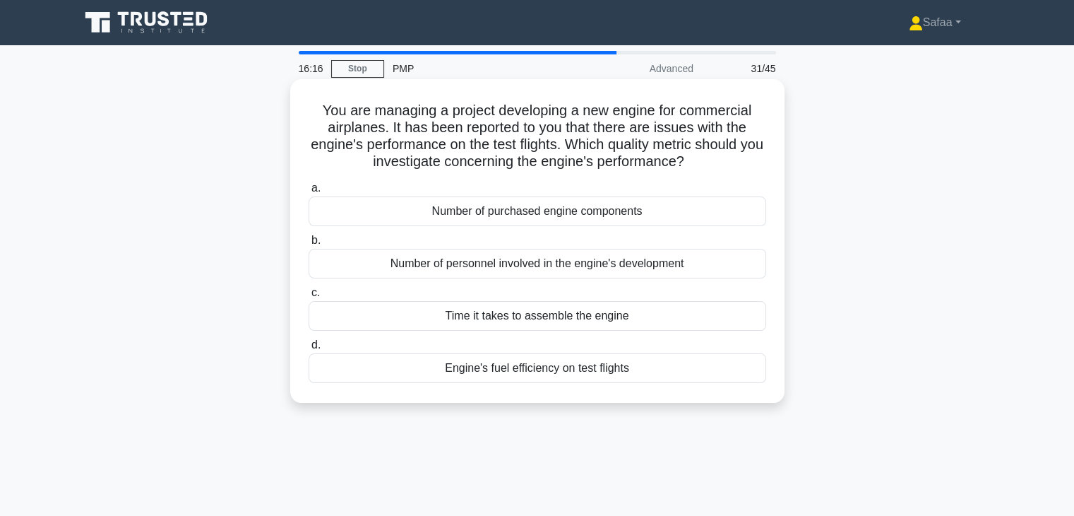
click at [682, 269] on div "Number of personnel involved in the engine's development" at bounding box center [538, 264] width 458 height 30
click at [309, 245] on input "b. Number of personnel involved in the engine's development" at bounding box center [309, 240] width 0 height 9
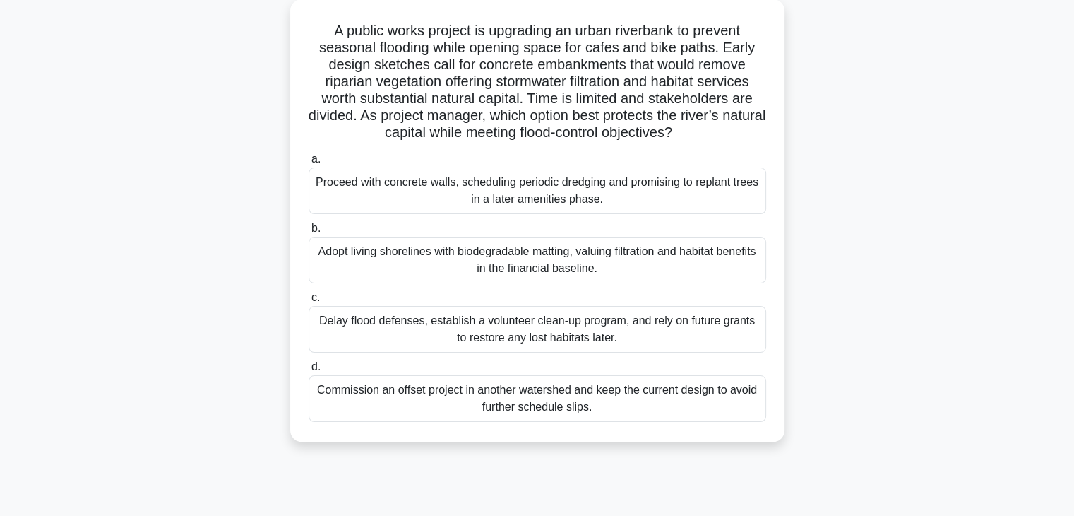
scroll to position [85, 0]
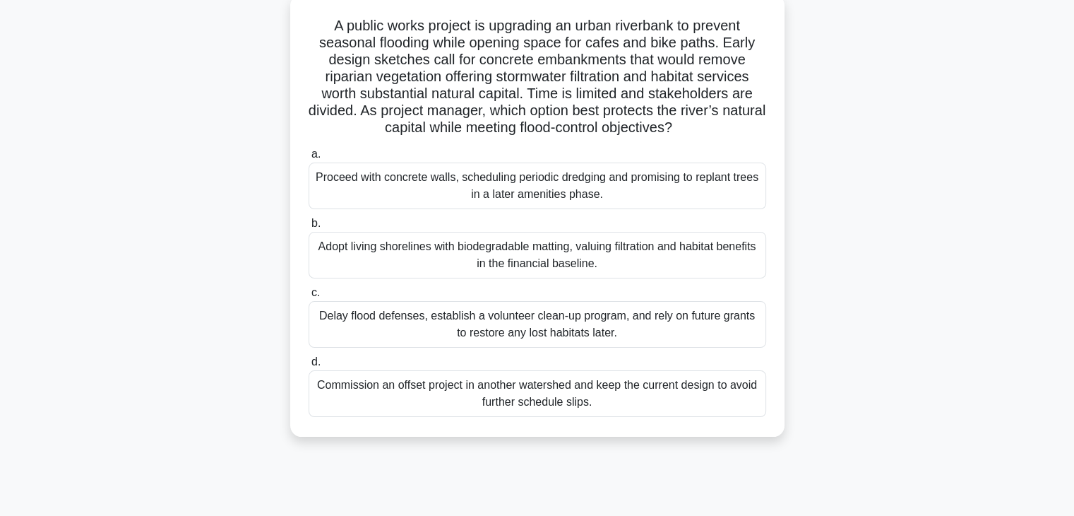
click at [689, 242] on div "Adopt living shorelines with biodegradable matting, valuing filtration and habi…" at bounding box center [538, 255] width 458 height 47
click at [309, 228] on input "b. Adopt living shorelines with biodegradable matting, valuing filtration and h…" at bounding box center [309, 223] width 0 height 9
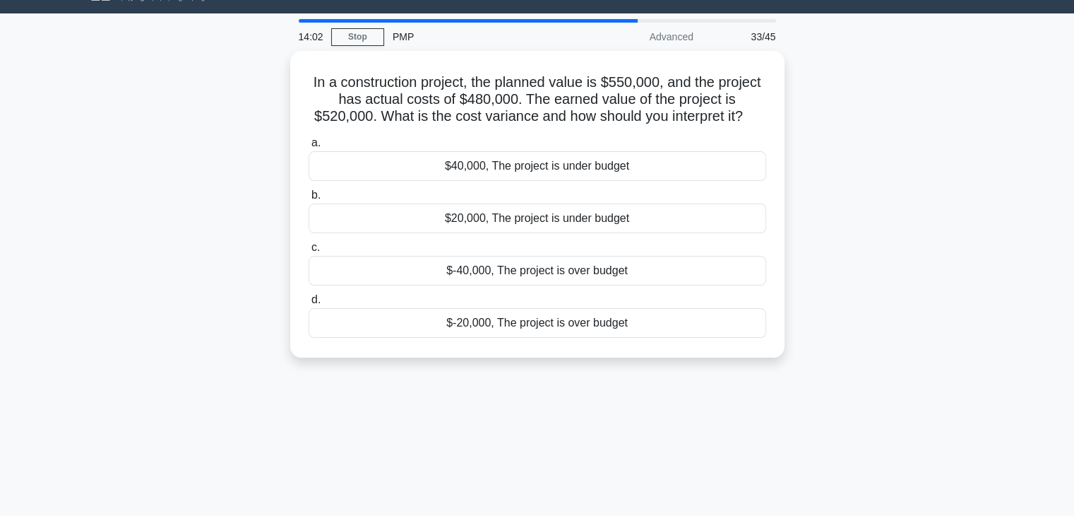
scroll to position [0, 0]
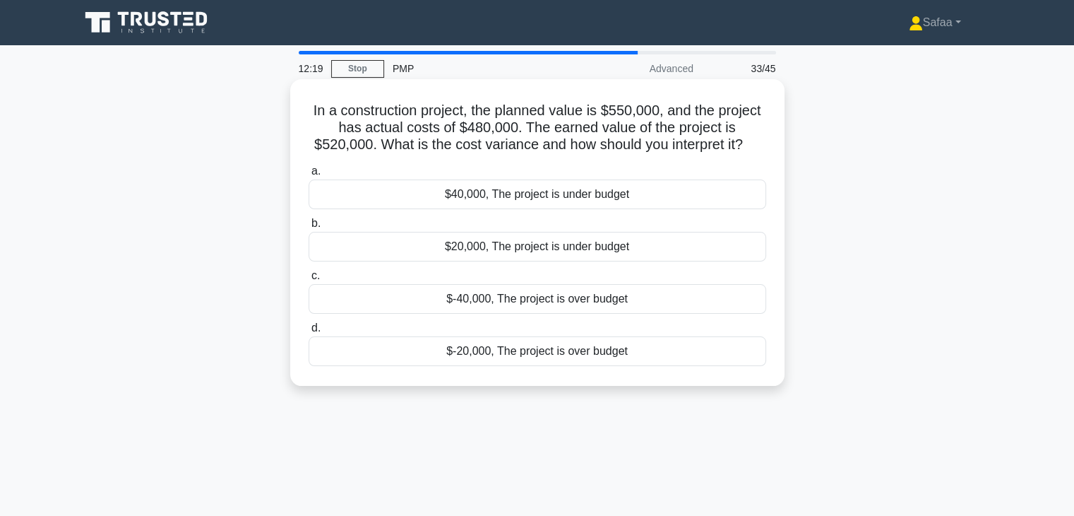
click at [599, 201] on div "$40,000, The project is under budget" at bounding box center [538, 194] width 458 height 30
click at [309, 176] on input "a. $40,000, The project is under budget" at bounding box center [309, 171] width 0 height 9
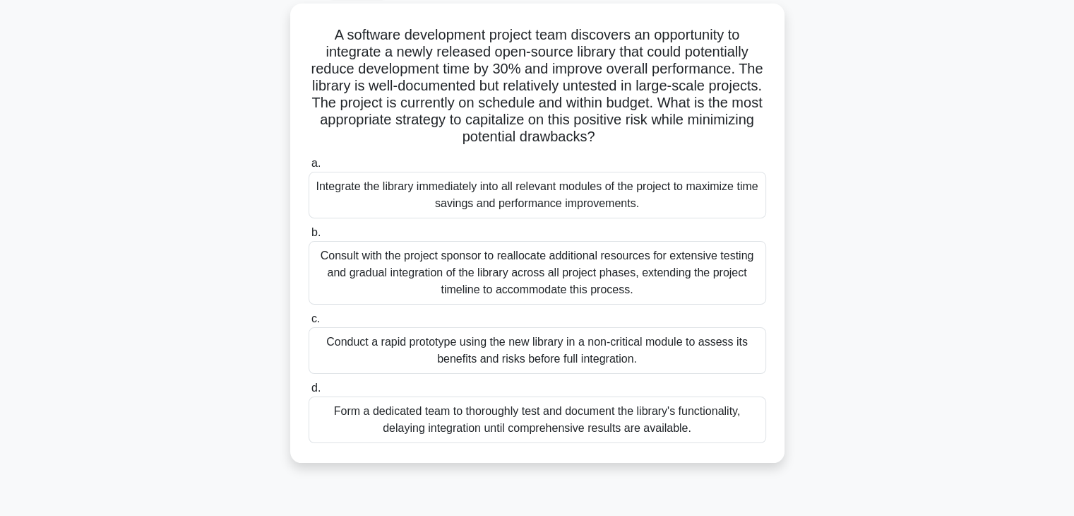
scroll to position [85, 0]
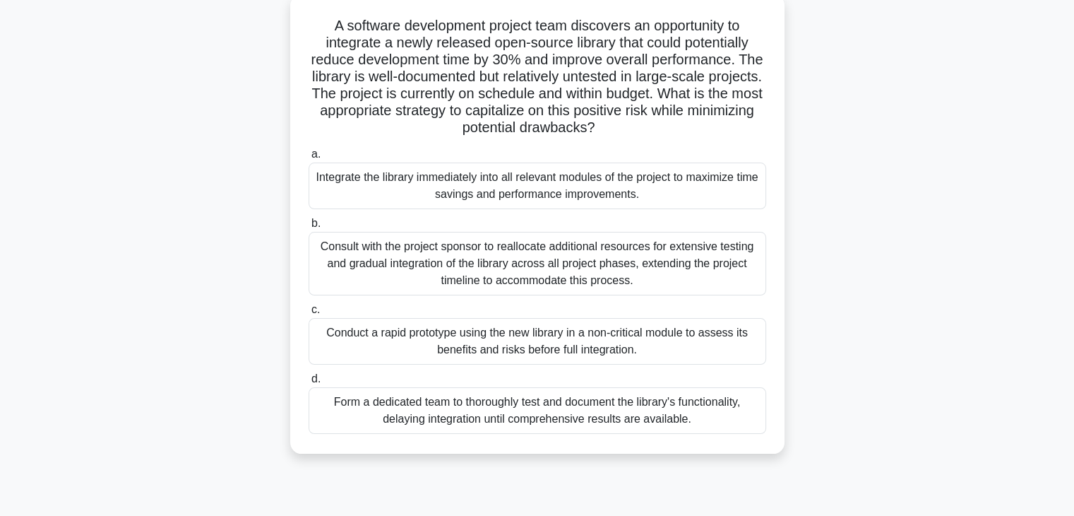
click at [684, 351] on div "Conduct a rapid prototype using the new library in a non-critical module to ass…" at bounding box center [538, 341] width 458 height 47
click at [309, 314] on input "c. Conduct a rapid prototype using the new library in a non-critical module to …" at bounding box center [309, 309] width 0 height 9
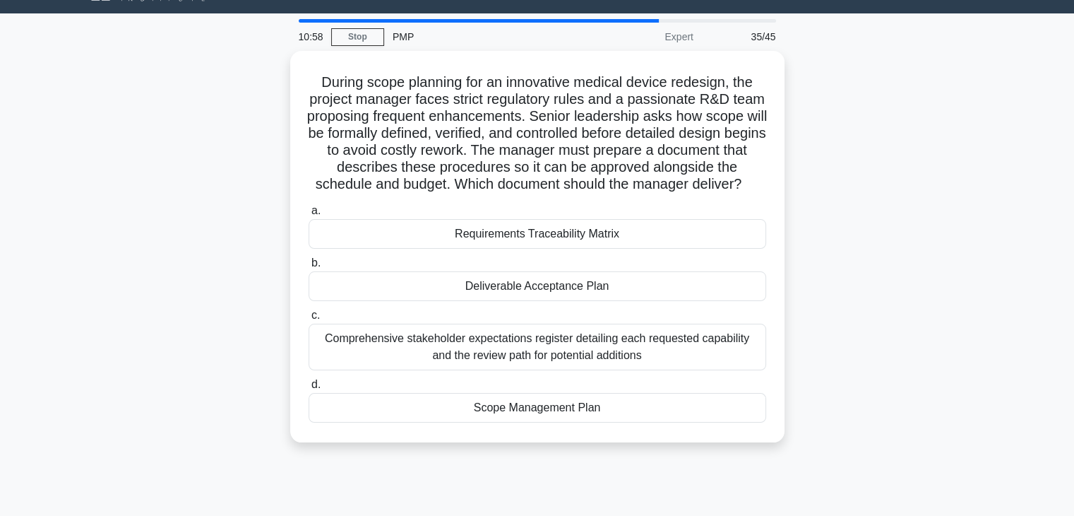
scroll to position [0, 0]
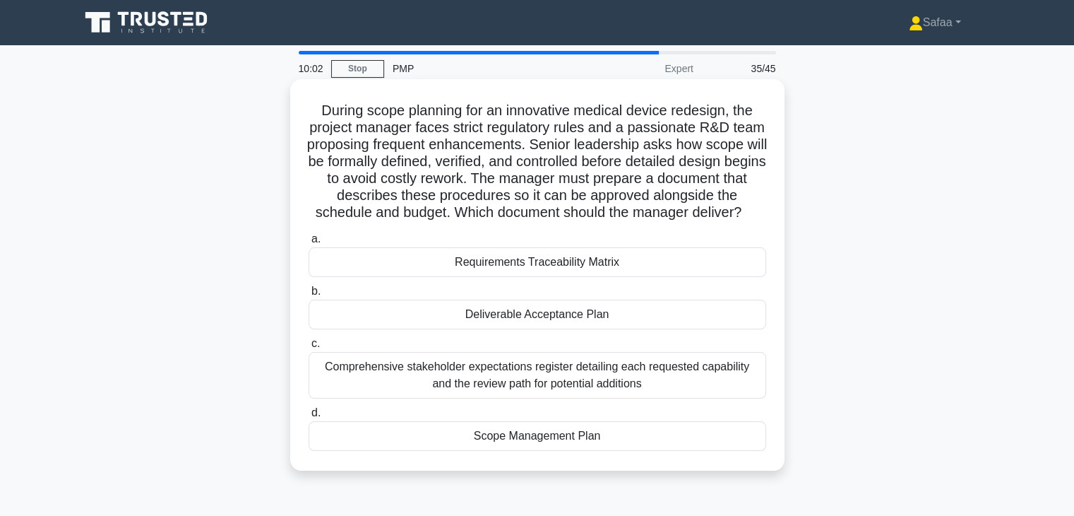
click at [617, 451] on div "Scope Management Plan" at bounding box center [538, 436] width 458 height 30
click at [309, 417] on input "d. Scope Management Plan" at bounding box center [309, 412] width 0 height 9
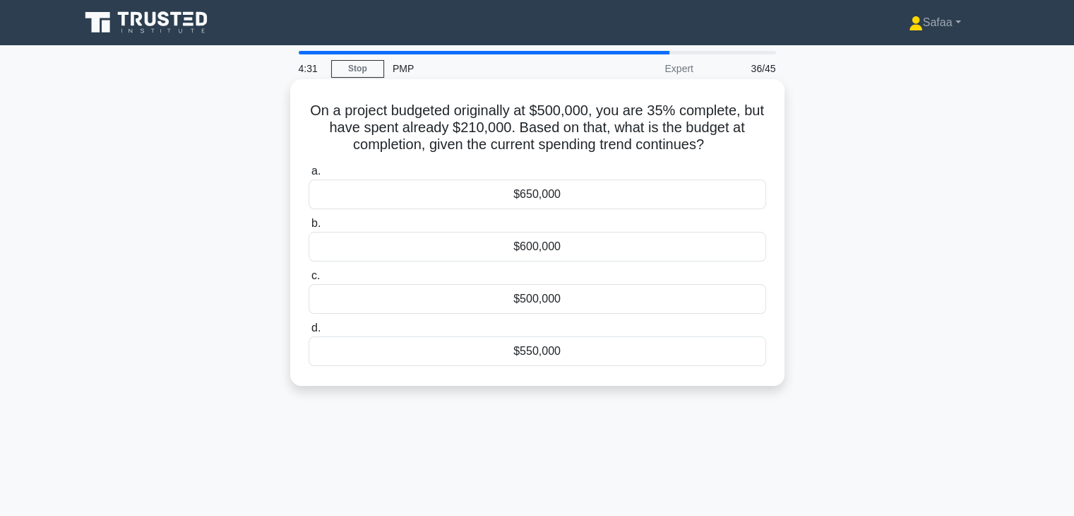
click at [574, 244] on div "$600,000" at bounding box center [538, 247] width 458 height 30
click at [309, 228] on input "b. $600,000" at bounding box center [309, 223] width 0 height 9
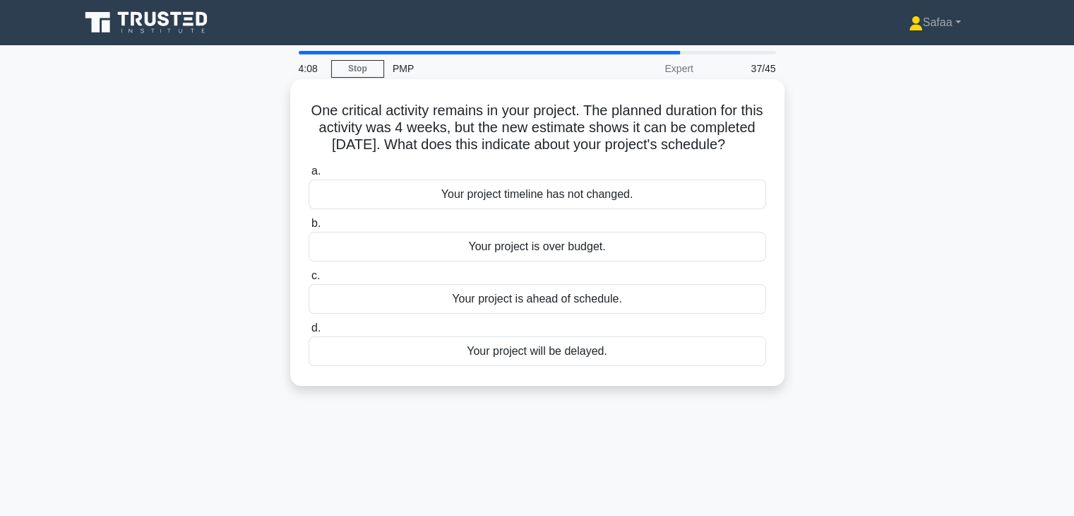
click at [658, 314] on div "Your project is ahead of schedule." at bounding box center [538, 299] width 458 height 30
click at [309, 280] on input "c. Your project is ahead of schedule." at bounding box center [309, 275] width 0 height 9
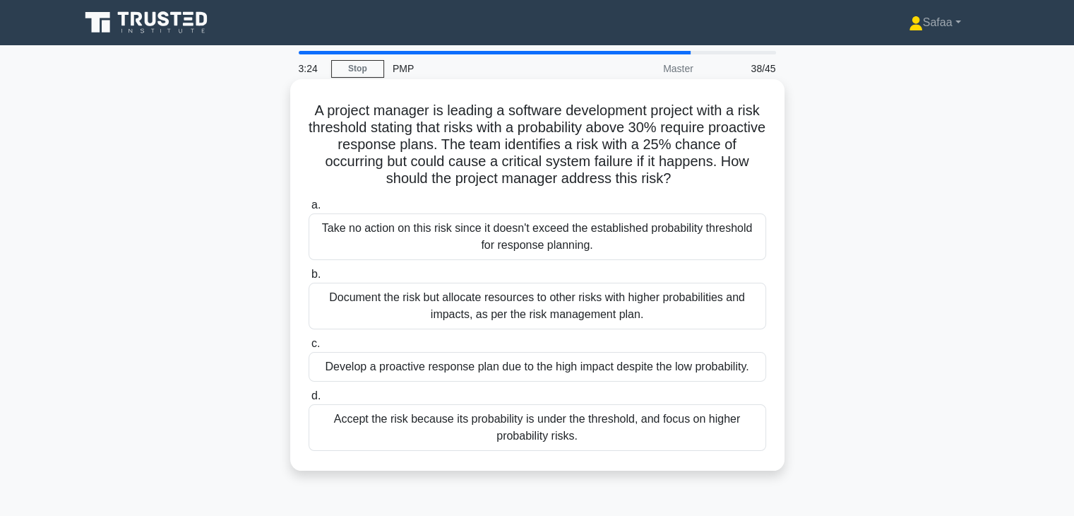
click at [644, 433] on div "Accept the risk because its probability is under the threshold, and focus on hi…" at bounding box center [538, 427] width 458 height 47
click at [309, 400] on input "d. Accept the risk because its probability is under the threshold, and focus on…" at bounding box center [309, 395] width 0 height 9
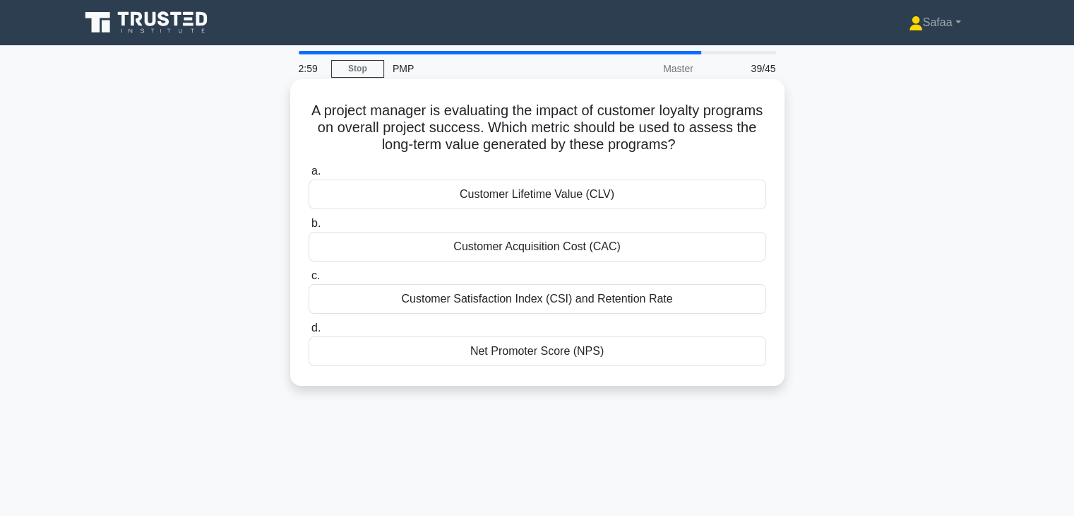
click at [702, 300] on div "Customer Satisfaction Index (CSI) and Retention Rate" at bounding box center [538, 299] width 458 height 30
click at [309, 280] on input "c. Customer Satisfaction Index (CSI) and Retention Rate" at bounding box center [309, 275] width 0 height 9
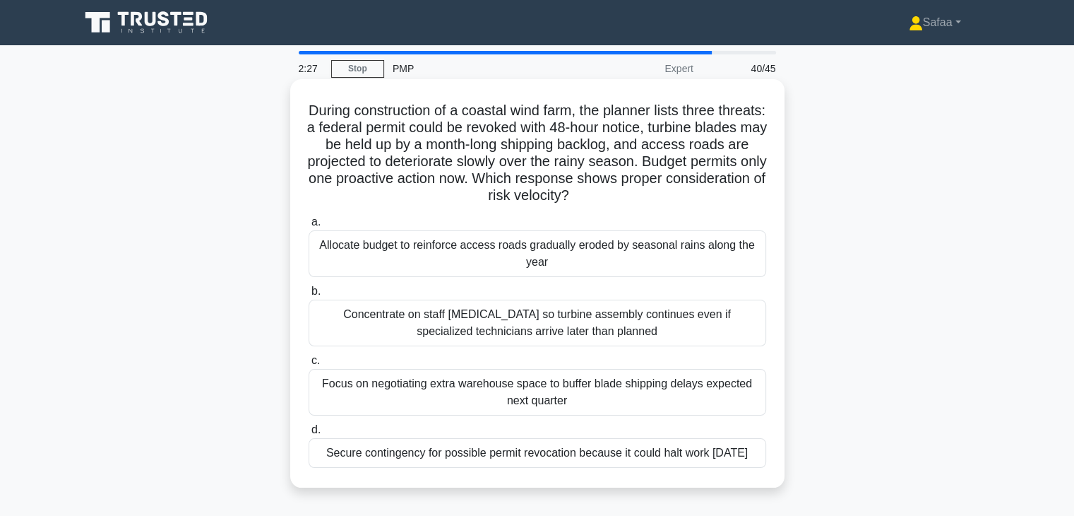
click at [610, 468] on div "Secure contingency for possible permit revocation because it could halt work wi…" at bounding box center [538, 453] width 458 height 30
click at [309, 434] on input "d. Secure contingency for possible permit revocation because it could halt work…" at bounding box center [309, 429] width 0 height 9
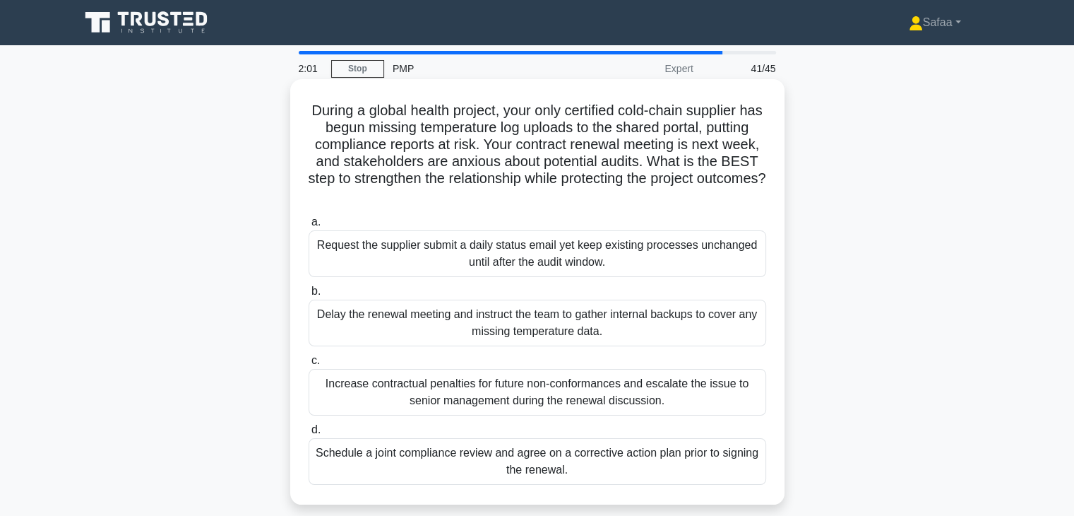
click at [712, 466] on div "Schedule a joint compliance review and agree on a corrective action plan prior …" at bounding box center [538, 461] width 458 height 47
click at [309, 434] on input "d. Schedule a joint compliance review and agree on a corrective action plan pri…" at bounding box center [309, 429] width 0 height 9
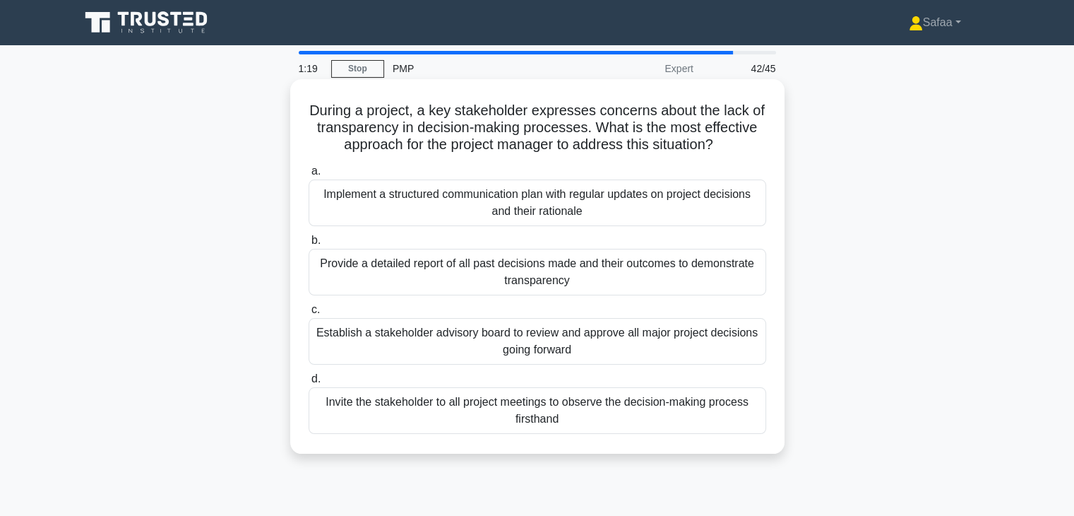
click at [703, 201] on div "Implement a structured communication plan with regular updates on project decis…" at bounding box center [538, 202] width 458 height 47
click at [309, 176] on input "a. Implement a structured communication plan with regular updates on project de…" at bounding box center [309, 171] width 0 height 9
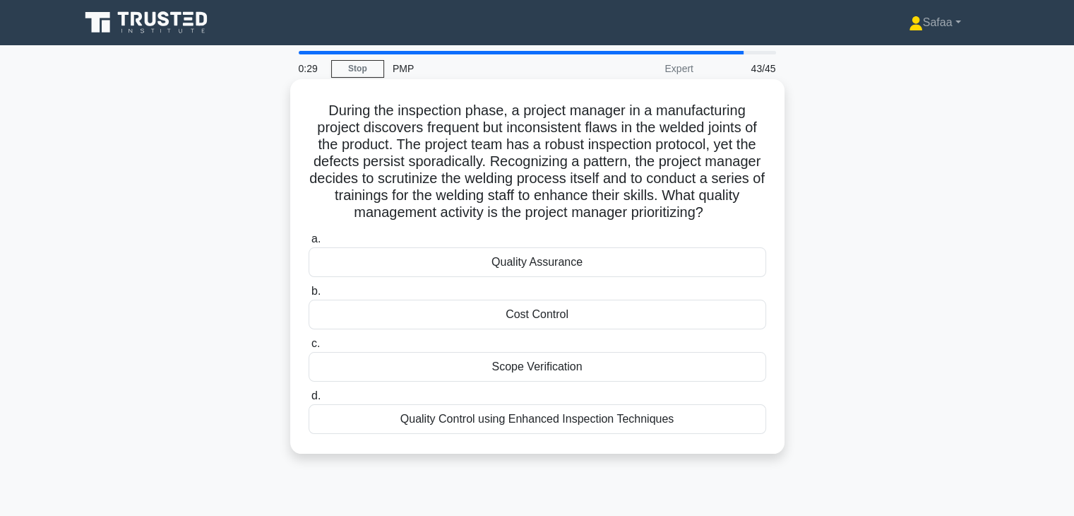
click at [674, 269] on div "Quality Assurance" at bounding box center [538, 262] width 458 height 30
click at [309, 244] on input "a. Quality Assurance" at bounding box center [309, 238] width 0 height 9
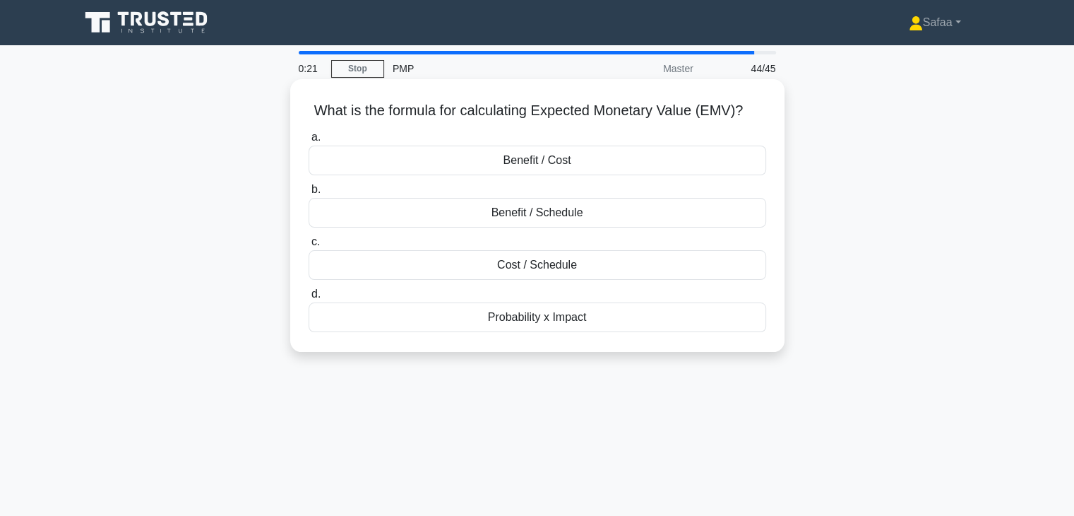
click at [679, 321] on div "Probability x Impact" at bounding box center [538, 317] width 458 height 30
click at [309, 299] on input "d. Probability x Impact" at bounding box center [309, 294] width 0 height 9
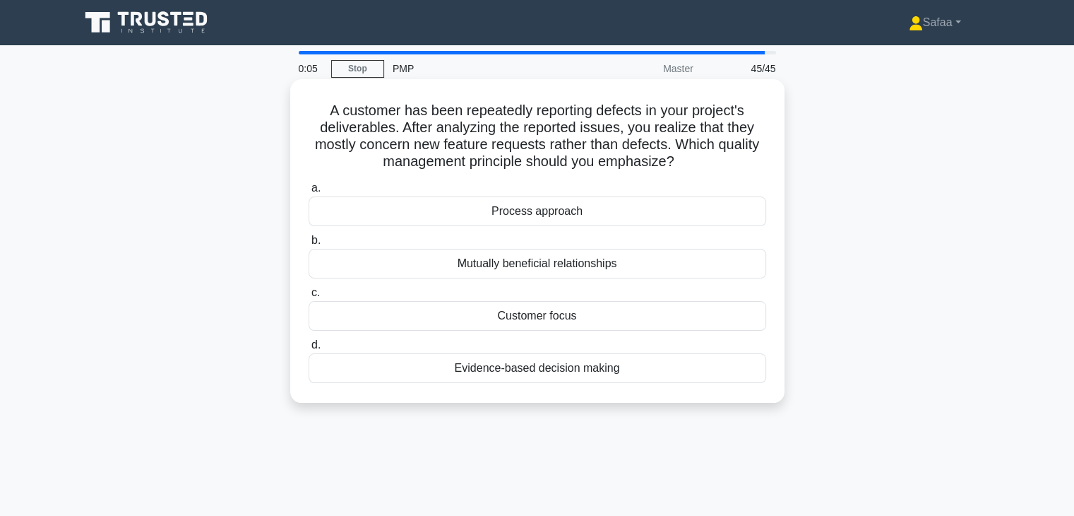
click at [610, 374] on div "Evidence-based decision making" at bounding box center [538, 368] width 458 height 30
click at [309, 350] on input "d. Evidence-based decision making" at bounding box center [309, 344] width 0 height 9
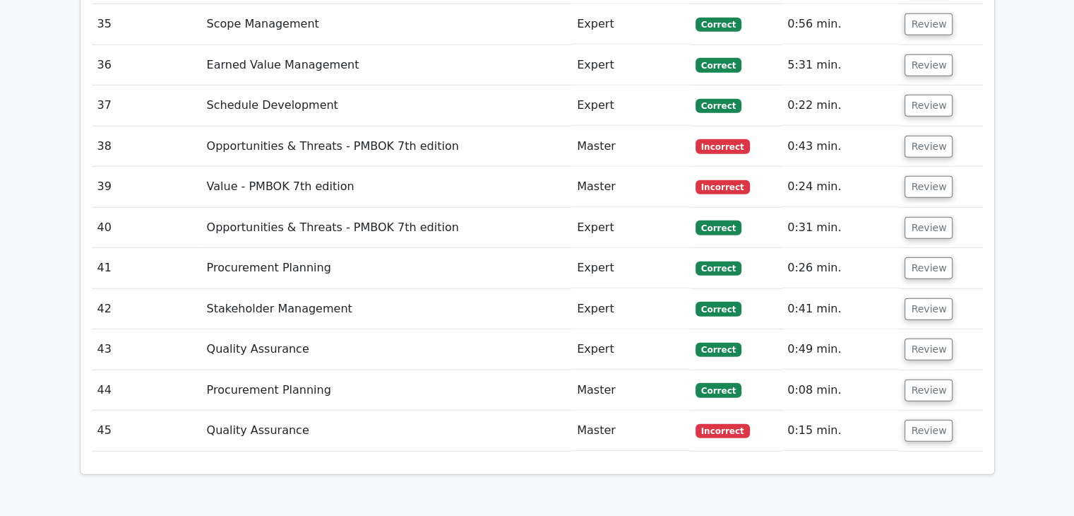
scroll to position [3710, 0]
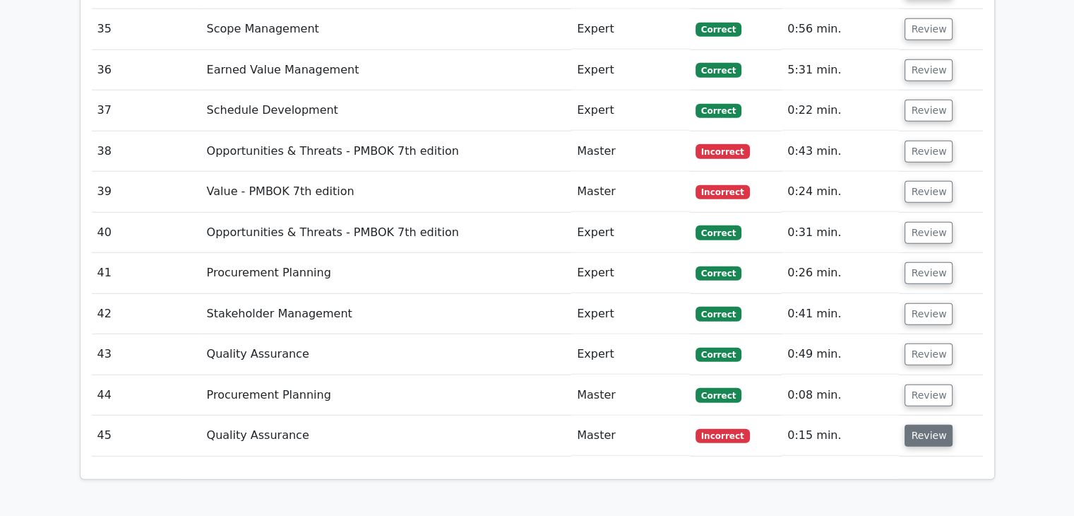
click at [926, 424] on button "Review" at bounding box center [929, 435] width 48 height 22
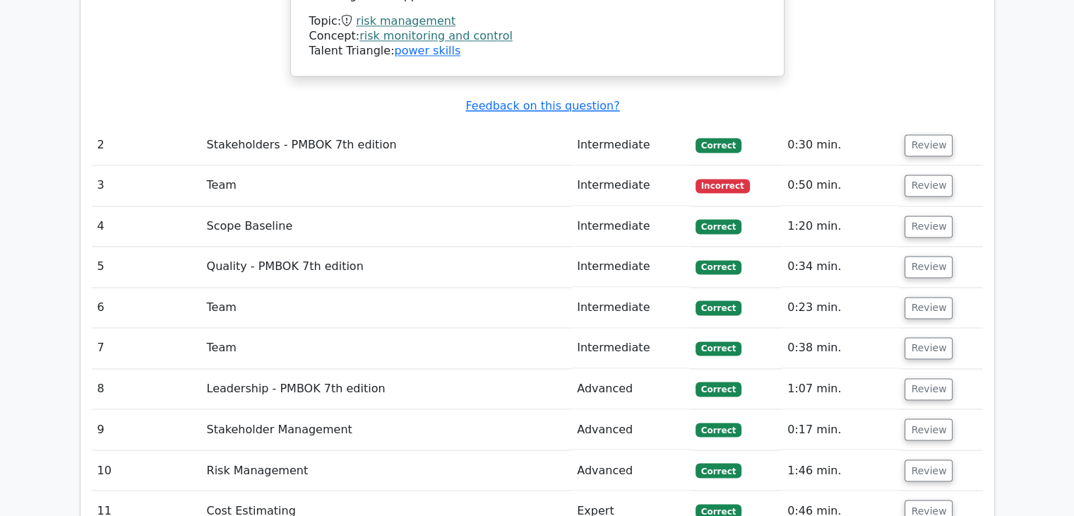
scroll to position [2263, 0]
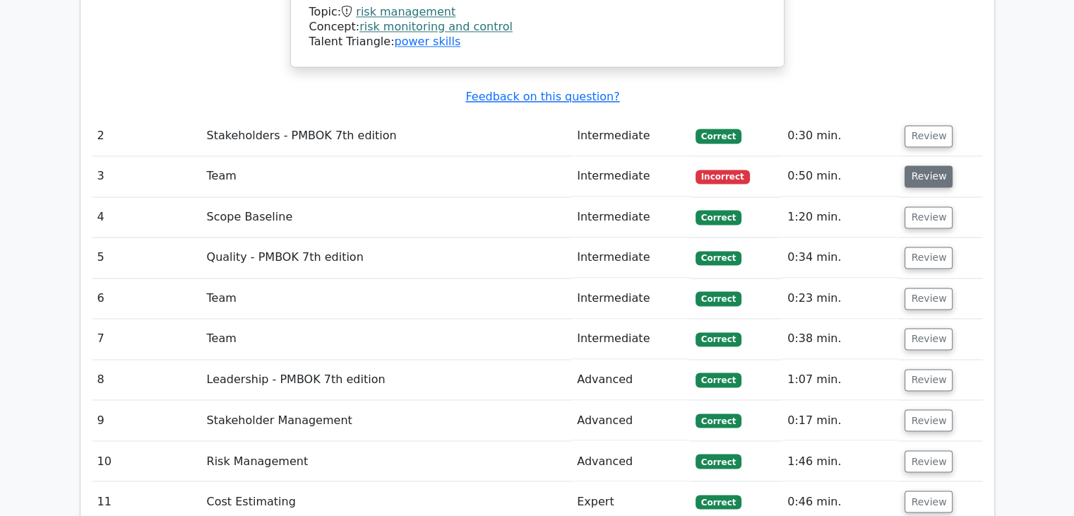
click at [913, 165] on button "Review" at bounding box center [929, 176] width 48 height 22
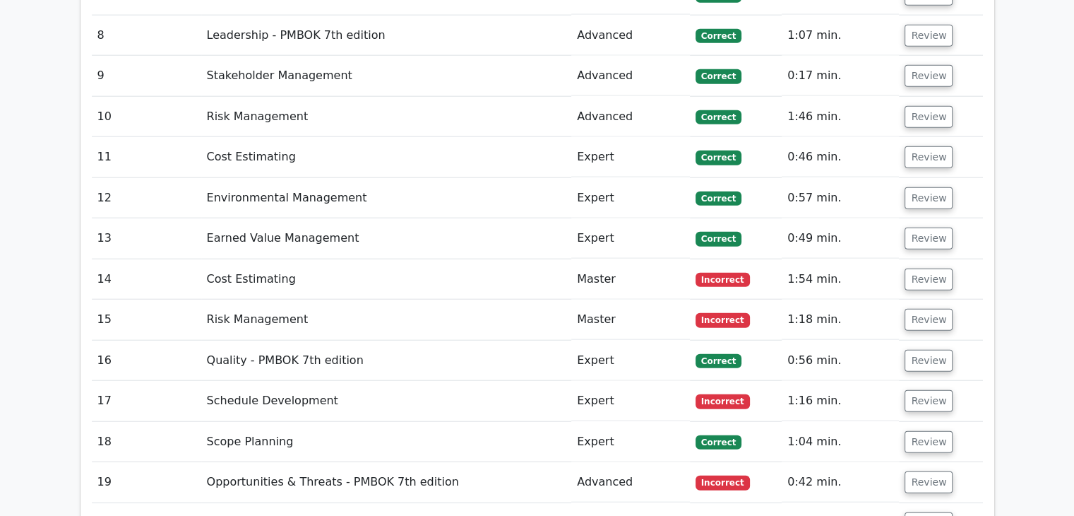
scroll to position [3486, 0]
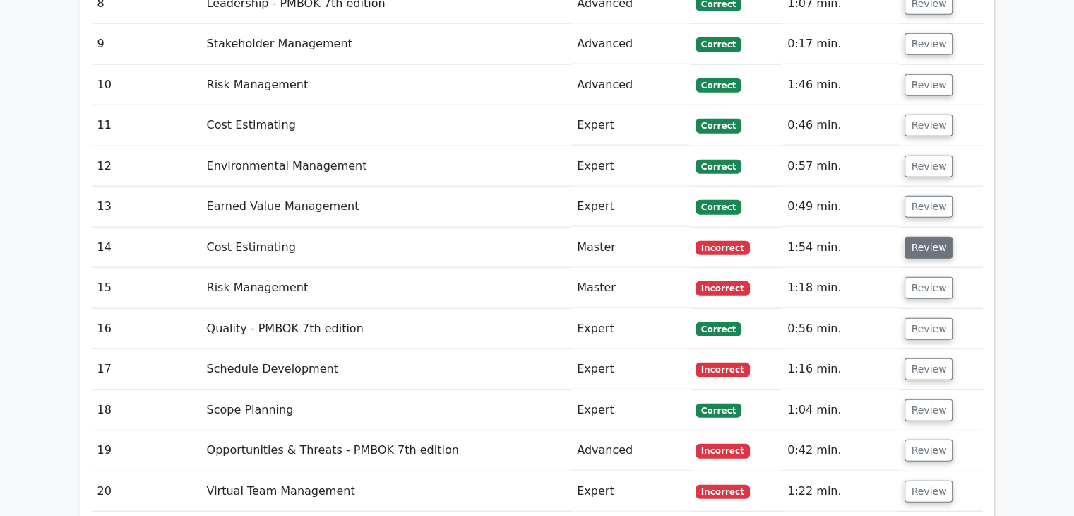
click at [916, 237] on button "Review" at bounding box center [929, 248] width 48 height 22
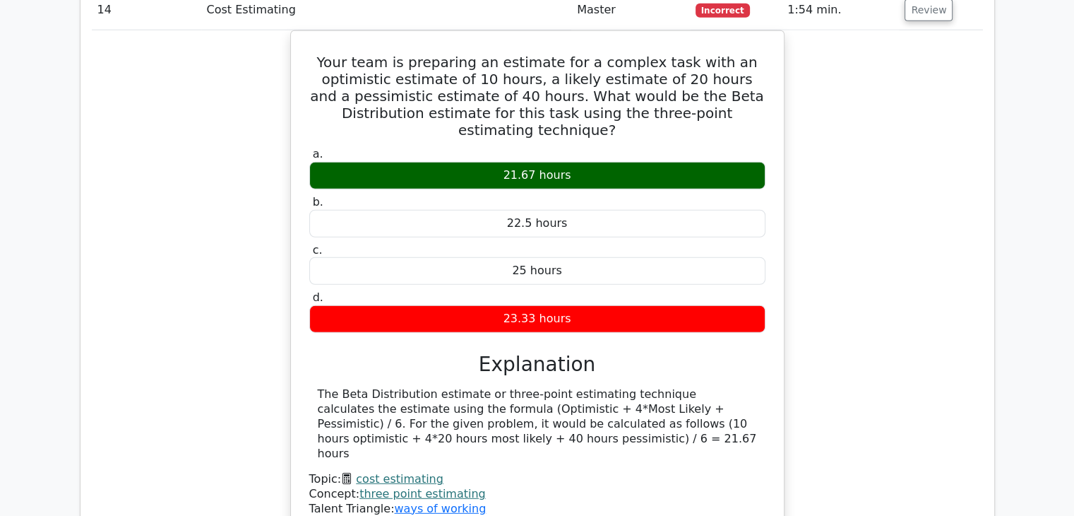
scroll to position [3735, 0]
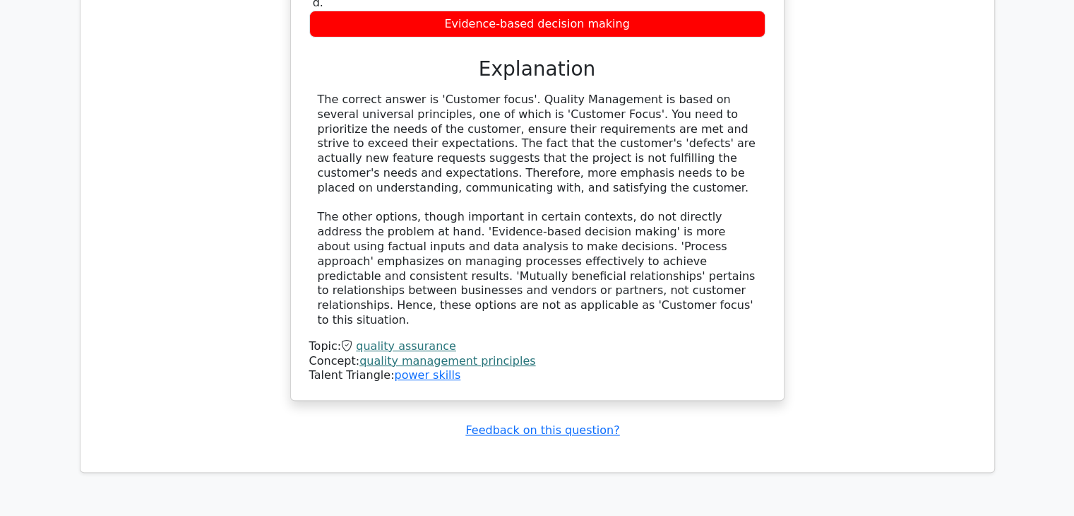
scroll to position [5850, 0]
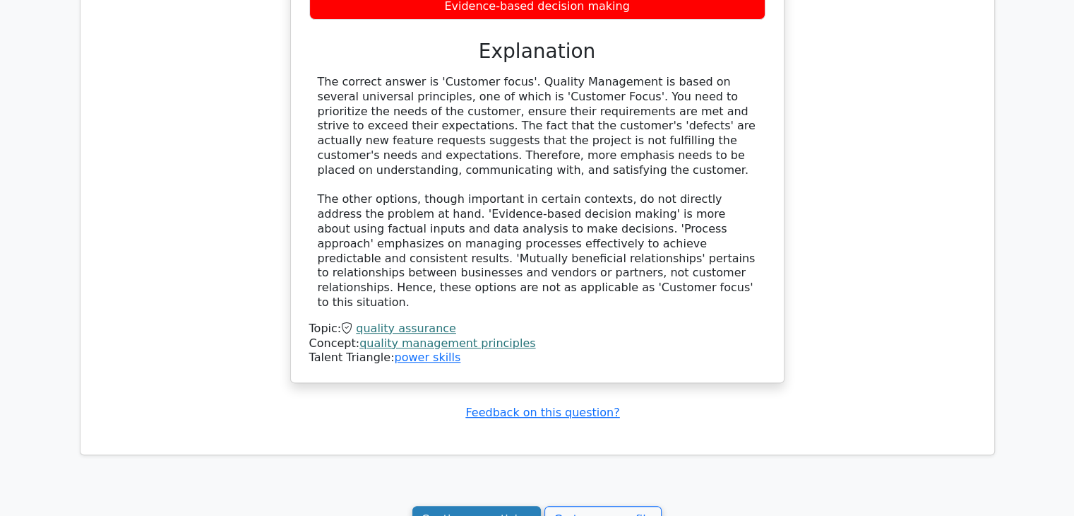
click at [494, 506] on link "Continue practicing" at bounding box center [476, 519] width 129 height 27
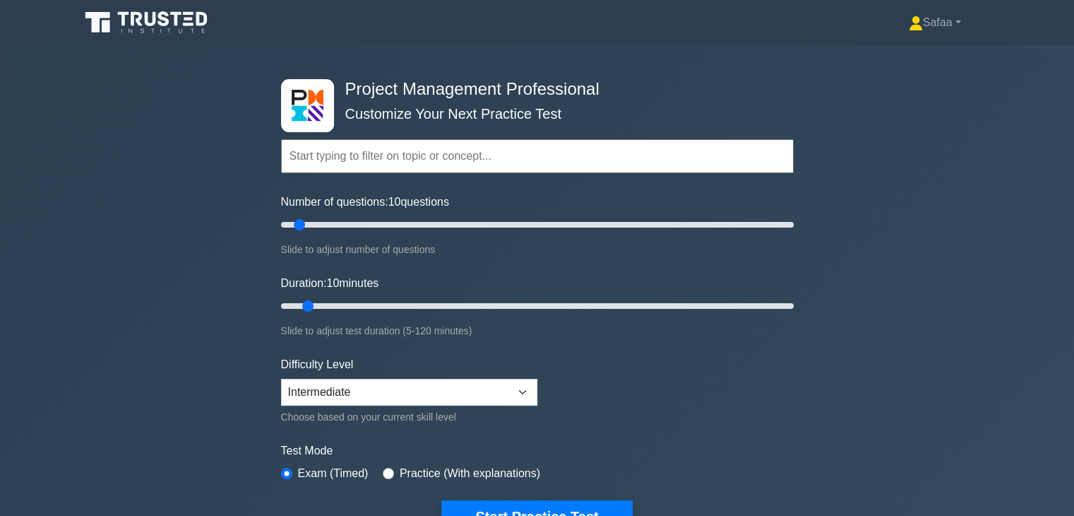
click at [365, 234] on div "Number of questions: 10 questions Slide to adjust number of questions" at bounding box center [537, 226] width 513 height 64
type input "35"
click at [367, 228] on input "Number of questions: 35 questions" at bounding box center [537, 224] width 513 height 17
type input "20"
click at [360, 303] on input "Duration: 20 minutes" at bounding box center [537, 305] width 513 height 17
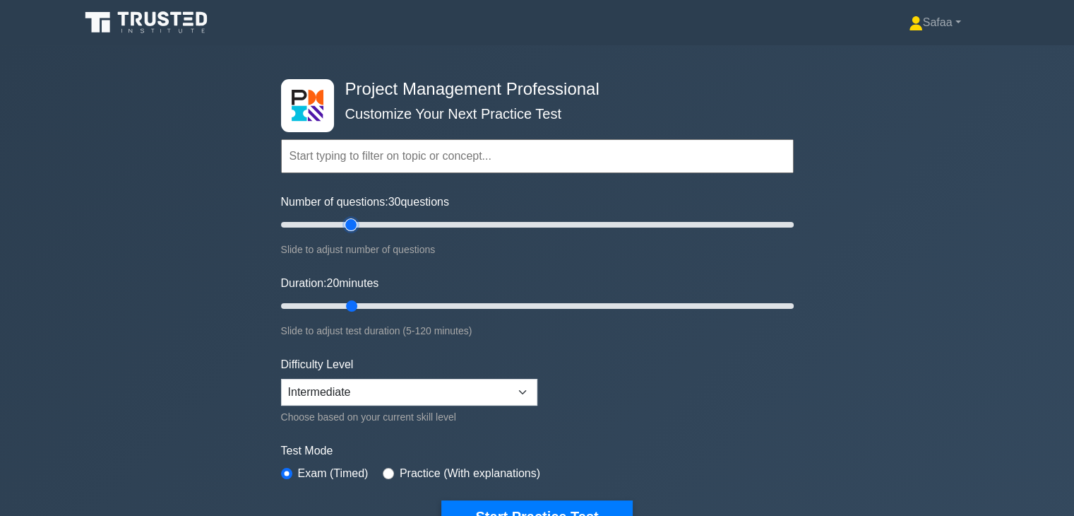
type input "30"
click at [352, 224] on input "Number of questions: 30 questions" at bounding box center [537, 224] width 513 height 17
click at [366, 306] on input "Duration: 25 minutes" at bounding box center [537, 305] width 513 height 17
click at [386, 306] on input "Duration: 30 minutes" at bounding box center [537, 305] width 513 height 17
type input "5"
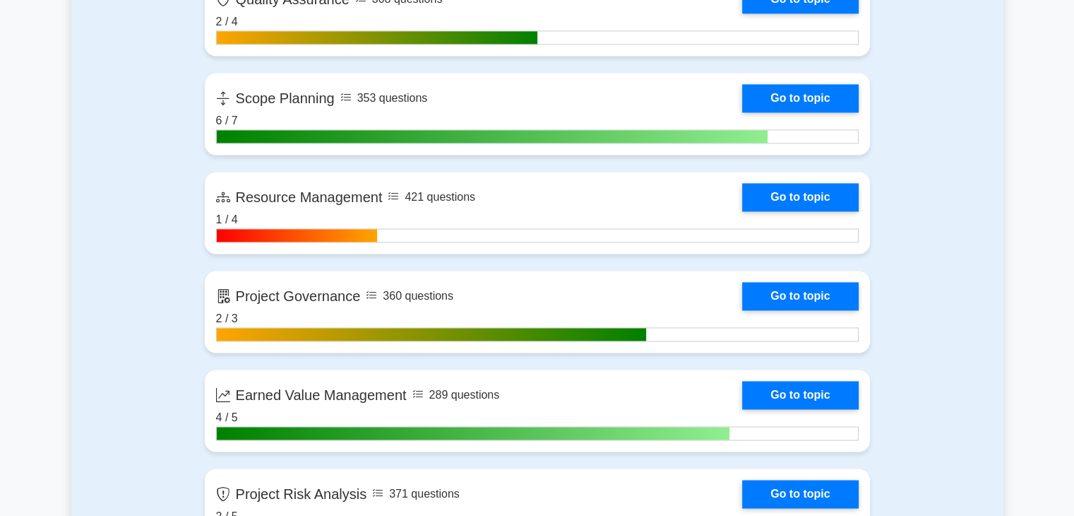
scroll to position [2231, 0]
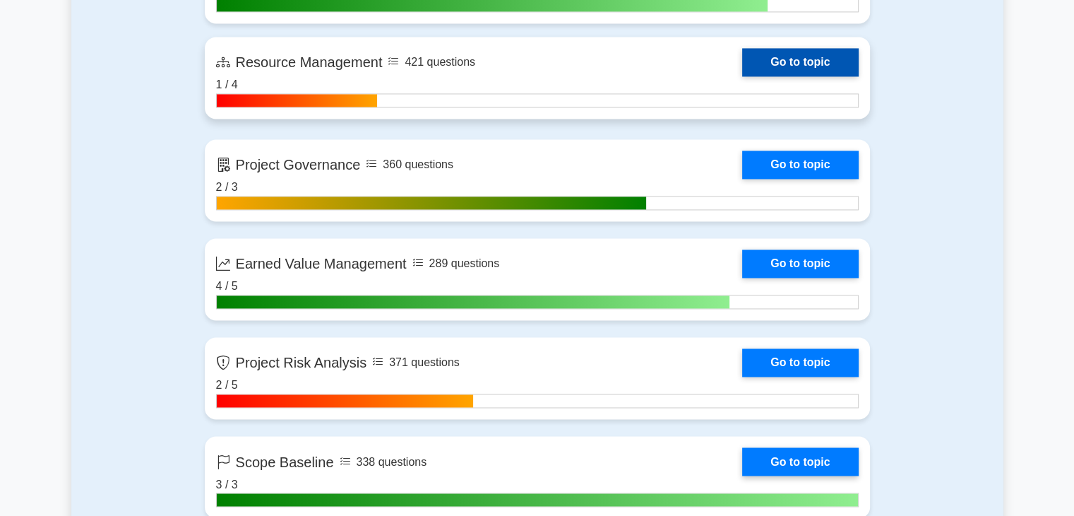
click at [818, 69] on link "Go to topic" at bounding box center [800, 62] width 116 height 28
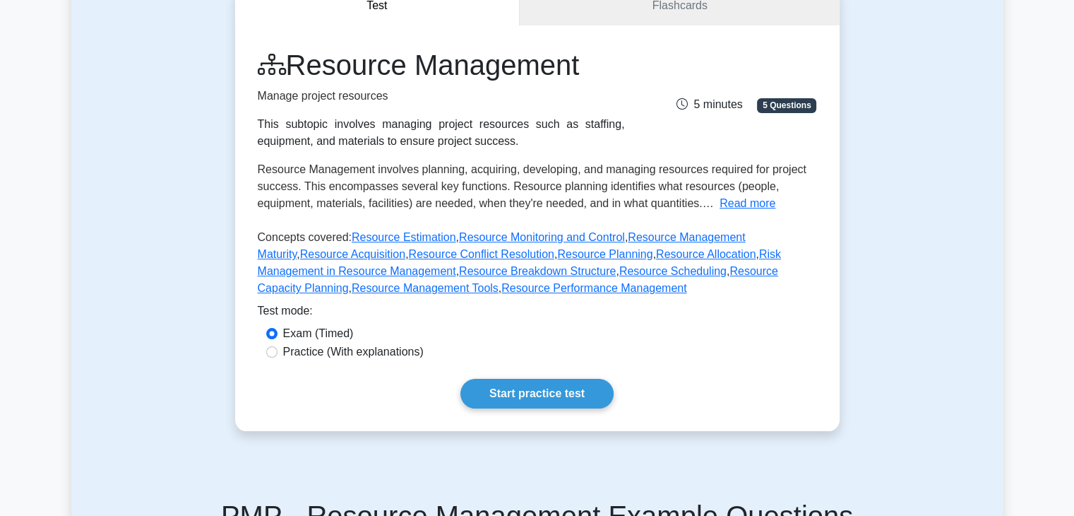
scroll to position [150, 0]
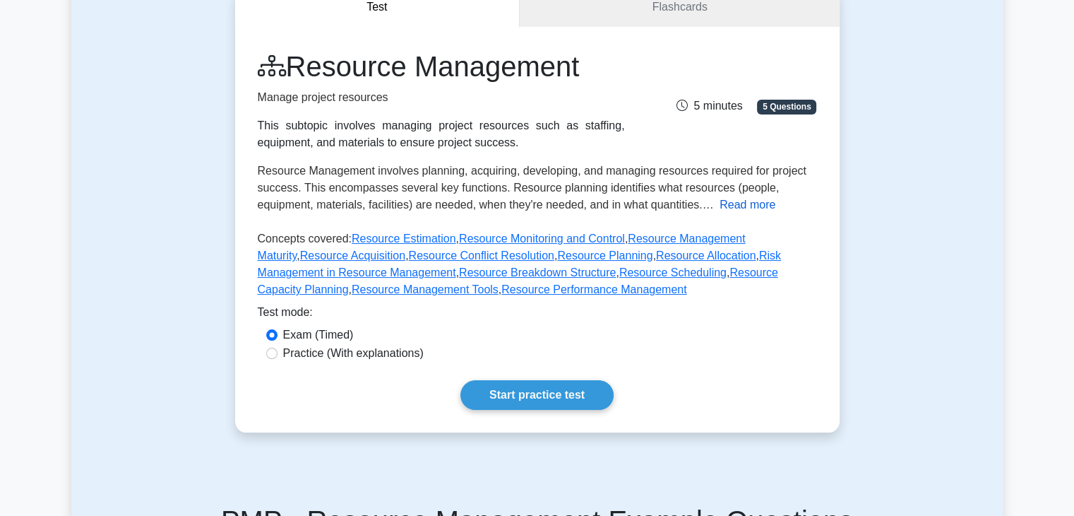
click at [746, 201] on button "Read more" at bounding box center [748, 204] width 56 height 17
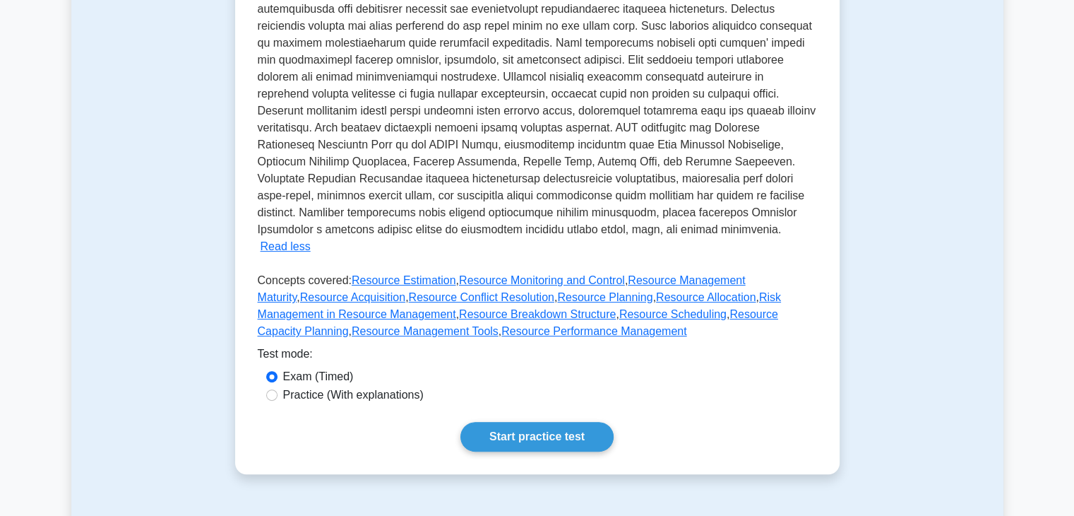
scroll to position [433, 0]
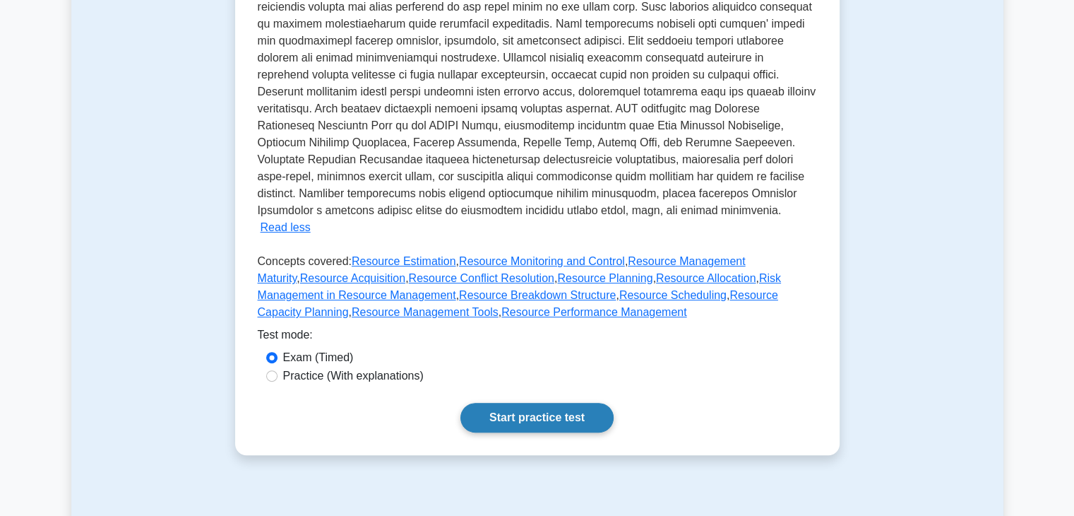
click at [545, 403] on link "Start practice test" at bounding box center [537, 418] width 153 height 30
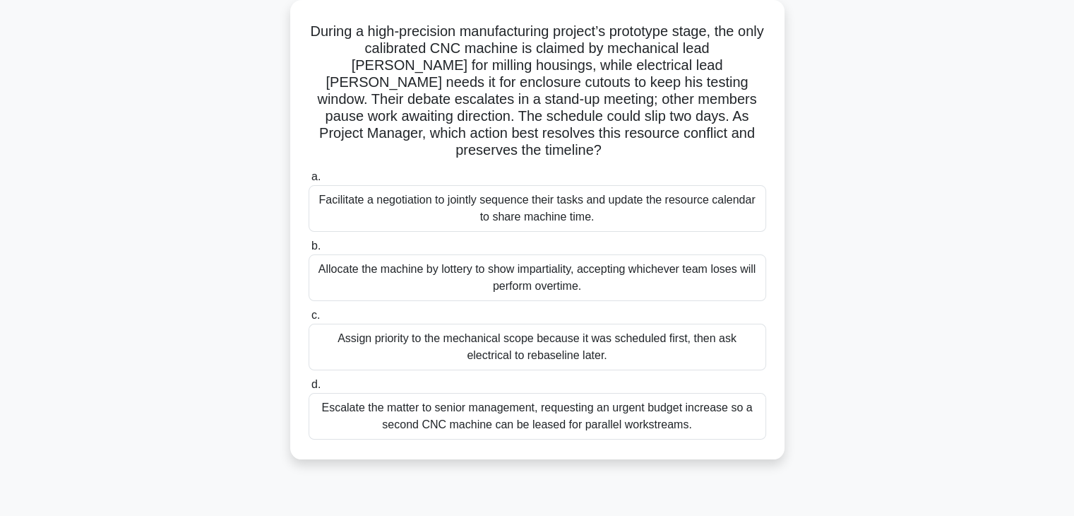
scroll to position [85, 0]
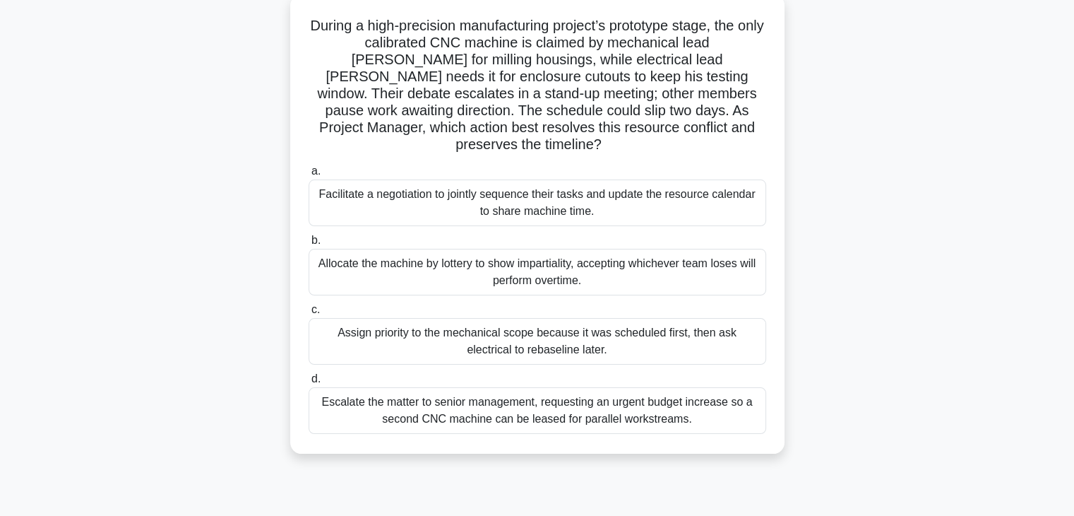
click at [580, 205] on div "Facilitate a negotiation to jointly sequence their tasks and update the resourc…" at bounding box center [538, 202] width 458 height 47
click at [309, 176] on input "a. Facilitate a negotiation to jointly sequence their tasks and update the reso…" at bounding box center [309, 171] width 0 height 9
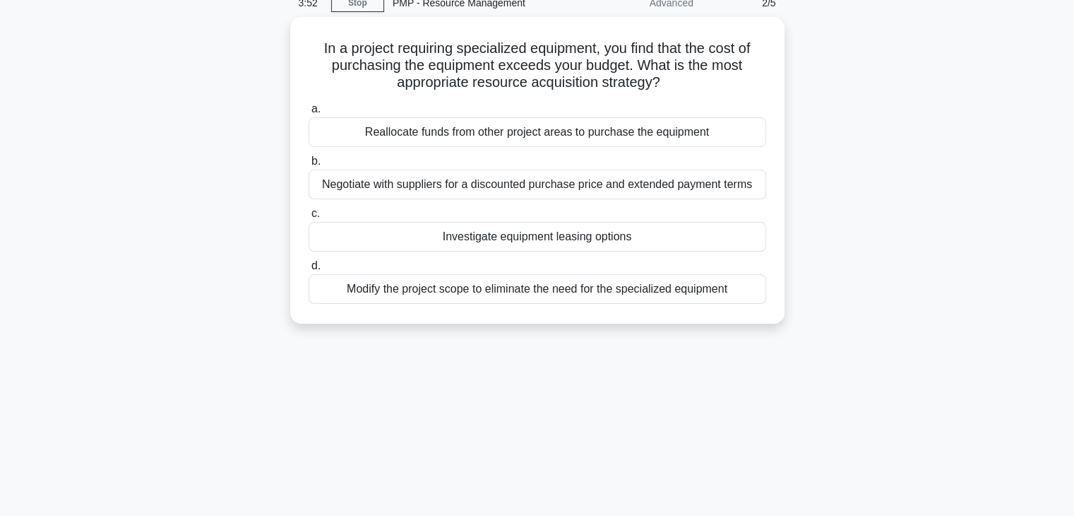
scroll to position [0, 0]
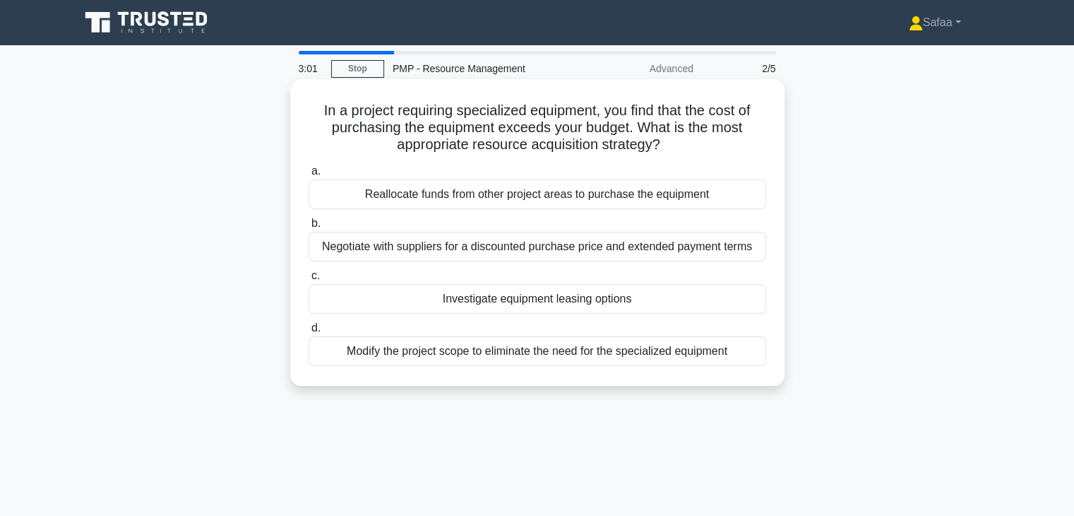
click at [561, 306] on div "Investigate equipment leasing options" at bounding box center [538, 299] width 458 height 30
click at [309, 280] on input "c. Investigate equipment leasing options" at bounding box center [309, 275] width 0 height 9
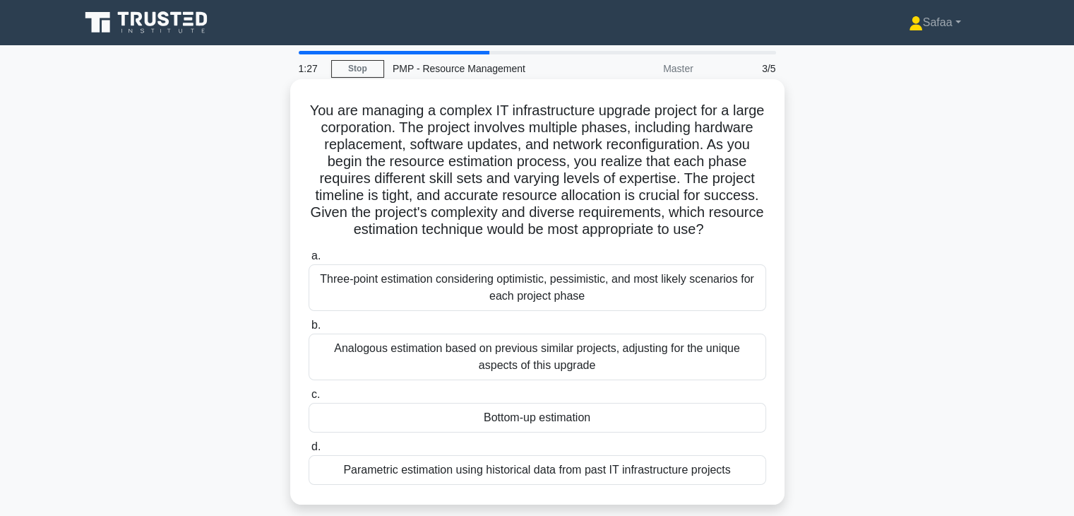
click at [617, 424] on div "Bottom-up estimation" at bounding box center [538, 418] width 458 height 30
click at [309, 399] on input "c. Bottom-up estimation" at bounding box center [309, 394] width 0 height 9
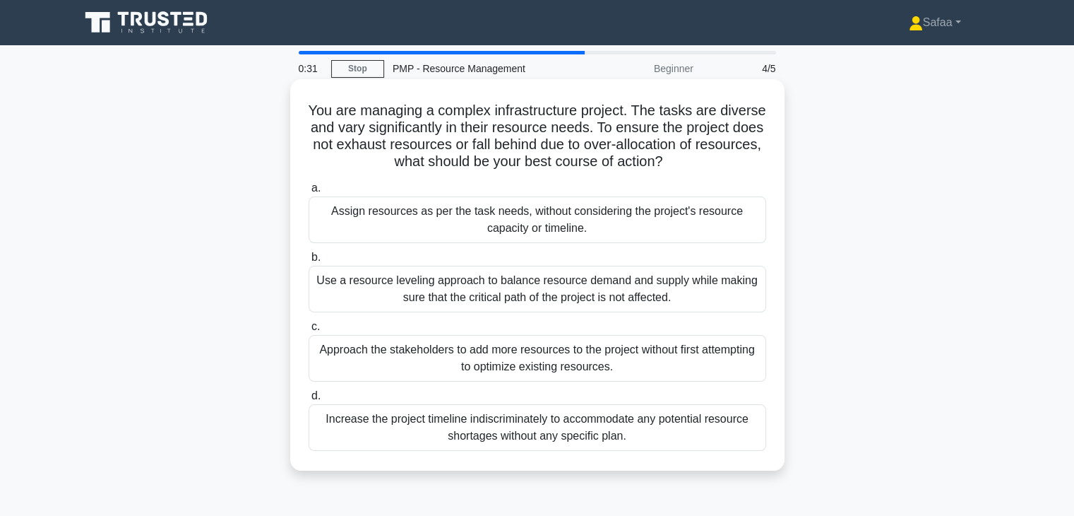
click at [700, 295] on div "Use a resource leveling approach to balance resource demand and supply while ma…" at bounding box center [538, 289] width 458 height 47
click at [309, 262] on input "b. Use a resource leveling approach to balance resource demand and supply while…" at bounding box center [309, 257] width 0 height 9
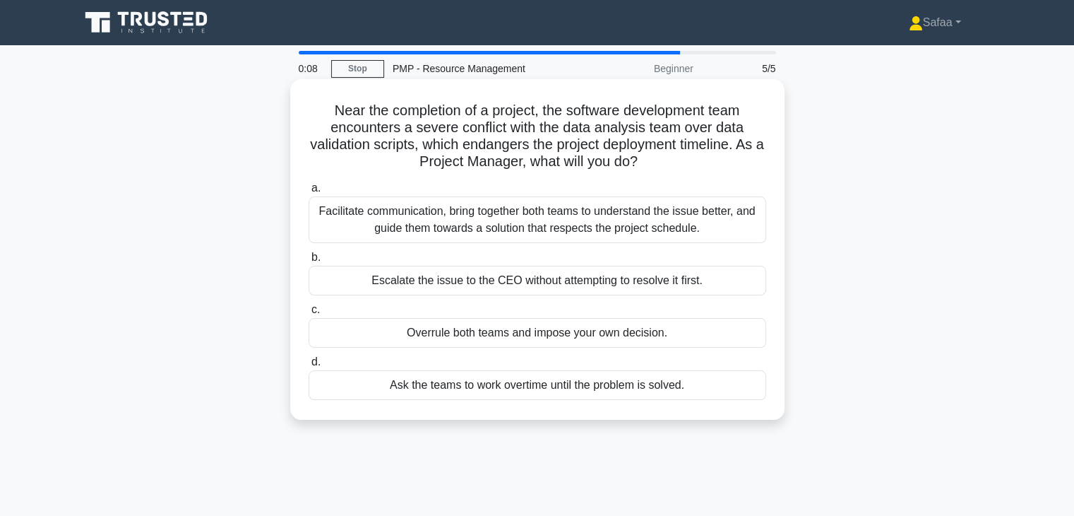
click at [513, 230] on div "Facilitate communication, bring together both teams to understand the issue bet…" at bounding box center [538, 219] width 458 height 47
click at [309, 193] on input "a. Facilitate communication, bring together both teams to understand the issue …" at bounding box center [309, 188] width 0 height 9
